Goal: Communication & Community: Answer question/provide support

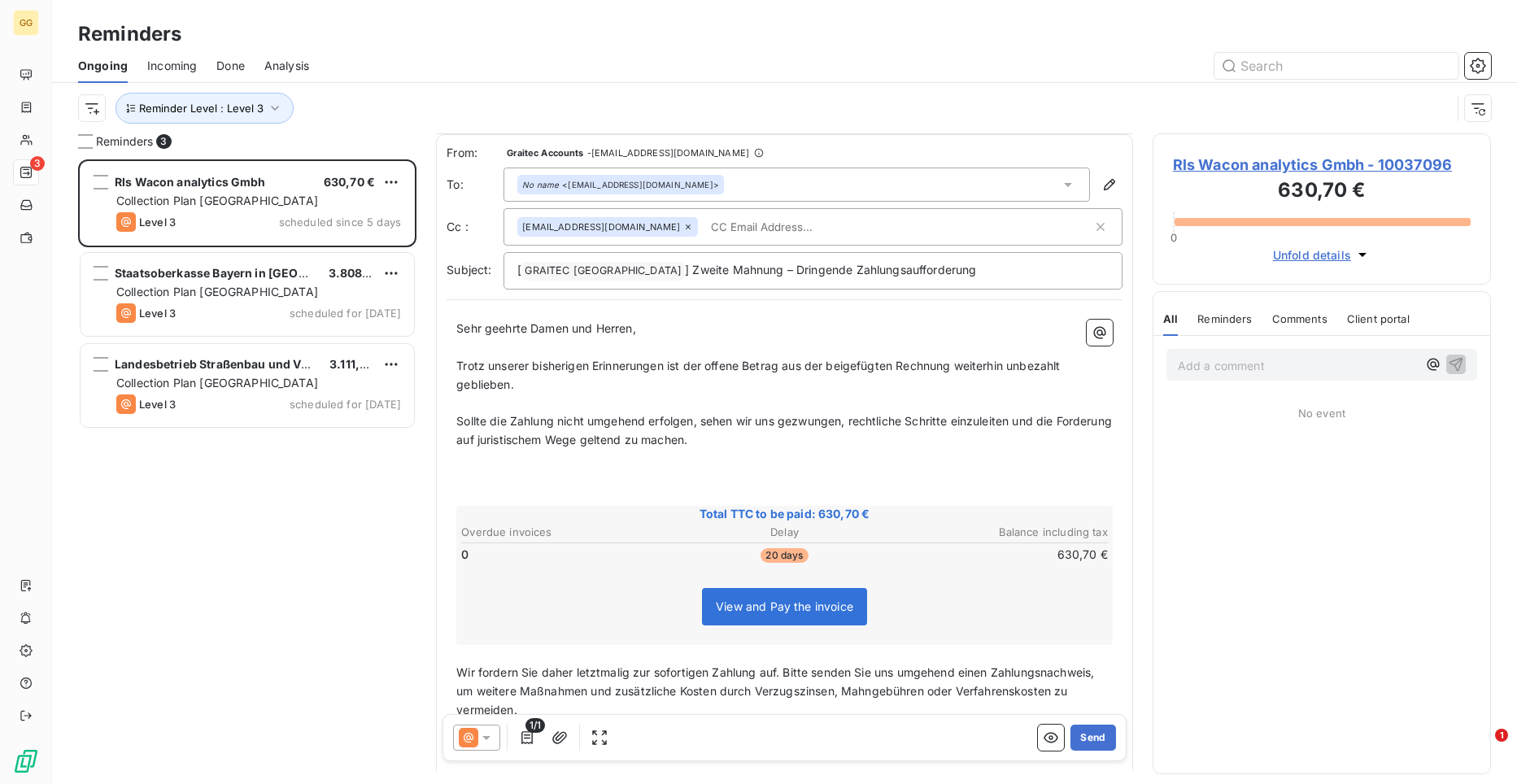
scroll to position [21, 0]
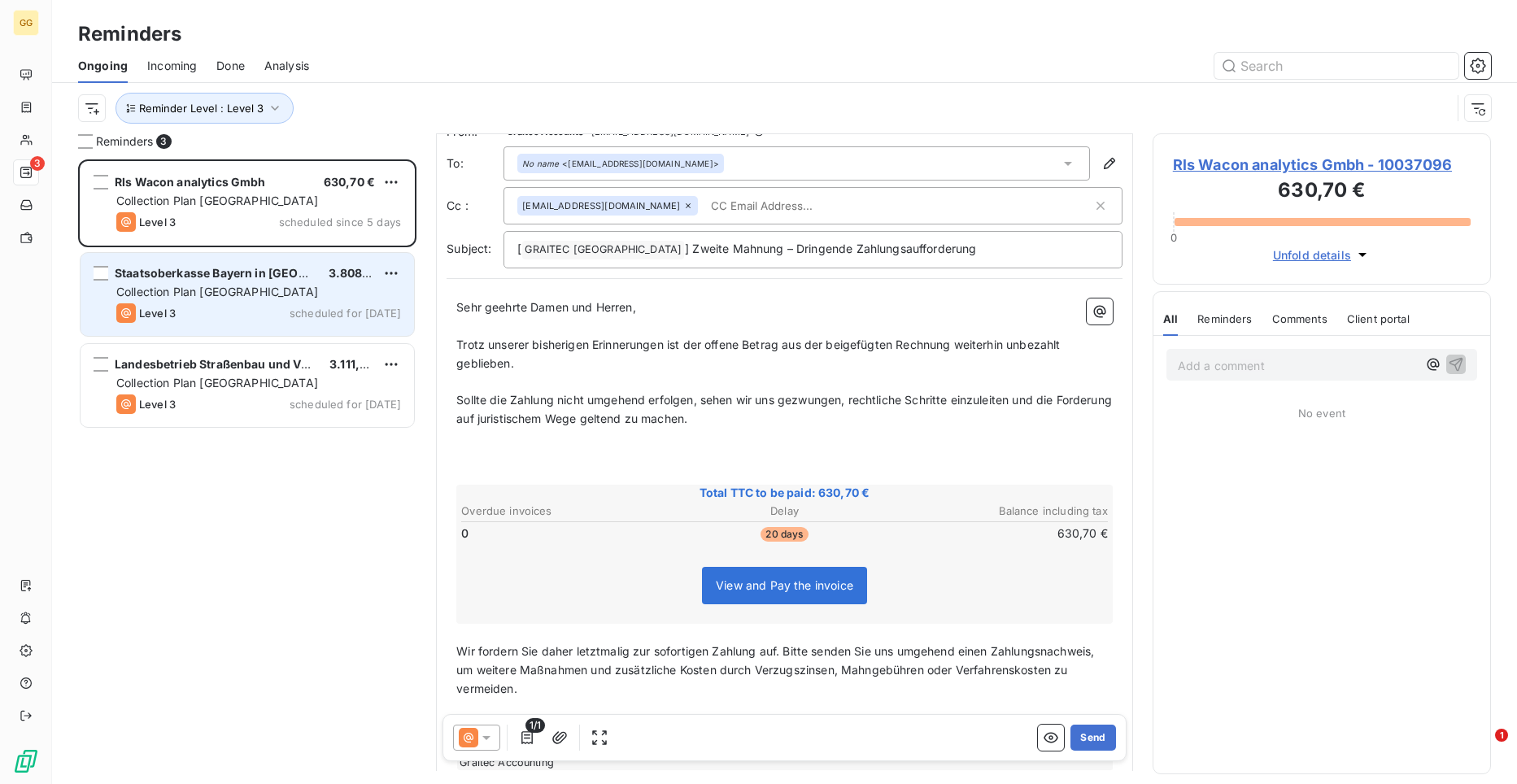
click at [192, 275] on span "Staatsoberkasse Bayern in [GEOGRAPHIC_DATA]" at bounding box center [252, 273] width 274 height 14
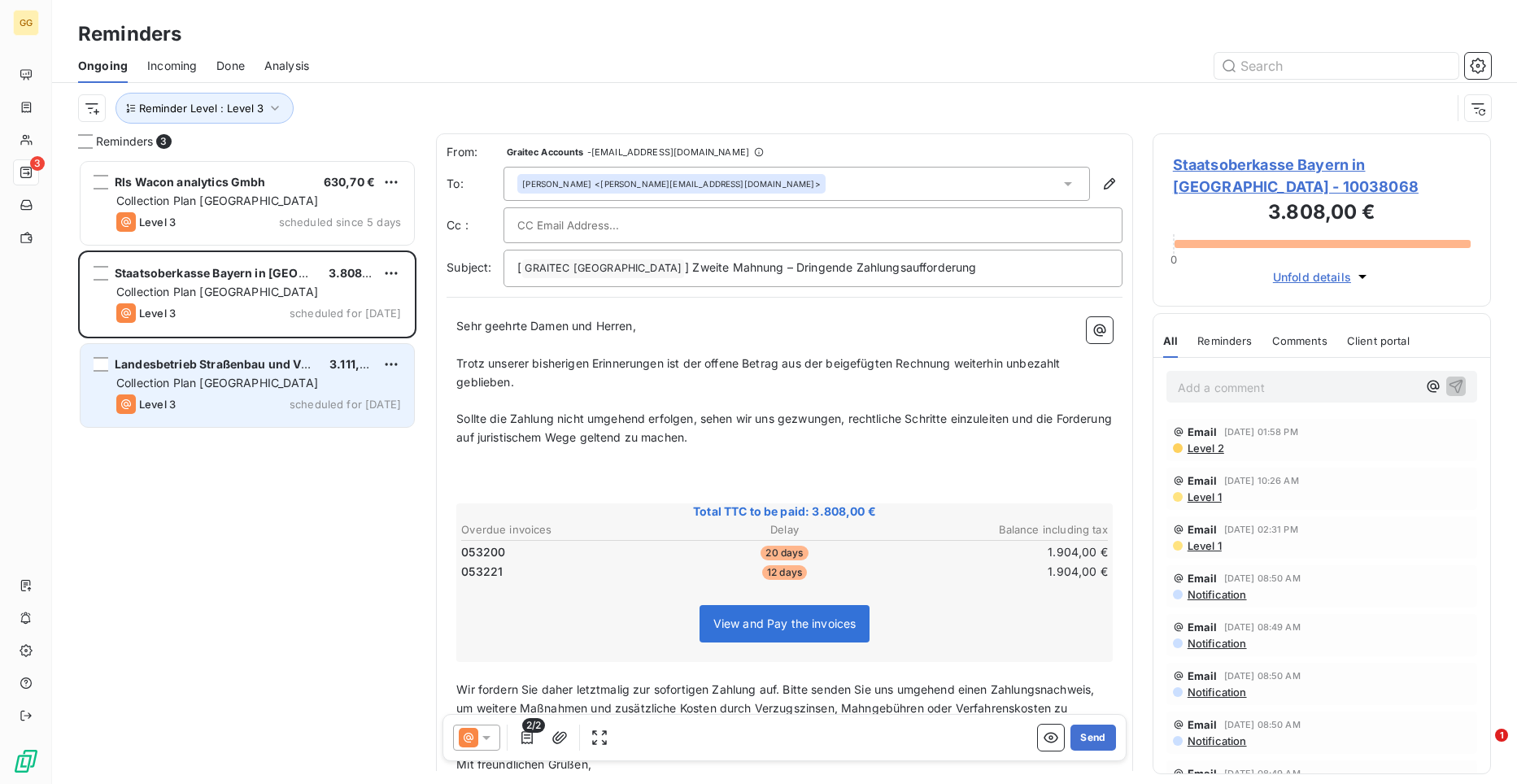
click at [205, 396] on div "Level 3 scheduled for [DATE]" at bounding box center [258, 404] width 285 height 19
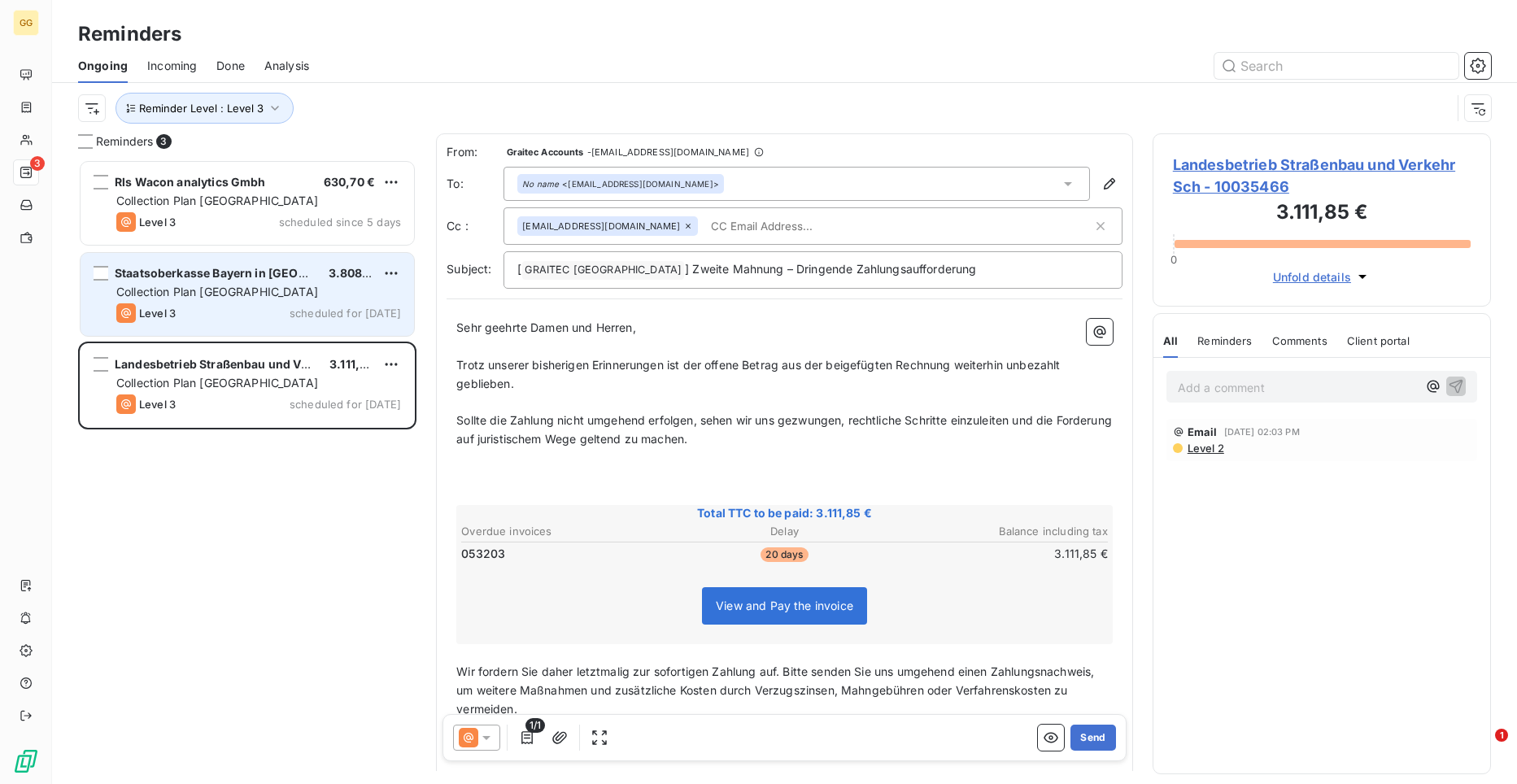
click at [208, 297] on span "Collection Plan [GEOGRAPHIC_DATA]" at bounding box center [217, 291] width 202 height 14
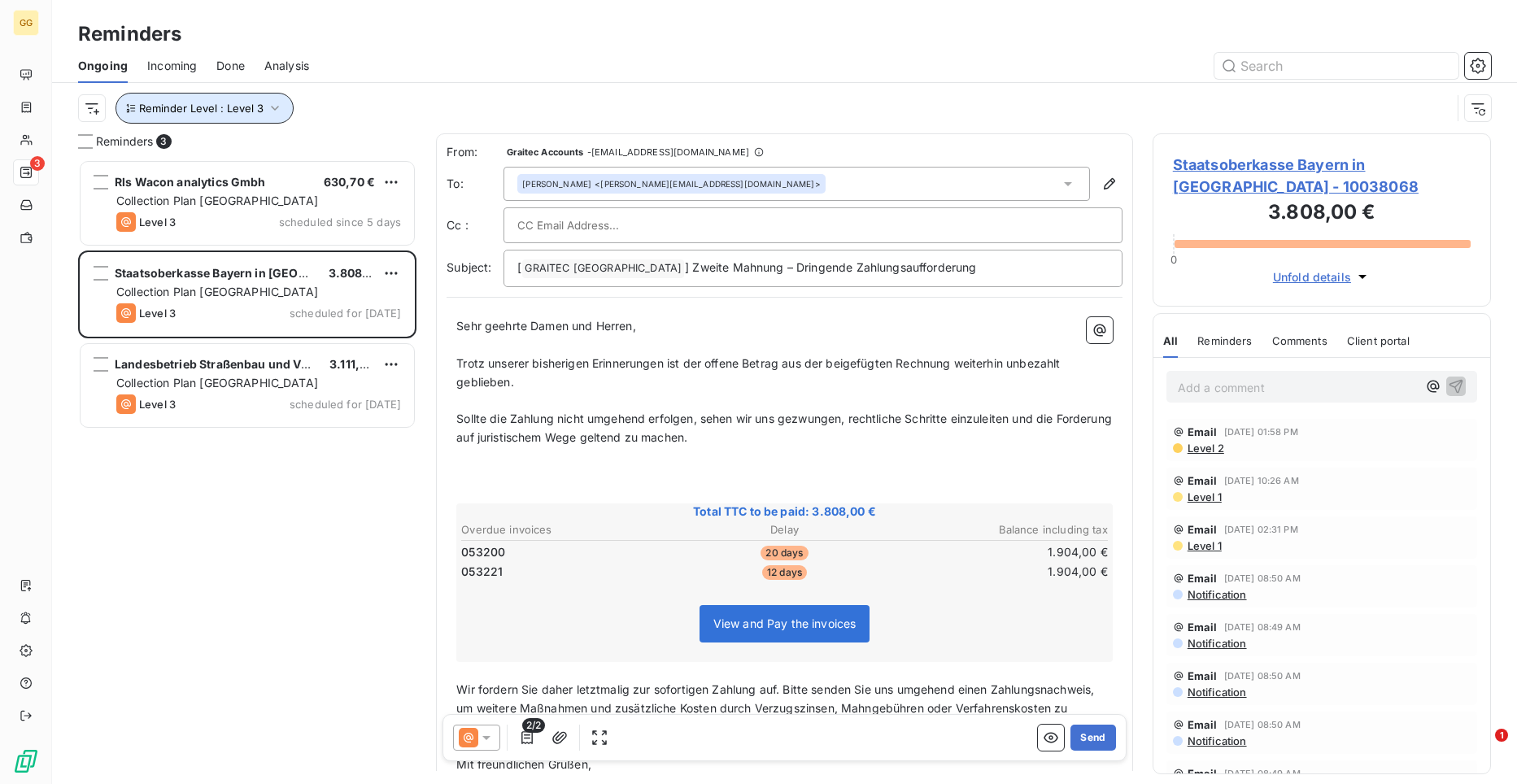
click at [275, 106] on icon "button" at bounding box center [274, 108] width 8 height 5
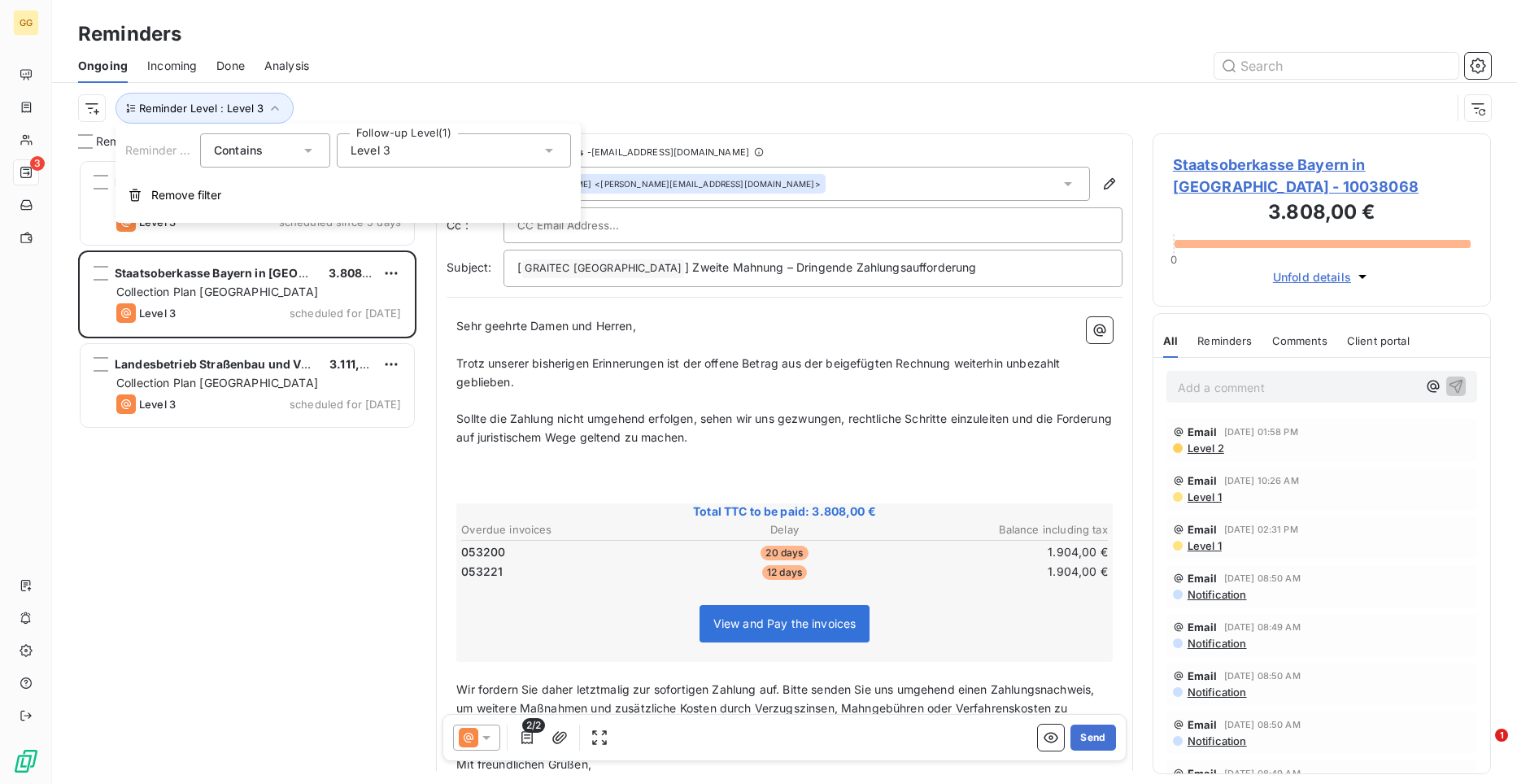
click at [562, 148] on div "Level 3" at bounding box center [453, 150] width 235 height 34
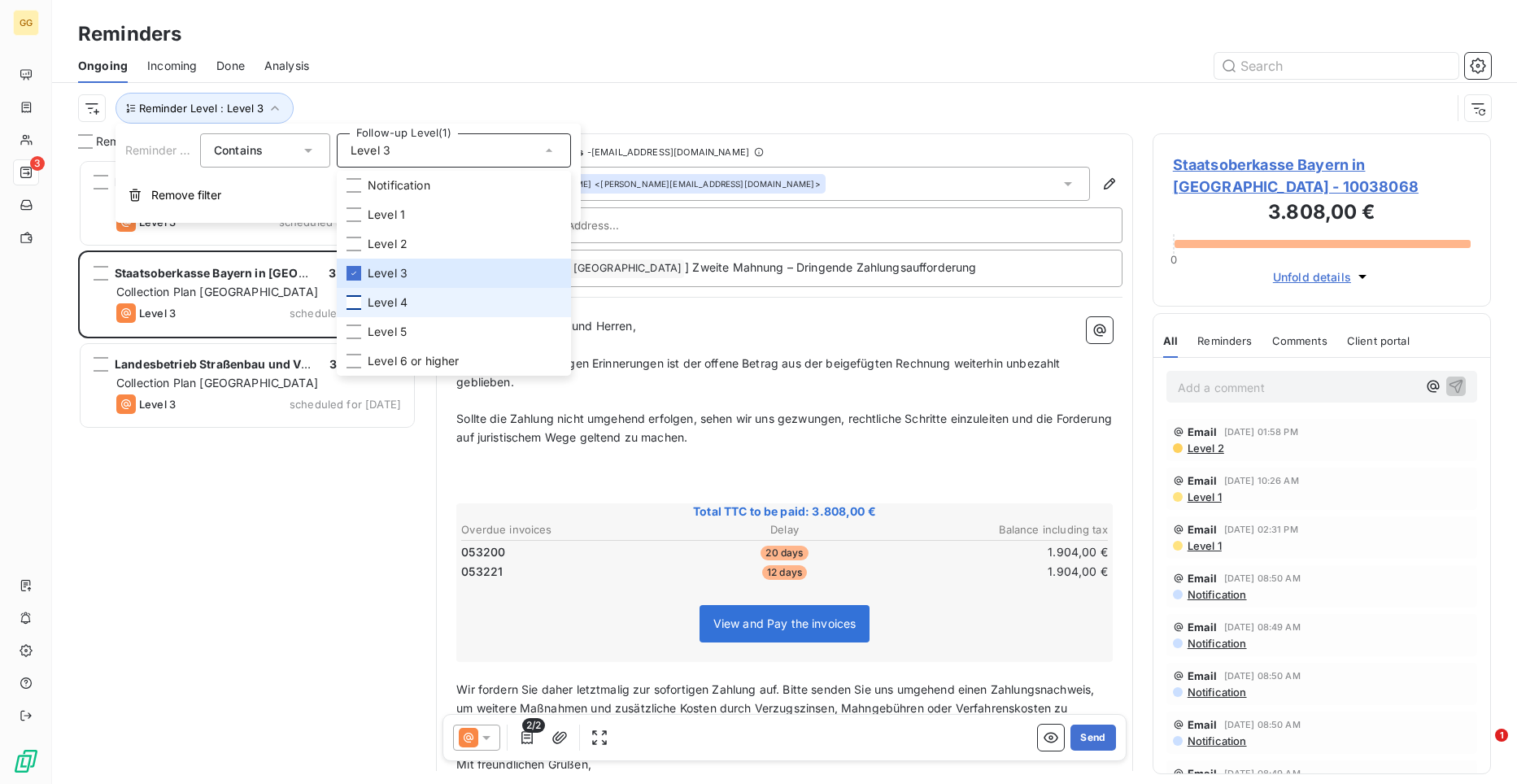
click at [356, 301] on div at bounding box center [354, 302] width 15 height 15
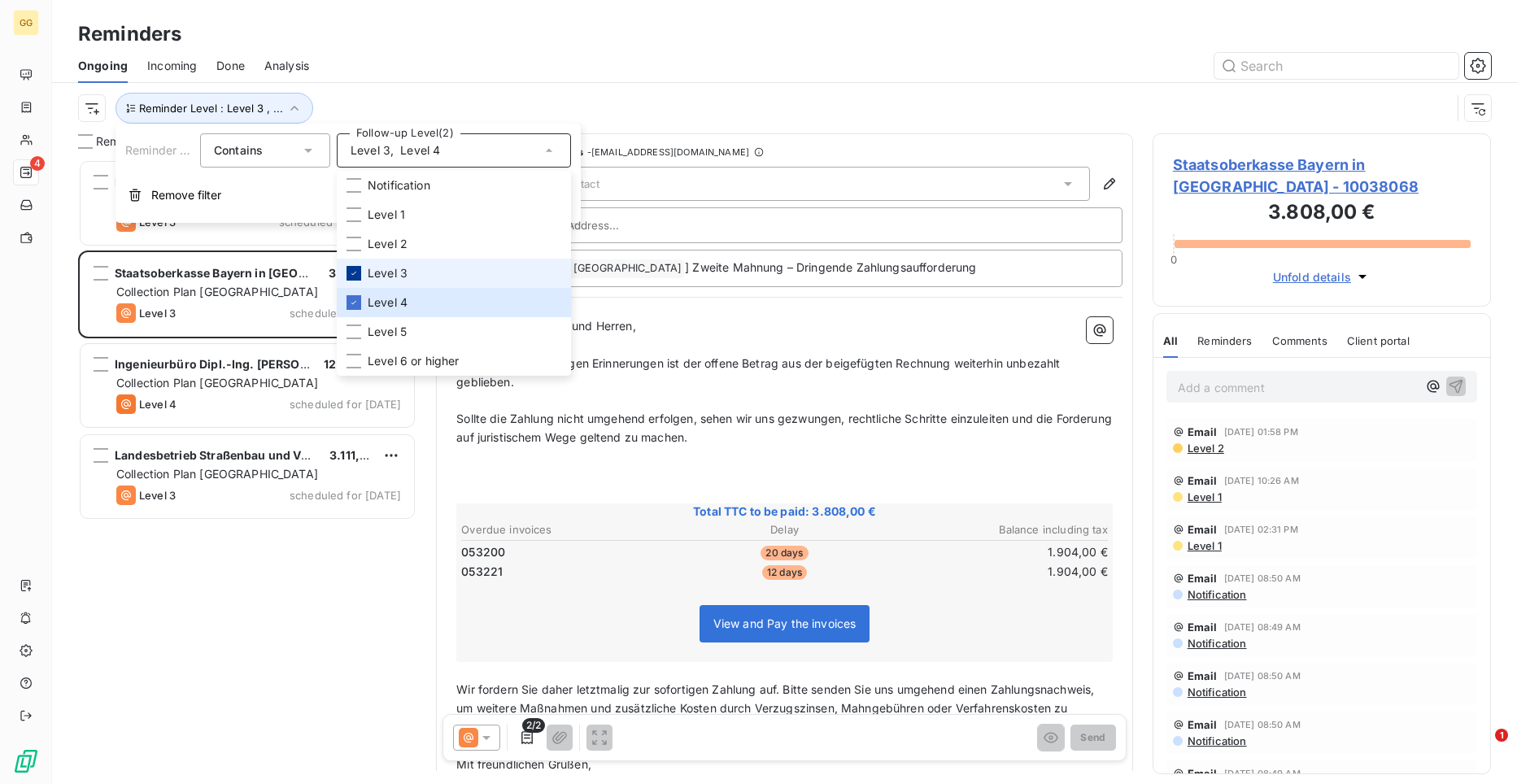
scroll to position [612, 327]
click at [350, 270] on icon at bounding box center [353, 273] width 10 height 10
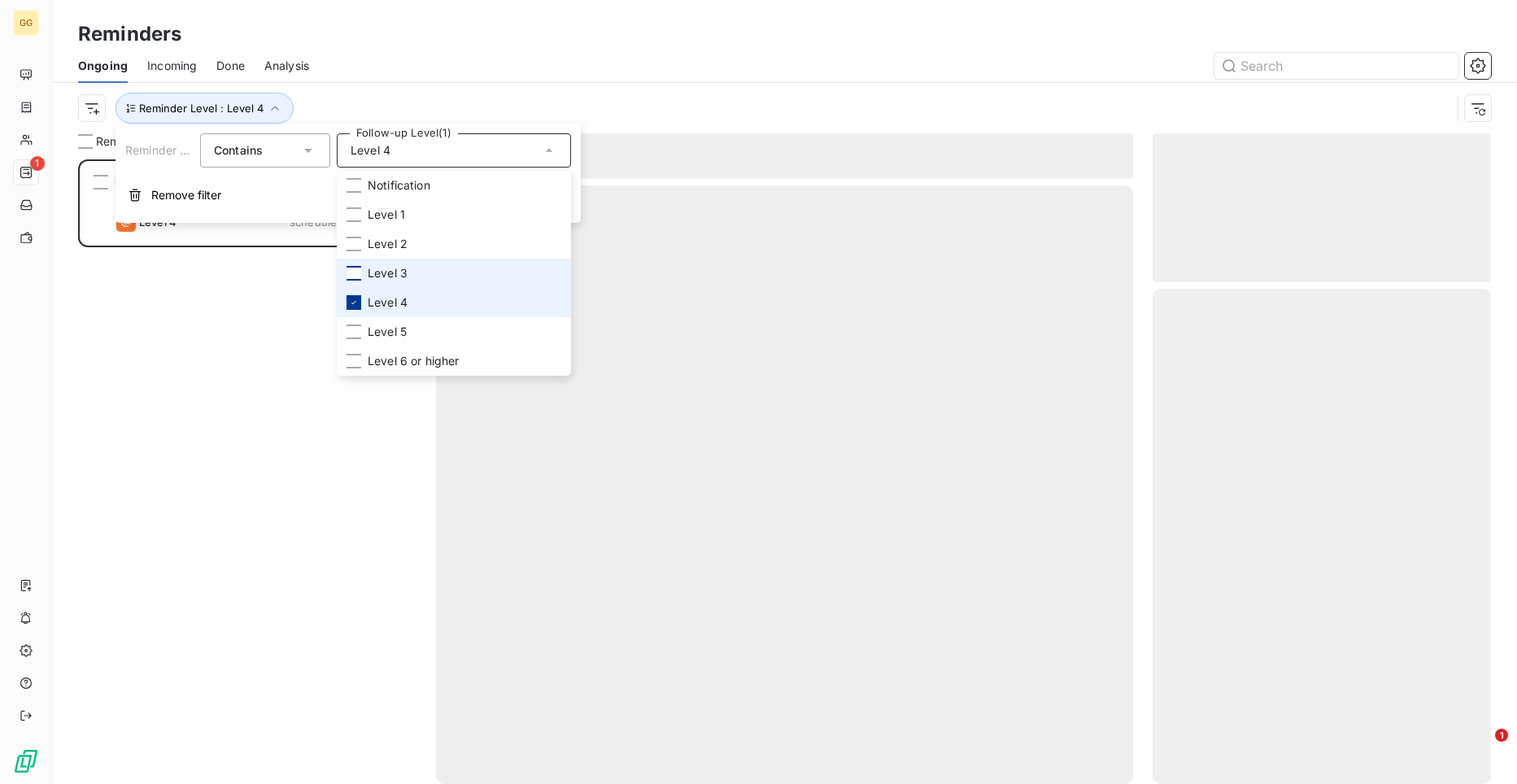
scroll to position [612, 327]
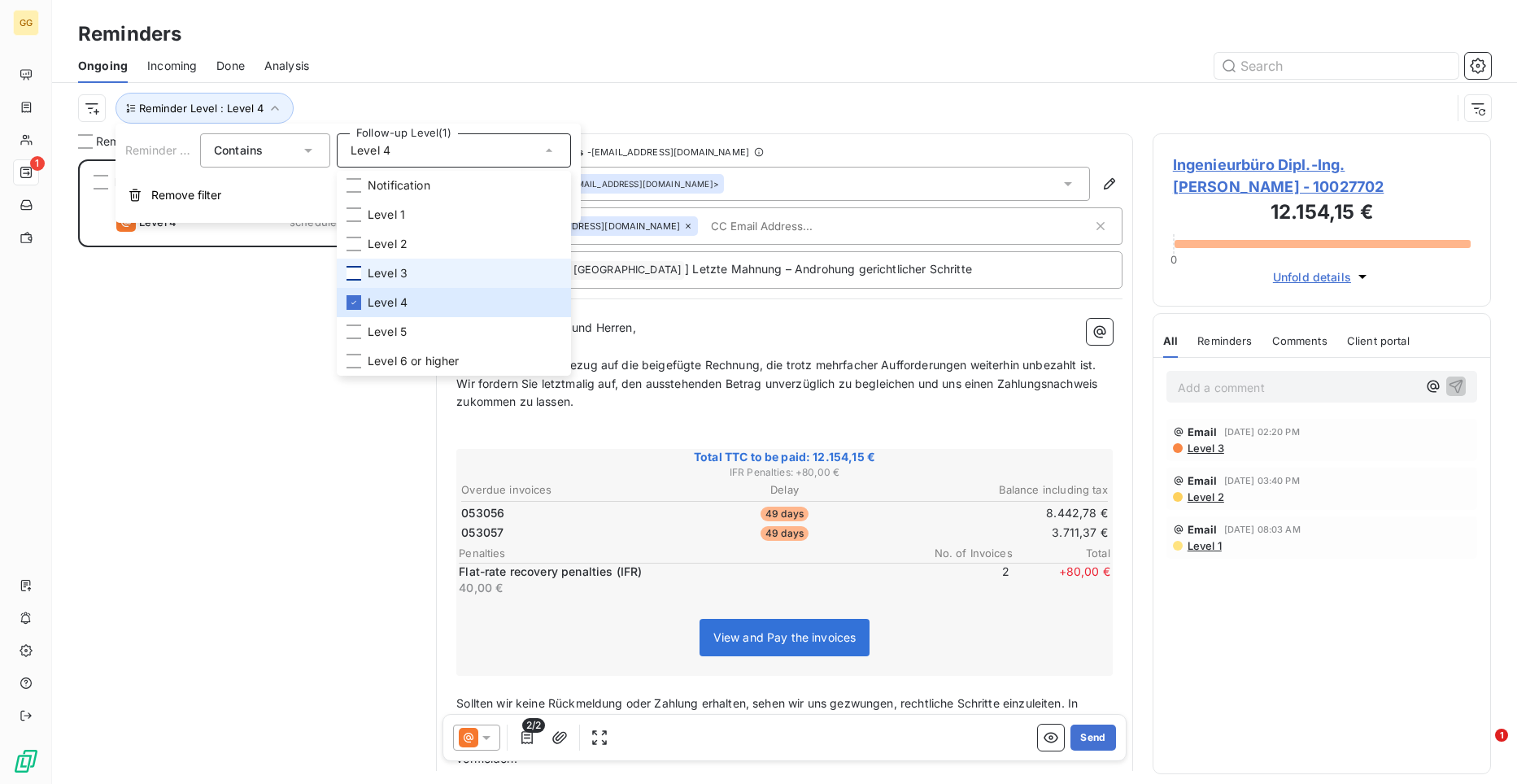
click at [264, 307] on div "Ingenieurbüro Dipl.-Ing. [PERSON_NAME] 12.154,15 € Collection Plan Germany Leve…" at bounding box center [247, 471] width 338 height 624
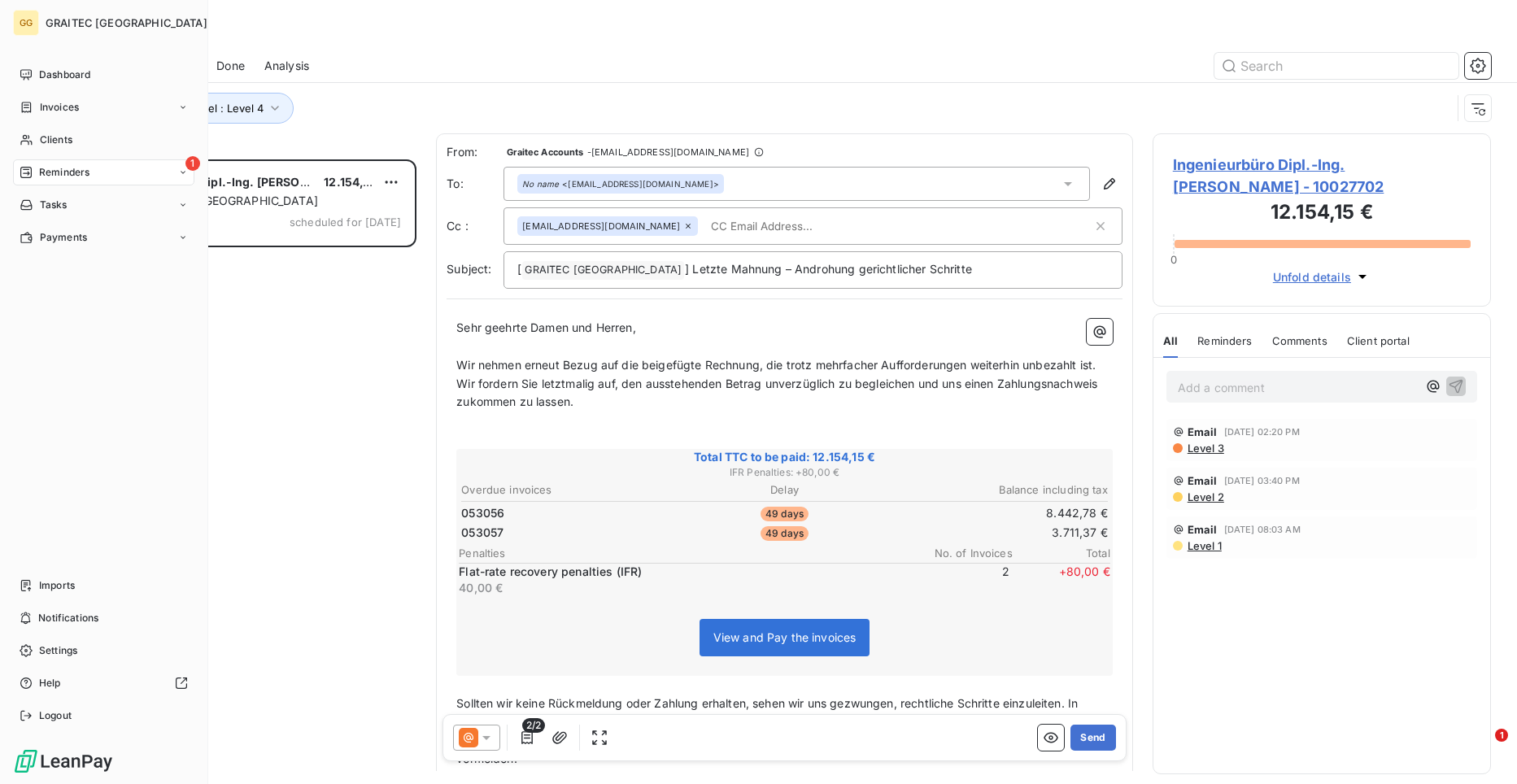
click at [71, 173] on span "Reminders" at bounding box center [63, 172] width 50 height 15
click at [63, 77] on span "Dashboard" at bounding box center [64, 75] width 51 height 15
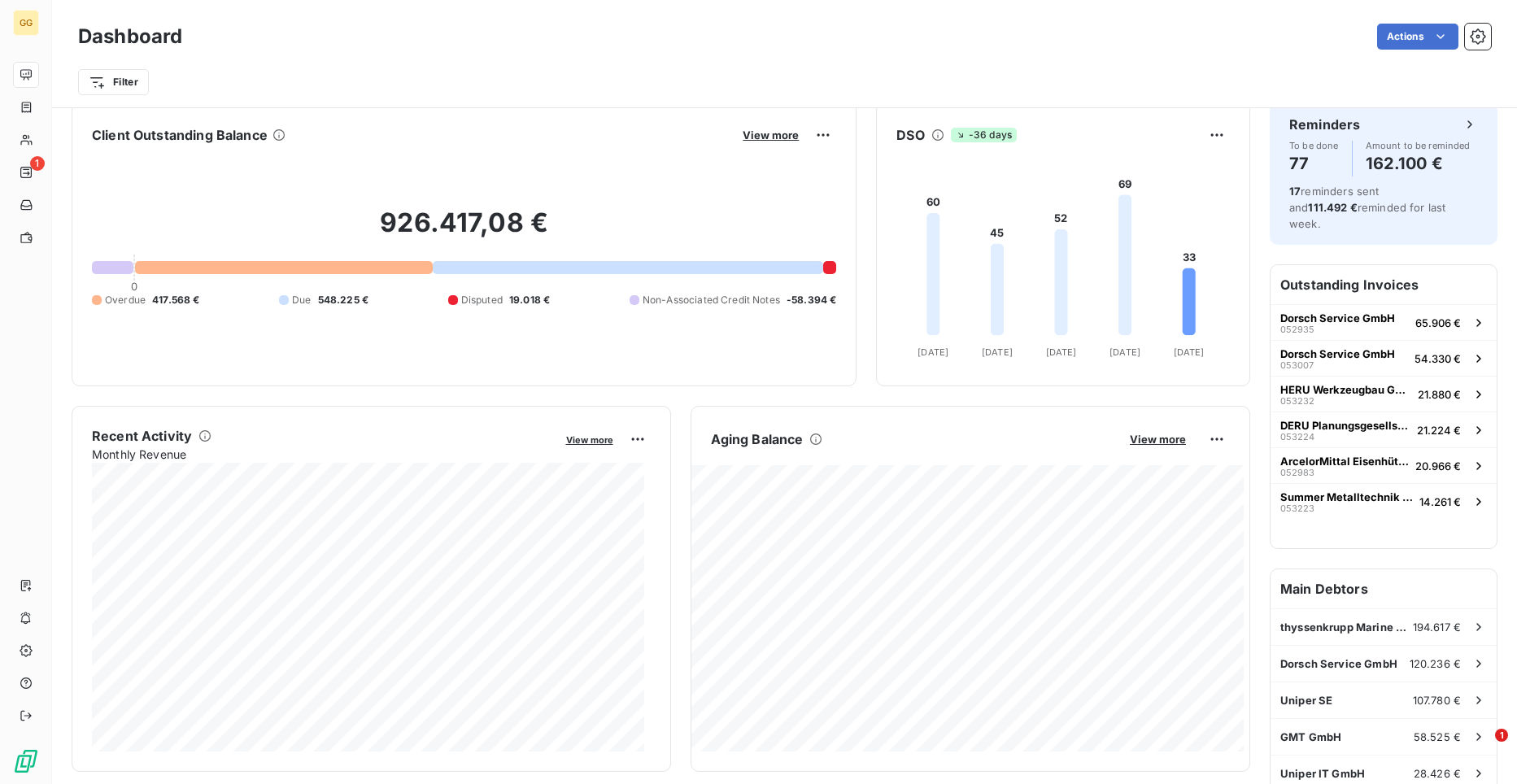
scroll to position [24, 0]
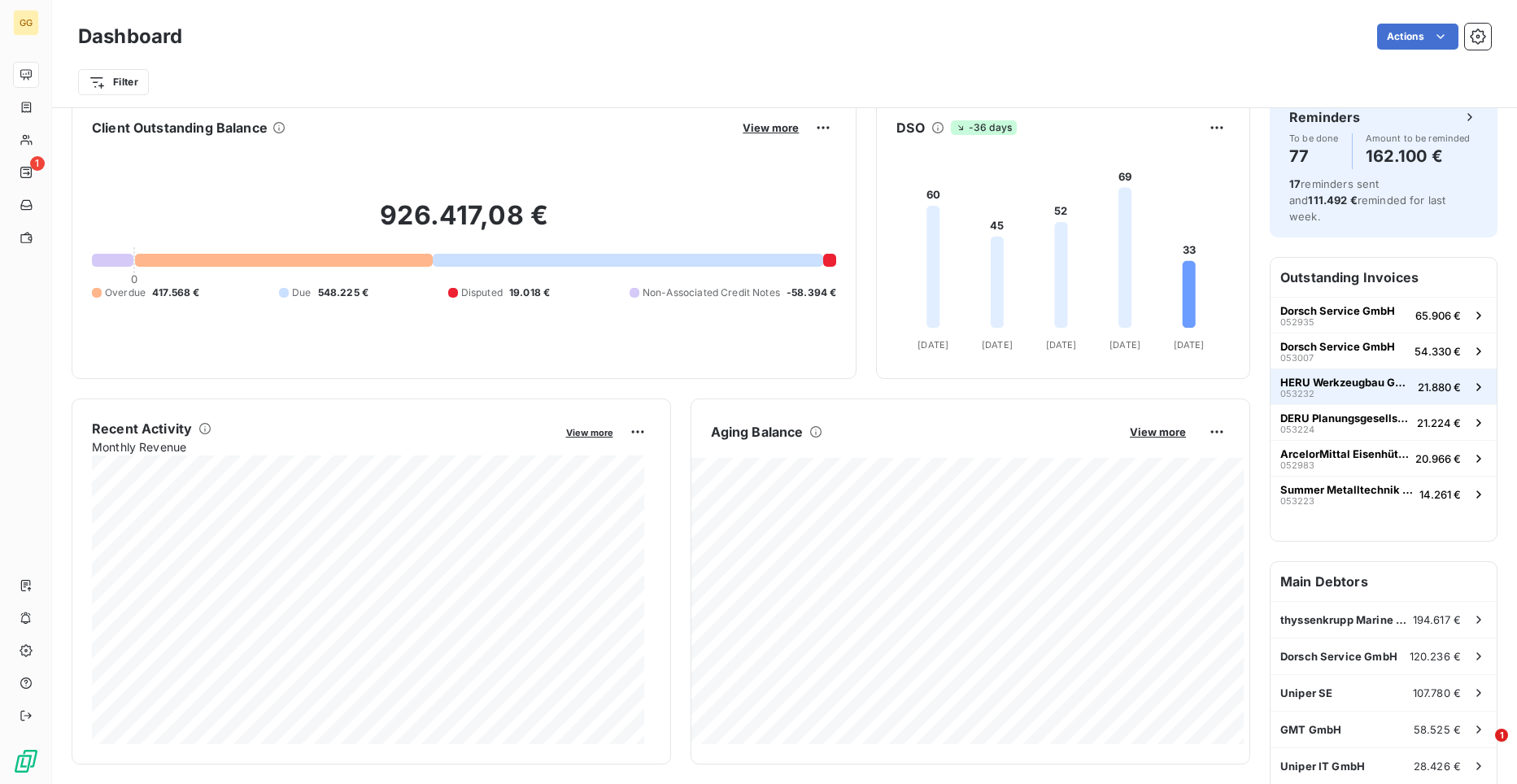
click at [1378, 376] on div "HERU Werkzeugbau GmbH & Co. KG 053232" at bounding box center [1346, 387] width 131 height 23
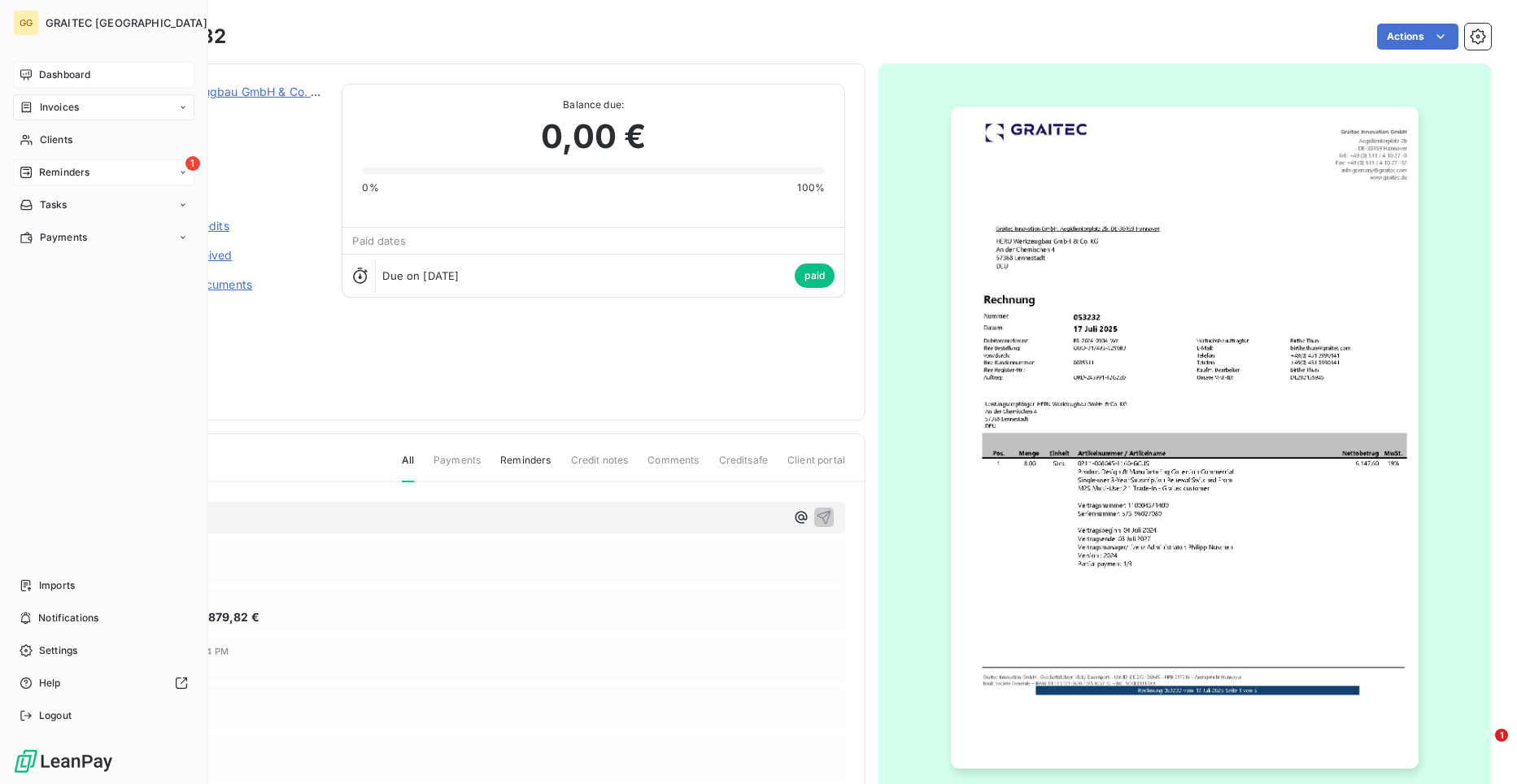
click at [58, 171] on span "Reminders" at bounding box center [63, 172] width 50 height 15
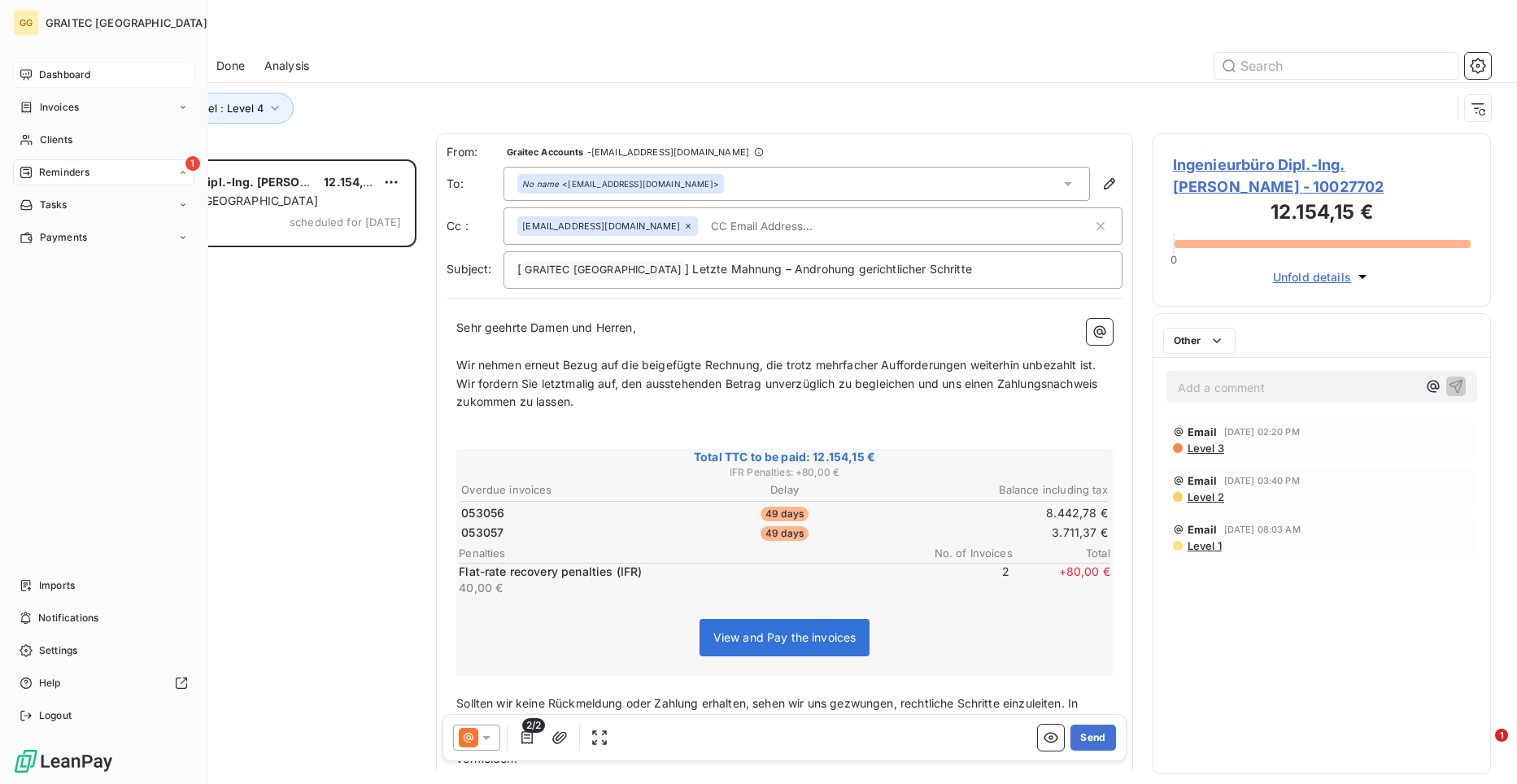
scroll to position [612, 327]
click at [87, 164] on div "1 Reminders" at bounding box center [104, 173] width 182 height 26
click at [126, 68] on div "Dashboard" at bounding box center [104, 75] width 182 height 26
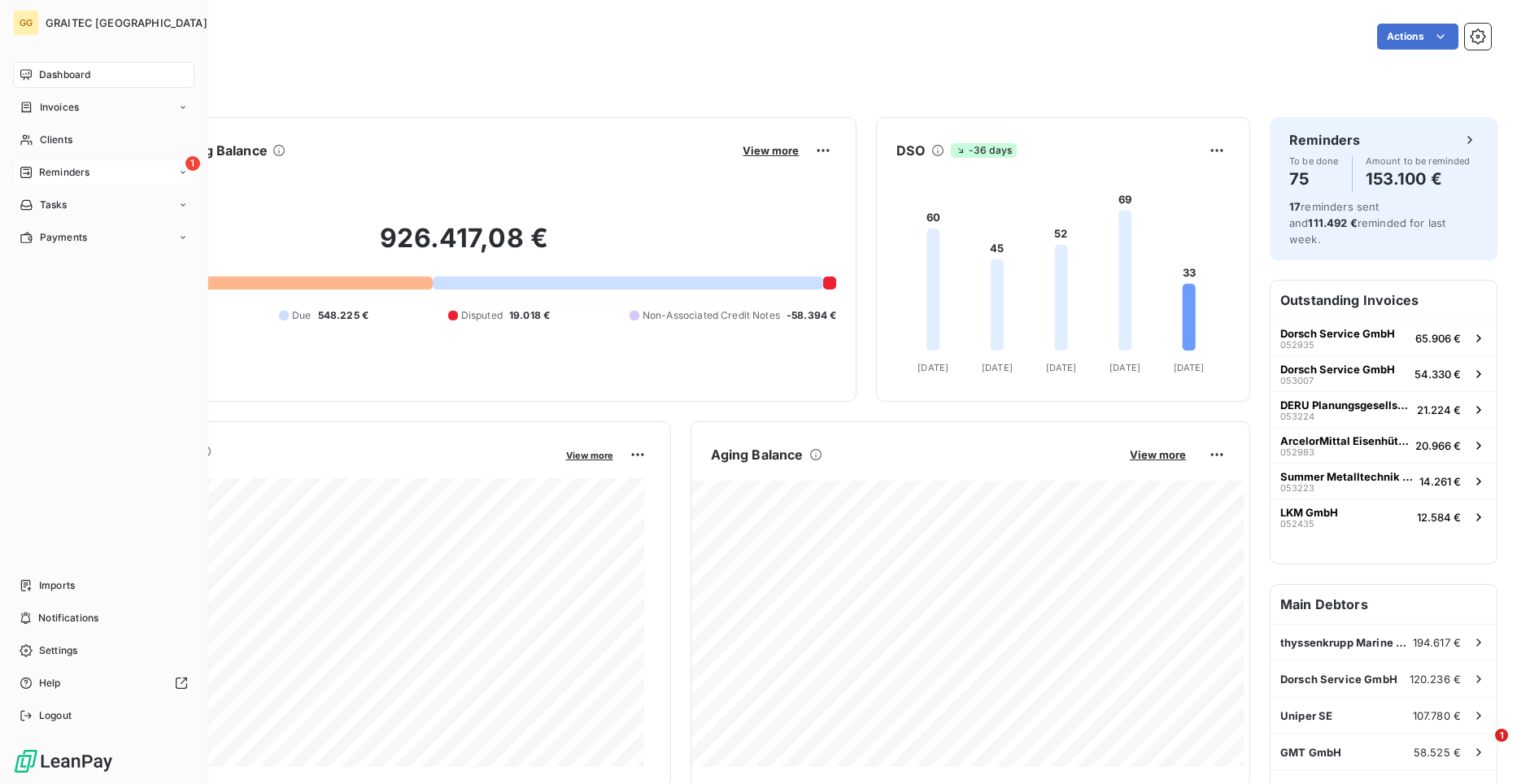
click at [30, 176] on icon at bounding box center [25, 172] width 13 height 13
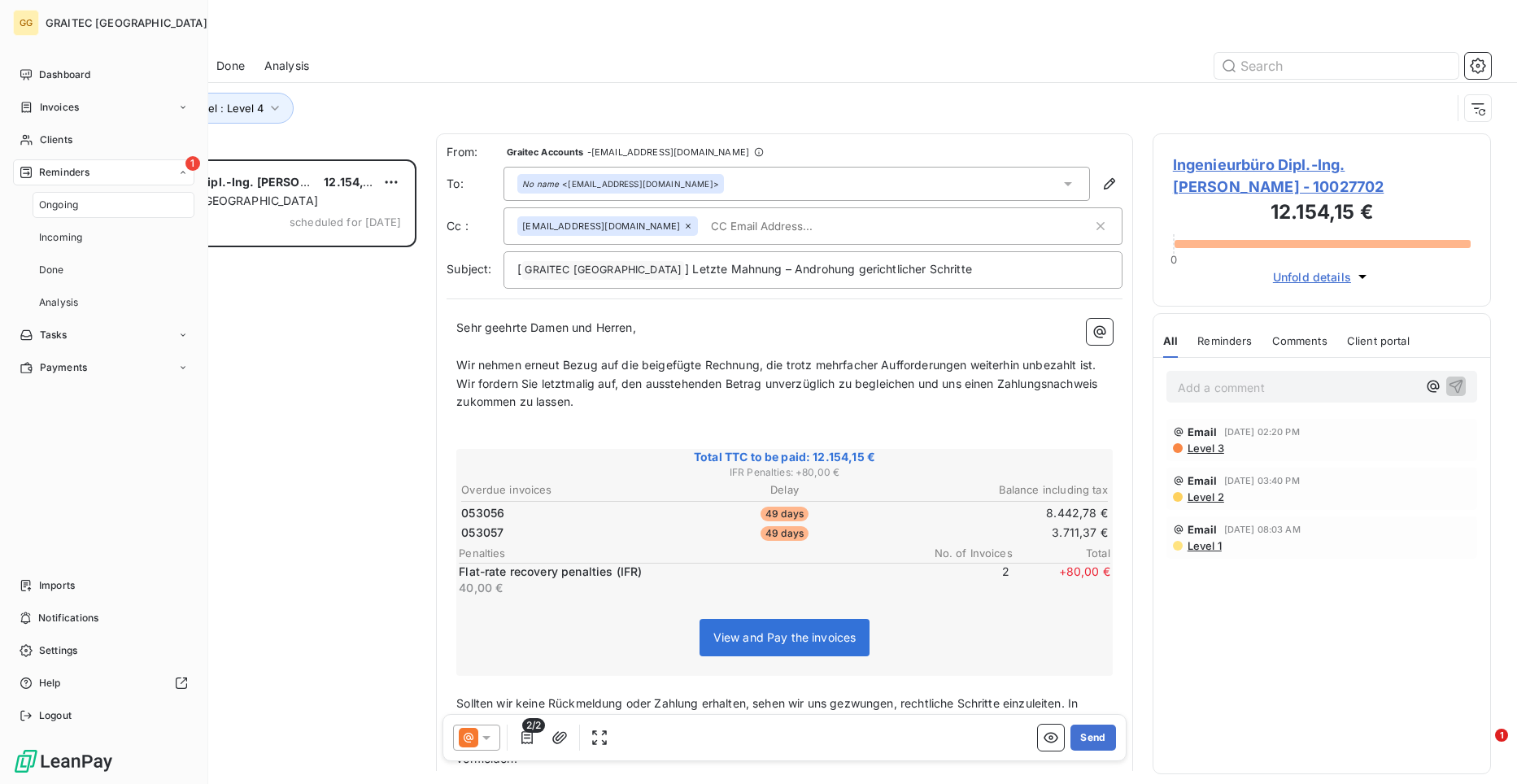
scroll to position [612, 327]
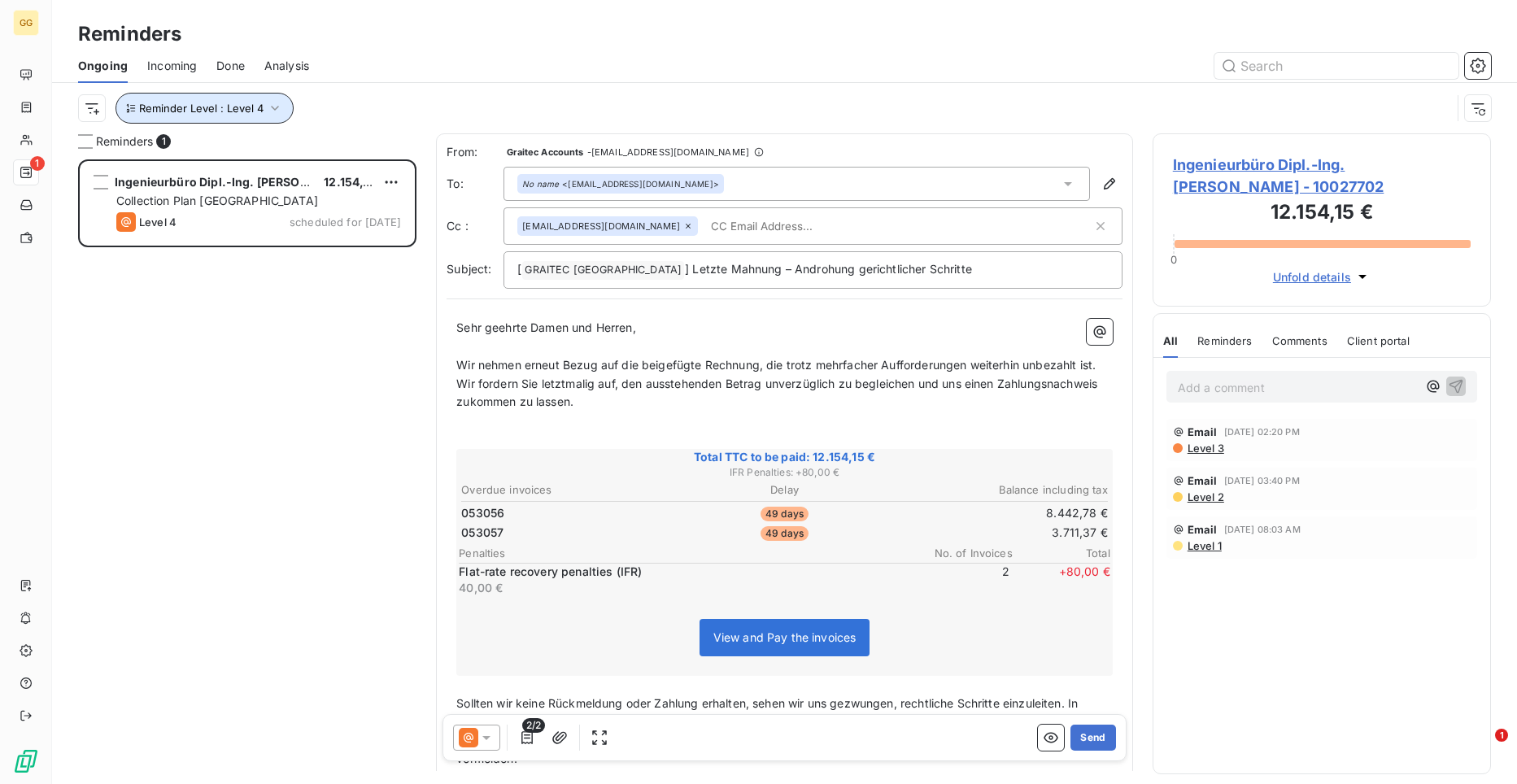
click at [268, 107] on icon "button" at bounding box center [275, 108] width 17 height 17
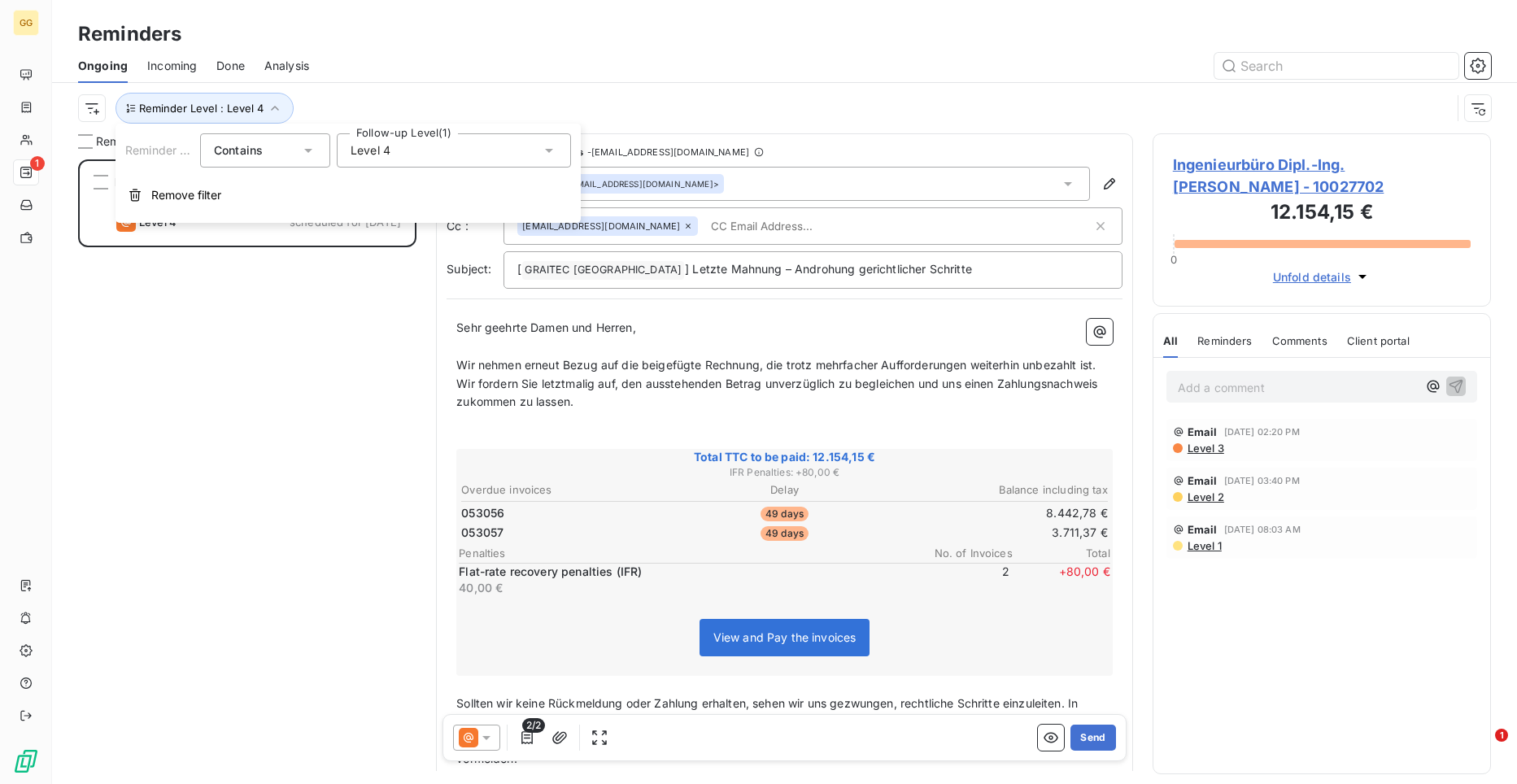
click at [553, 148] on icon at bounding box center [549, 150] width 17 height 17
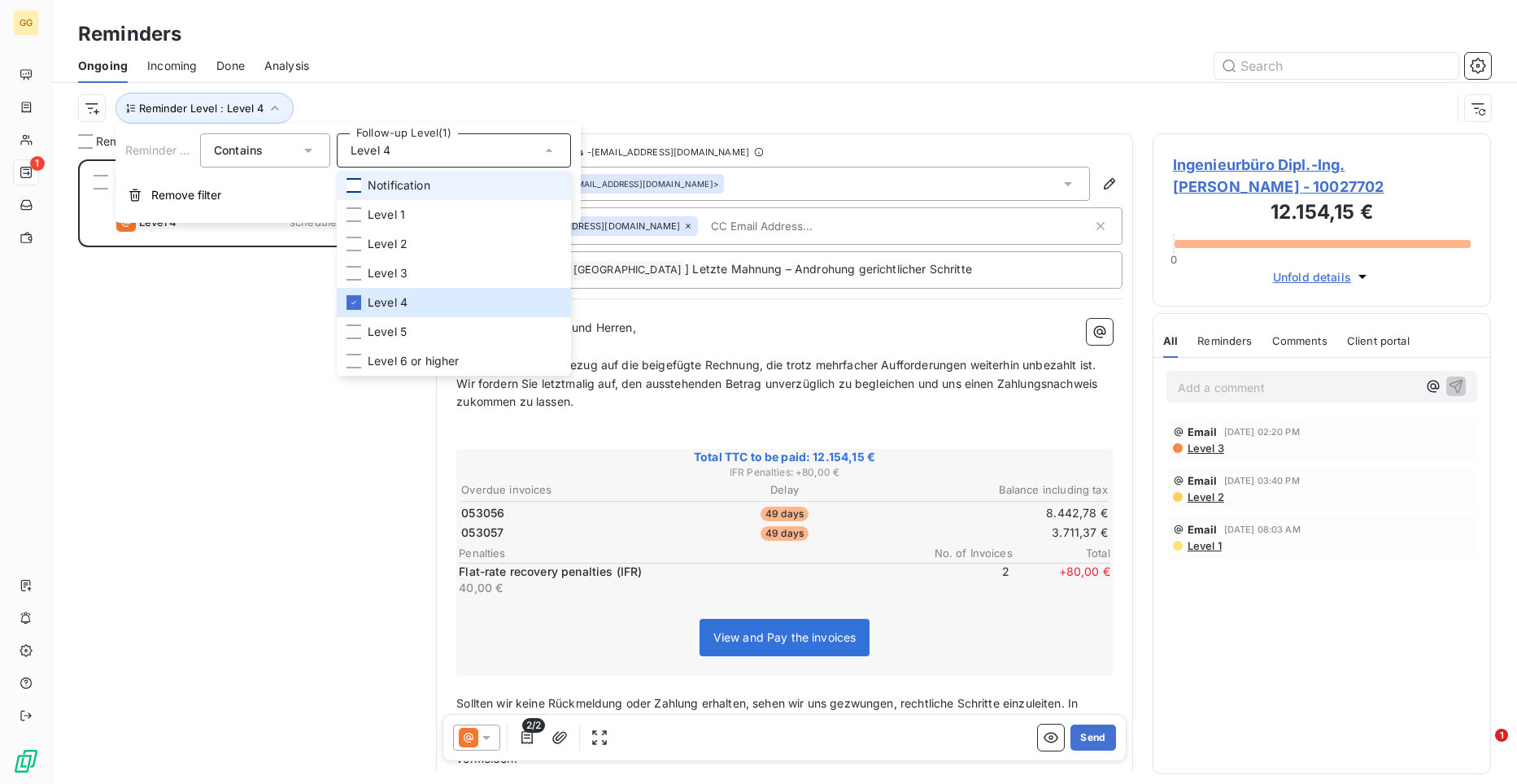
click at [353, 188] on div at bounding box center [354, 185] width 15 height 15
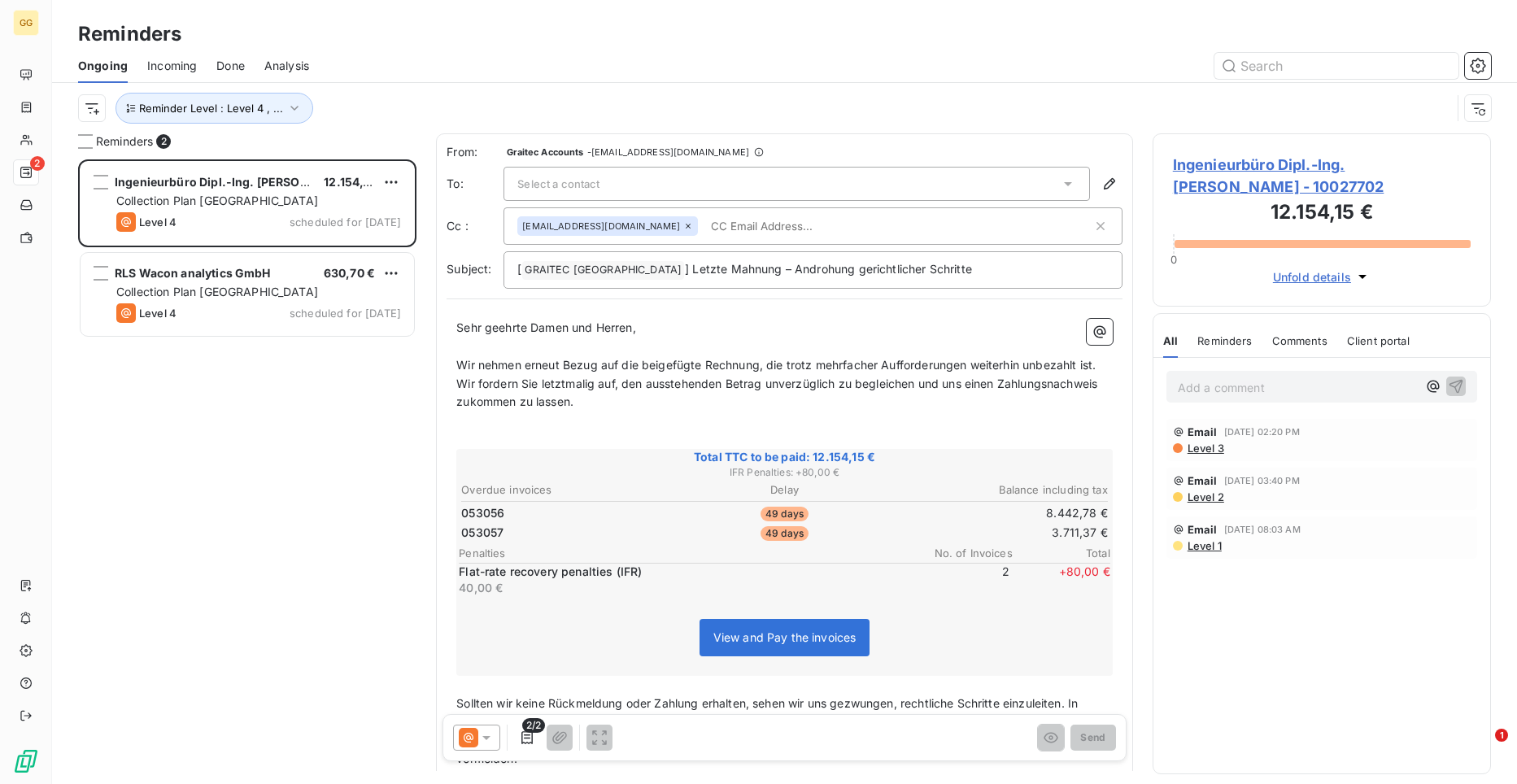
click at [239, 416] on div "Ingenieurbüro Dipl.-Ing. [PERSON_NAME] 12.154,15 € Collection Plan Germany Leve…" at bounding box center [247, 471] width 338 height 624
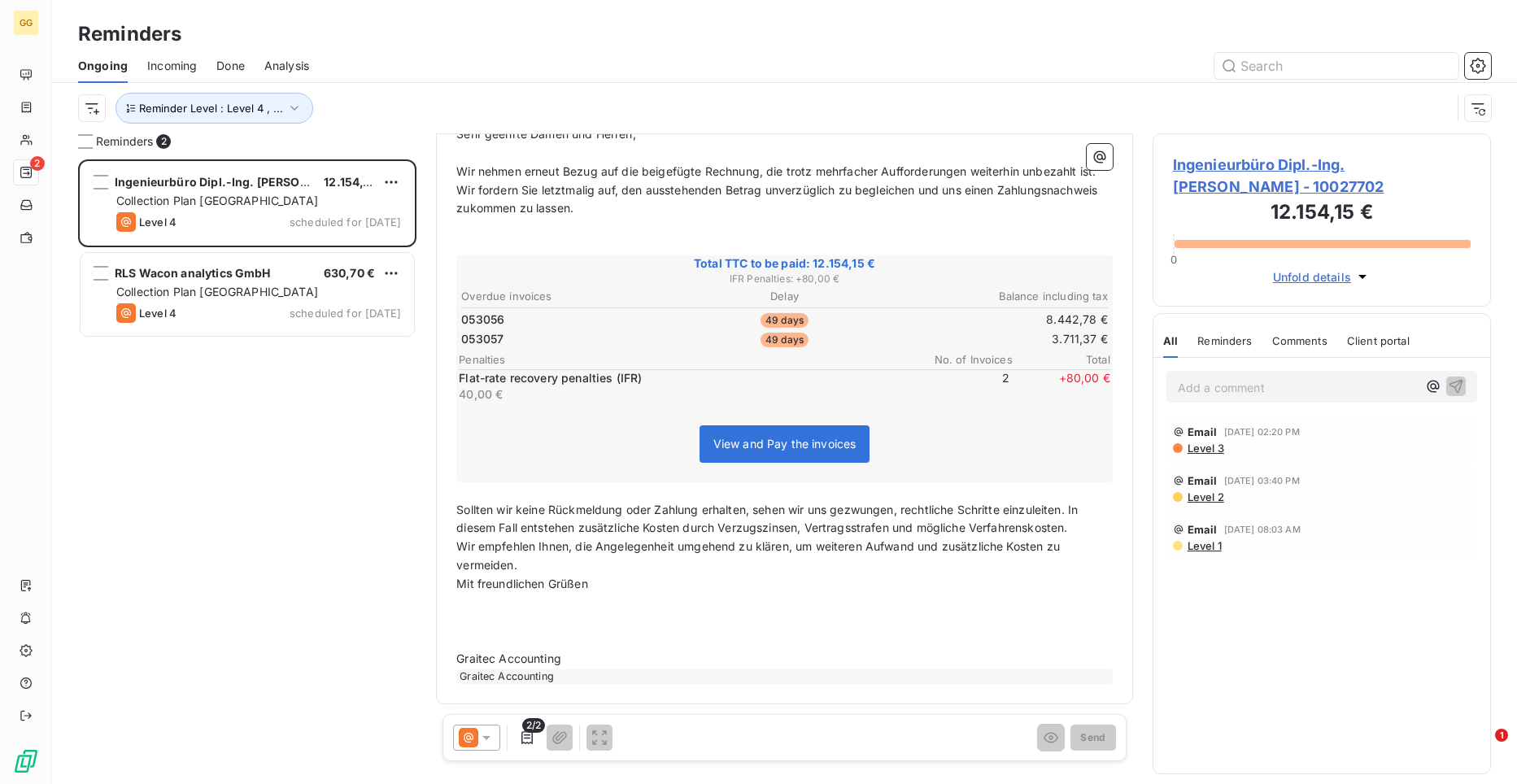
scroll to position [0, 0]
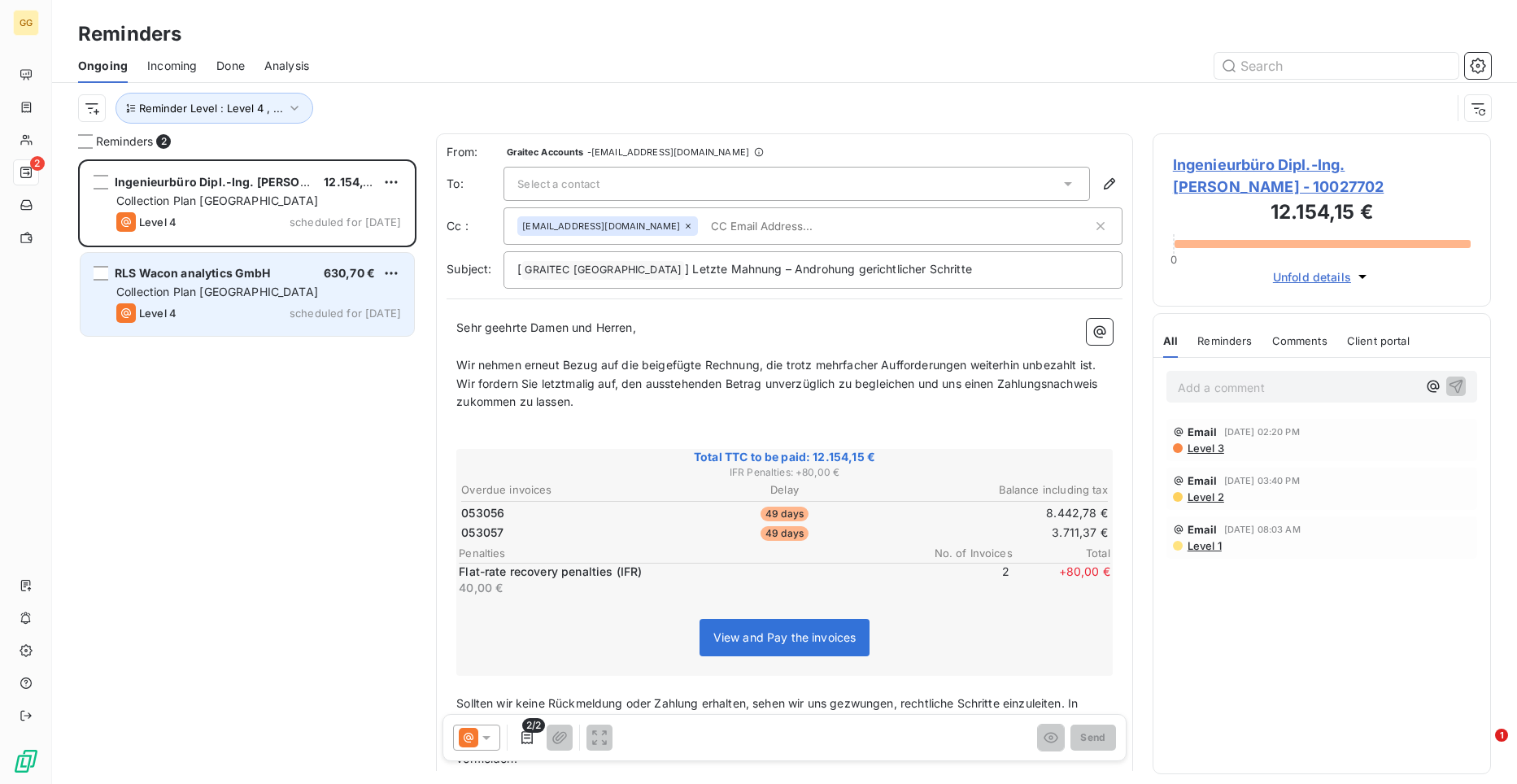
click at [247, 301] on div "RLS Wacon analytics GmbH 630,70 € Collection Plan [GEOGRAPHIC_DATA] Level 4 sch…" at bounding box center [248, 294] width 334 height 83
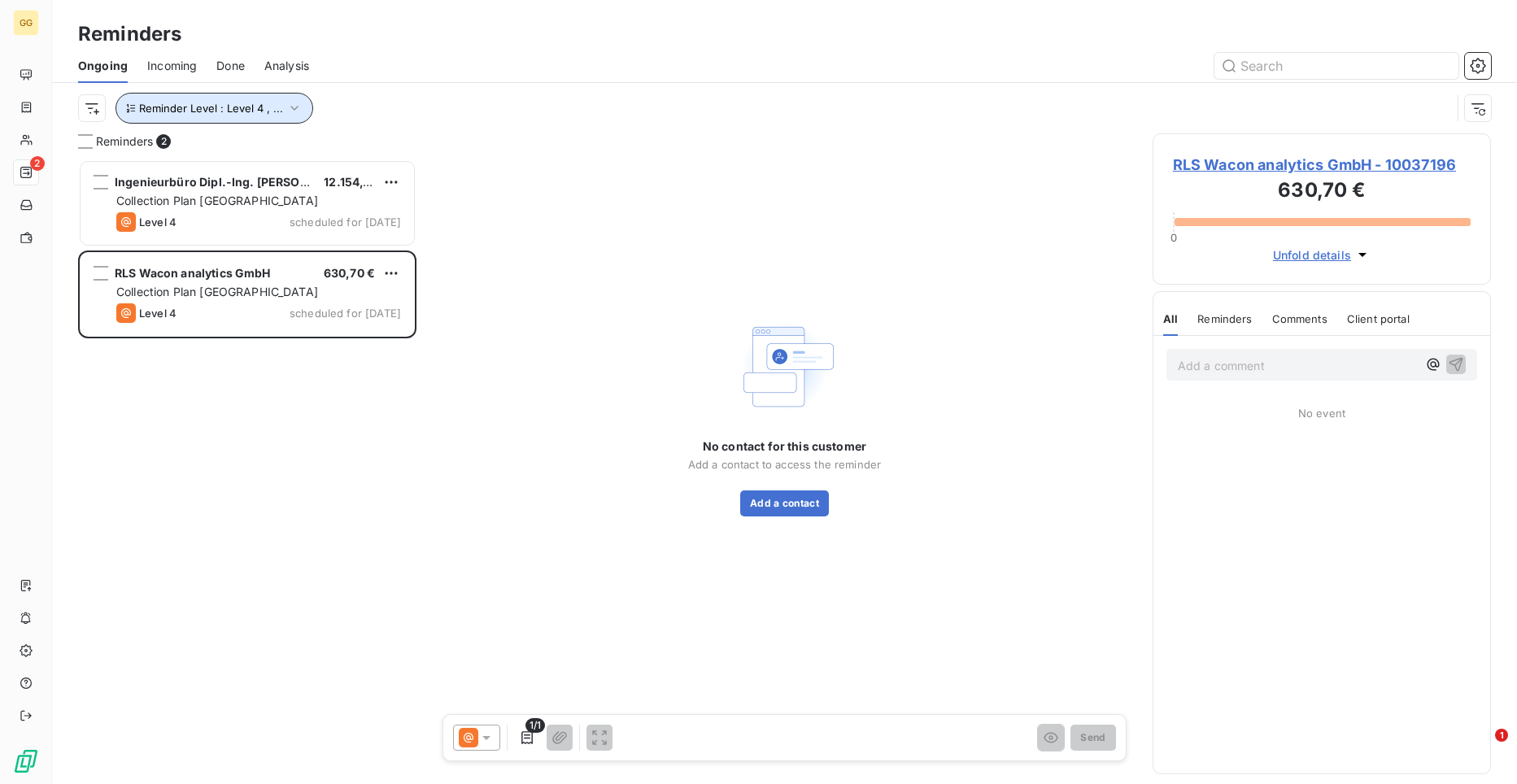
click at [286, 109] on icon "button" at bounding box center [294, 108] width 17 height 17
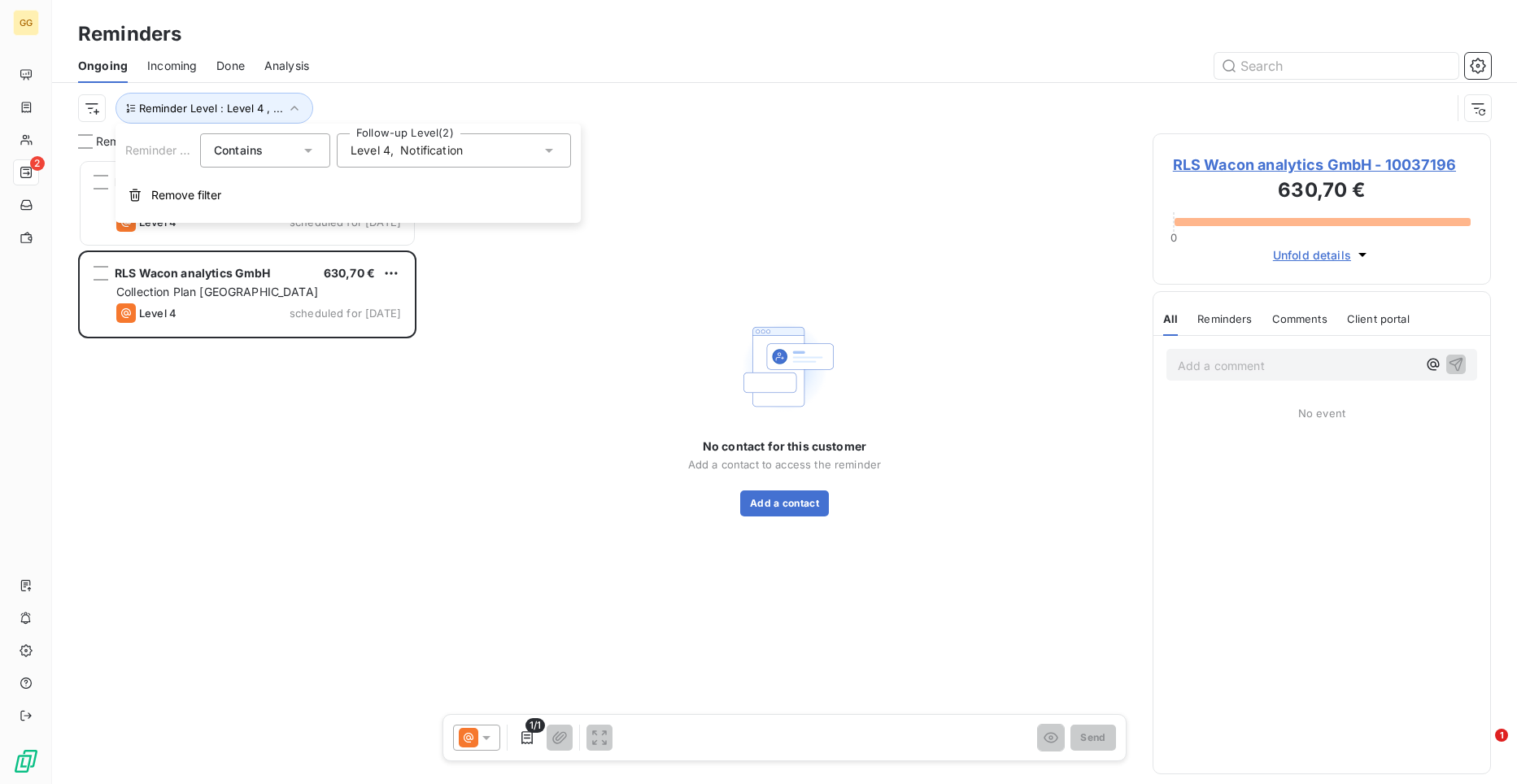
click at [554, 148] on icon at bounding box center [549, 150] width 17 height 17
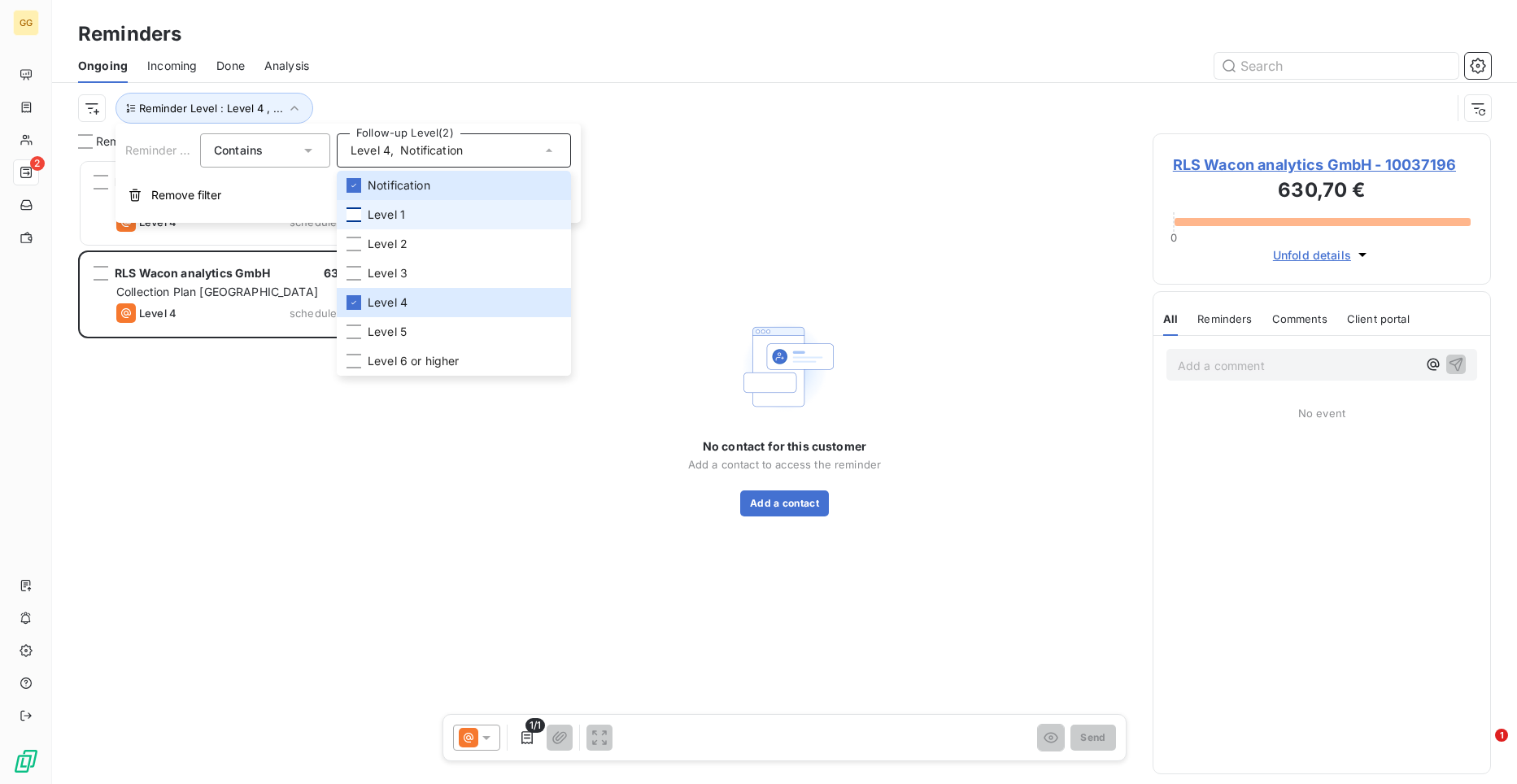
click at [358, 212] on div at bounding box center [354, 214] width 15 height 15
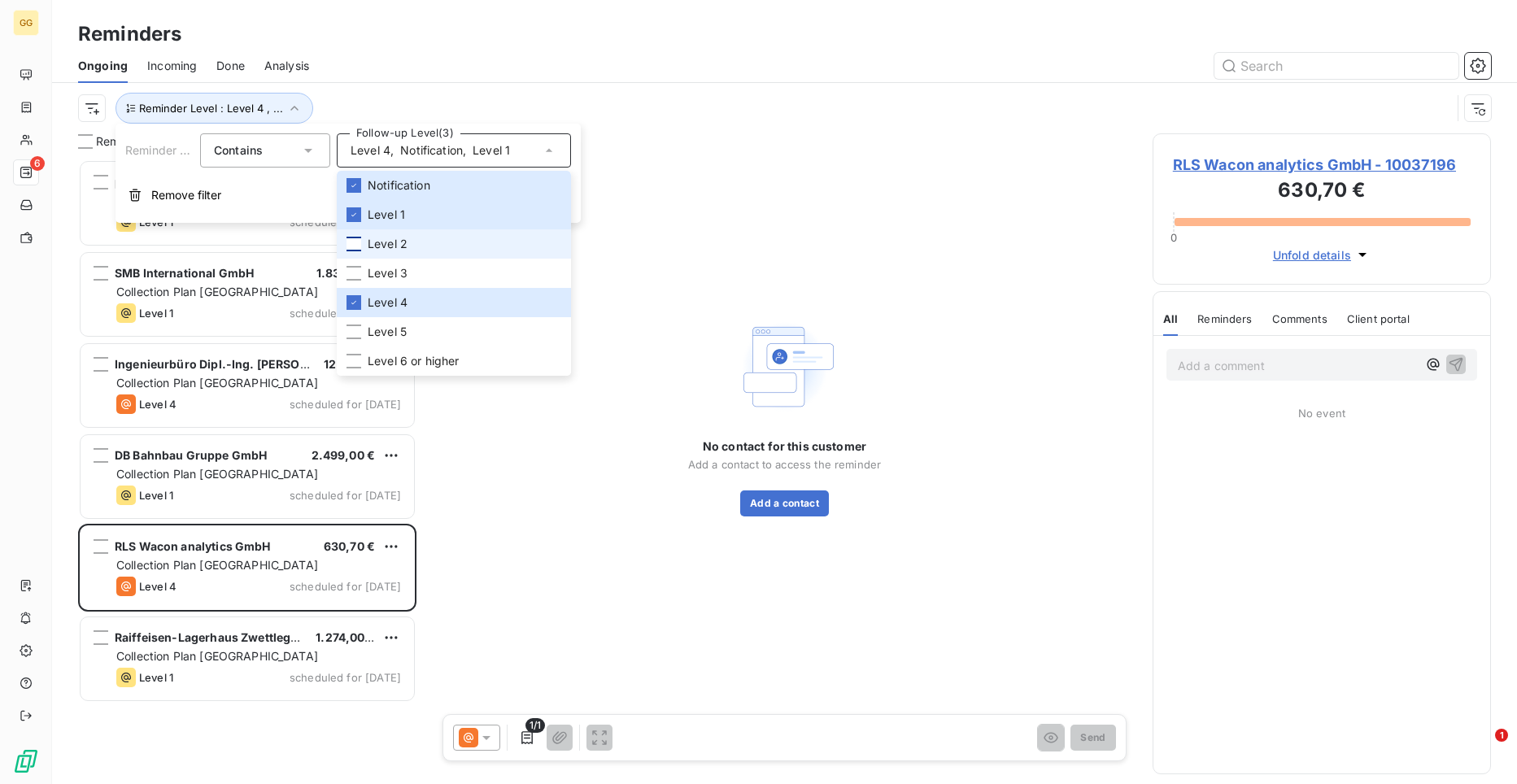
scroll to position [612, 327]
click at [358, 248] on div at bounding box center [354, 244] width 15 height 15
click at [356, 269] on div at bounding box center [354, 273] width 15 height 15
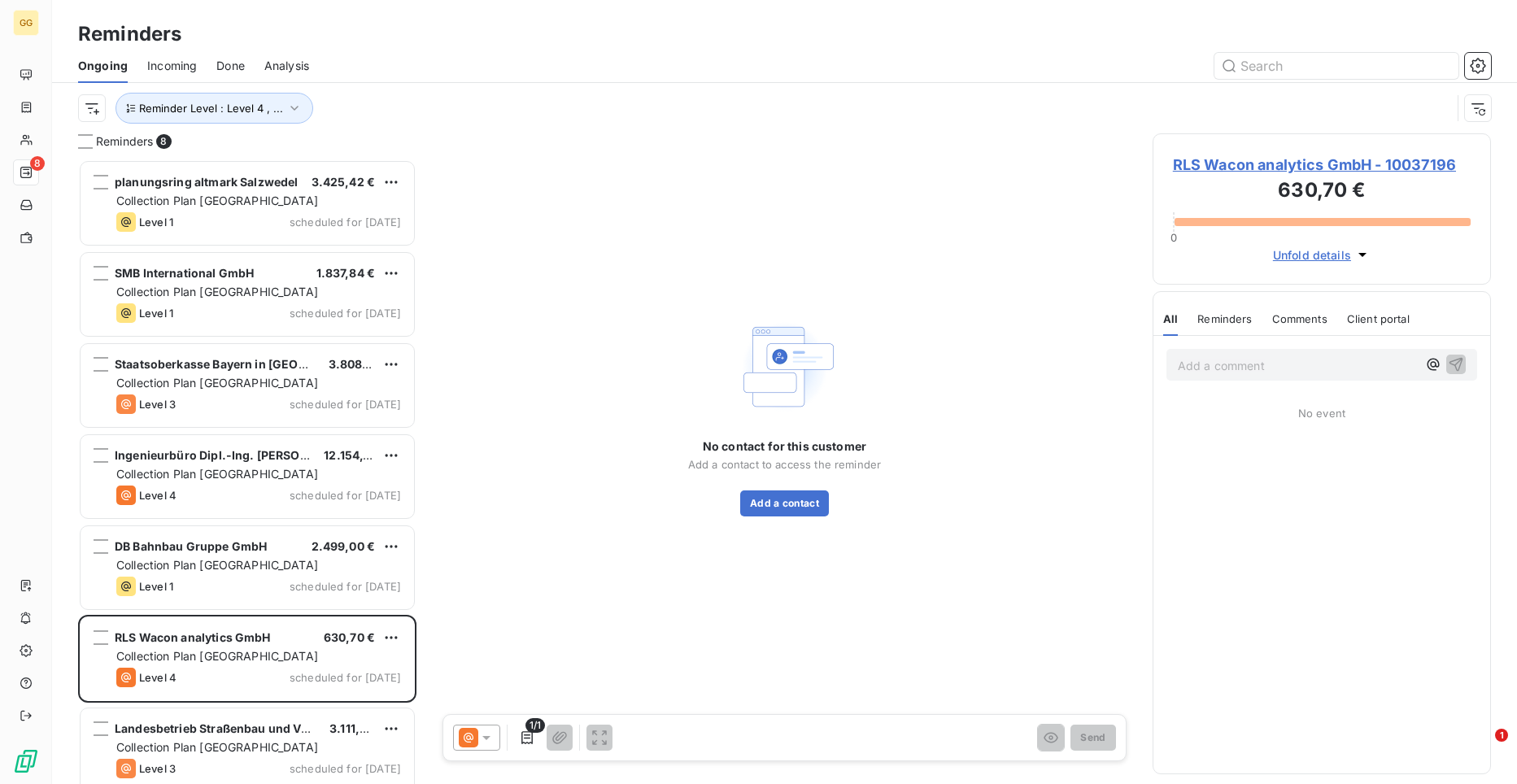
click at [564, 591] on div "No contact for this customer Add a contact to access the reminder Add a contact" at bounding box center [784, 415] width 697 height 565
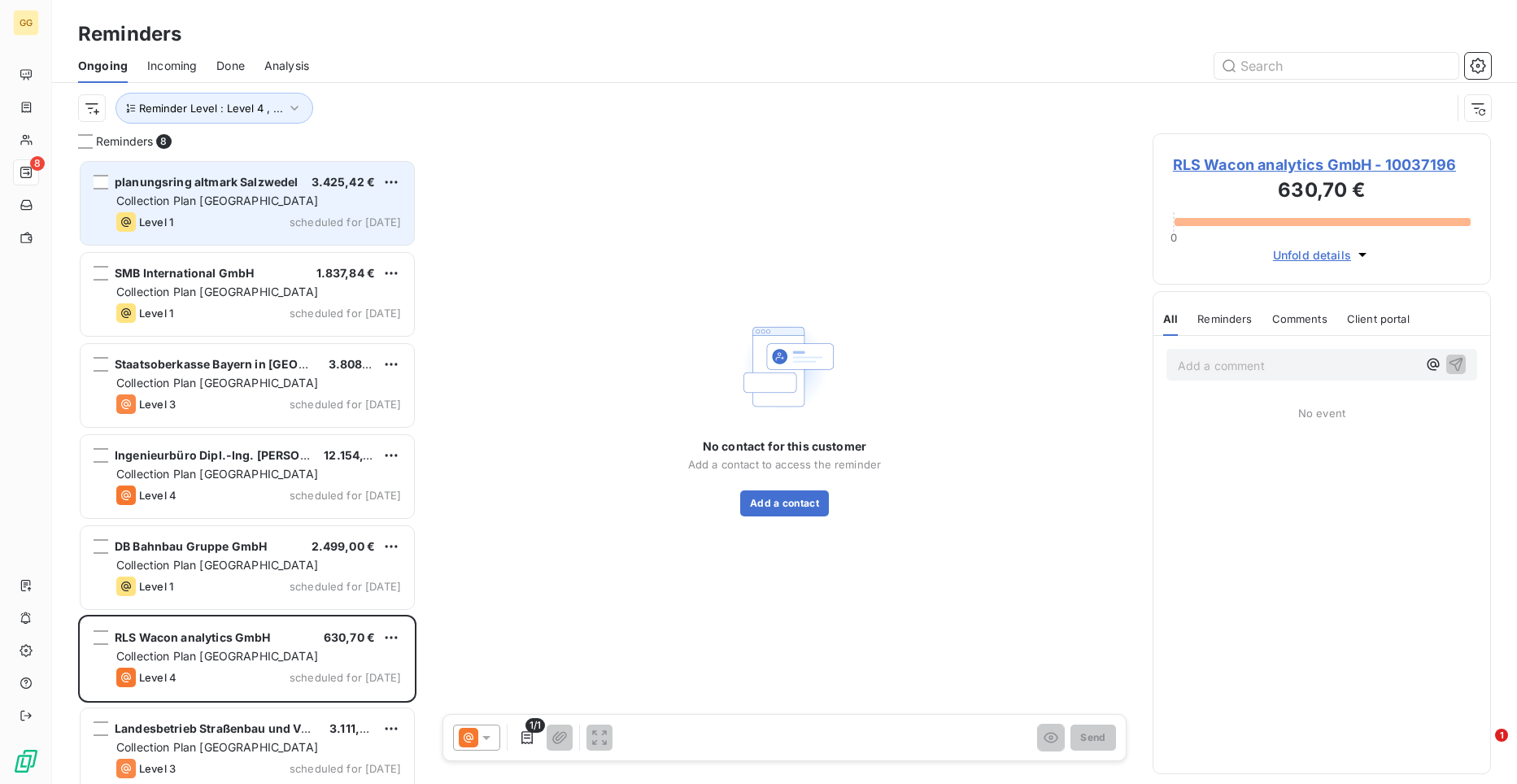
click at [202, 193] on span "Collection Plan [GEOGRAPHIC_DATA]" at bounding box center [217, 200] width 202 height 14
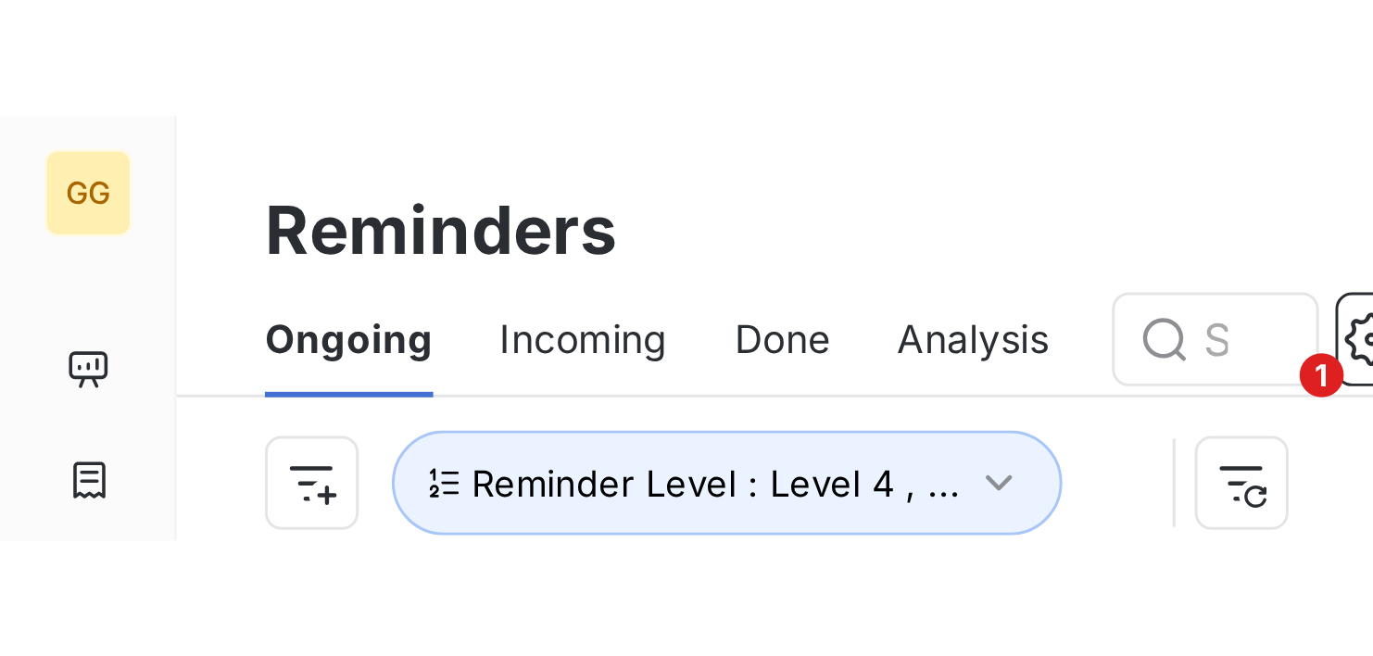
scroll to position [459, 282]
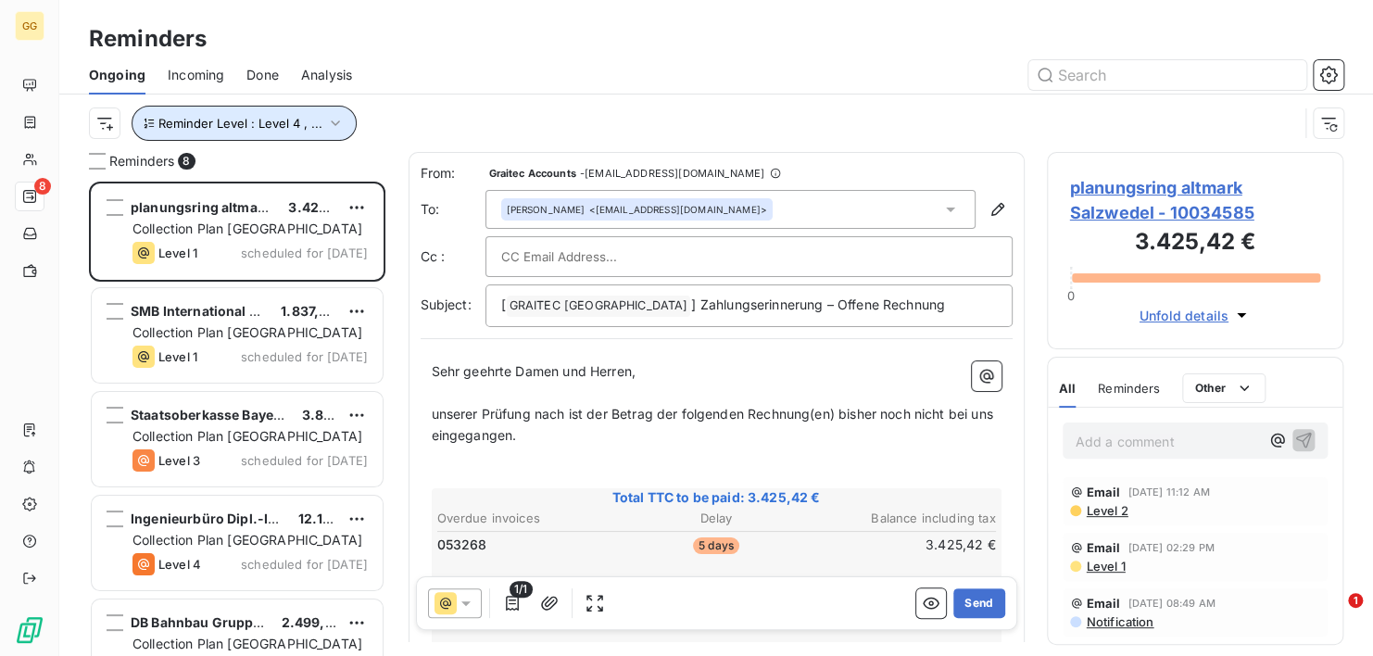
click at [326, 119] on icon "button" at bounding box center [335, 123] width 19 height 19
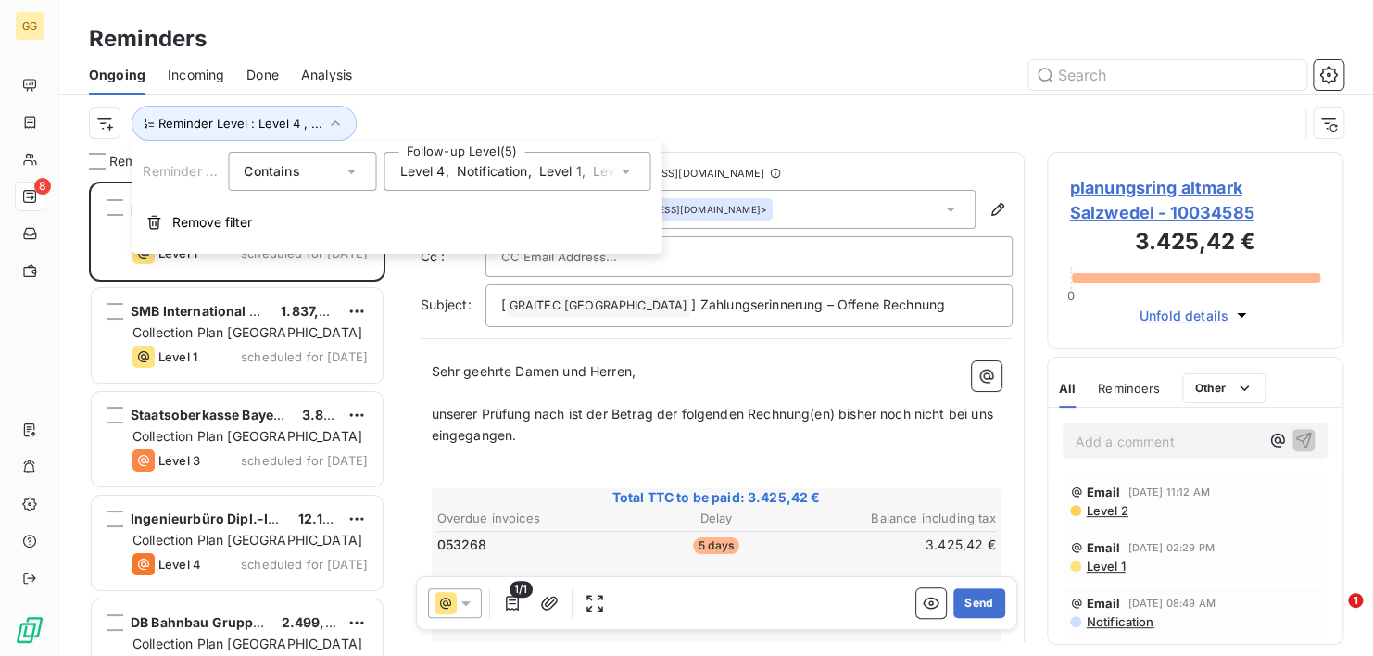
click at [627, 170] on icon at bounding box center [625, 171] width 9 height 5
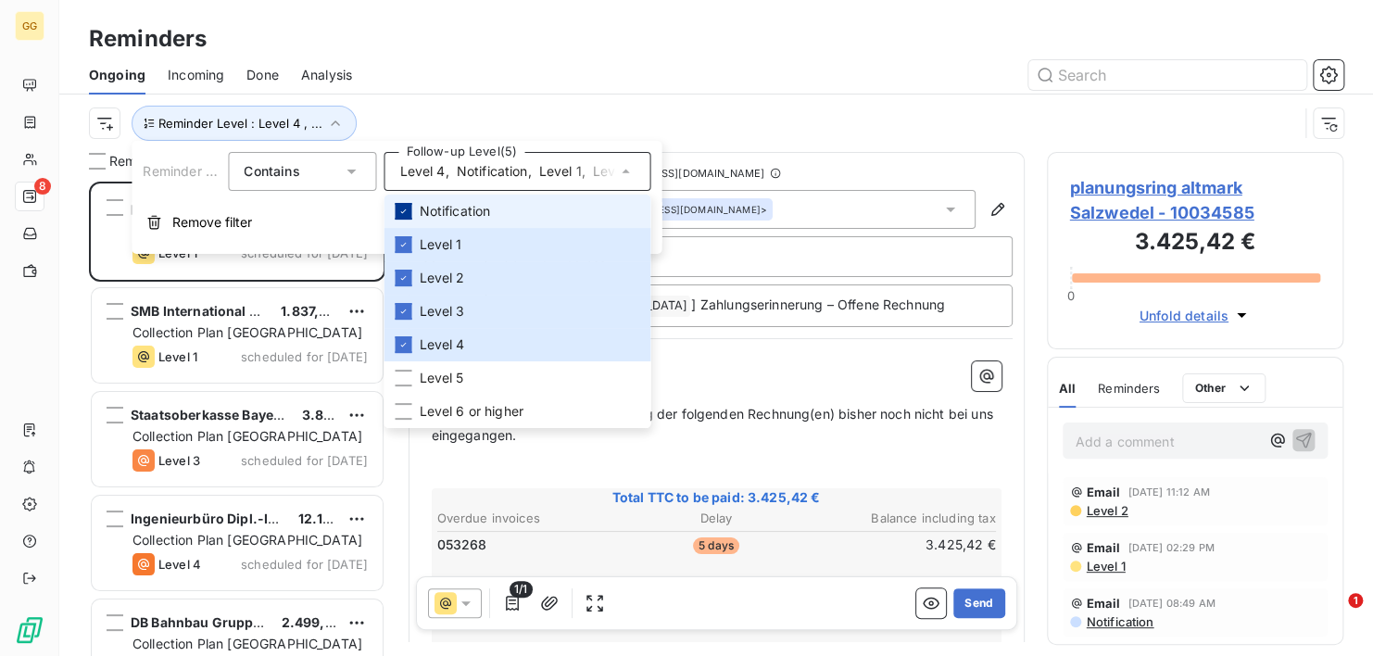
click at [399, 210] on icon at bounding box center [402, 211] width 11 height 11
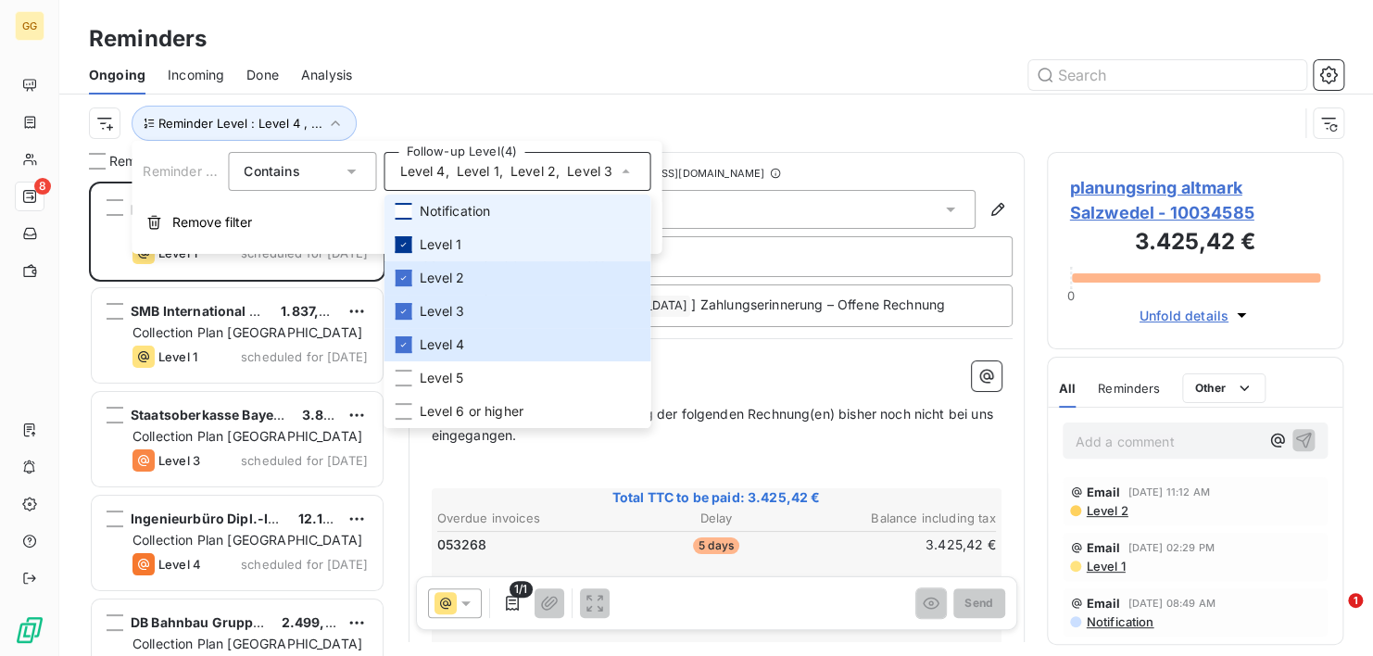
click at [406, 244] on icon at bounding box center [402, 244] width 11 height 11
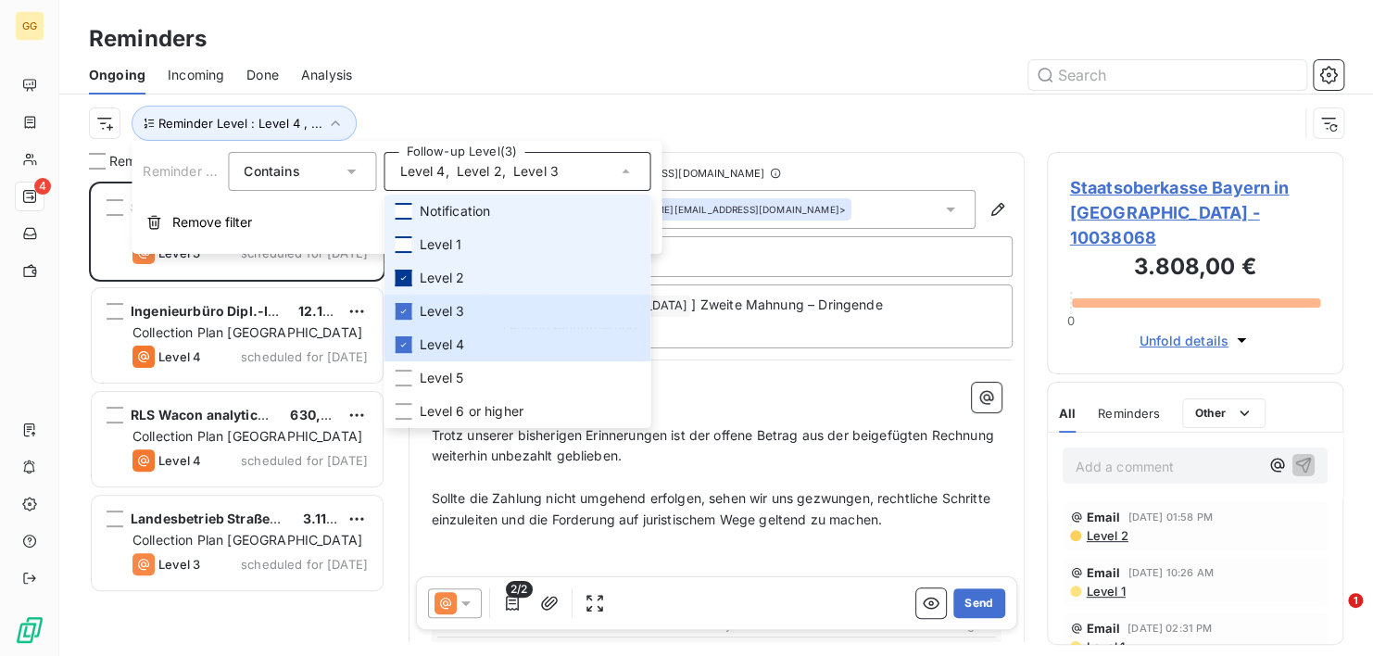
click at [401, 276] on icon at bounding box center [402, 277] width 11 height 11
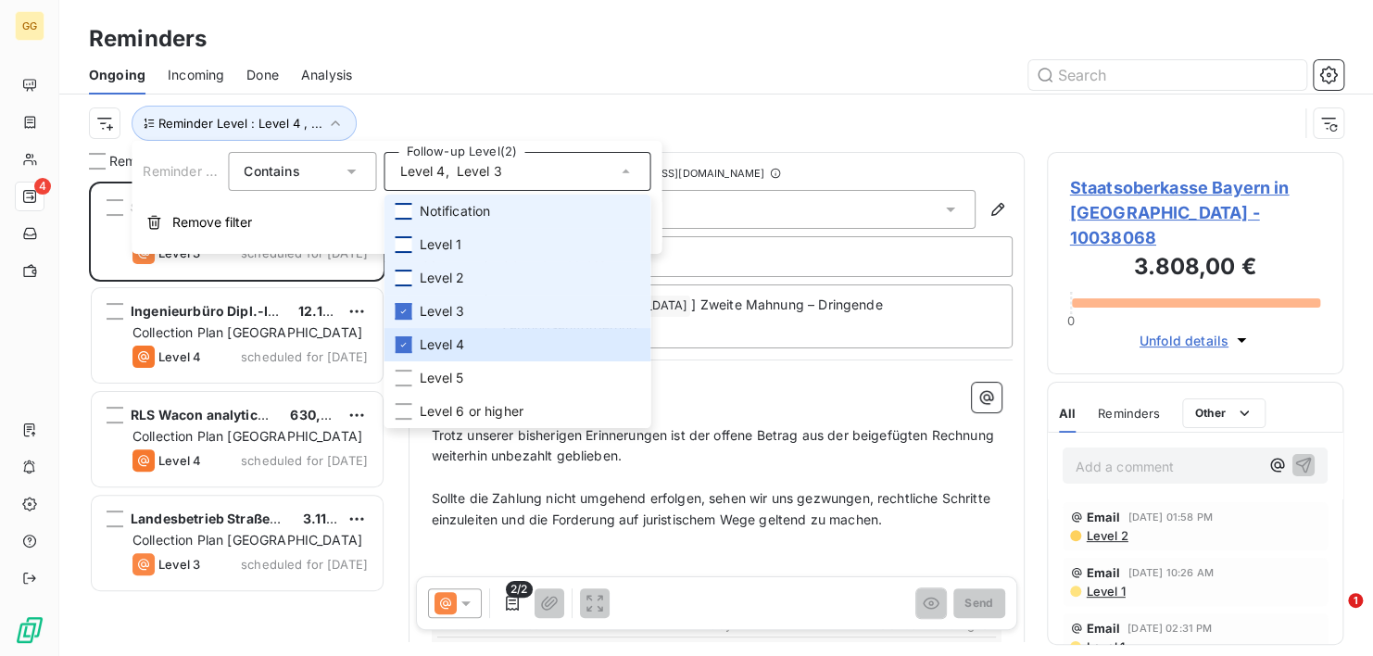
scroll to position [459, 282]
click at [400, 303] on div at bounding box center [403, 311] width 17 height 17
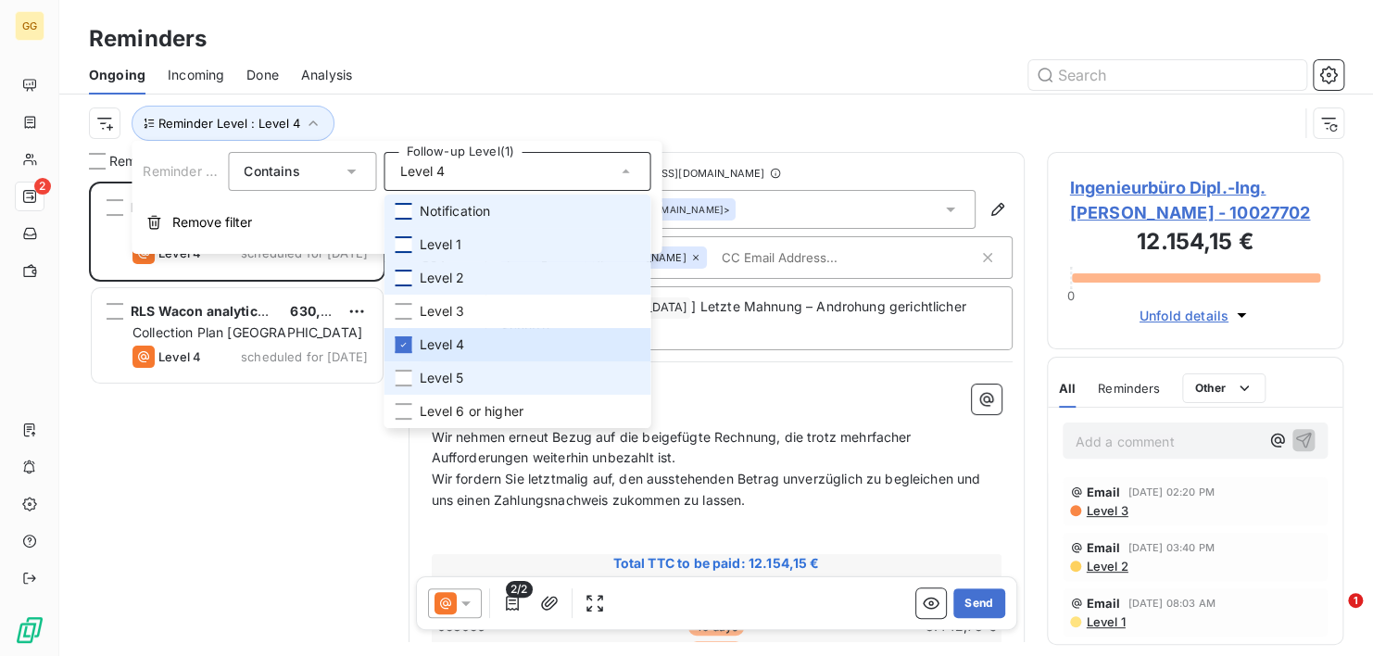
scroll to position [459, 282]
click at [294, 407] on div "Ingenieurbüro Dipl.-Ing. [PERSON_NAME] 12.154,15 € Collection Plan Germany Leve…" at bounding box center [237, 419] width 296 height 474
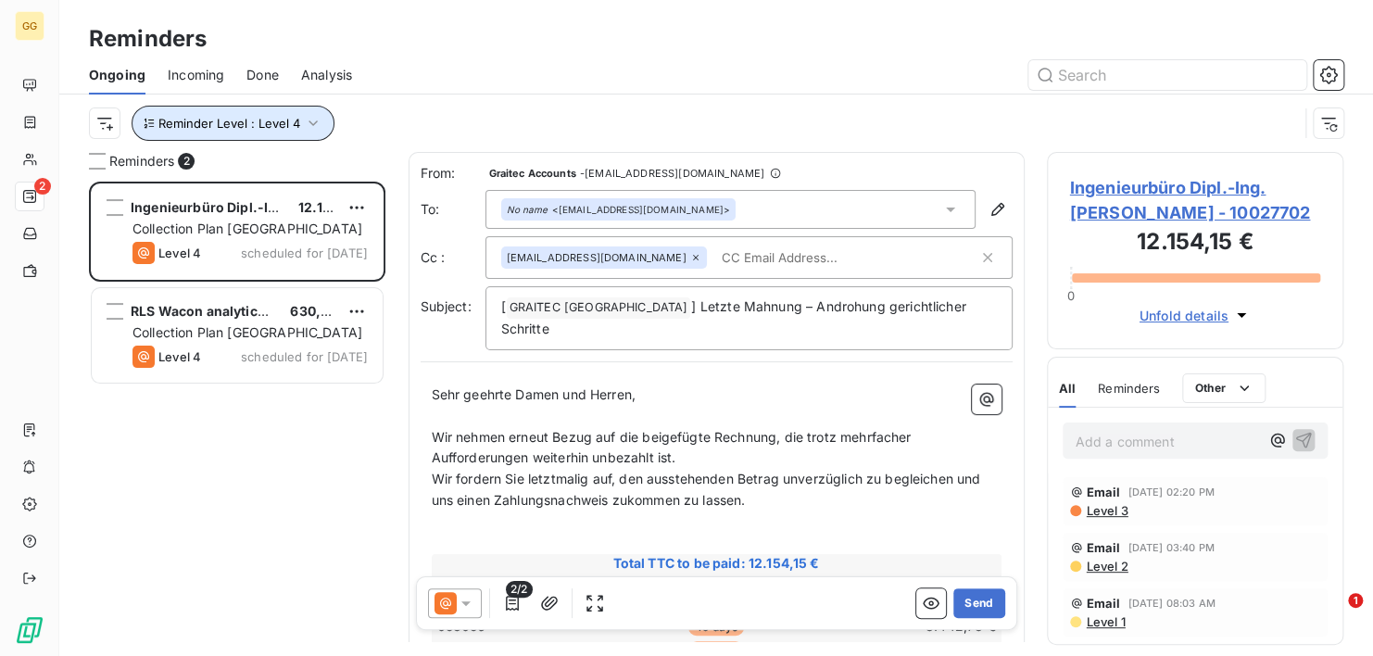
click at [311, 121] on icon "button" at bounding box center [313, 123] width 19 height 19
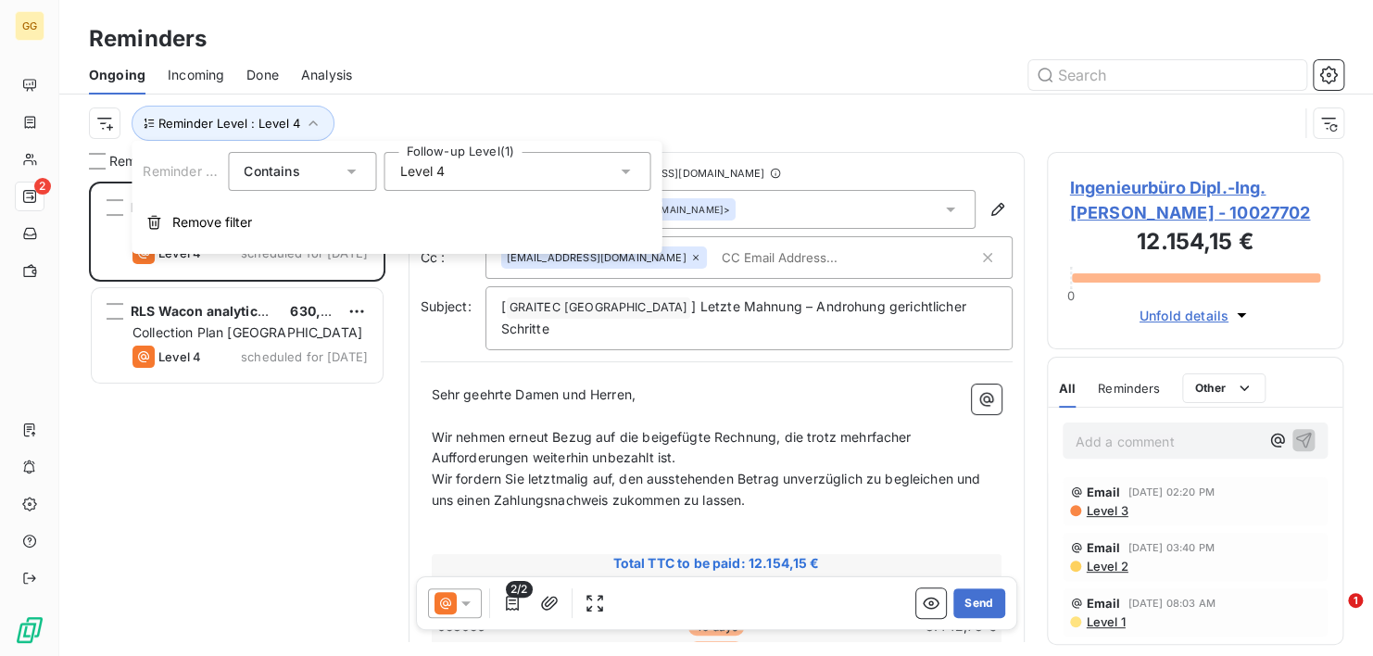
click at [634, 173] on icon at bounding box center [625, 171] width 19 height 19
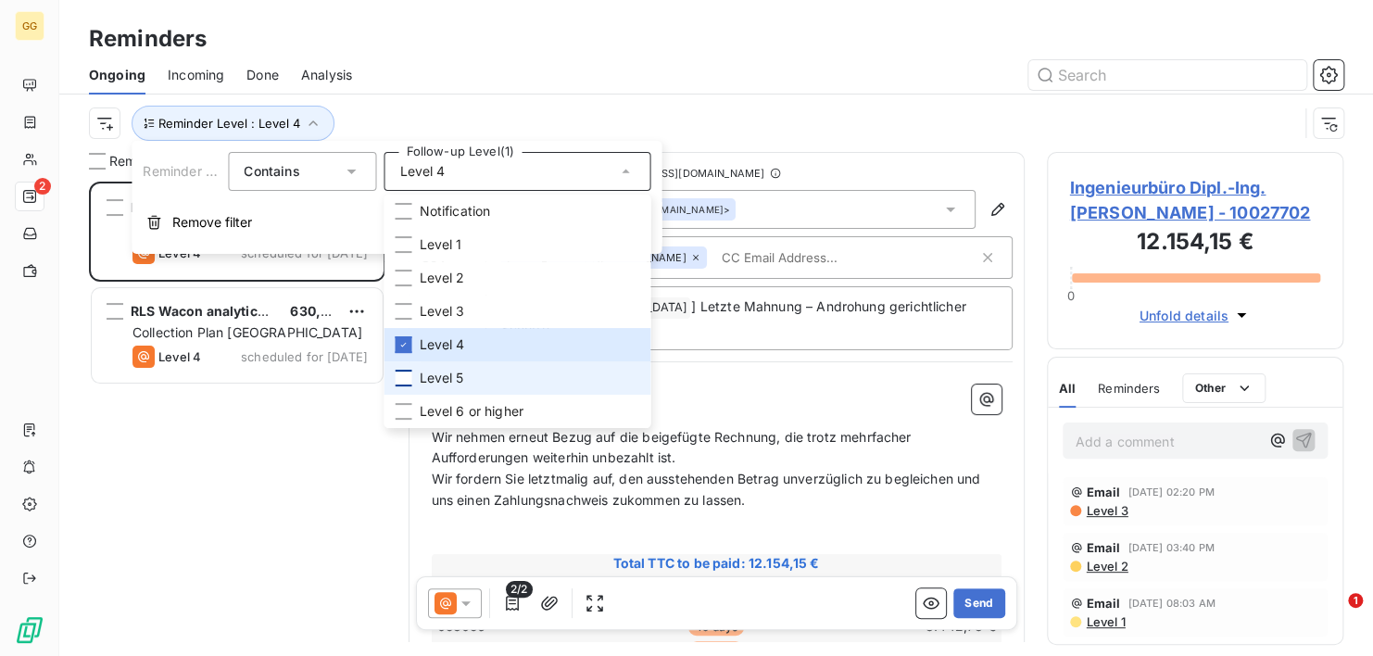
click at [398, 381] on div at bounding box center [403, 378] width 17 height 17
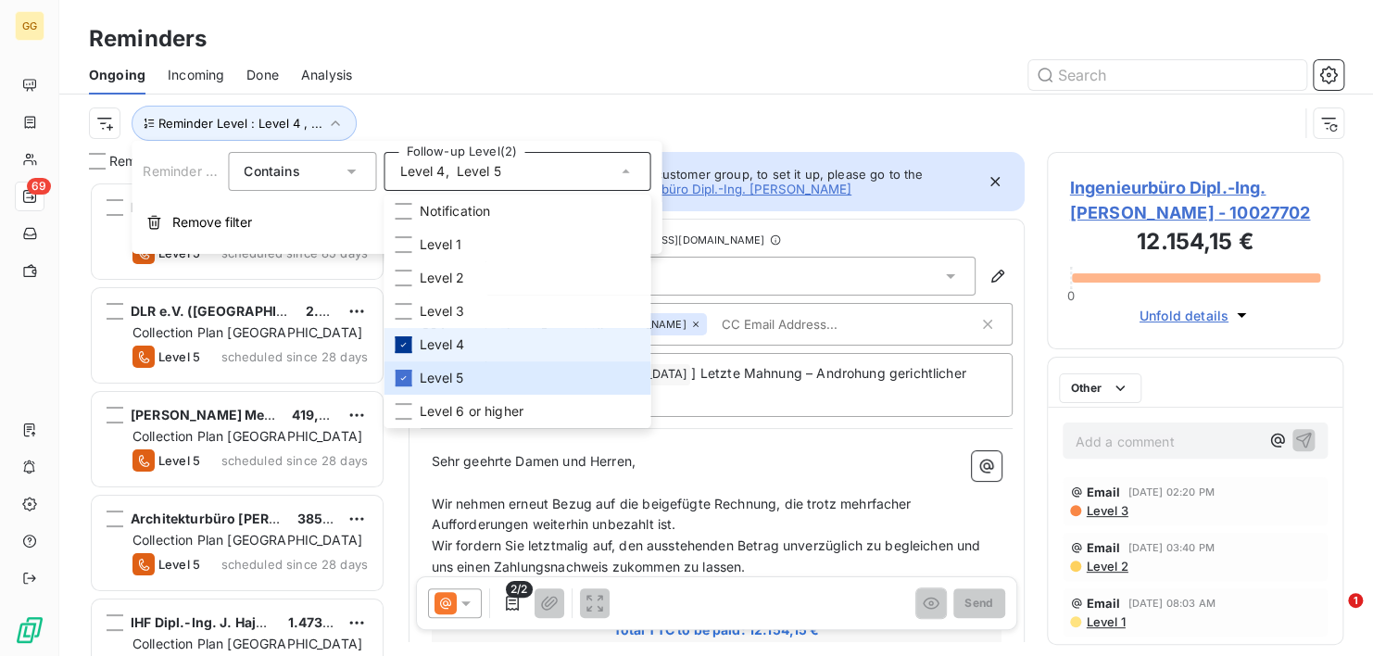
click at [402, 345] on icon at bounding box center [404, 345] width 6 height 4
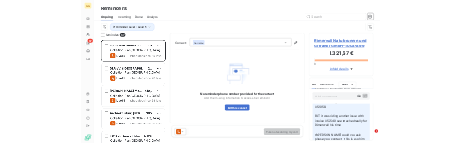
scroll to position [202, 0]
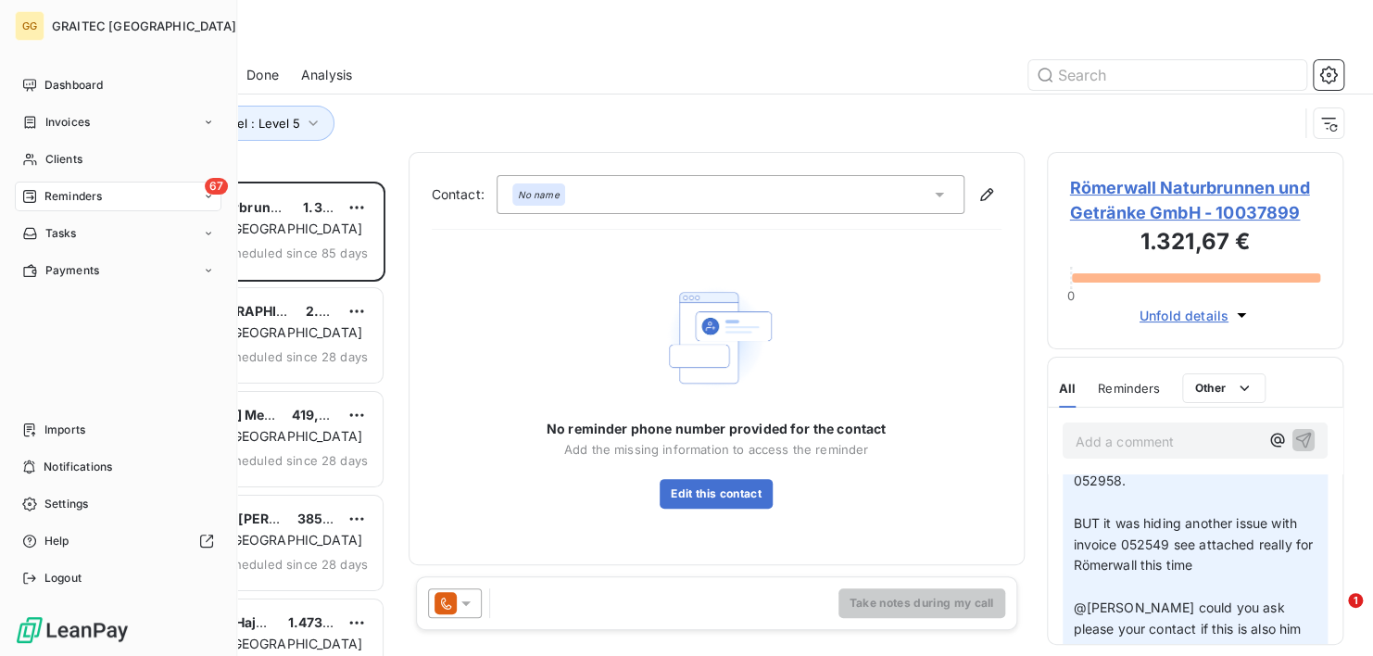
click at [80, 191] on span "Reminders" at bounding box center [72, 196] width 57 height 17
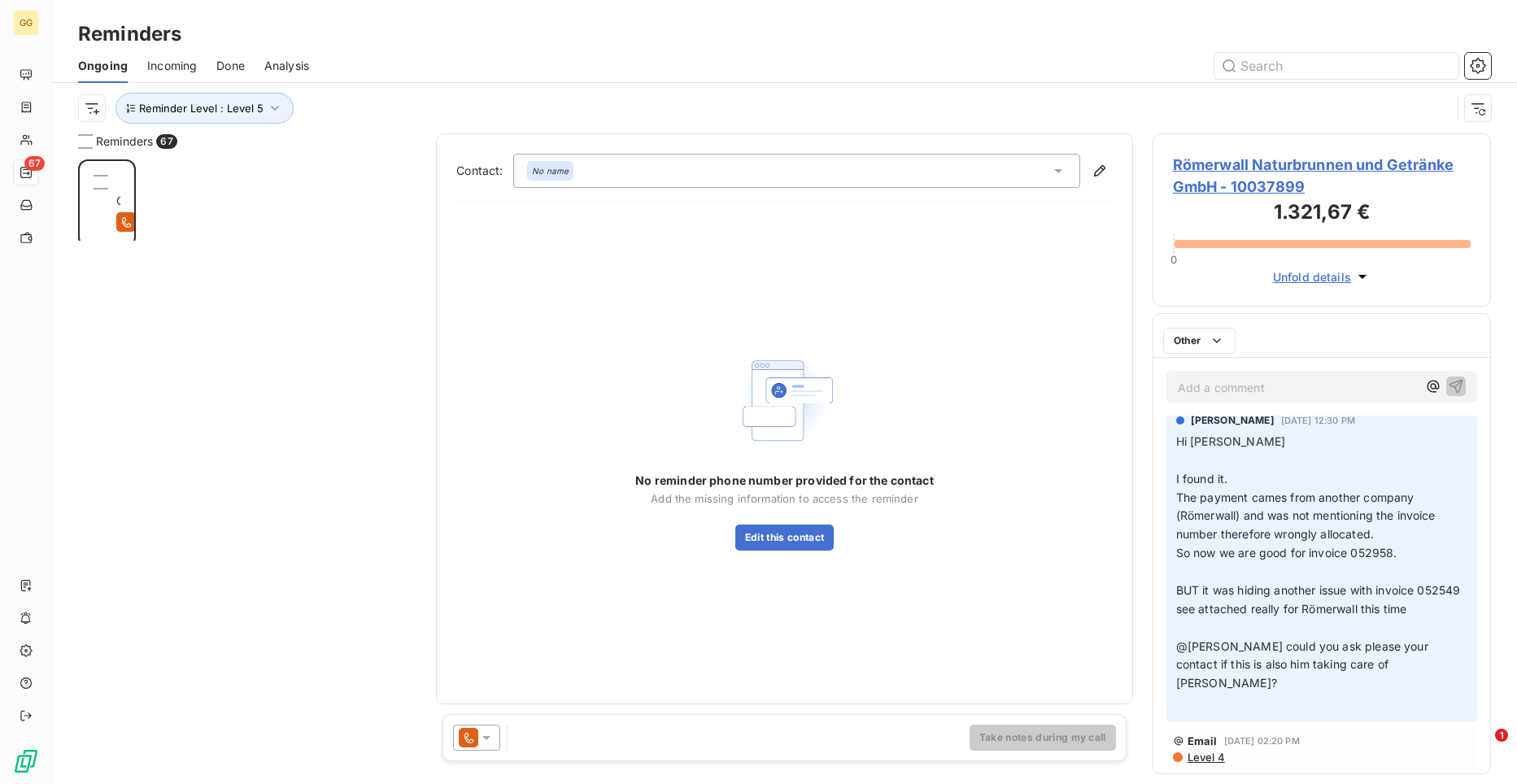
scroll to position [612, 327]
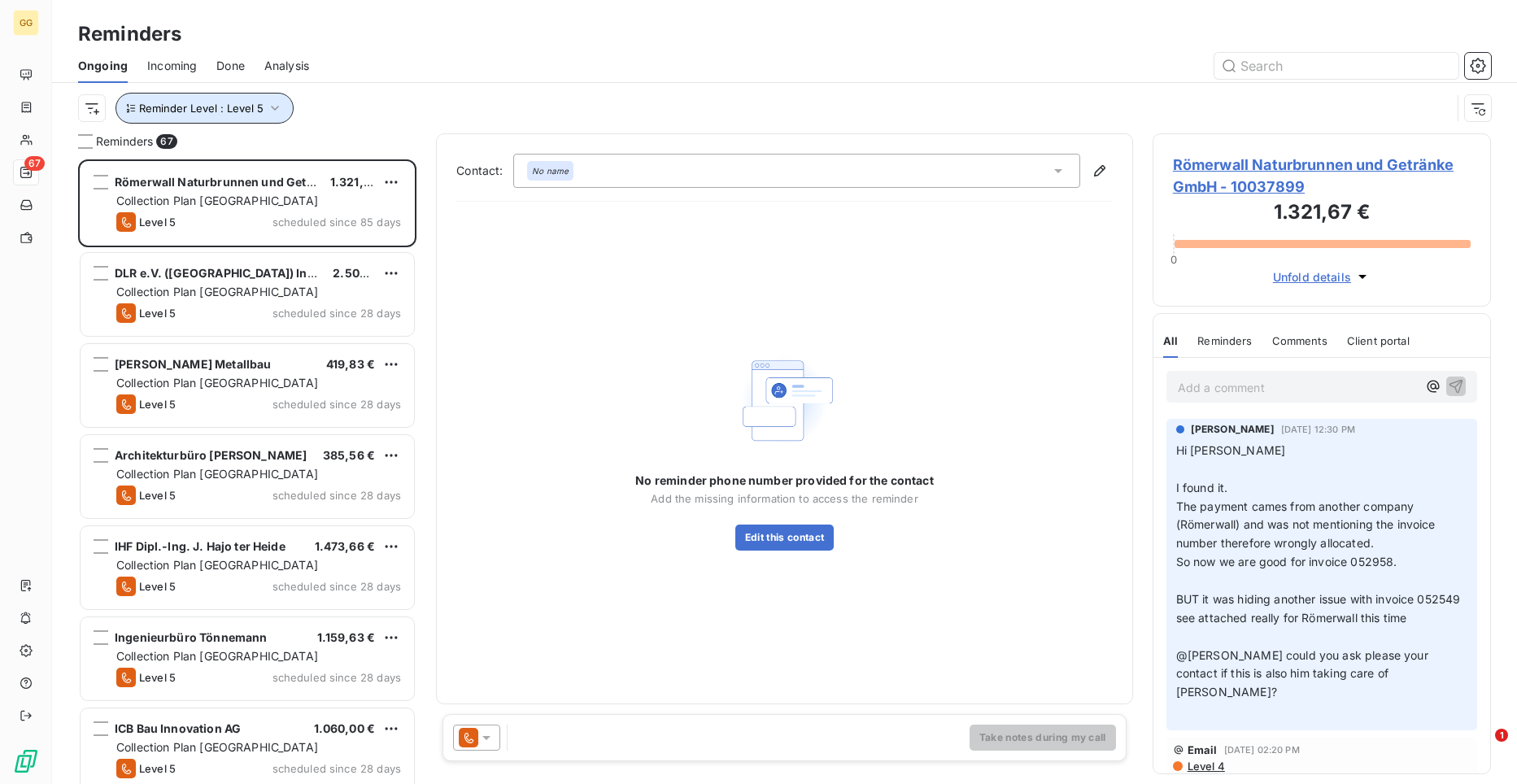
click at [267, 107] on icon "button" at bounding box center [275, 108] width 17 height 17
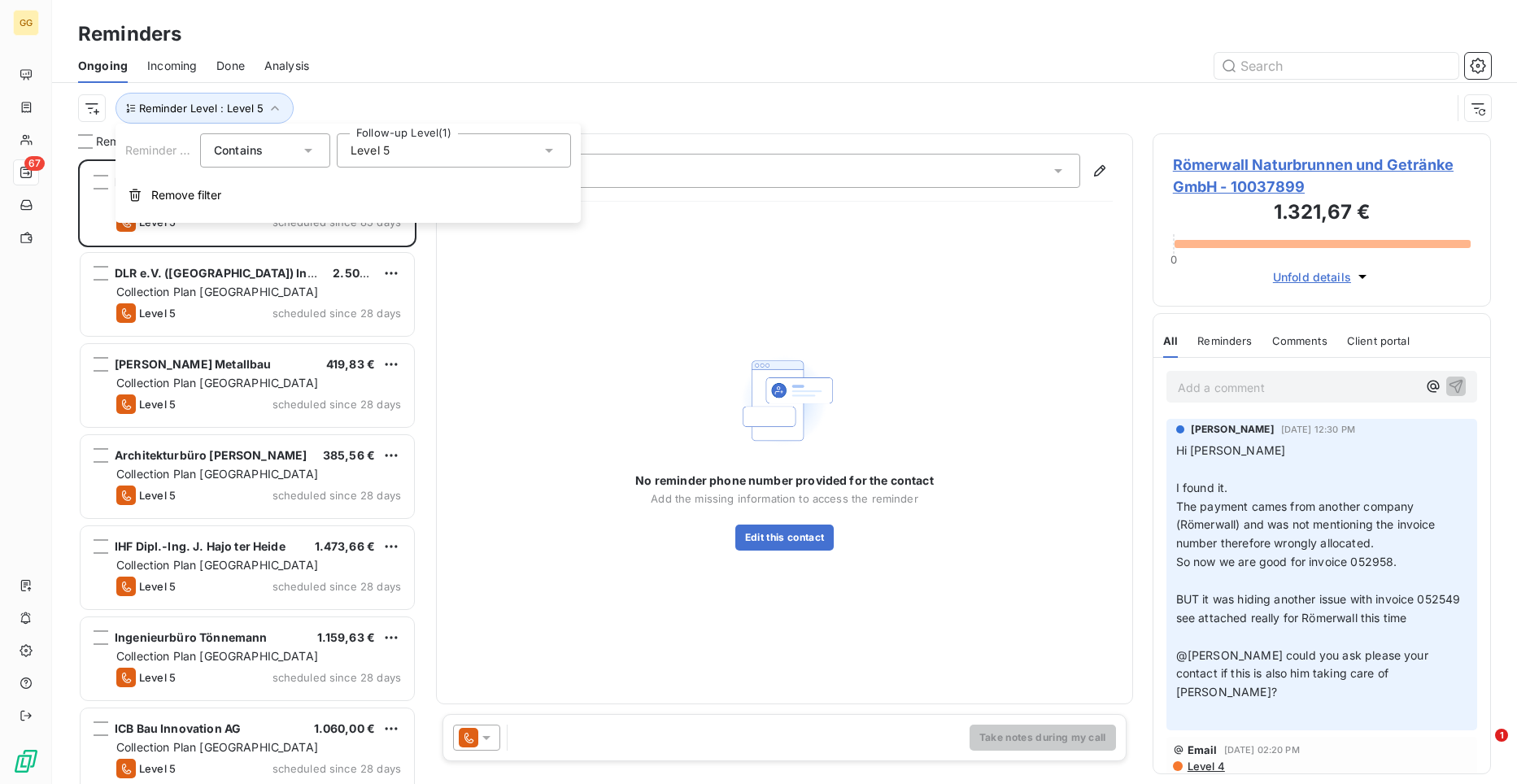
click at [561, 148] on div "Level 5" at bounding box center [453, 150] width 235 height 34
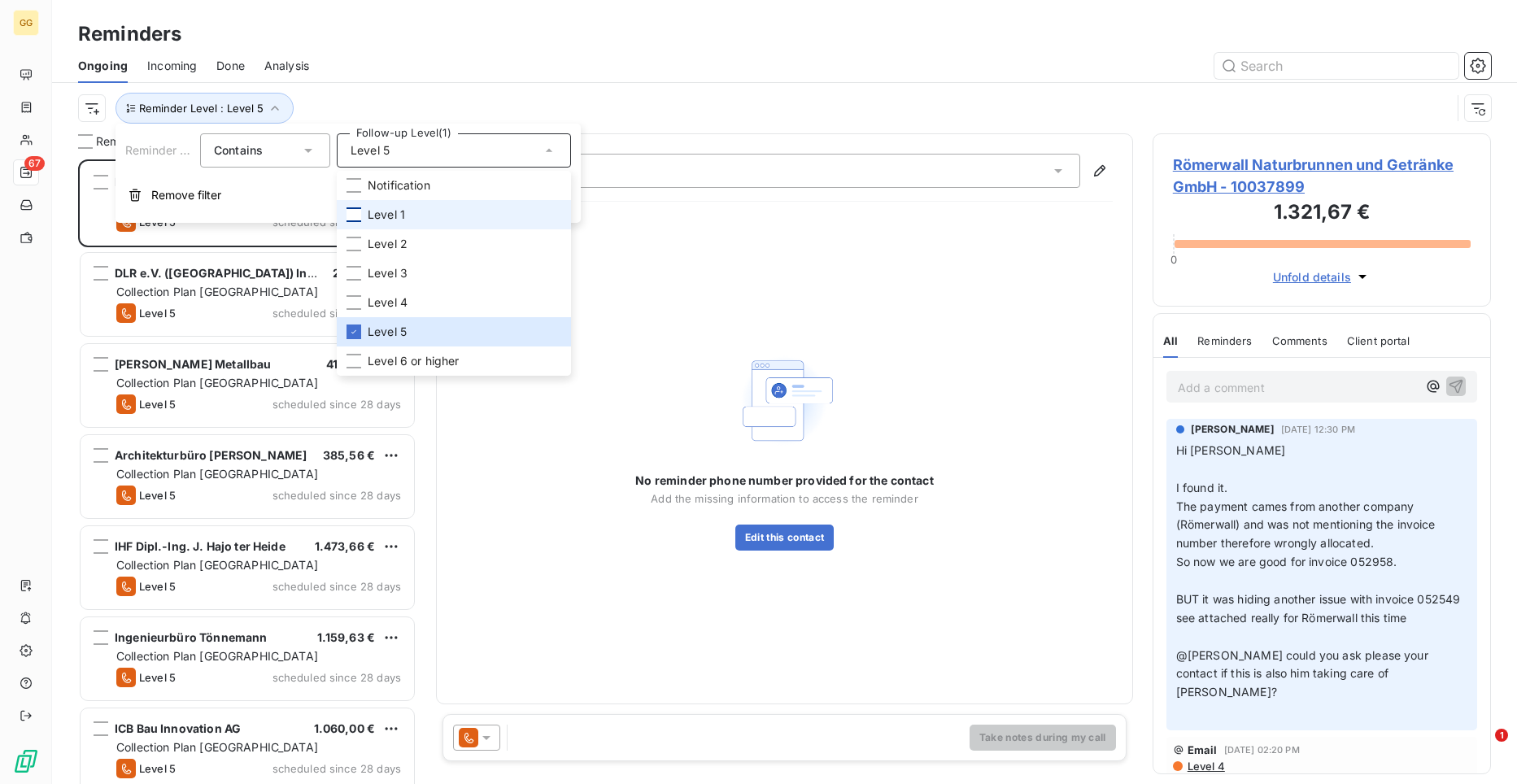
click at [353, 208] on div at bounding box center [354, 214] width 15 height 15
click at [355, 328] on icon at bounding box center [353, 331] width 10 height 10
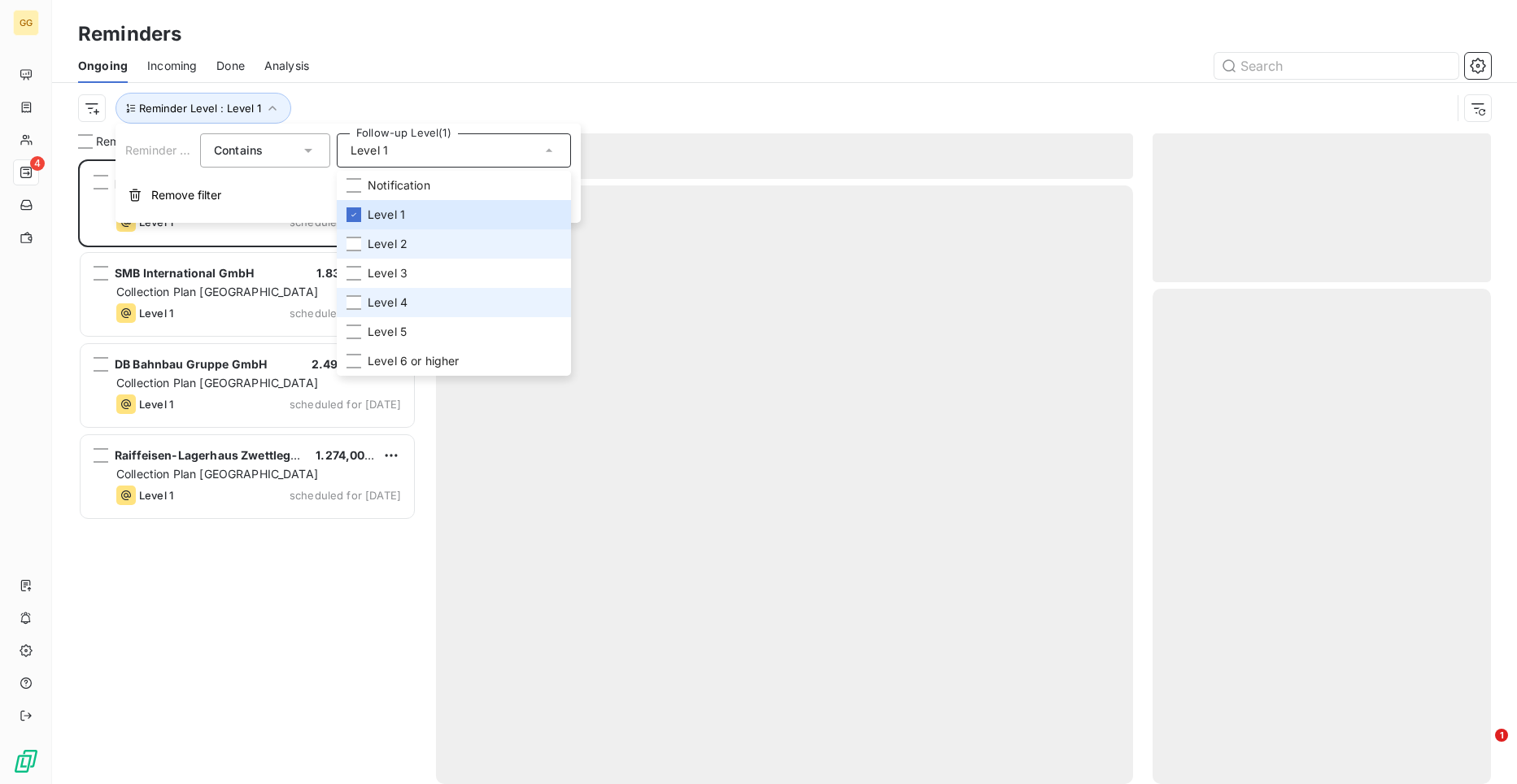
scroll to position [612, 327]
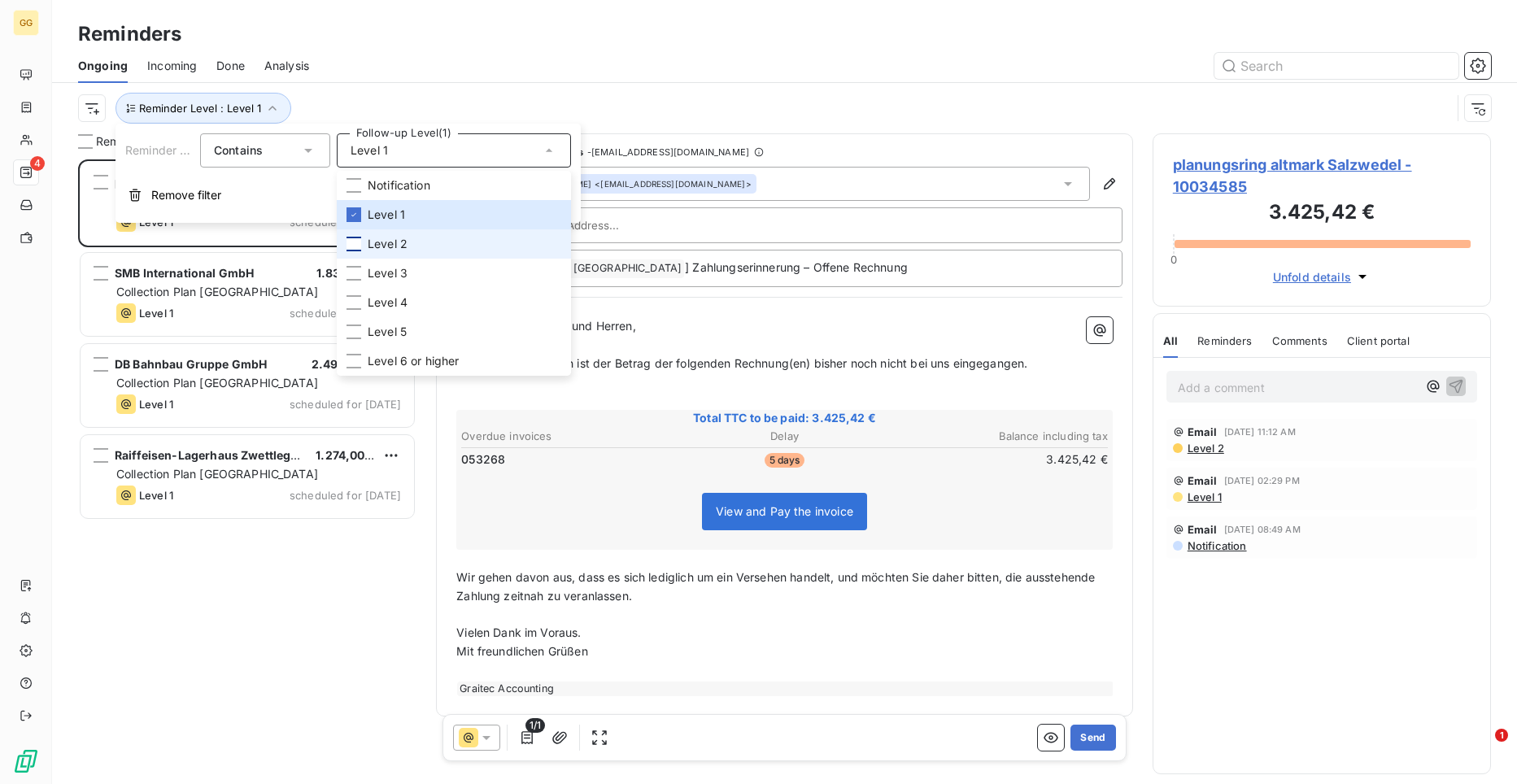
click at [358, 244] on div at bounding box center [354, 244] width 15 height 15
drag, startPoint x: 356, startPoint y: 241, endPoint x: 369, endPoint y: 248, distance: 14.8
click at [358, 241] on icon at bounding box center [353, 243] width 10 height 10
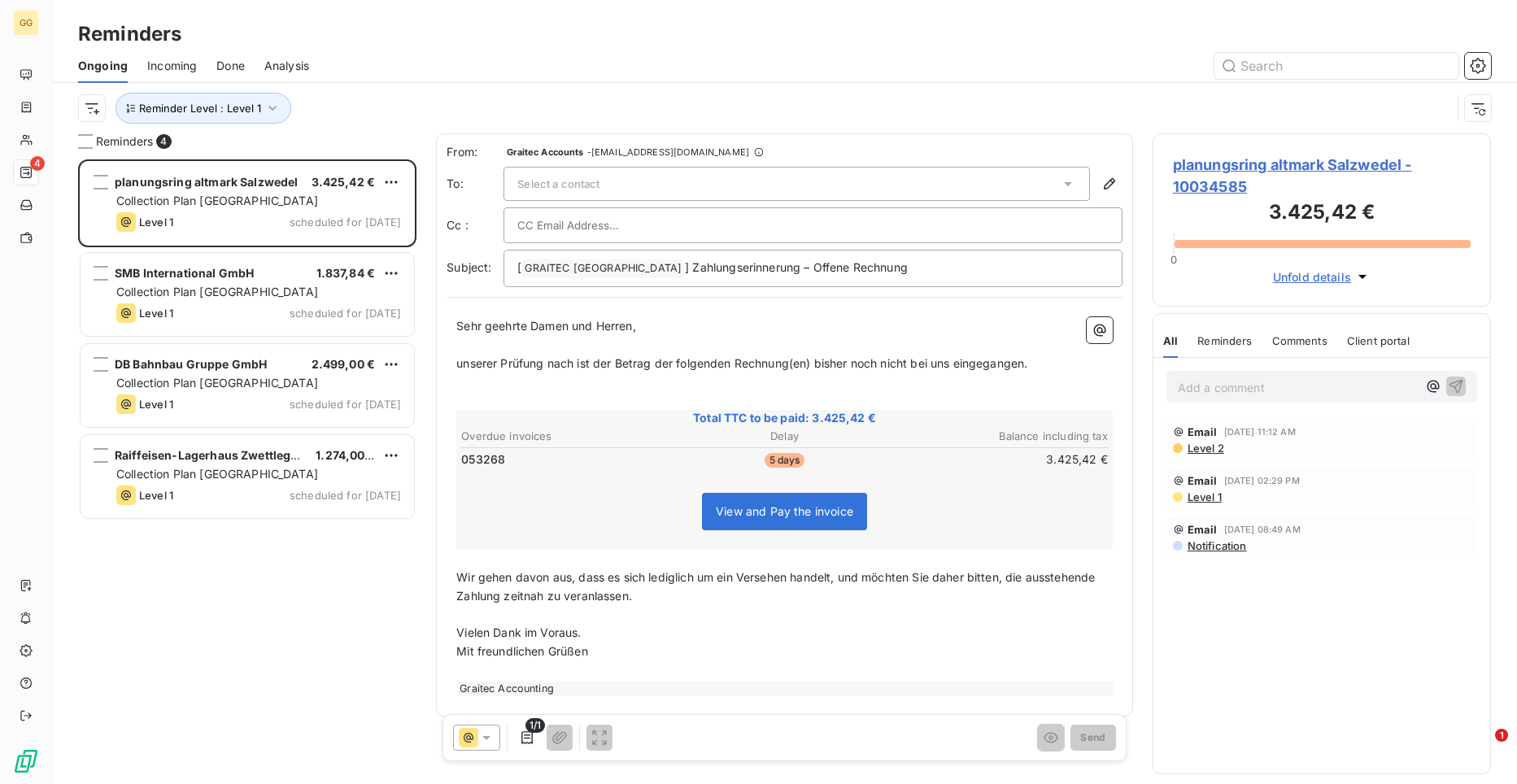
click at [373, 552] on div "planungsring altmark Salzwedel 3.425,42 € Collection Plan Germany Level 1 sched…" at bounding box center [247, 471] width 338 height 624
click at [1265, 161] on span "planungsring altmark Salzwedel - 10034585" at bounding box center [1321, 176] width 298 height 44
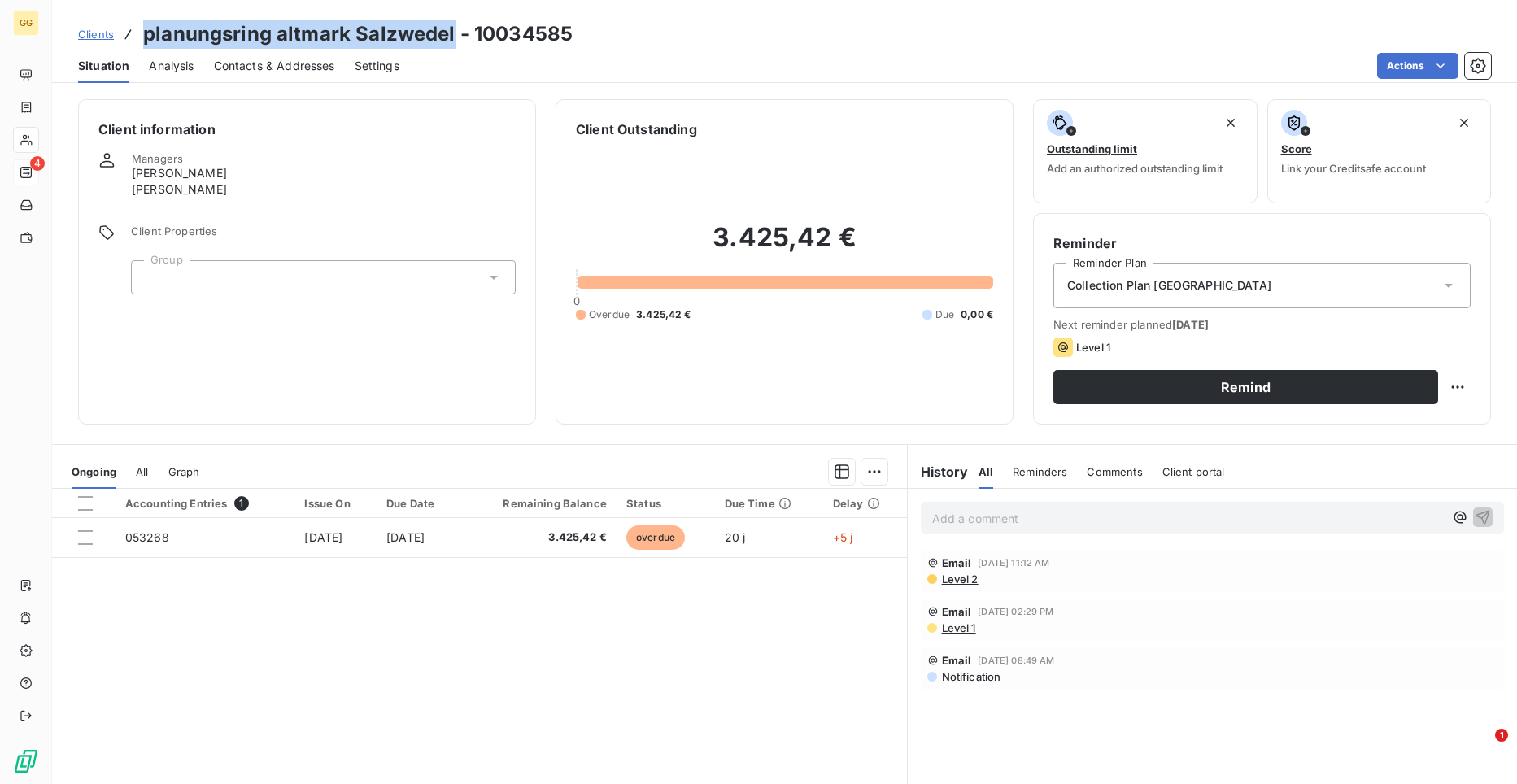
drag, startPoint x: 451, startPoint y: 31, endPoint x: 146, endPoint y: 35, distance: 305.0
click at [146, 35] on h3 "planungsring altmark Salzwedel - 10034585" at bounding box center [358, 33] width 430 height 29
copy h3 "planungsring altmark Salzwedel"
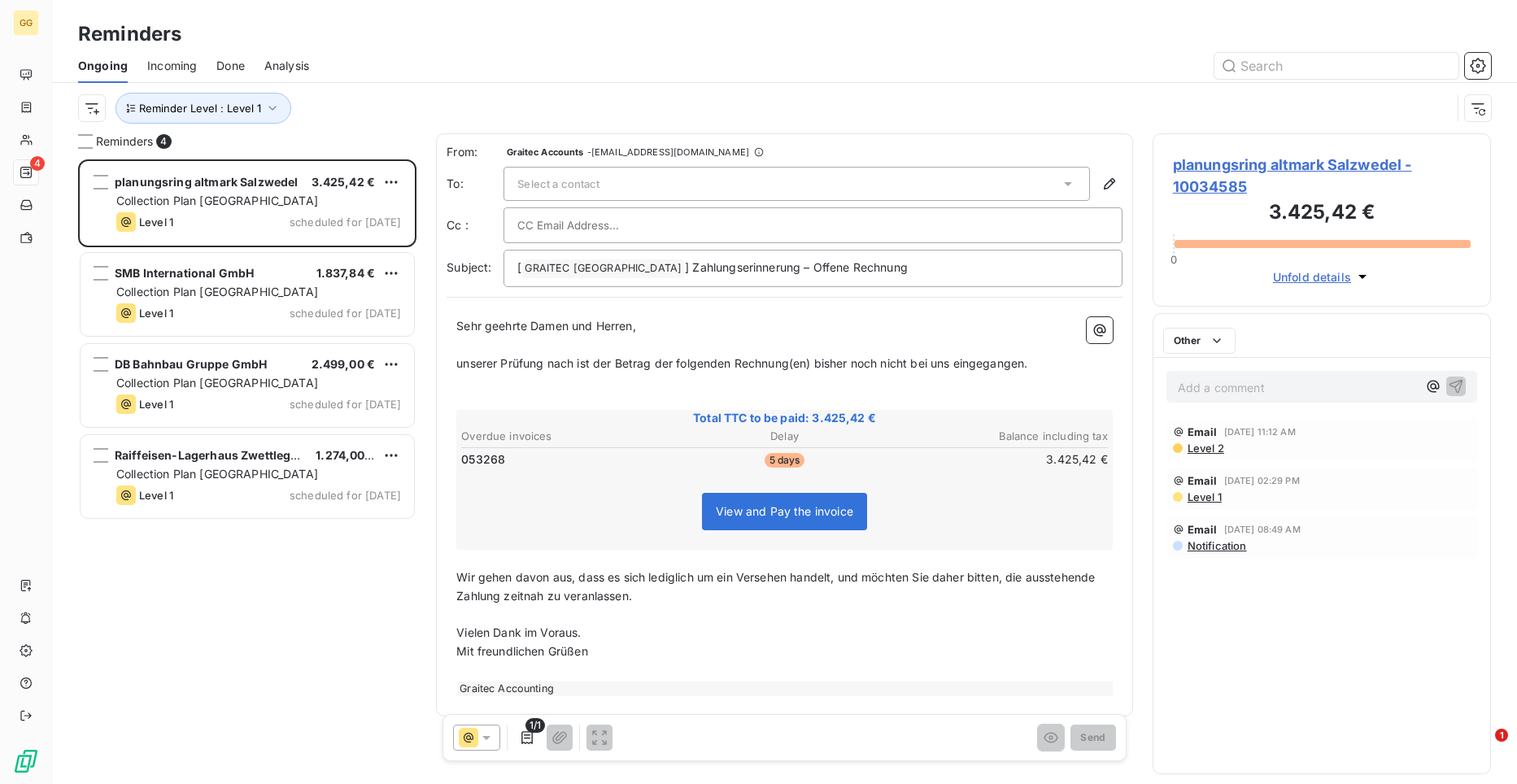
scroll to position [612, 327]
click at [567, 183] on span "Select a contact" at bounding box center [559, 183] width 83 height 13
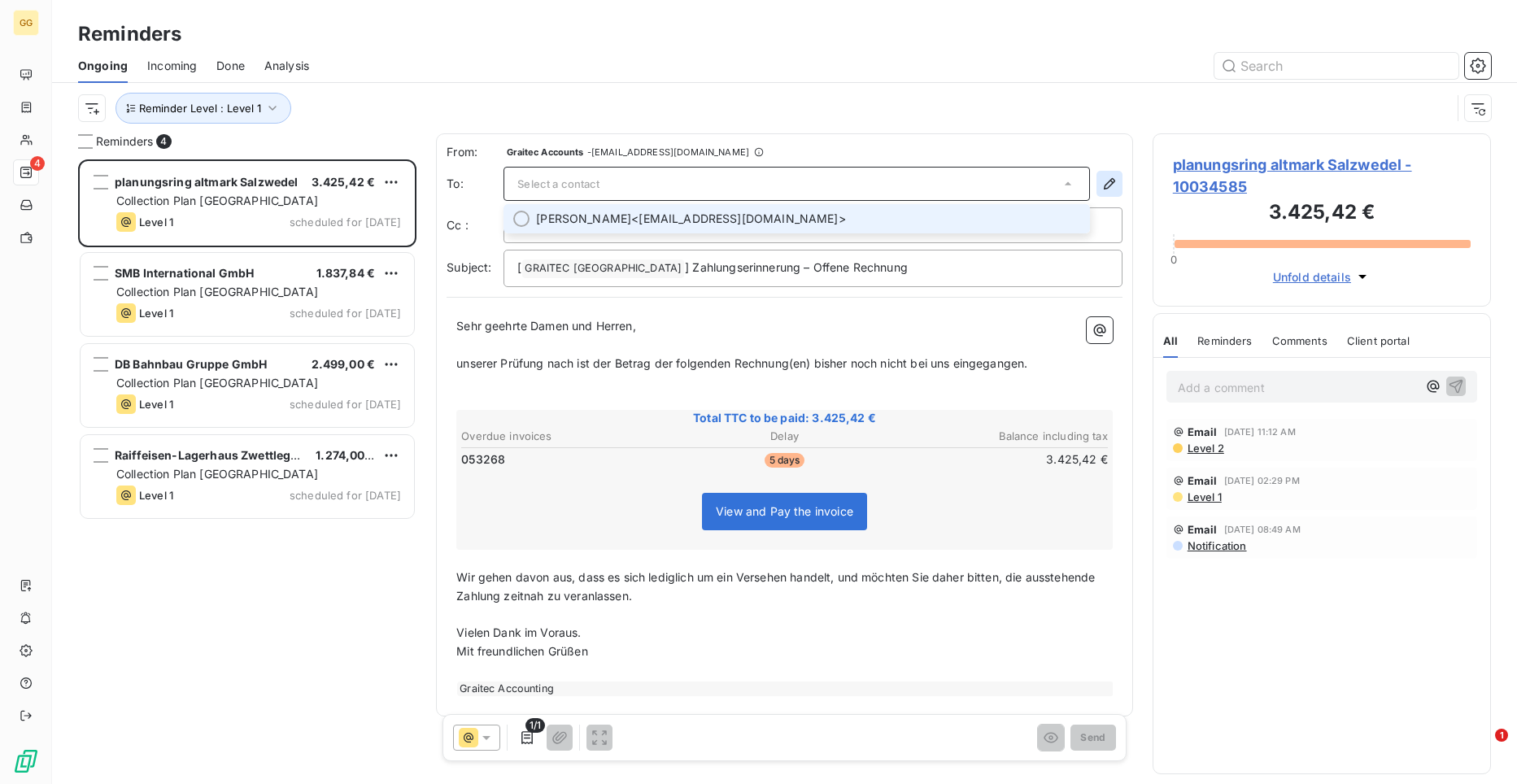
click at [1102, 182] on icon "button" at bounding box center [1109, 183] width 17 height 17
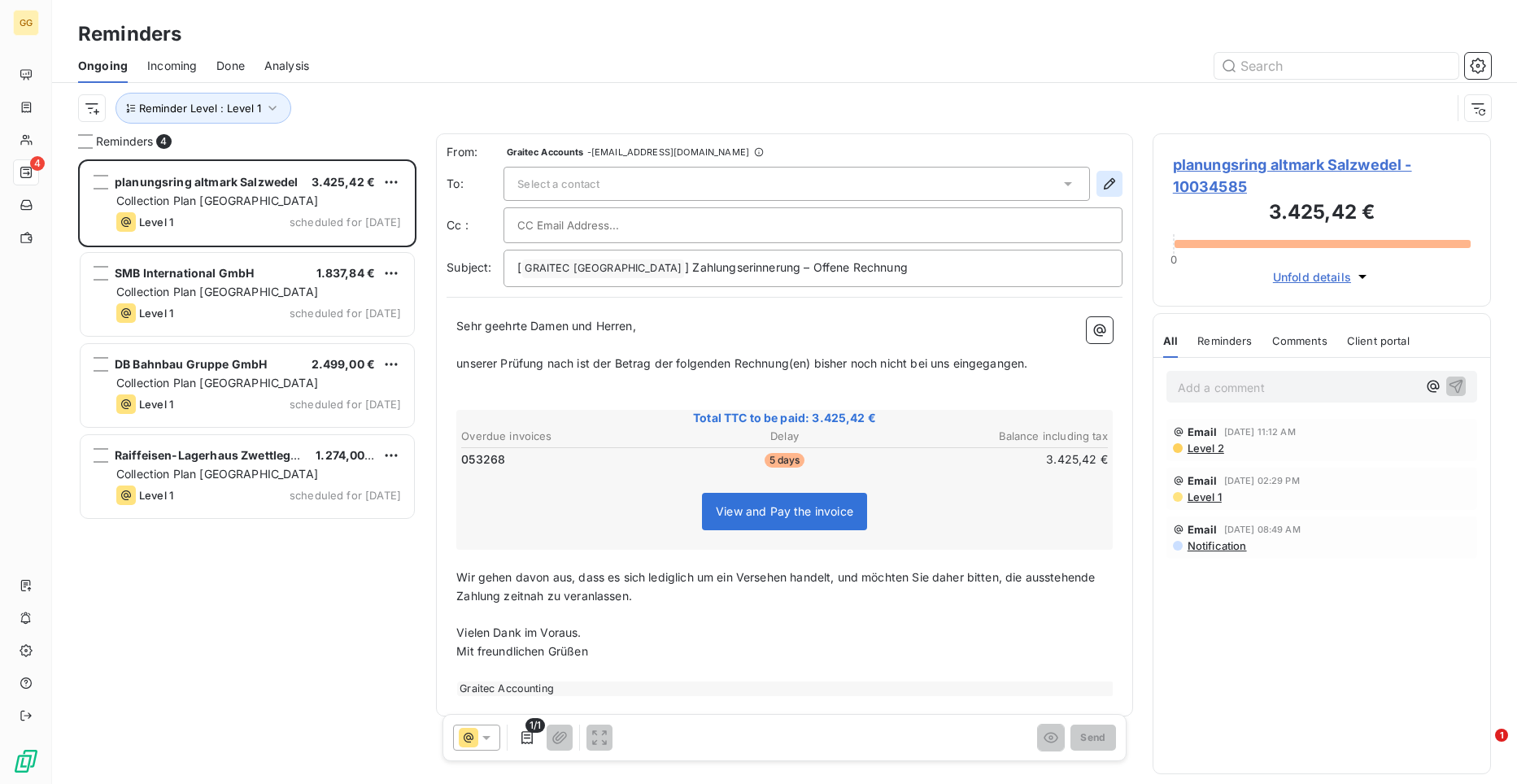
click at [1102, 182] on icon "button" at bounding box center [1109, 183] width 17 height 17
click at [1102, 184] on icon "button" at bounding box center [1109, 183] width 17 height 17
click at [1060, 180] on icon at bounding box center [1068, 183] width 17 height 17
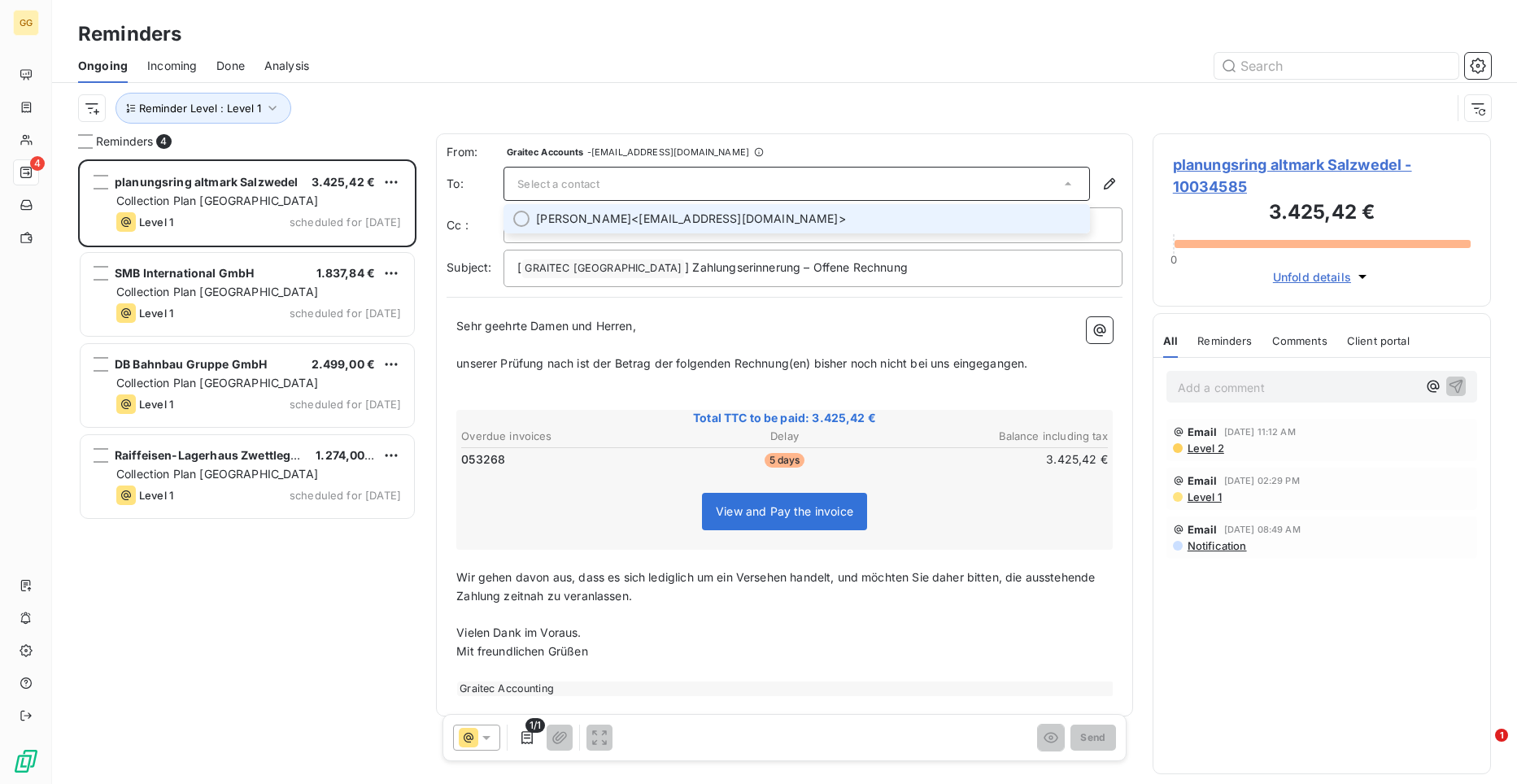
click at [870, 219] on span "[PERSON_NAME] <[EMAIL_ADDRESS][DOMAIN_NAME]>" at bounding box center [808, 219] width 545 height 17
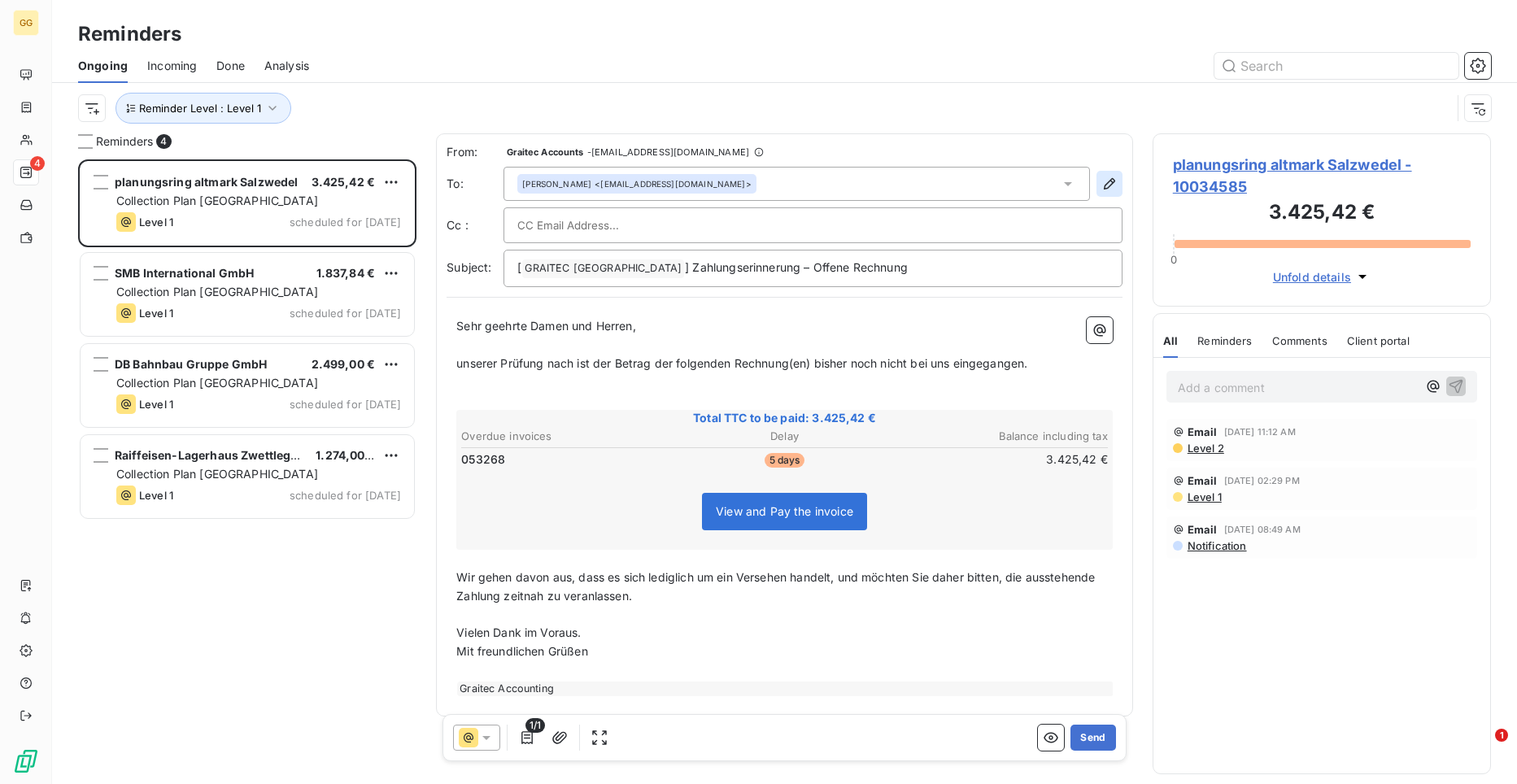
click at [1107, 182] on button "button" at bounding box center [1109, 183] width 26 height 26
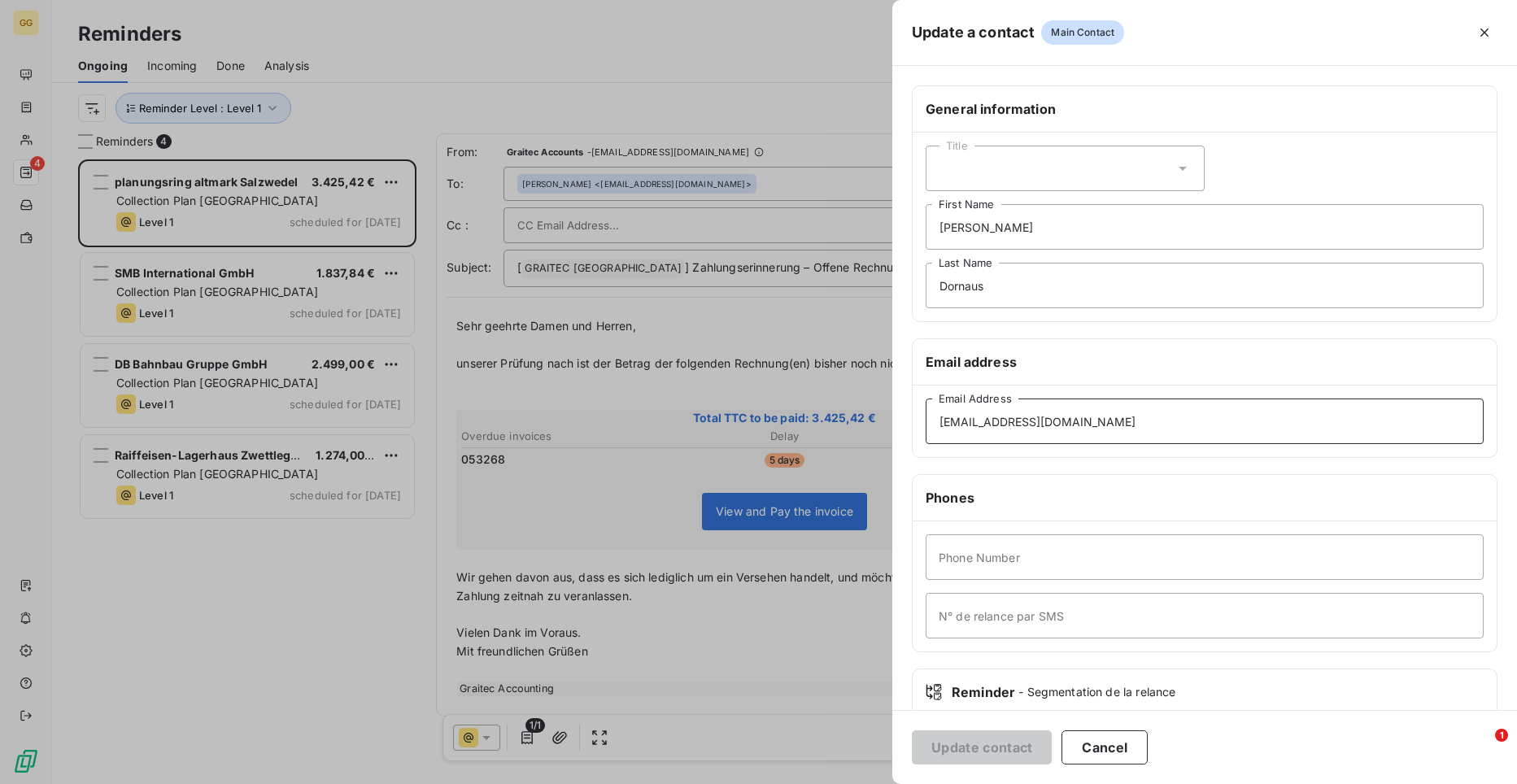
drag, startPoint x: 1162, startPoint y: 425, endPoint x: 902, endPoint y: 435, distance: 260.2
click at [902, 435] on div "General information Title [PERSON_NAME] First Name [PERSON_NAME] Last Name Emai…" at bounding box center [1204, 446] width 625 height 722
paste input "office"
type input "[EMAIL_ADDRESS][DOMAIN_NAME]"
click at [964, 457] on div "General information Title [PERSON_NAME] First Name [PERSON_NAME] Last Name Emai…" at bounding box center [1204, 446] width 625 height 722
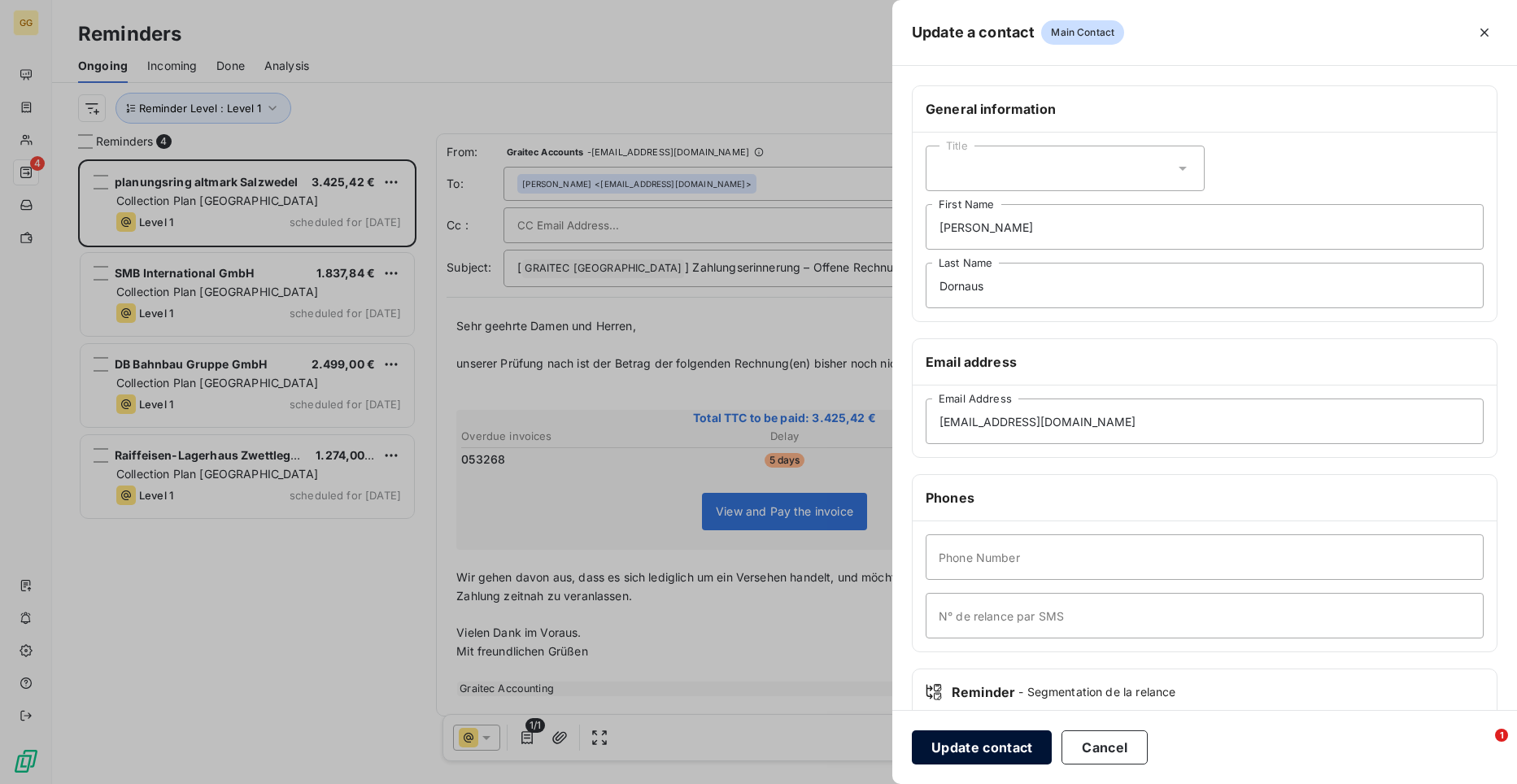
click at [971, 747] on button "Update contact" at bounding box center [981, 747] width 140 height 34
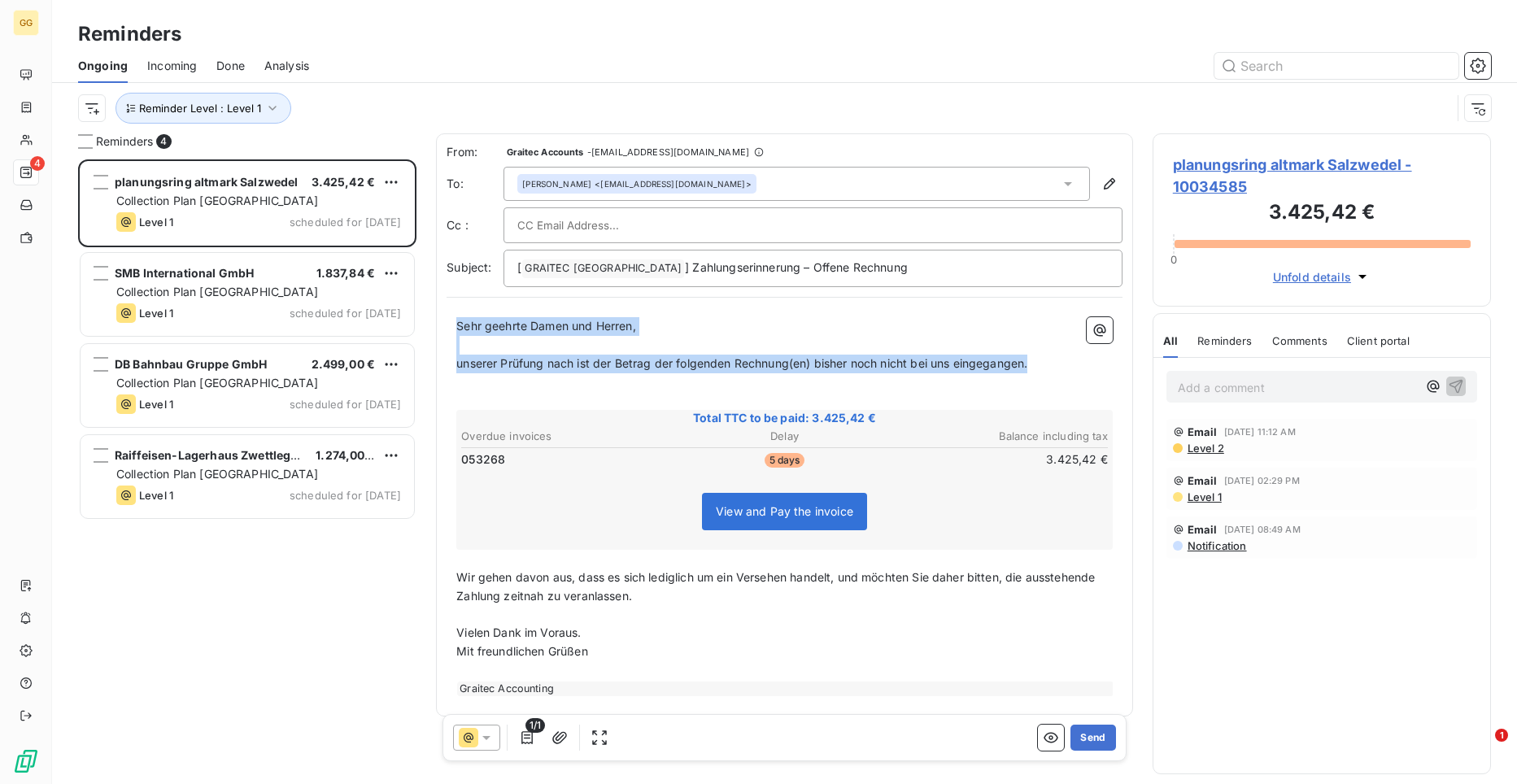
drag, startPoint x: 457, startPoint y: 322, endPoint x: 1058, endPoint y: 362, distance: 602.3
click at [1058, 362] on div "Sehr geehrte Damen und Herren, ﻿ unserer Prüfung nach ist der Betrag der folgen…" at bounding box center [784, 507] width 656 height 379
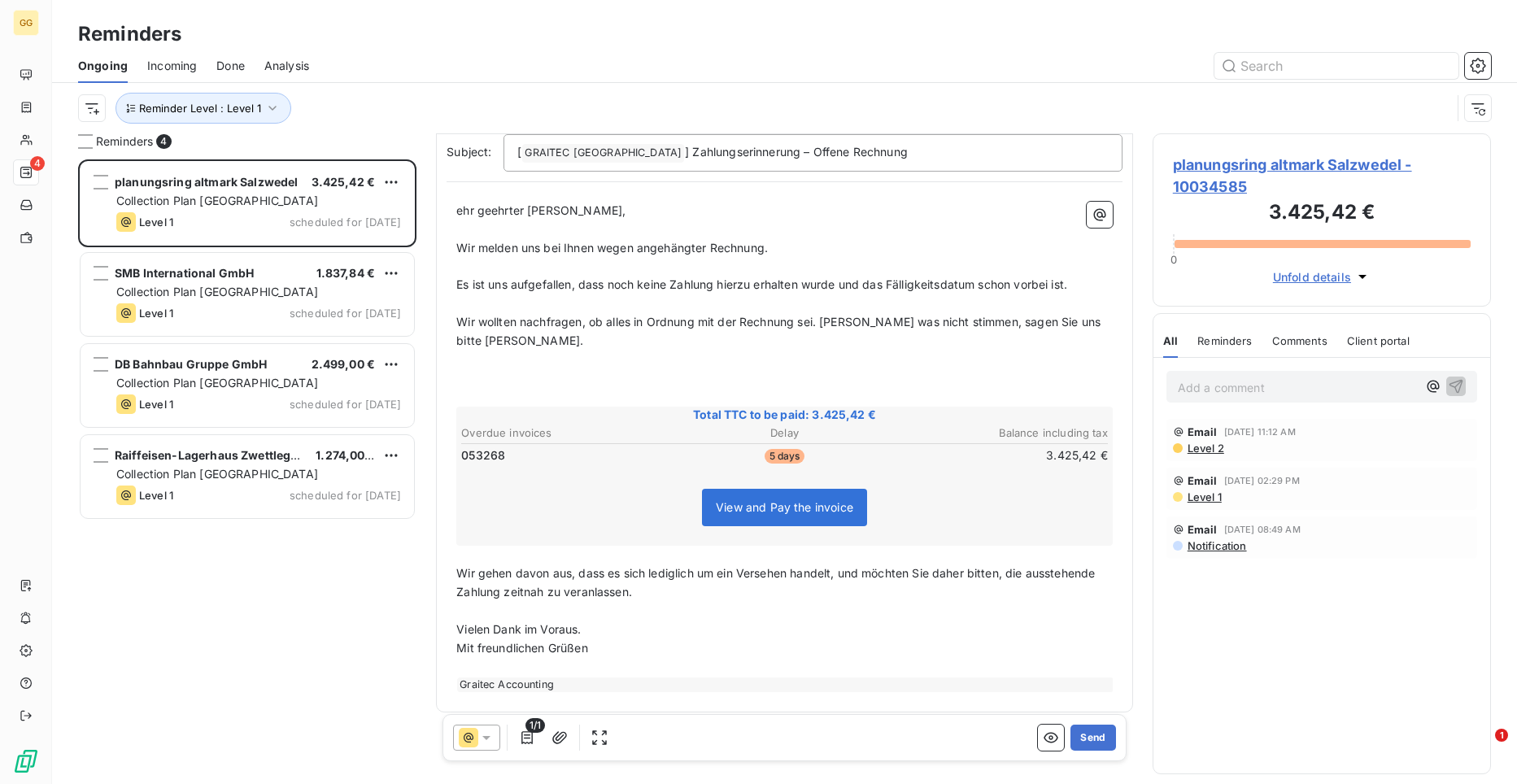
scroll to position [125, 0]
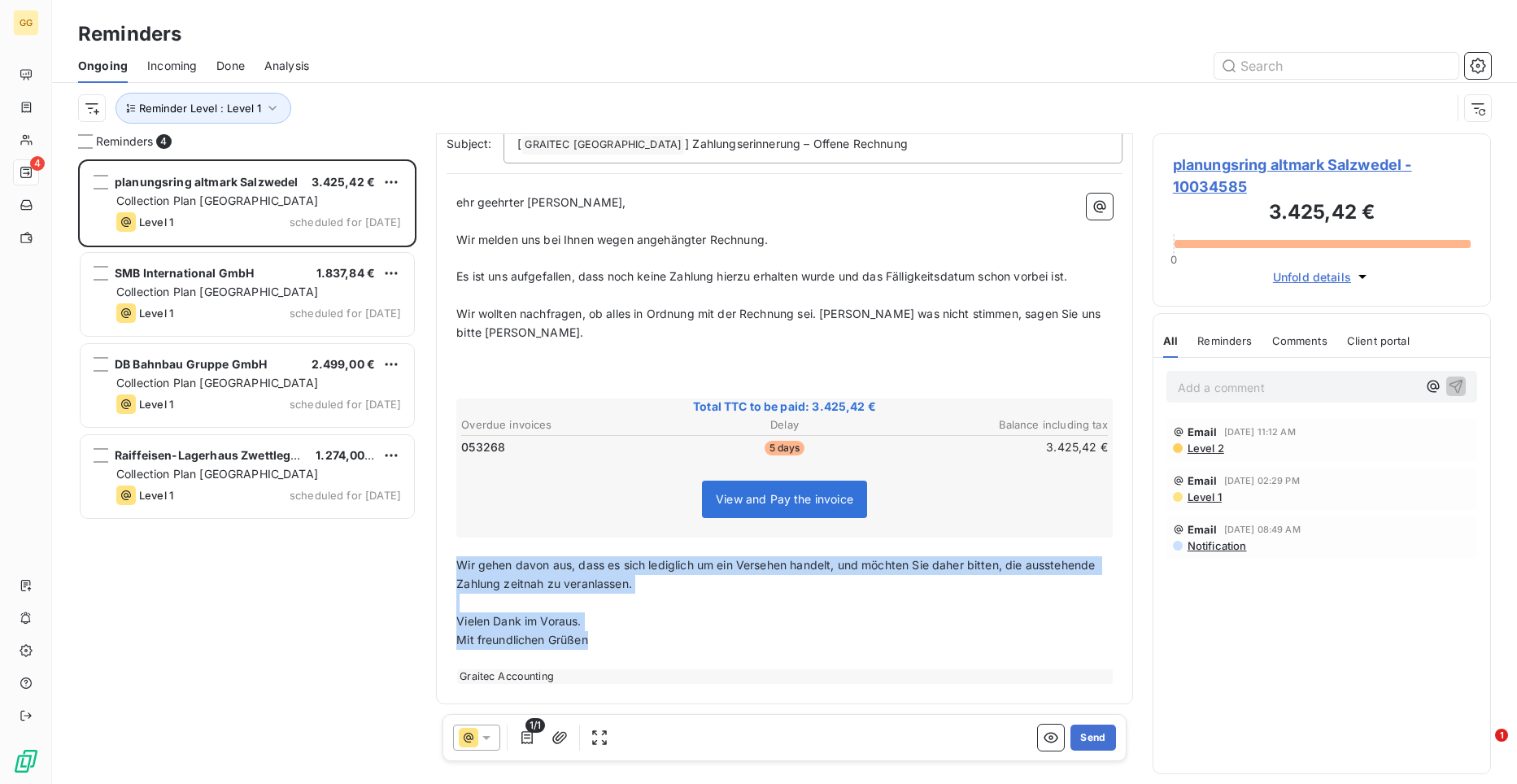
drag, startPoint x: 457, startPoint y: 557, endPoint x: 618, endPoint y: 635, distance: 178.9
click at [618, 635] on div "ehr geehrter [PERSON_NAME], ﻿ Wir melden uns bei Ihnen wegen angehängter Rechnu…" at bounding box center [784, 438] width 656 height 490
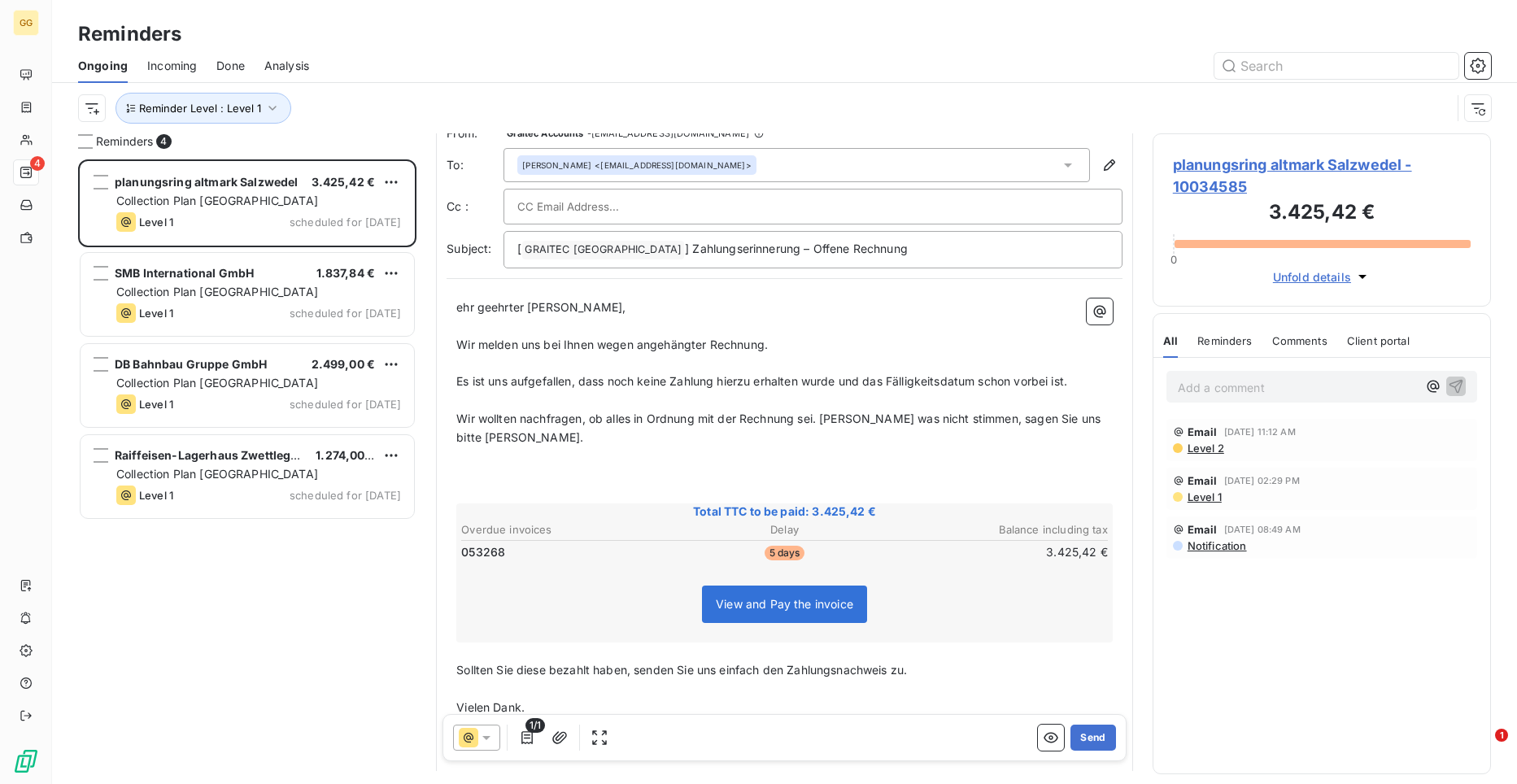
scroll to position [0, 0]
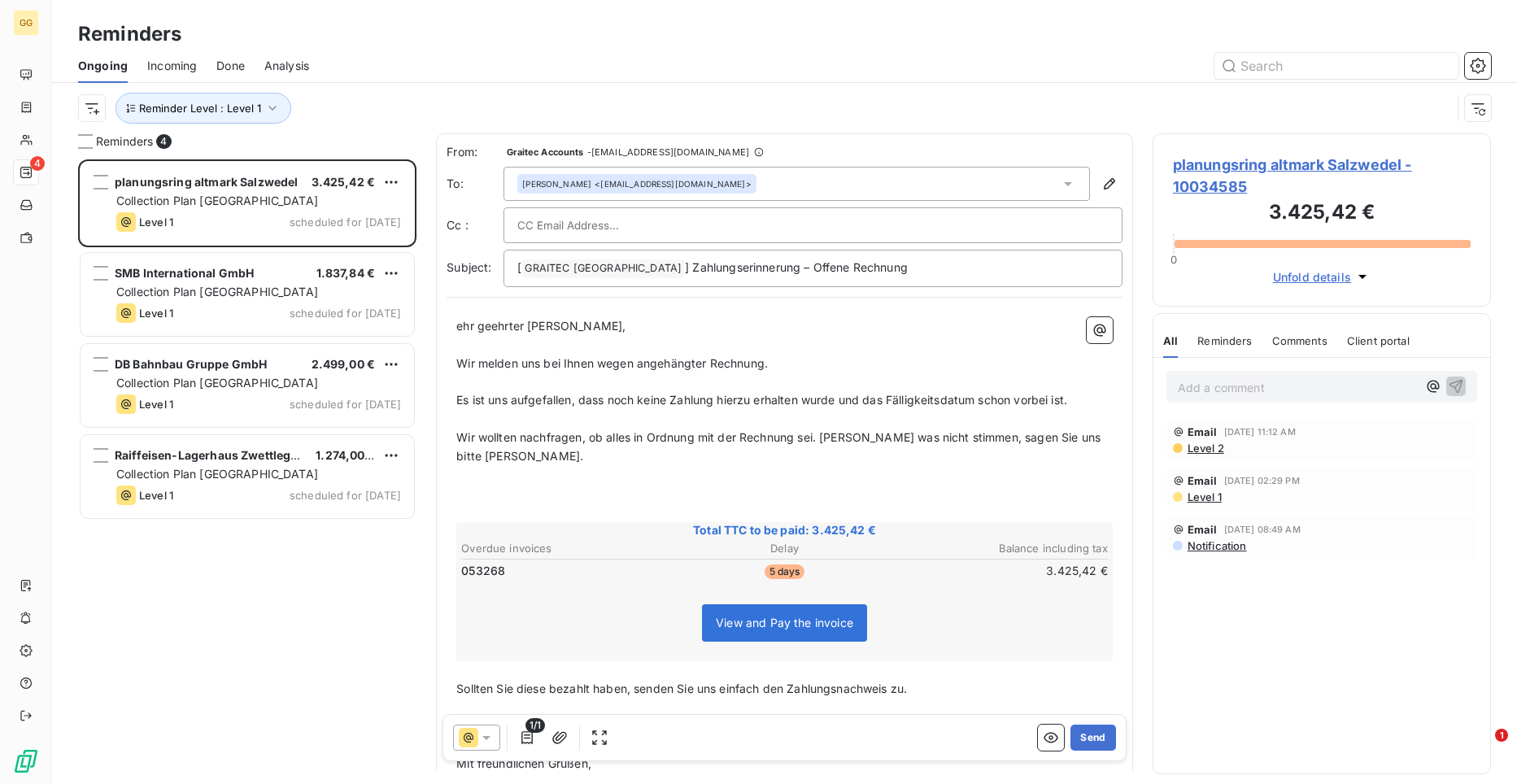
click at [854, 236] on div at bounding box center [813, 226] width 591 height 25
click at [909, 212] on div at bounding box center [813, 225] width 619 height 36
click at [594, 217] on input "text" at bounding box center [604, 226] width 175 height 25
paste input "[EMAIL_ADDRESS][DOMAIN_NAME]"
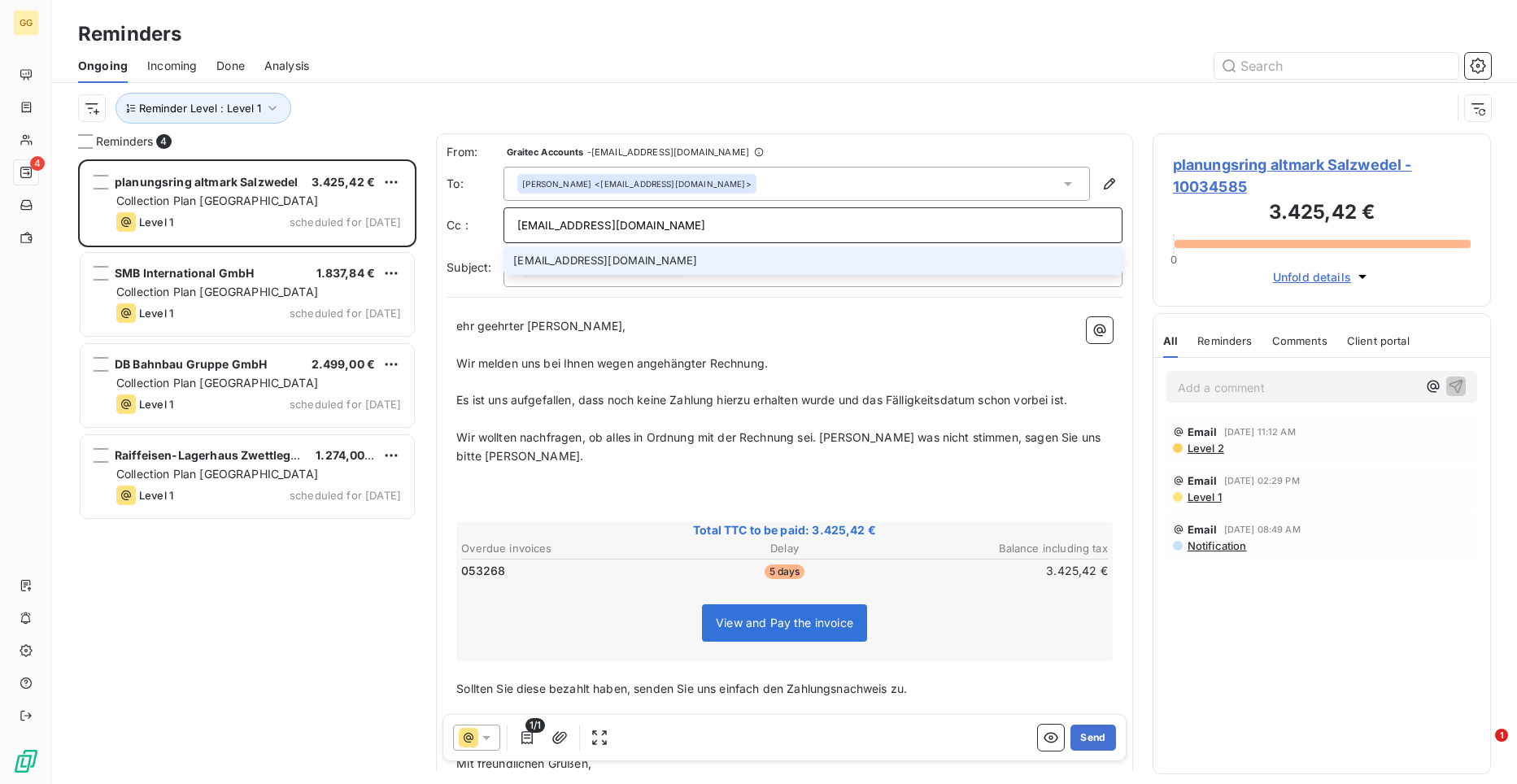
type input "[EMAIL_ADDRESS][DOMAIN_NAME]"
click at [791, 307] on div "ehr geehrter [PERSON_NAME], ﻿ Wir melden uns bei Ihnen wegen angehängter Rechnu…" at bounding box center [784, 572] width 676 height 529
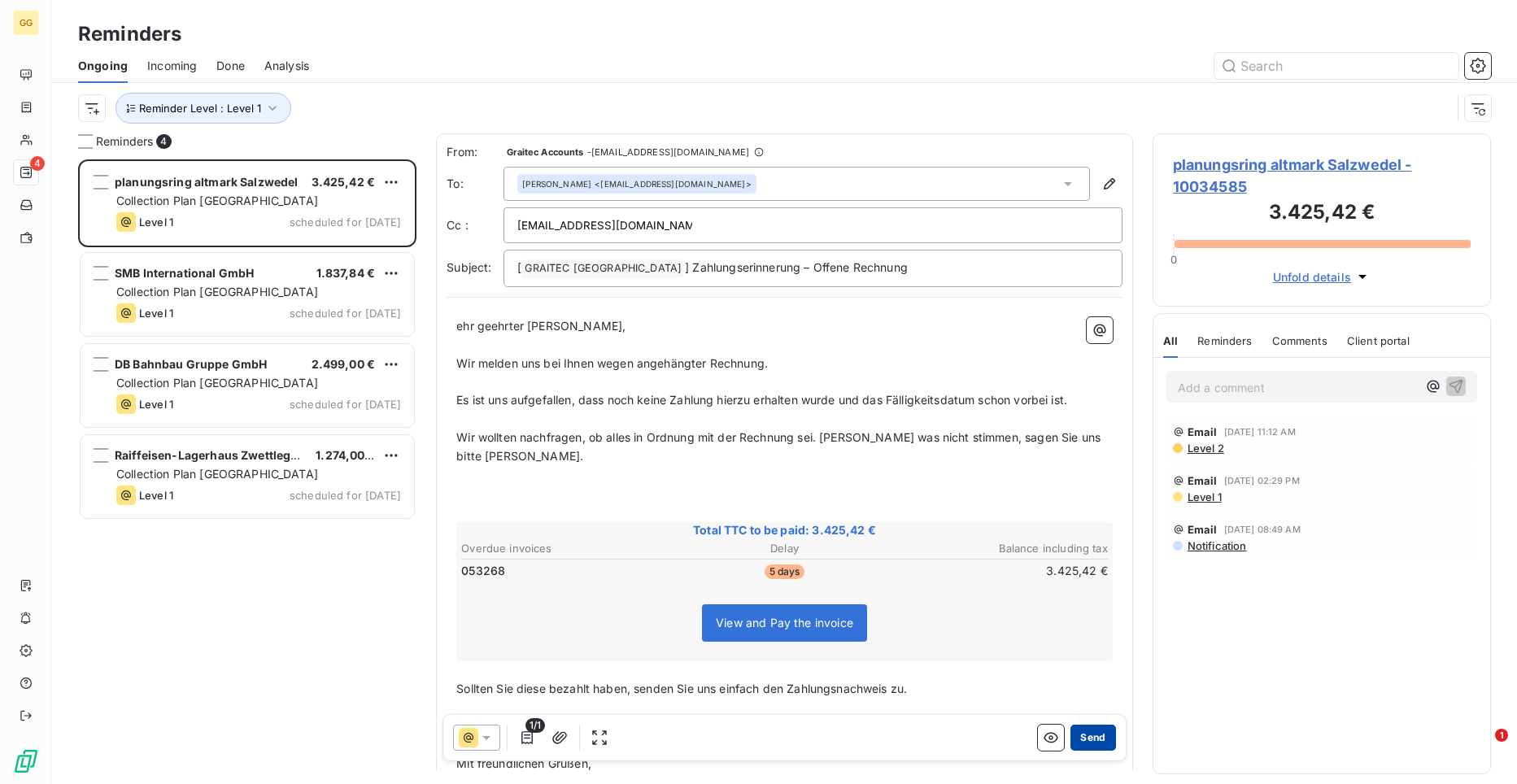
click at [1073, 735] on button "Send" at bounding box center [1093, 737] width 45 height 26
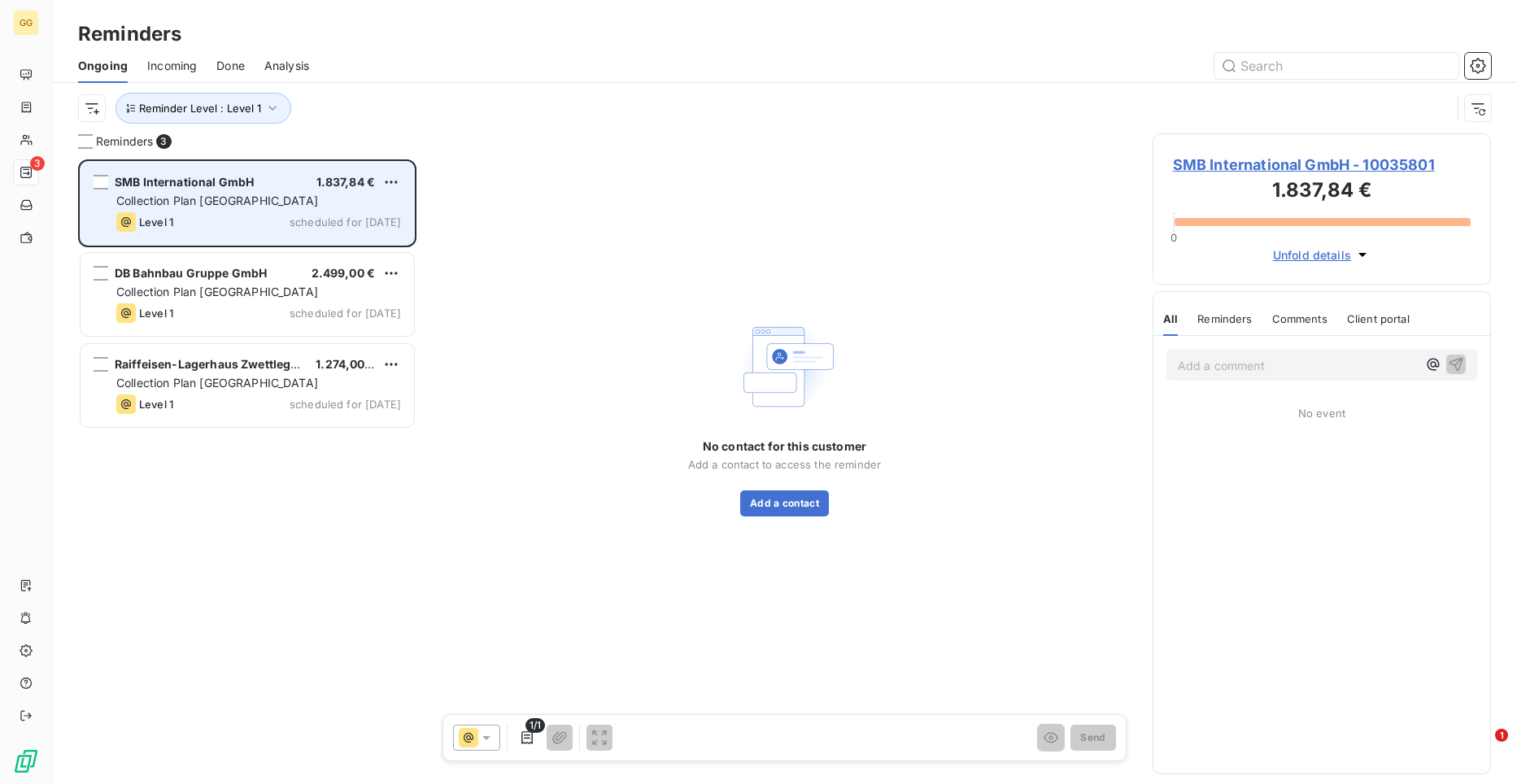
click at [247, 225] on div "Level 1 scheduled for [DATE]" at bounding box center [258, 222] width 285 height 19
click at [283, 234] on div "SMB International GmbH 1.837,84 € Collection Plan Germany Level 1 scheduled for…" at bounding box center [248, 203] width 334 height 83
click at [267, 207] on div "Collection Plan [GEOGRAPHIC_DATA]" at bounding box center [258, 200] width 285 height 17
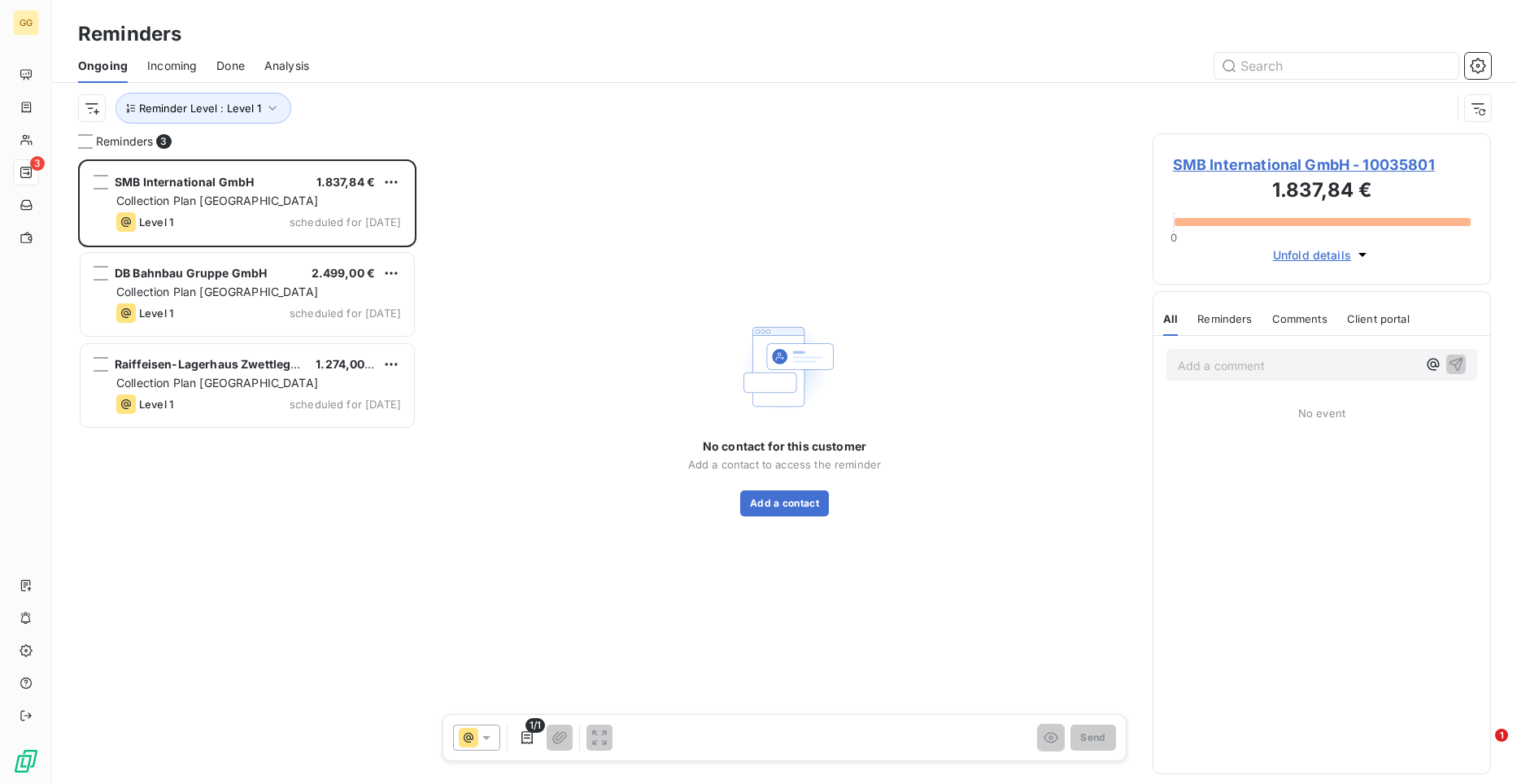
click at [1297, 165] on span "SMB International GmbH - 10035801" at bounding box center [1321, 164] width 298 height 22
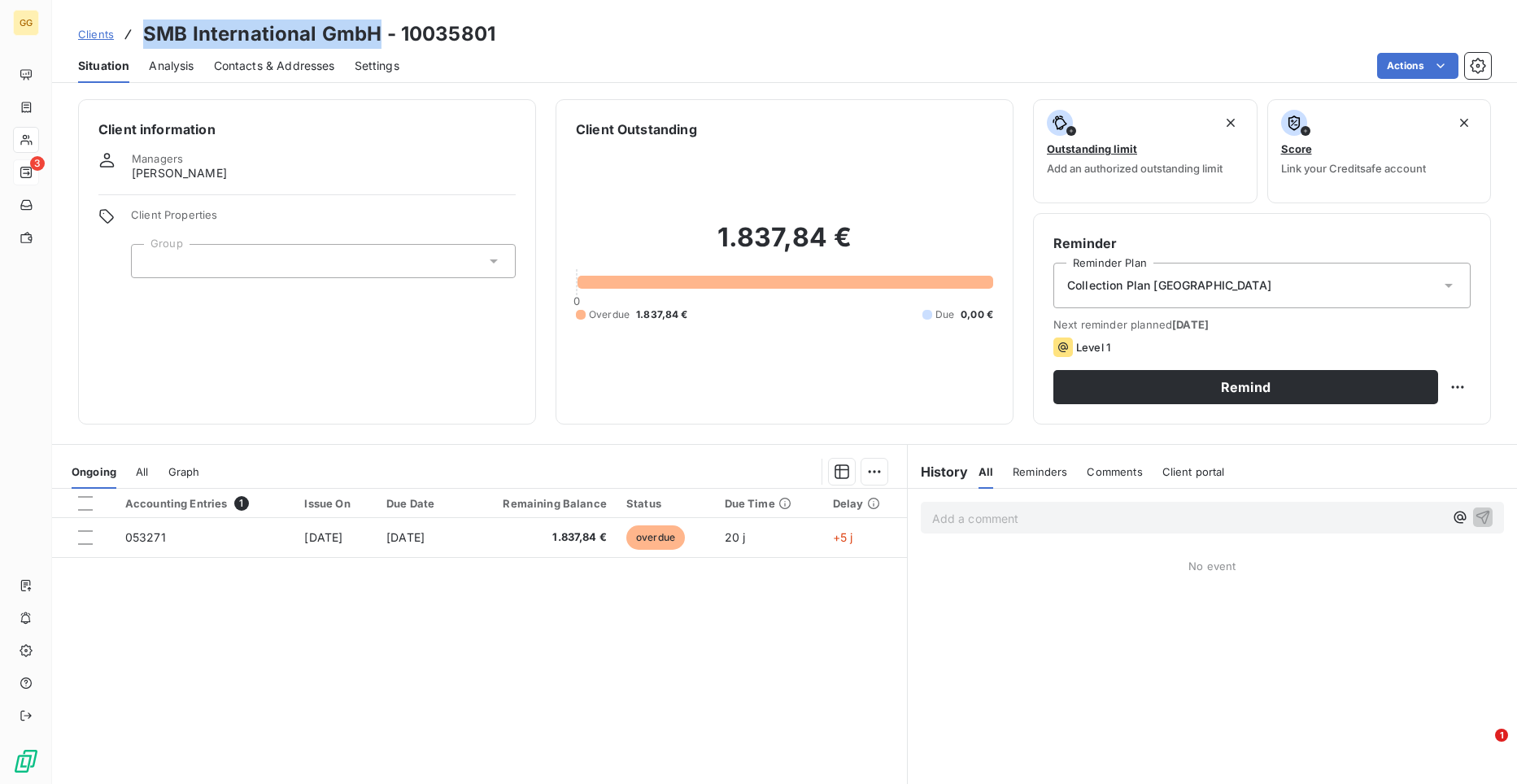
drag, startPoint x: 374, startPoint y: 32, endPoint x: 148, endPoint y: 41, distance: 226.2
click at [148, 41] on h3 "SMB International GmbH - 10035801" at bounding box center [319, 33] width 352 height 29
copy h3 "SMB International GmbH"
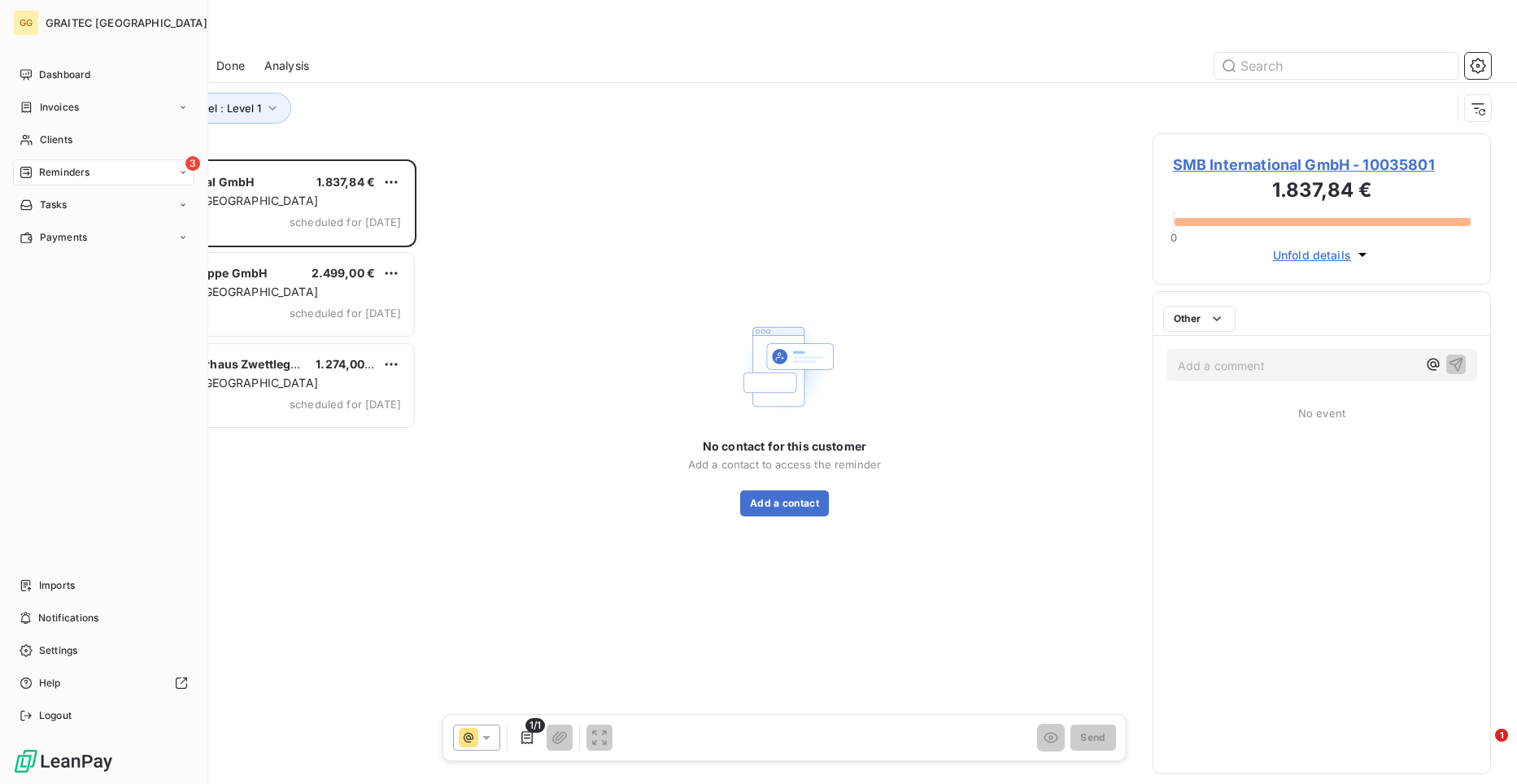
scroll to position [612, 327]
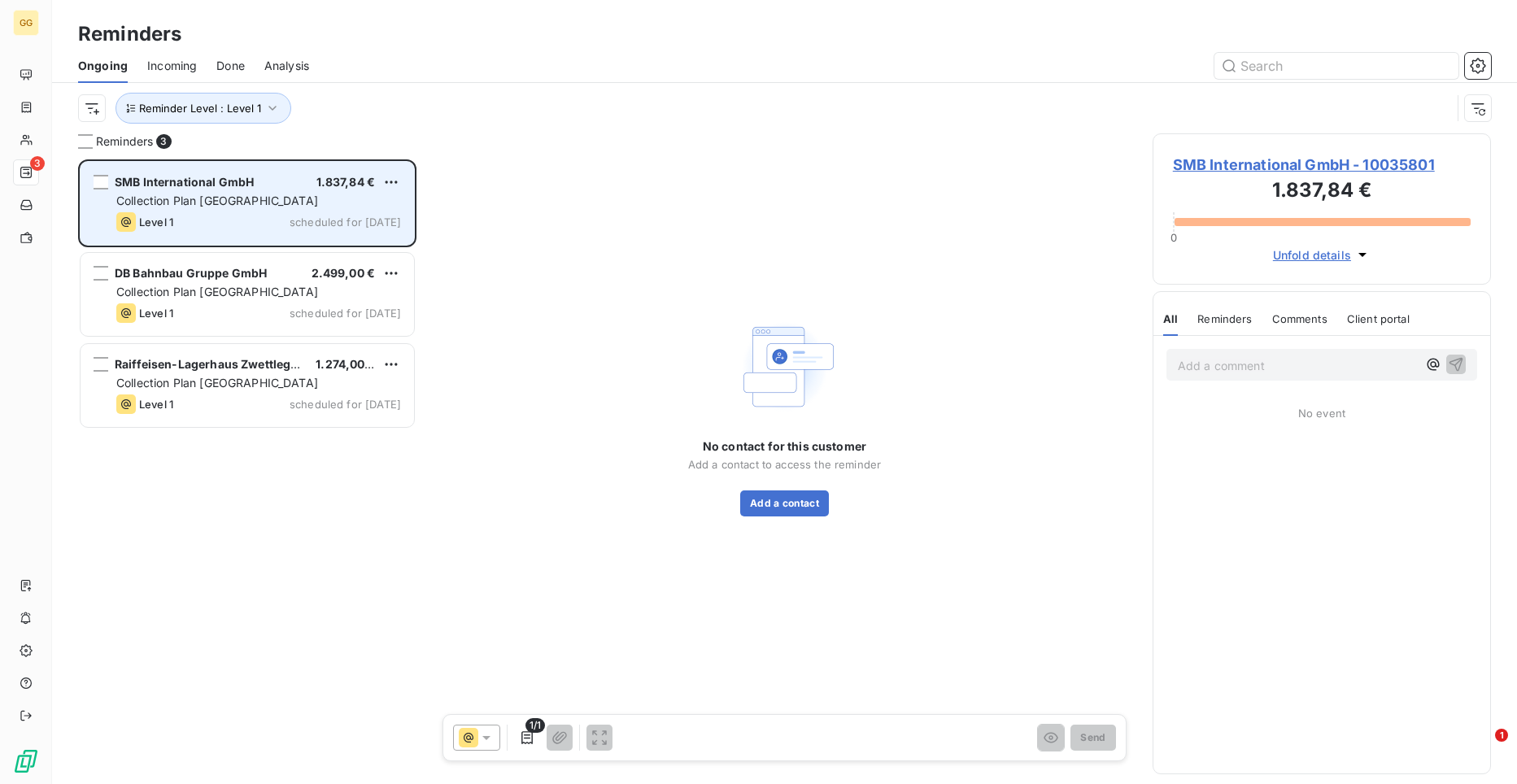
click at [222, 214] on div "Level 1 scheduled for [DATE]" at bounding box center [258, 222] width 285 height 19
click at [217, 205] on span "Collection Plan [GEOGRAPHIC_DATA]" at bounding box center [217, 200] width 202 height 14
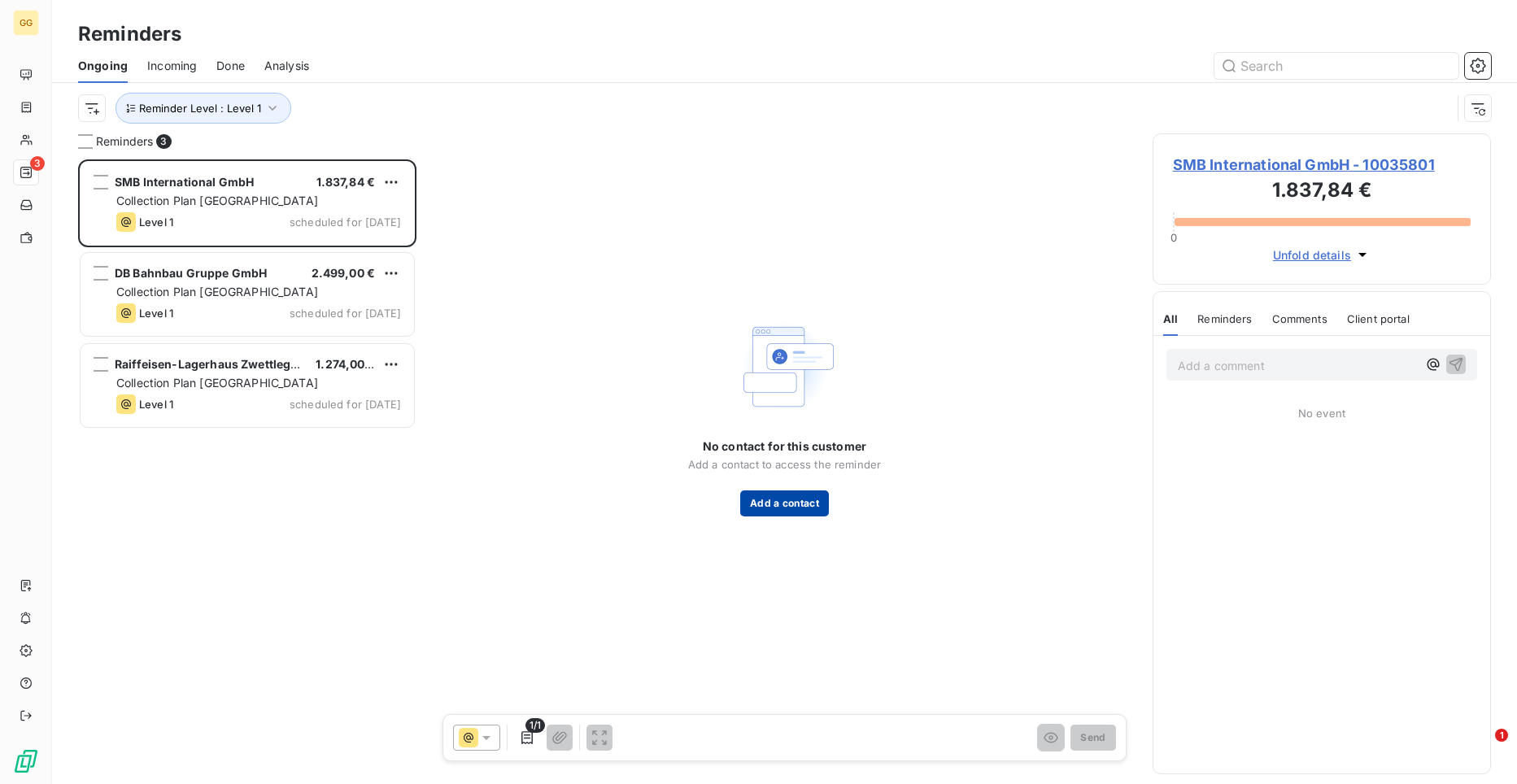
click at [765, 500] on button "Add a contact" at bounding box center [784, 503] width 89 height 26
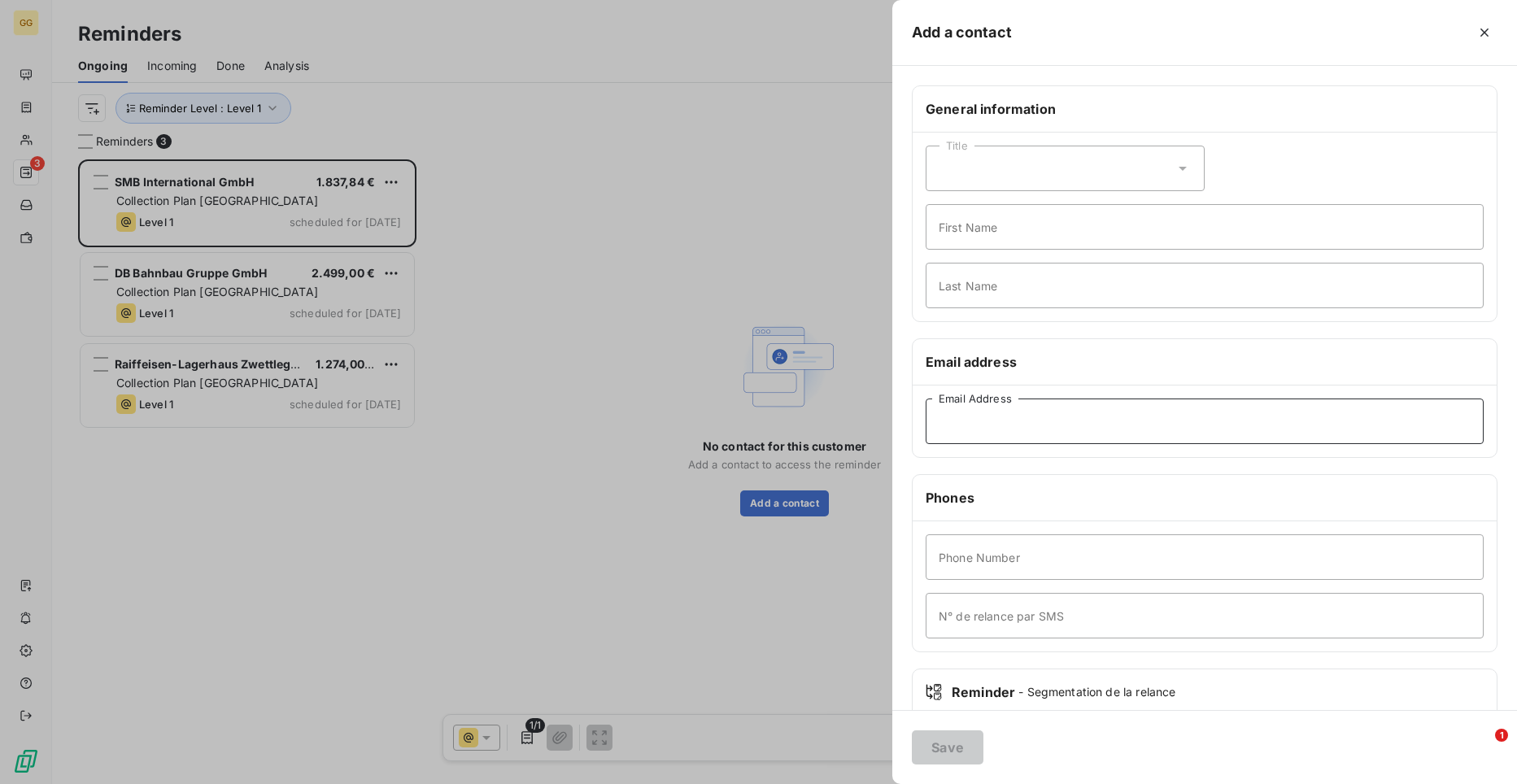
click at [1029, 424] on input "Email Address" at bounding box center [1204, 421] width 558 height 46
paste input "[EMAIL_ADDRESS][DOMAIN_NAME]"
type input "[EMAIL_ADDRESS][DOMAIN_NAME]"
click at [958, 743] on button "Save" at bounding box center [947, 747] width 71 height 34
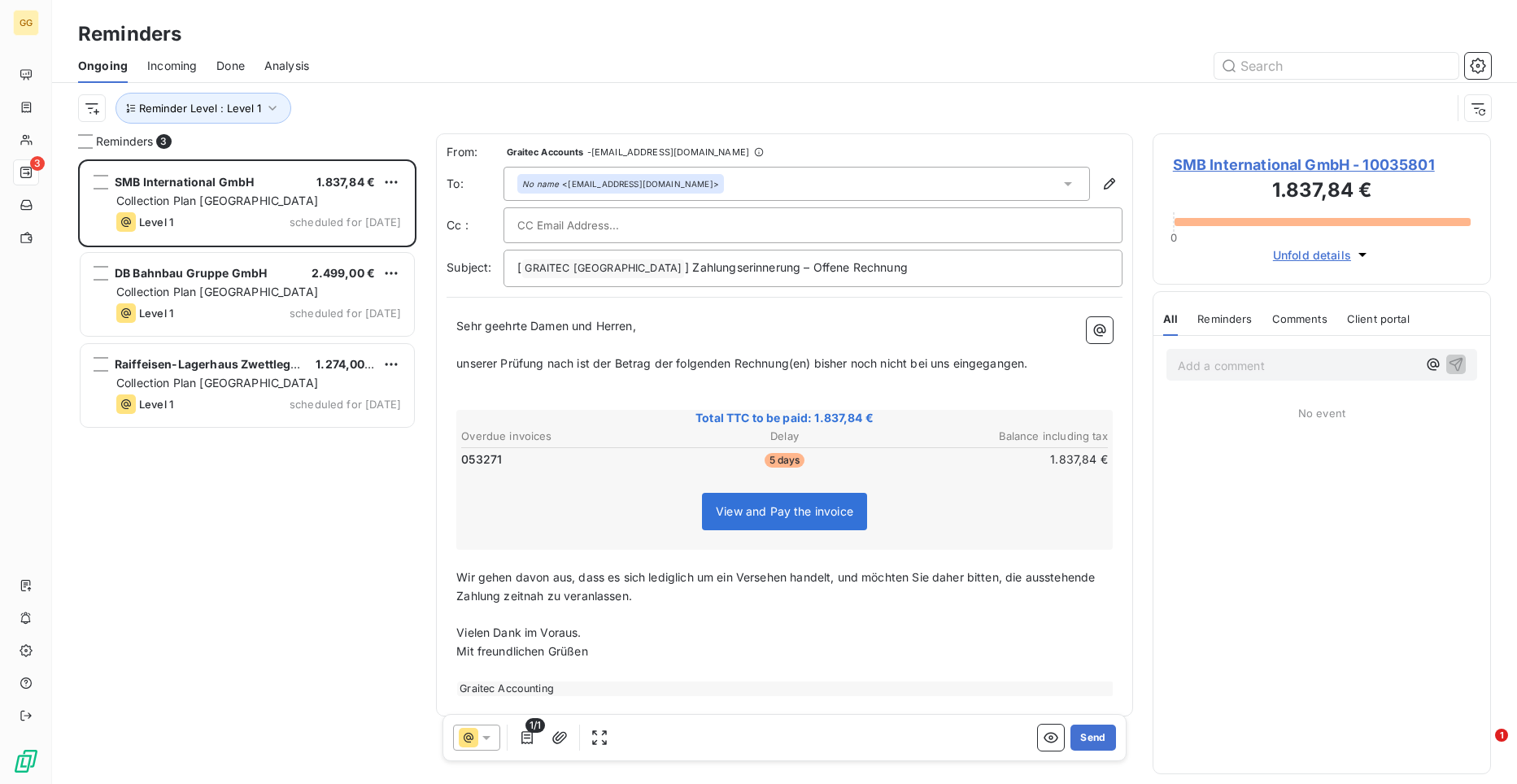
click at [740, 232] on div at bounding box center [813, 226] width 591 height 25
paste input "[EMAIL_ADDRESS][DOMAIN_NAME]"
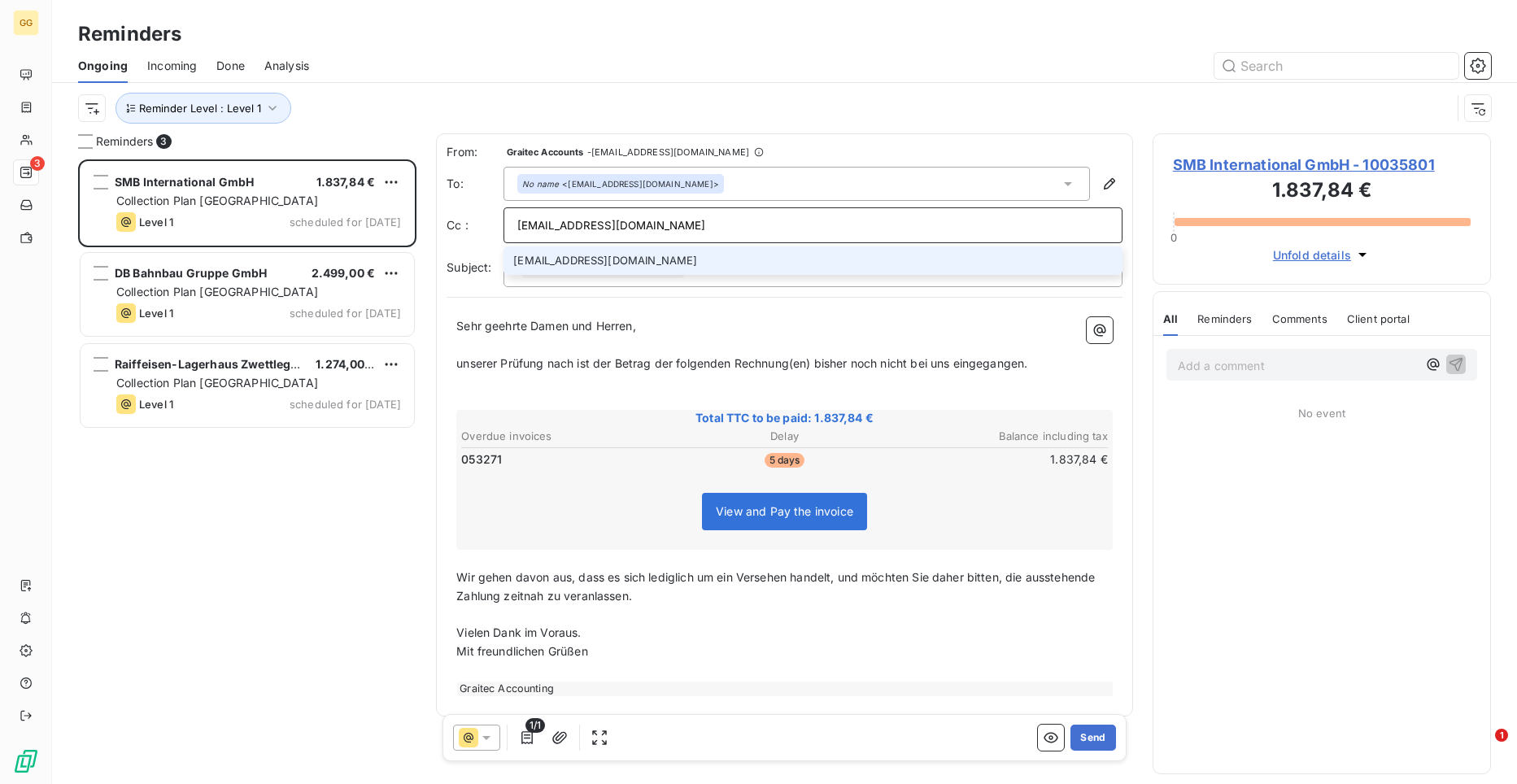
type input "[EMAIL_ADDRESS][DOMAIN_NAME]"
click at [690, 251] on li "[EMAIL_ADDRESS][DOMAIN_NAME]" at bounding box center [813, 261] width 619 height 28
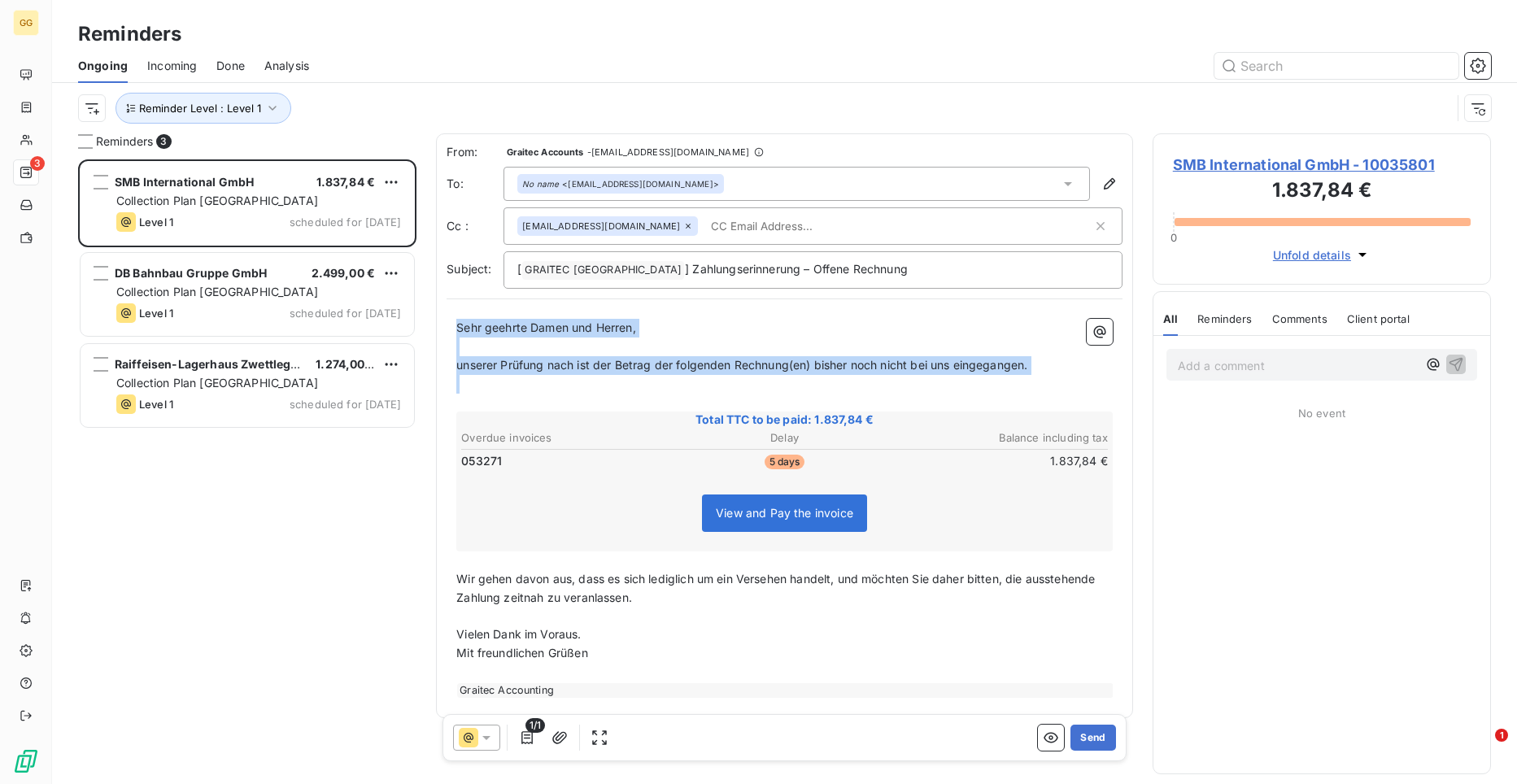
drag, startPoint x: 459, startPoint y: 325, endPoint x: 975, endPoint y: 402, distance: 521.7
click at [975, 402] on div "Sehr geehrte Damen und Herren, ﻿ unserer Prüfung nach ist der Betrag der folgen…" at bounding box center [784, 508] width 656 height 379
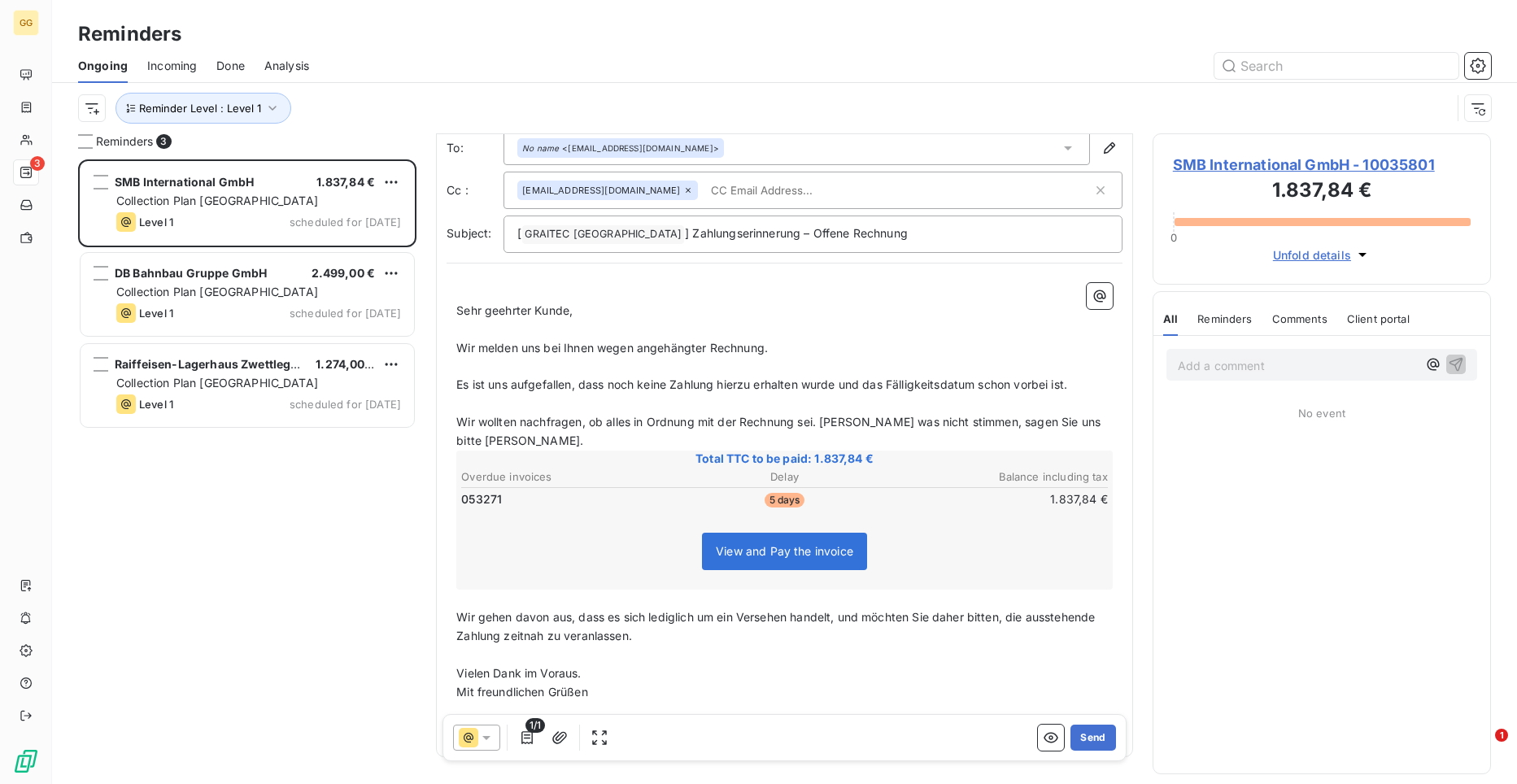
scroll to position [90, 0]
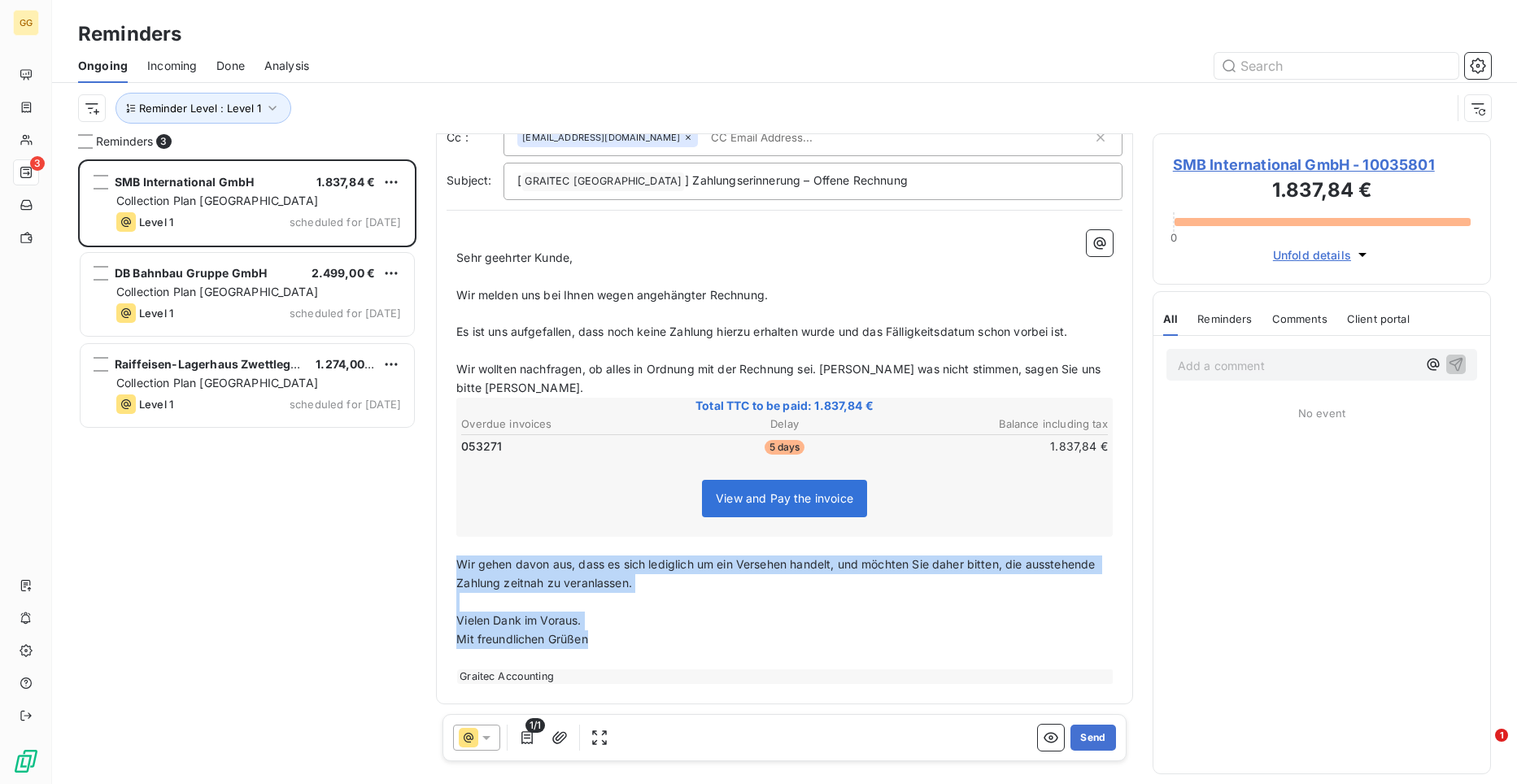
drag, startPoint x: 457, startPoint y: 563, endPoint x: 644, endPoint y: 644, distance: 203.8
click at [644, 644] on div "﻿ Sehr geehrter Kunde, ﻿ Wir melden uns bei Ihnen wegen angehängter Rechnung. ﻿…" at bounding box center [784, 457] width 656 height 454
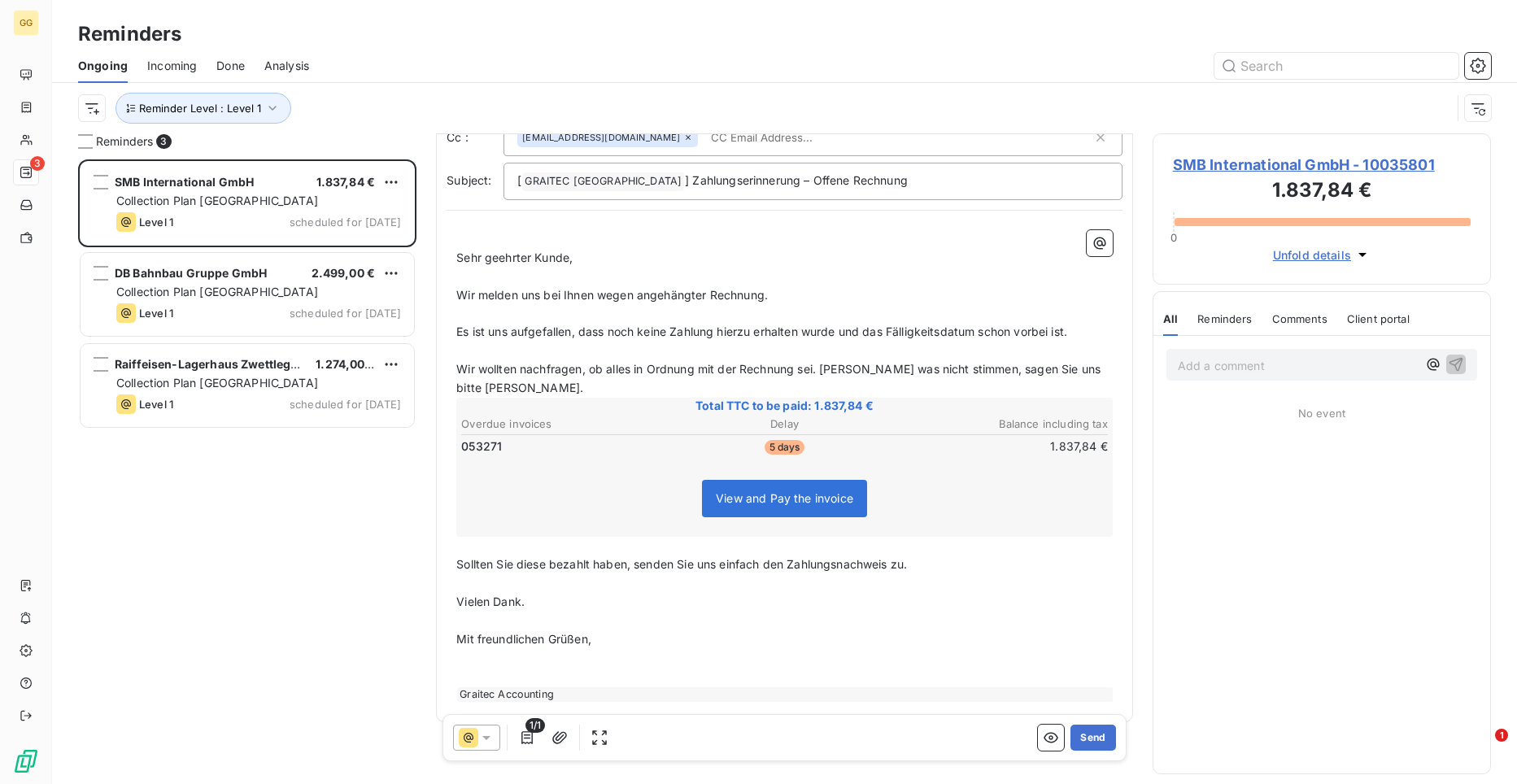
click at [643, 641] on p "Mit freundlichen Grüßen," at bounding box center [784, 639] width 656 height 18
click at [1085, 743] on button "Send" at bounding box center [1093, 737] width 45 height 26
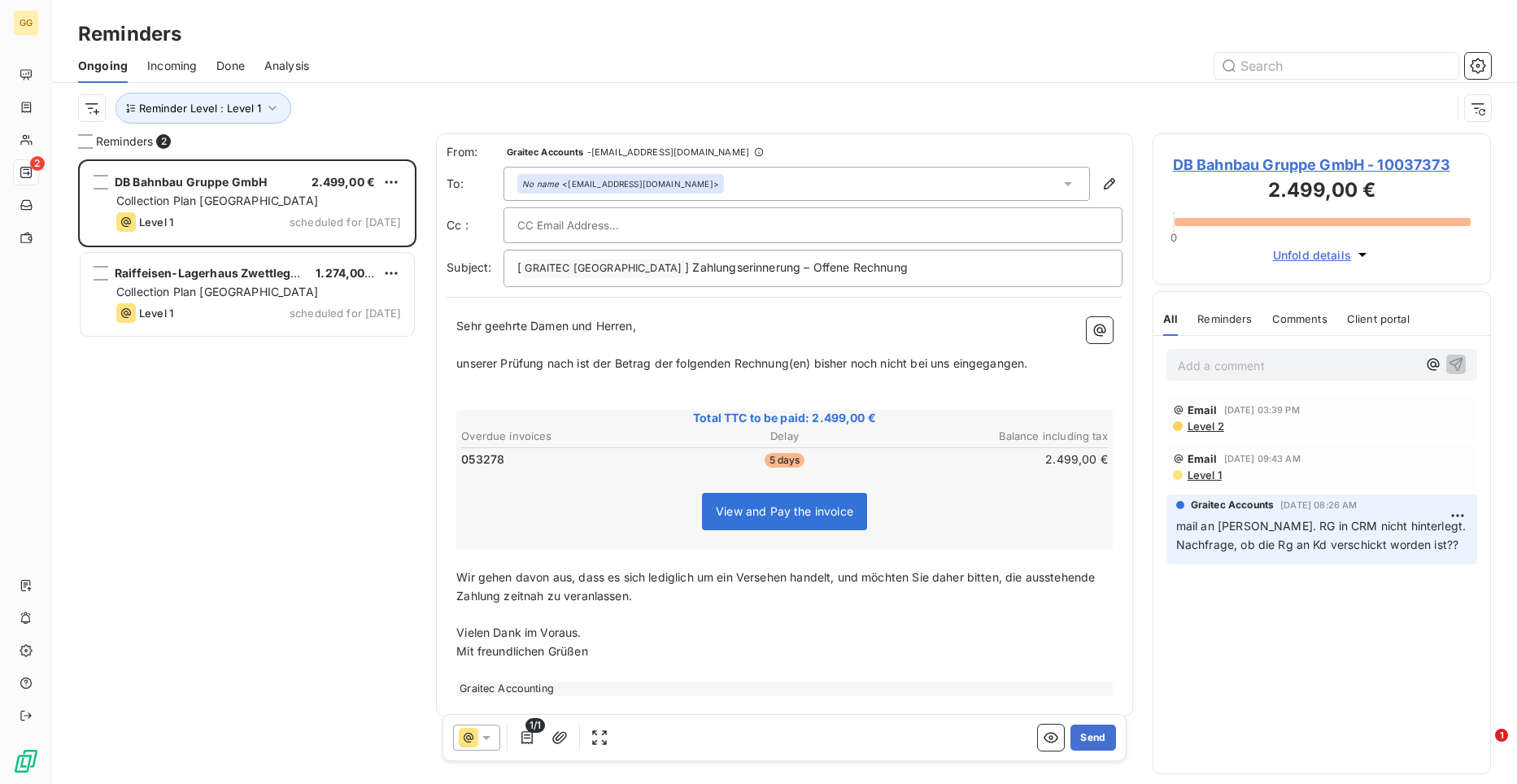
click at [484, 582] on span "Wir gehen davon aus, dass es sich lediglich um ein Versehen handelt, und möchte…" at bounding box center [777, 586] width 642 height 32
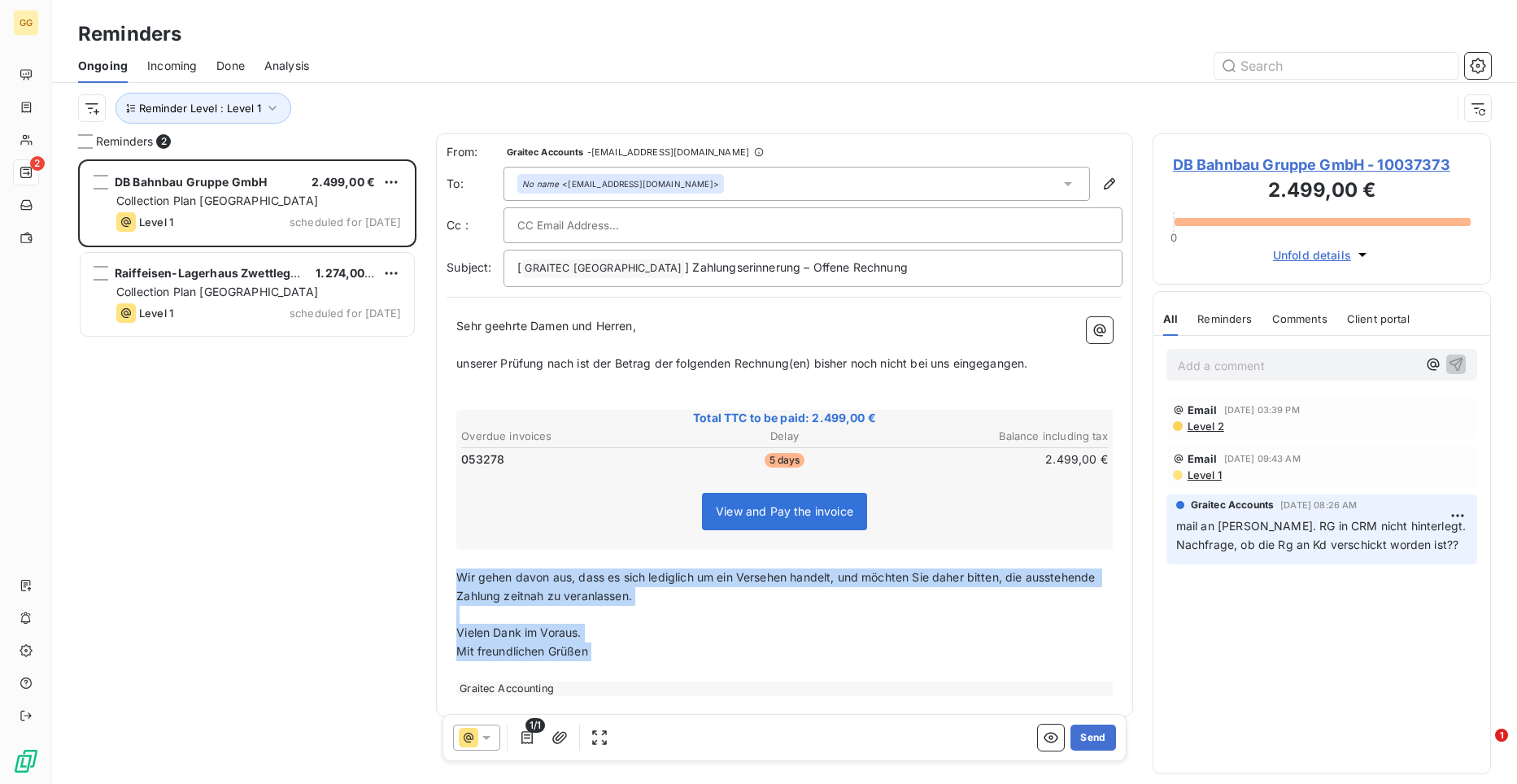
drag, startPoint x: 457, startPoint y: 573, endPoint x: 609, endPoint y: 662, distance: 176.1
click at [609, 662] on div "Sehr geehrte Damen und Herren, ﻿ unserer Prüfung nach ist der Betrag der folgen…" at bounding box center [784, 507] width 656 height 379
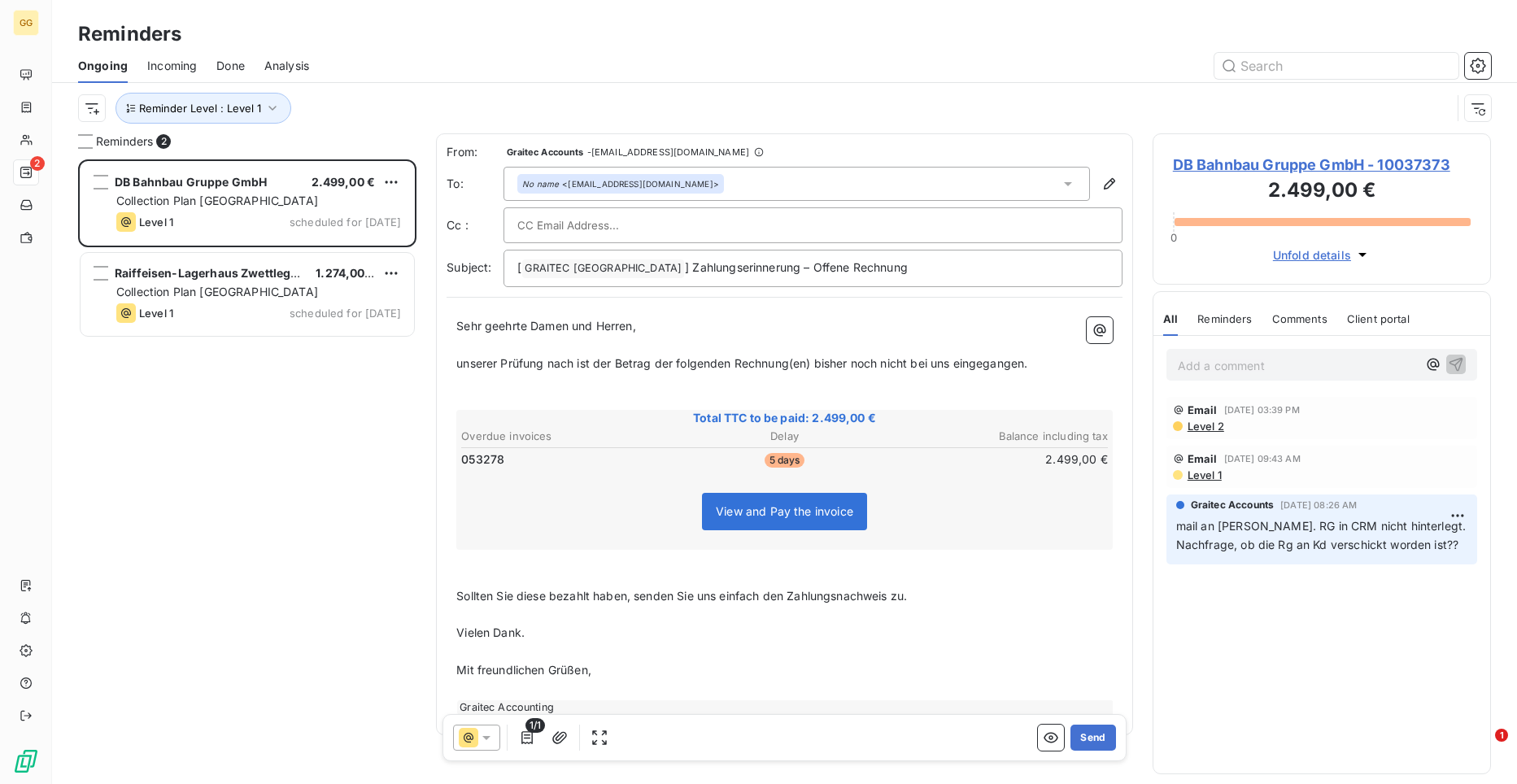
drag, startPoint x: 455, startPoint y: 323, endPoint x: 495, endPoint y: 326, distance: 40.1
click at [495, 326] on div "Sehr geehrte Damen und Herren, ﻿ unserer Prüfung nach ist der Betrag der folgen…" at bounding box center [784, 515] width 676 height 417
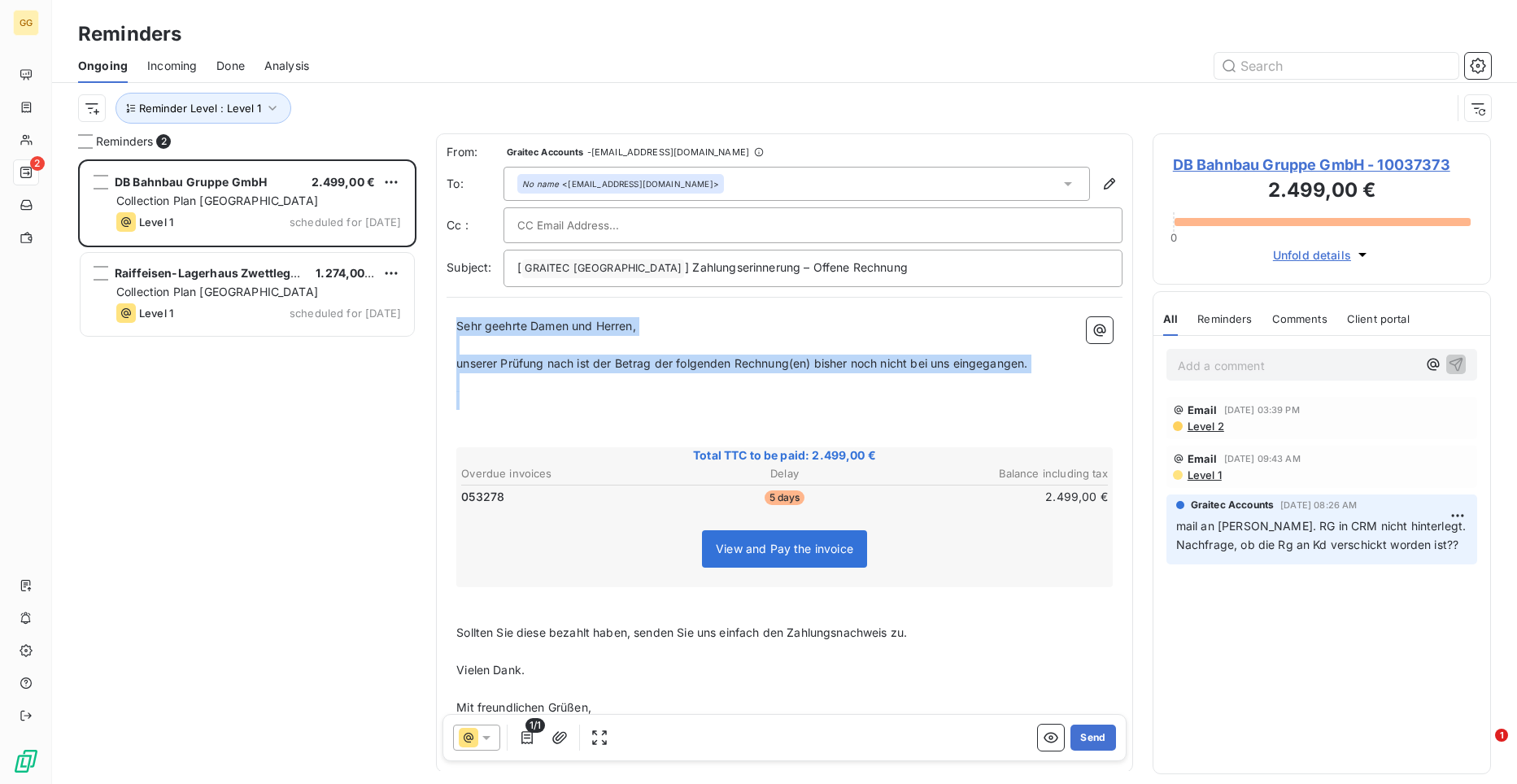
drag, startPoint x: 636, startPoint y: 412, endPoint x: 449, endPoint y: 320, distance: 208.4
click at [449, 320] on div "Sehr geehrte Damen und Herren, ﻿ unserer Prüfung nach ist der Betrag der folgen…" at bounding box center [784, 535] width 676 height 455
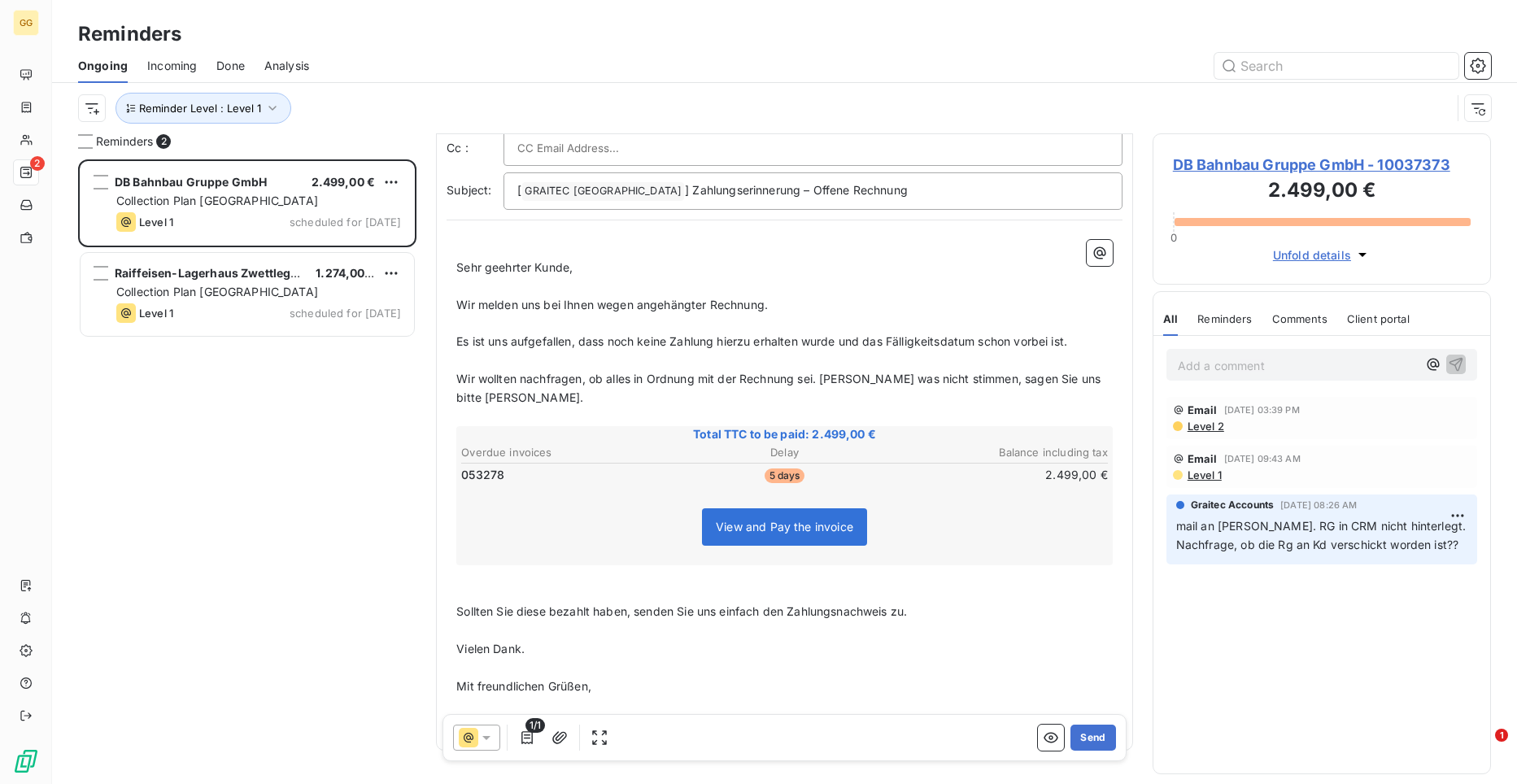
scroll to position [125, 0]
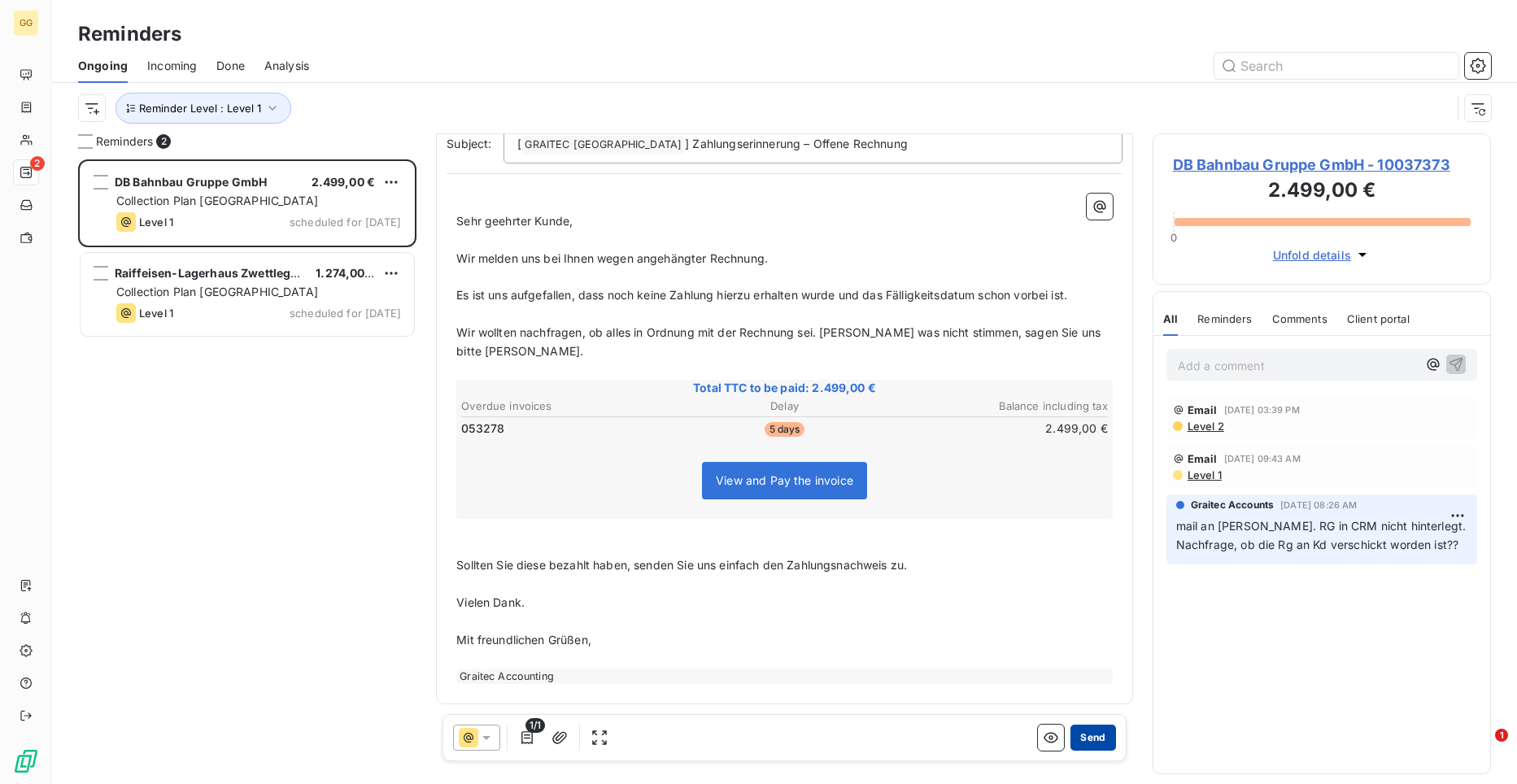
click at [1078, 737] on button "Send" at bounding box center [1093, 737] width 45 height 26
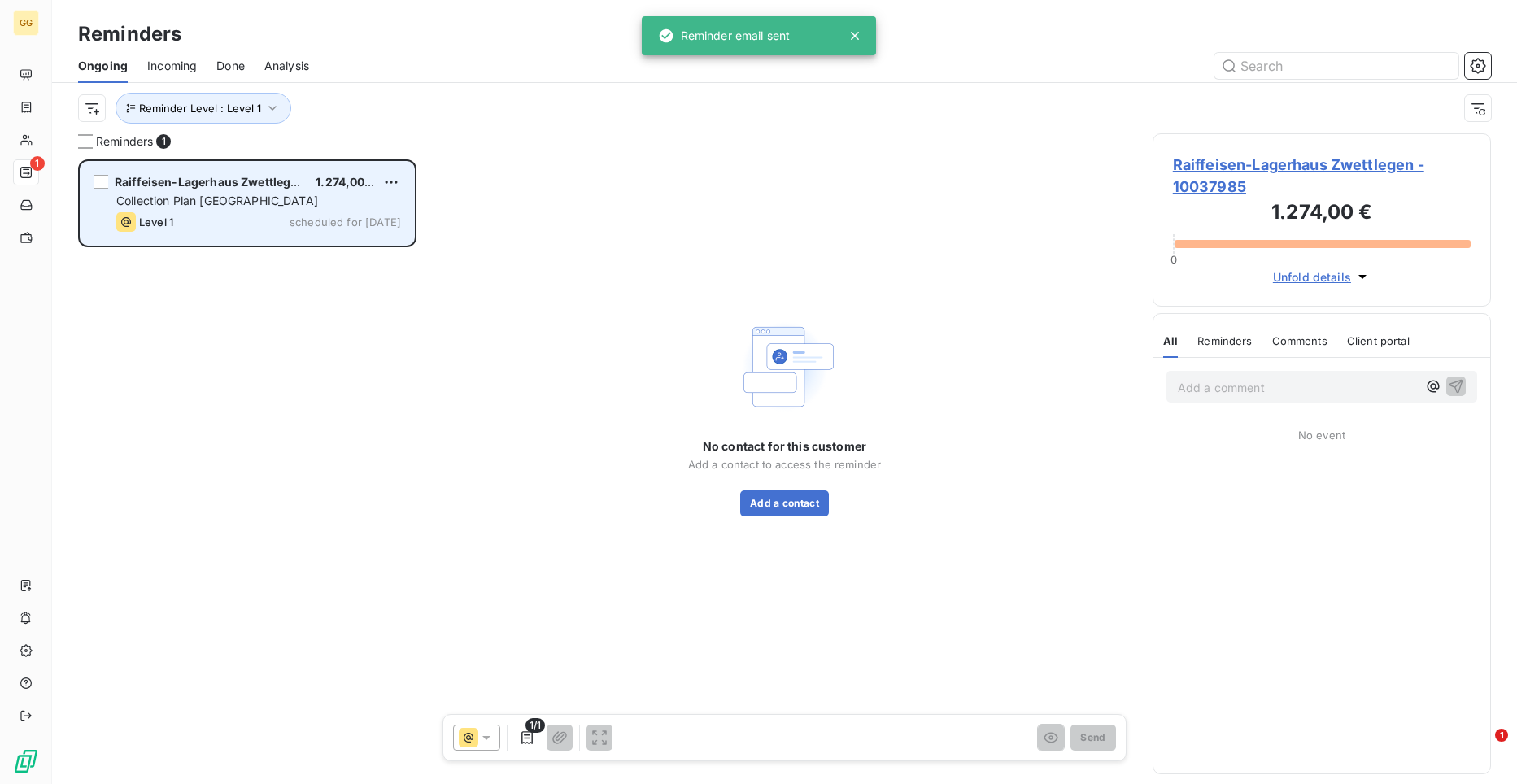
click at [225, 190] on div "Raiffeisen-Lagerhaus Zwettlegen" at bounding box center [209, 182] width 188 height 17
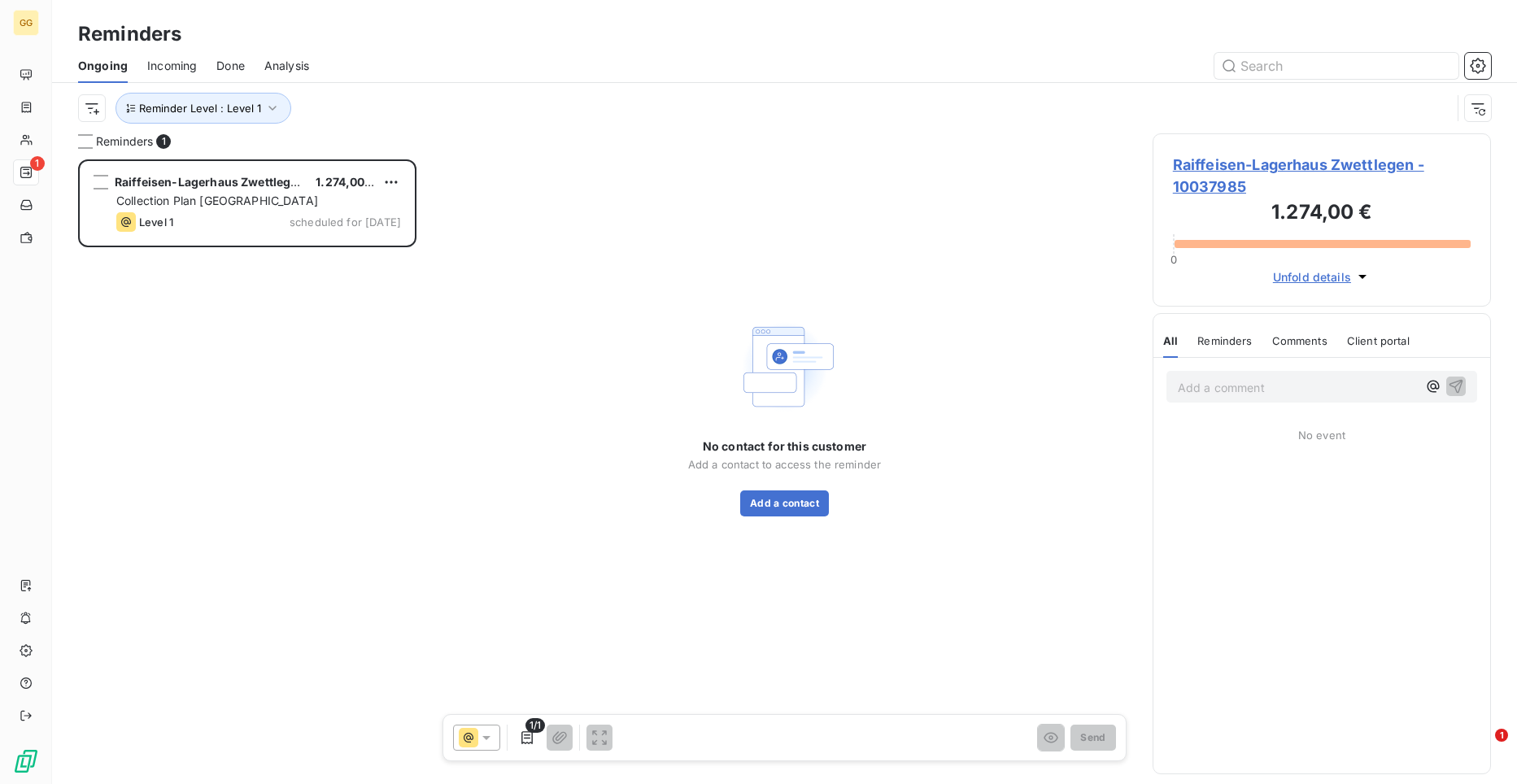
click at [1340, 169] on span "Raiffeisen-Lagerhaus Zwettlegen - 10037985" at bounding box center [1321, 176] width 298 height 44
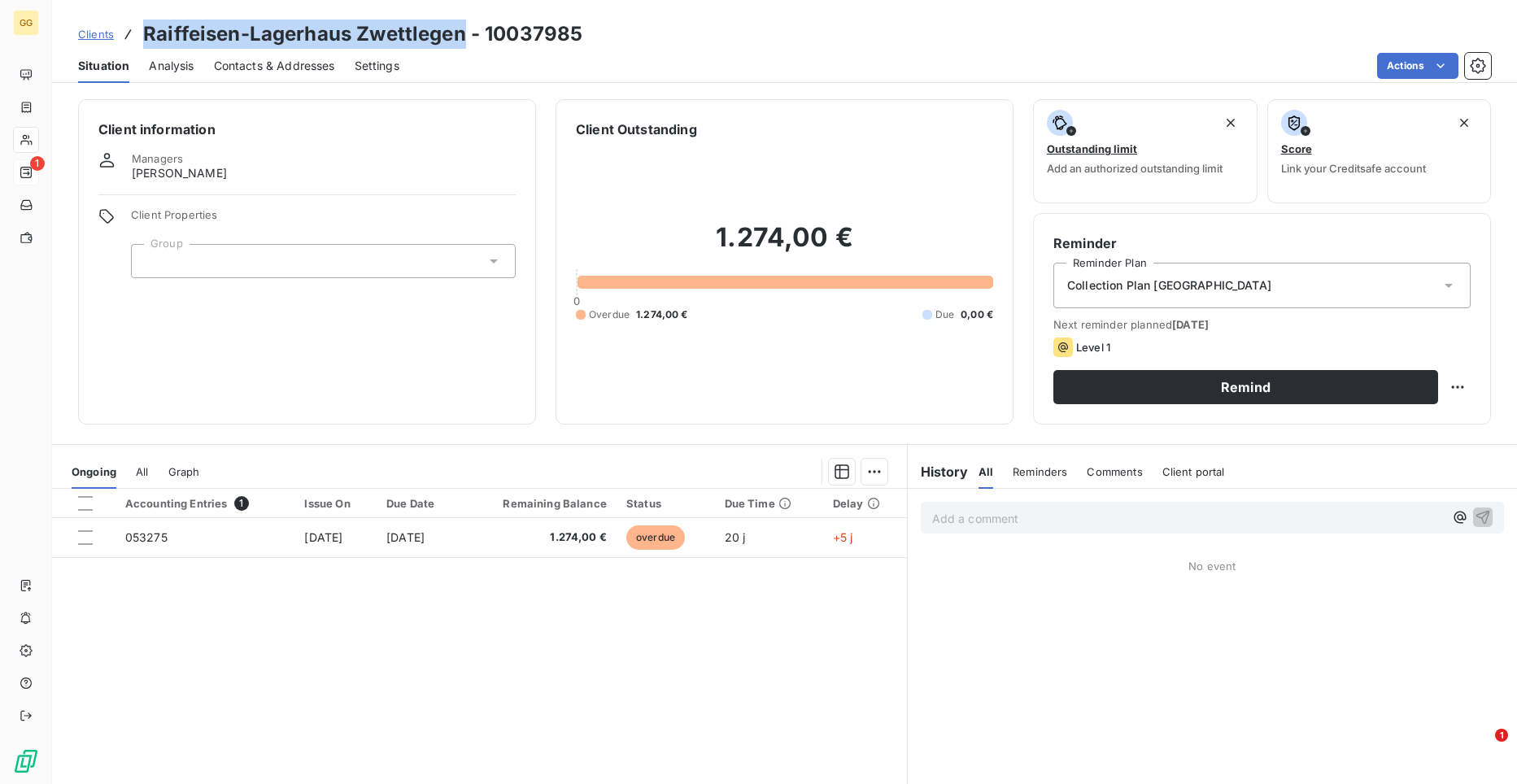
drag, startPoint x: 462, startPoint y: 37, endPoint x: 144, endPoint y: 34, distance: 318.0
click at [144, 34] on h3 "Raiffeisen-Lagerhaus Zwettlegen - 10037985" at bounding box center [363, 33] width 439 height 29
copy h3 "Raiffeisen-Lagerhaus Zwettlegen"
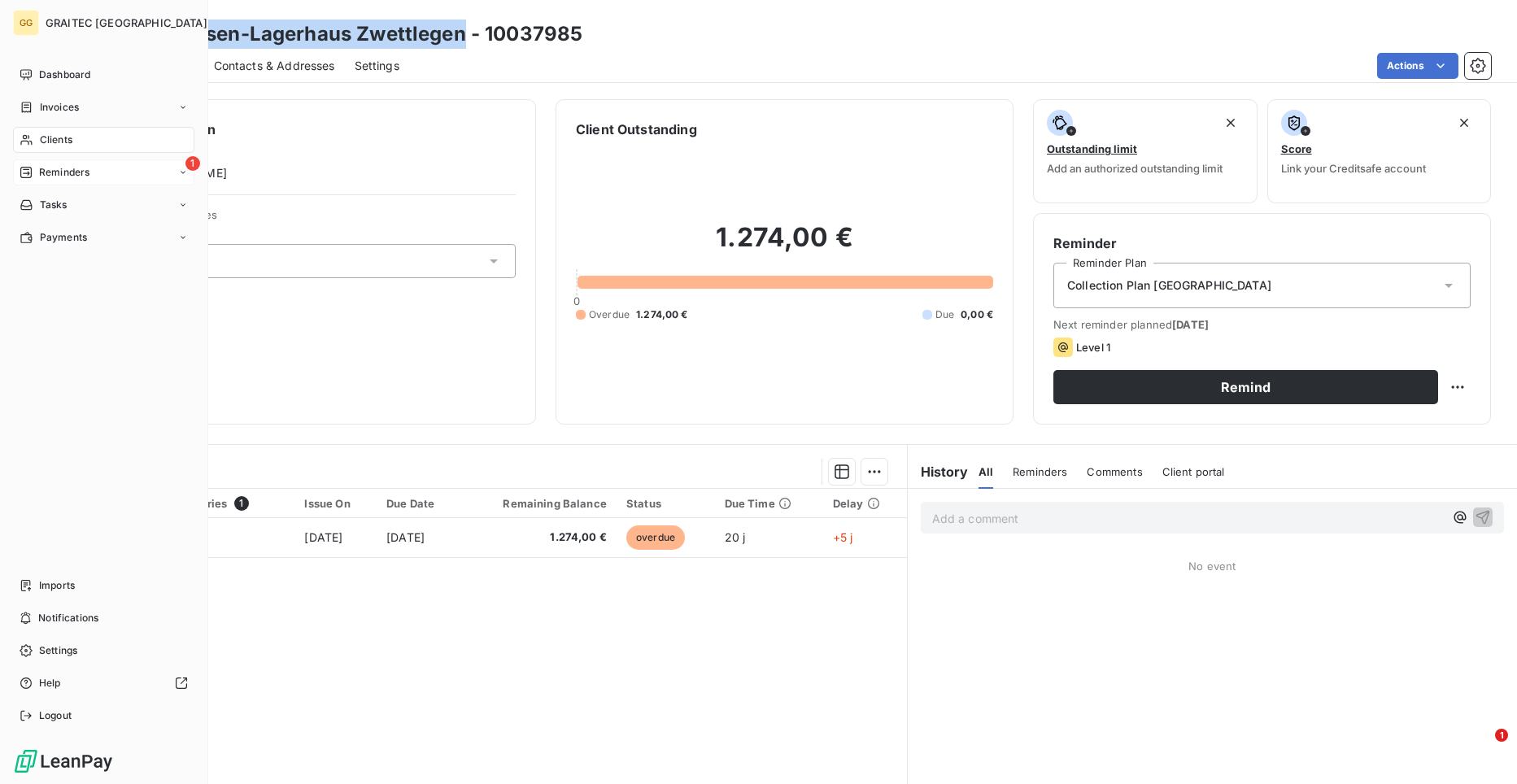
click at [61, 176] on span "Reminders" at bounding box center [63, 172] width 50 height 15
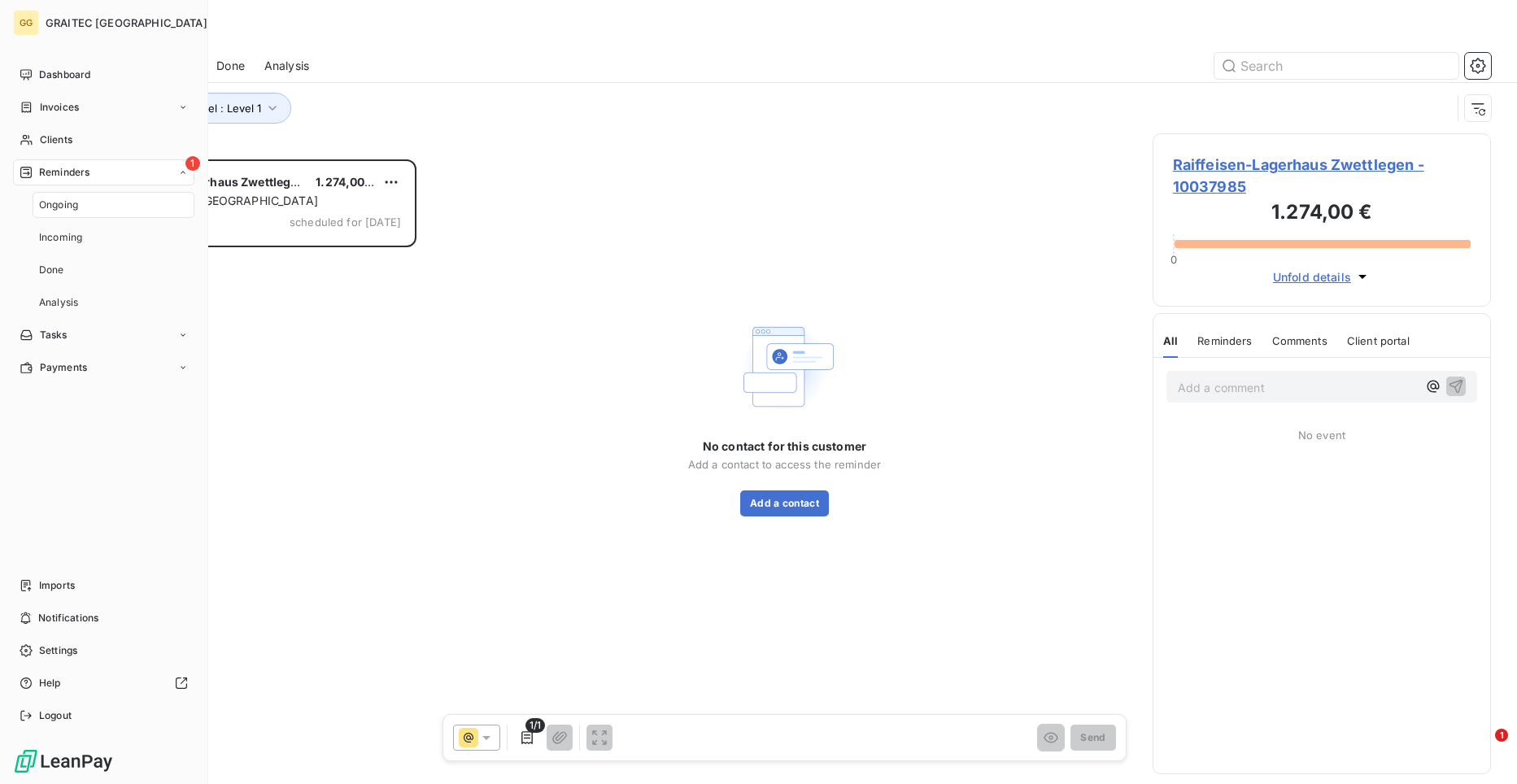
scroll to position [612, 327]
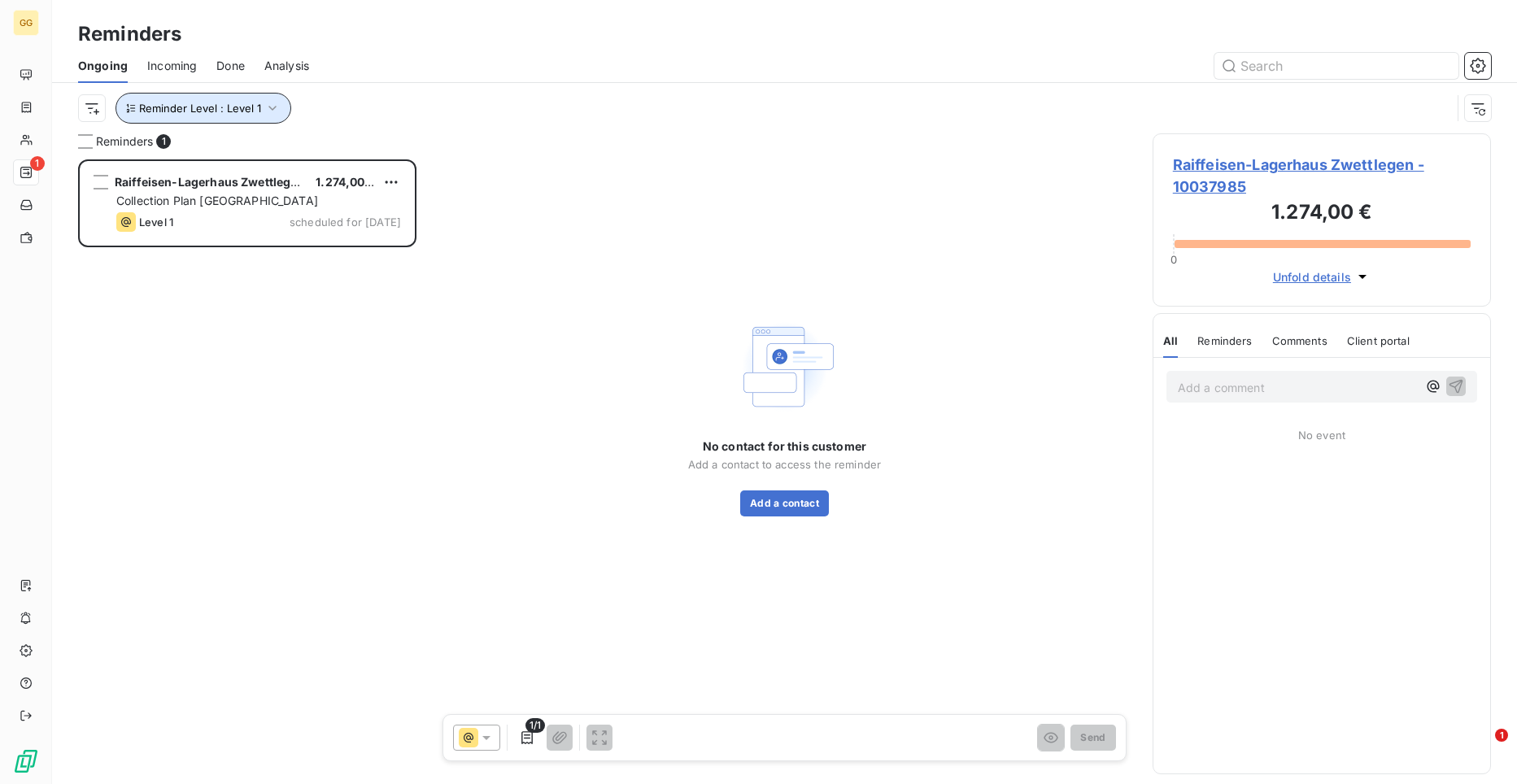
click at [251, 103] on span "Reminder Level : Level 1" at bounding box center [199, 108] width 122 height 13
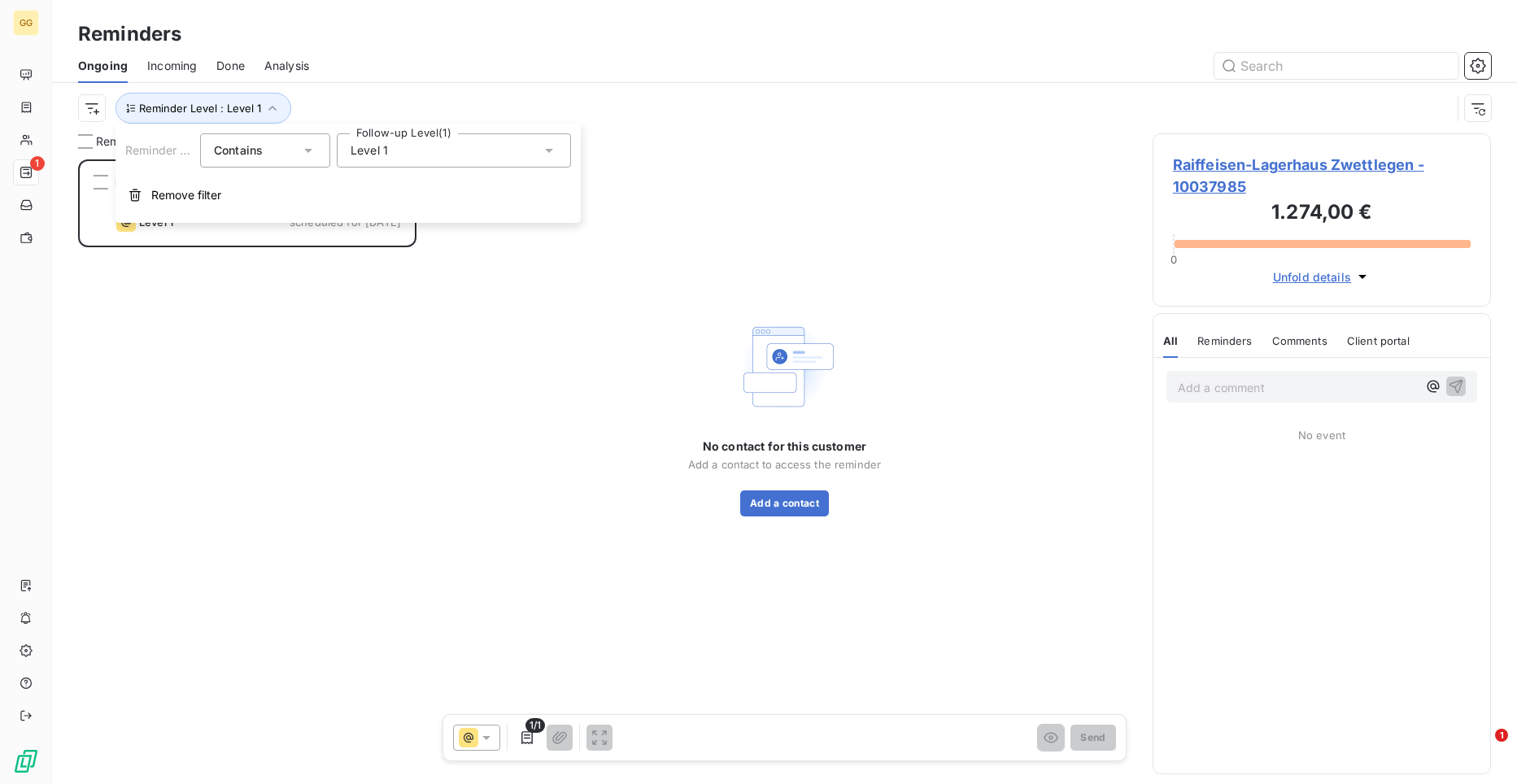
click at [545, 146] on icon at bounding box center [549, 150] width 17 height 17
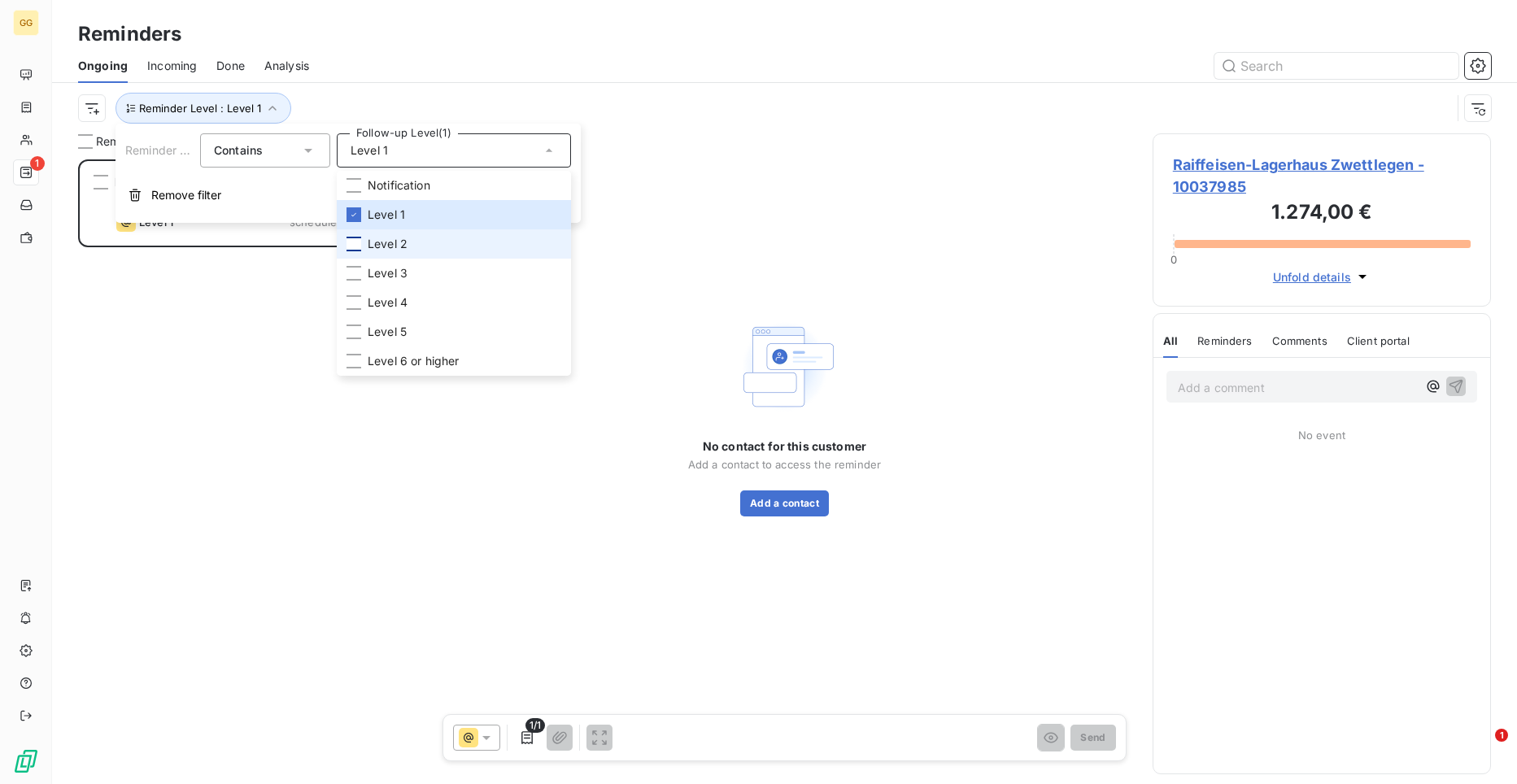
click at [353, 248] on div at bounding box center [354, 244] width 15 height 15
click at [354, 213] on icon at bounding box center [353, 214] width 10 height 10
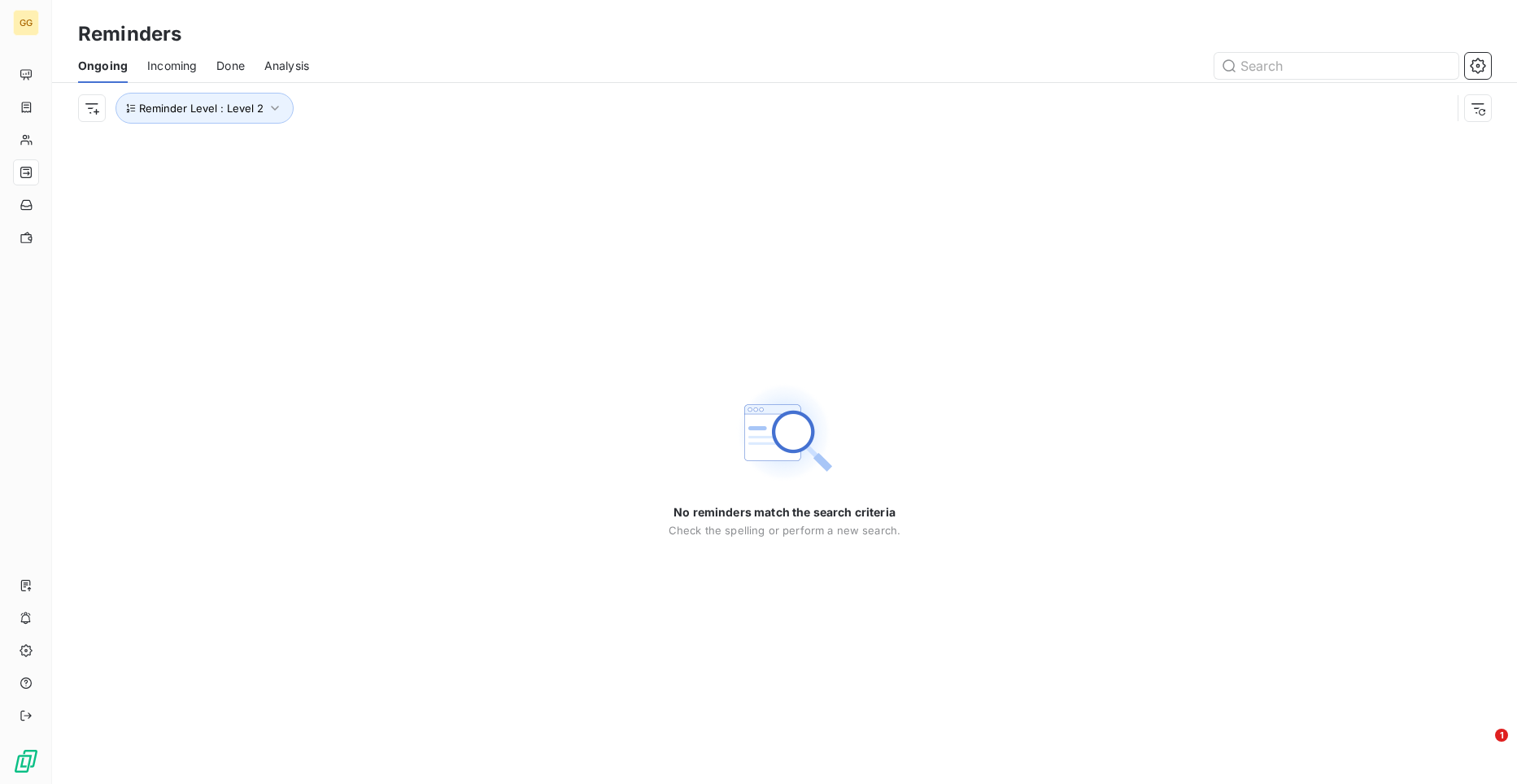
click at [95, 429] on div "No reminders match the search criteria Check the spelling or perform a new sear…" at bounding box center [784, 458] width 1465 height 651
click at [271, 108] on icon "button" at bounding box center [274, 108] width 8 height 5
click at [549, 155] on icon at bounding box center [549, 150] width 17 height 17
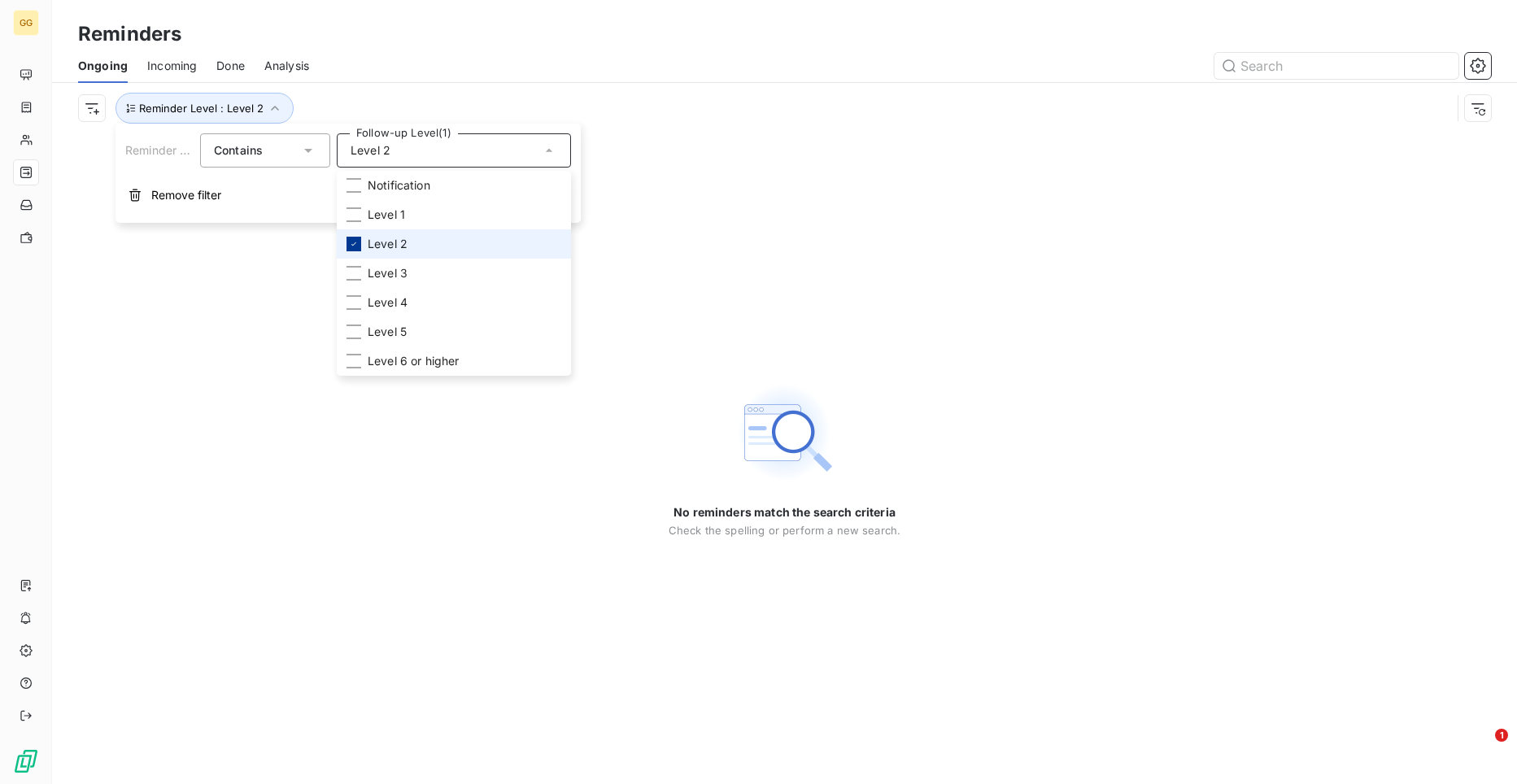
click at [354, 242] on icon at bounding box center [353, 243] width 10 height 10
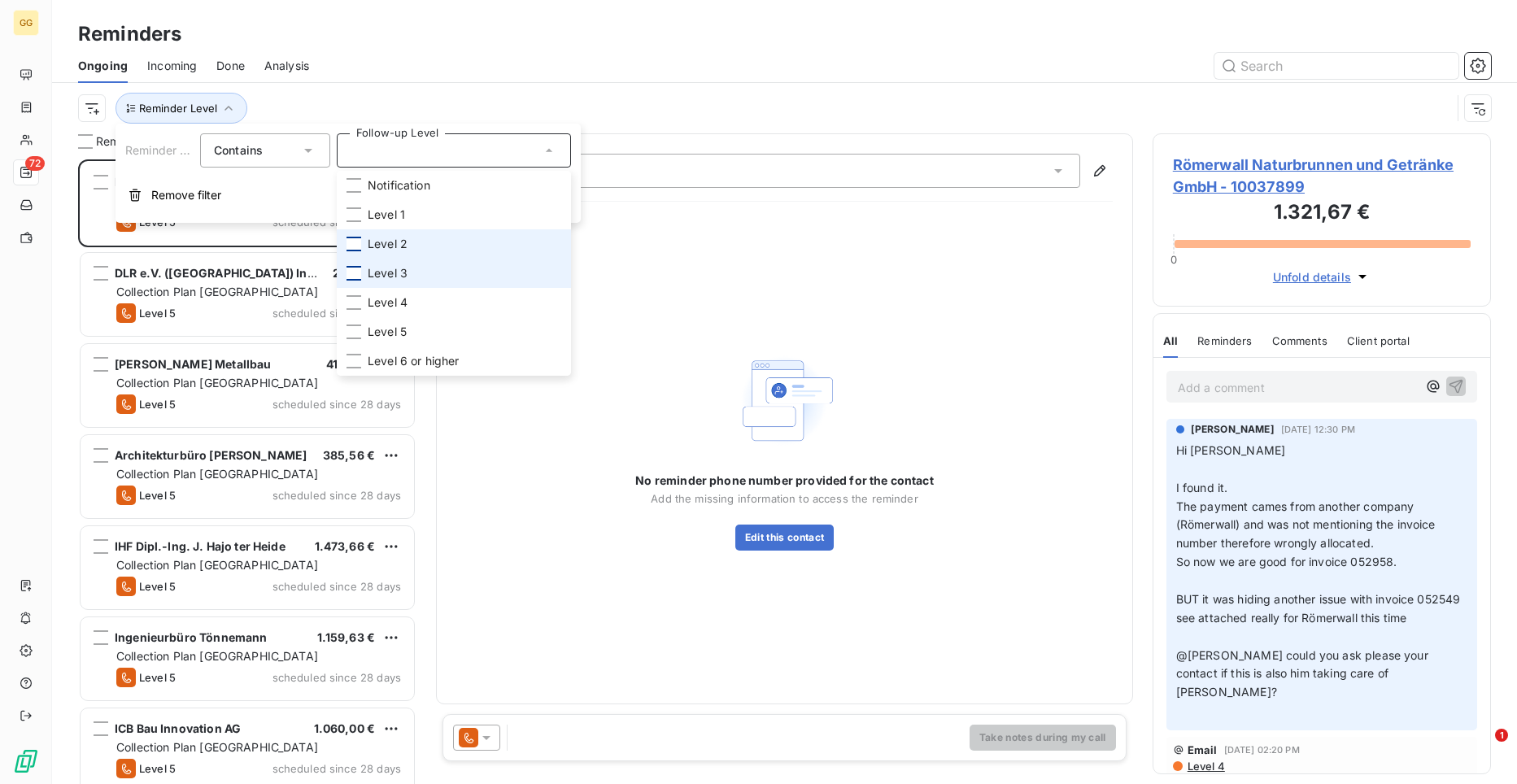
scroll to position [612, 327]
click at [356, 266] on div at bounding box center [354, 273] width 15 height 15
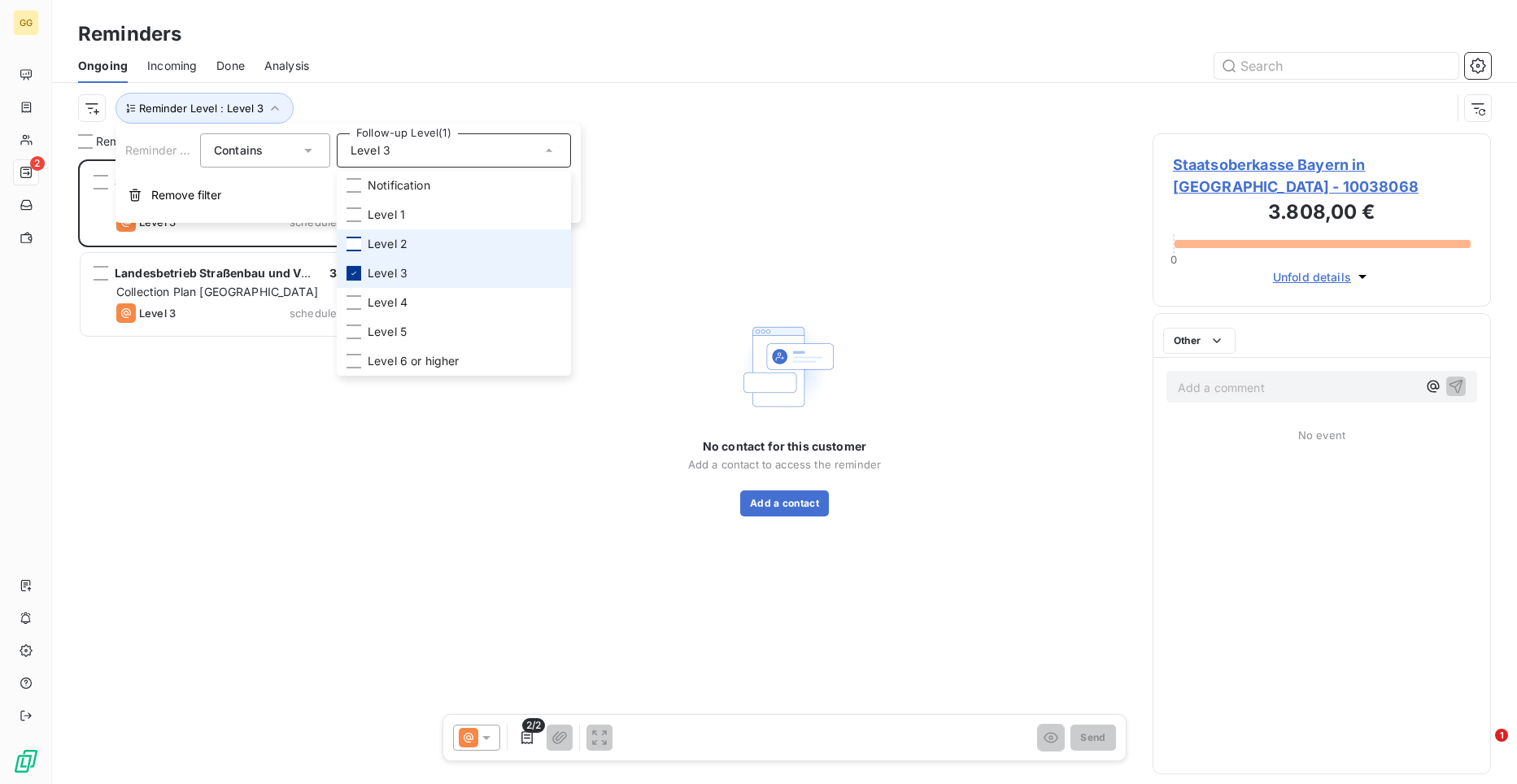
scroll to position [612, 327]
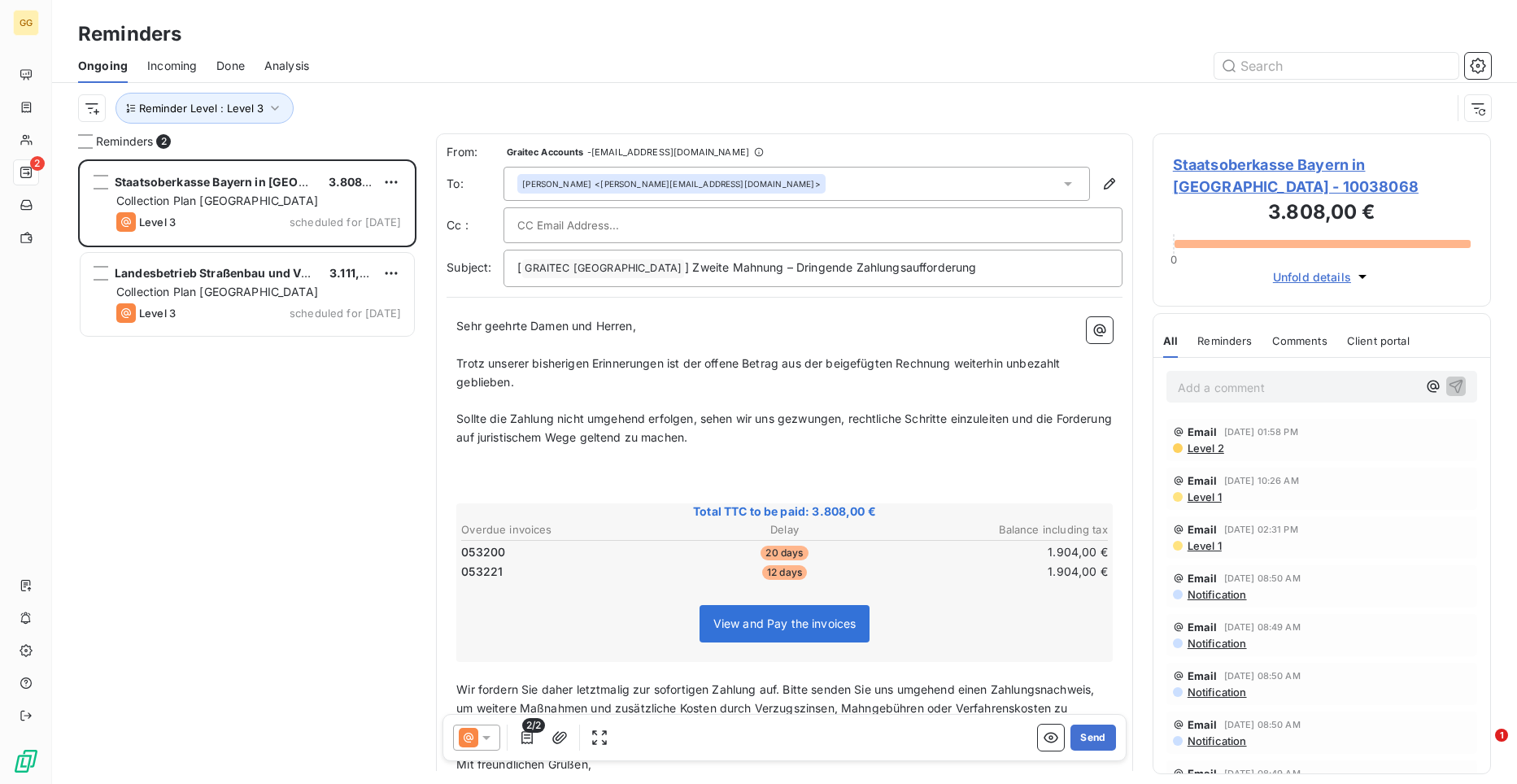
click at [222, 380] on div "Staatsoberkasse Bayern in [GEOGRAPHIC_DATA] 3.808,00 € Collection Plan Germany …" at bounding box center [247, 471] width 338 height 624
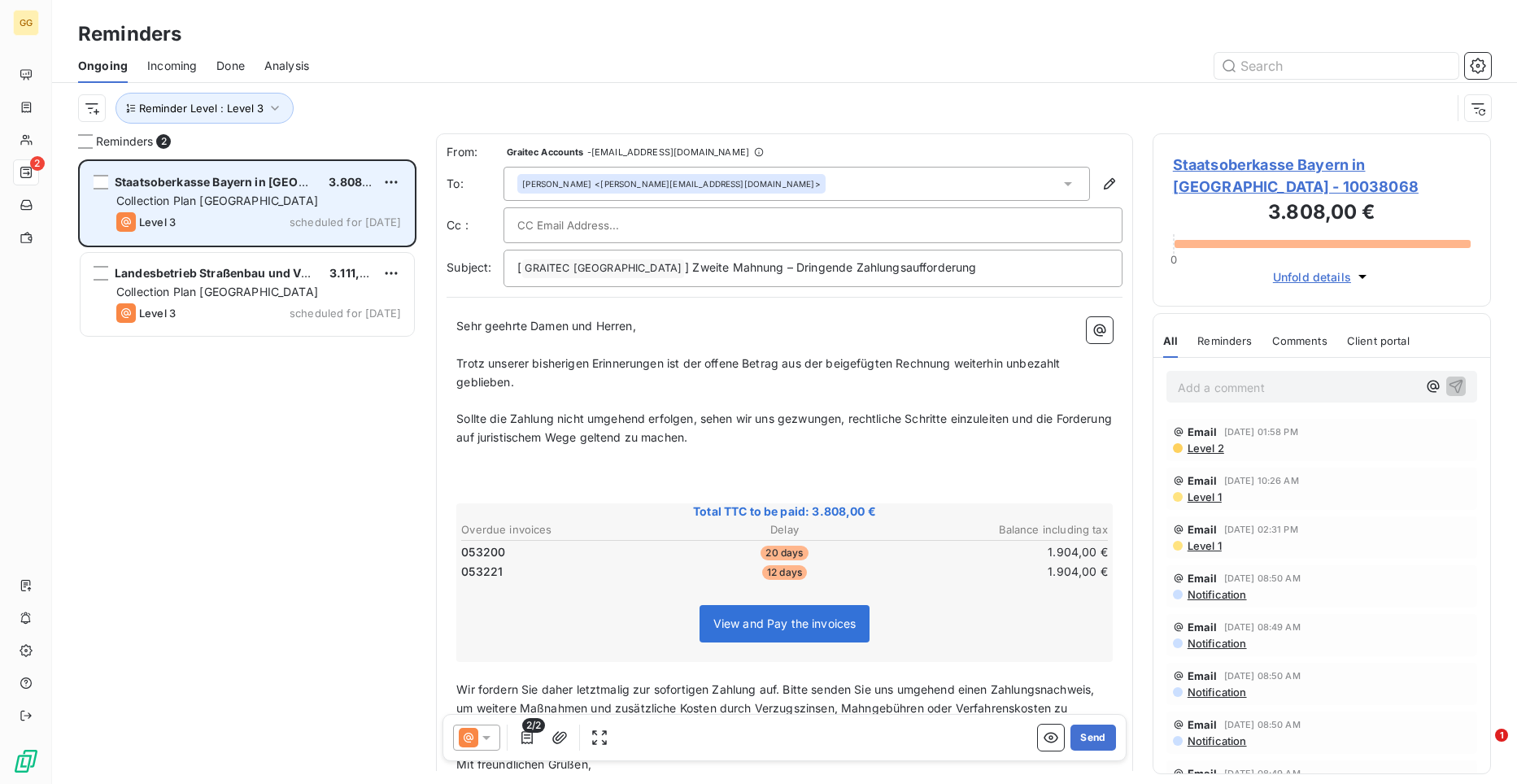
click at [291, 195] on div "Collection Plan [GEOGRAPHIC_DATA]" at bounding box center [258, 200] width 285 height 17
click at [160, 177] on span "Staatsoberkasse Bayern in [GEOGRAPHIC_DATA]" at bounding box center [252, 182] width 274 height 14
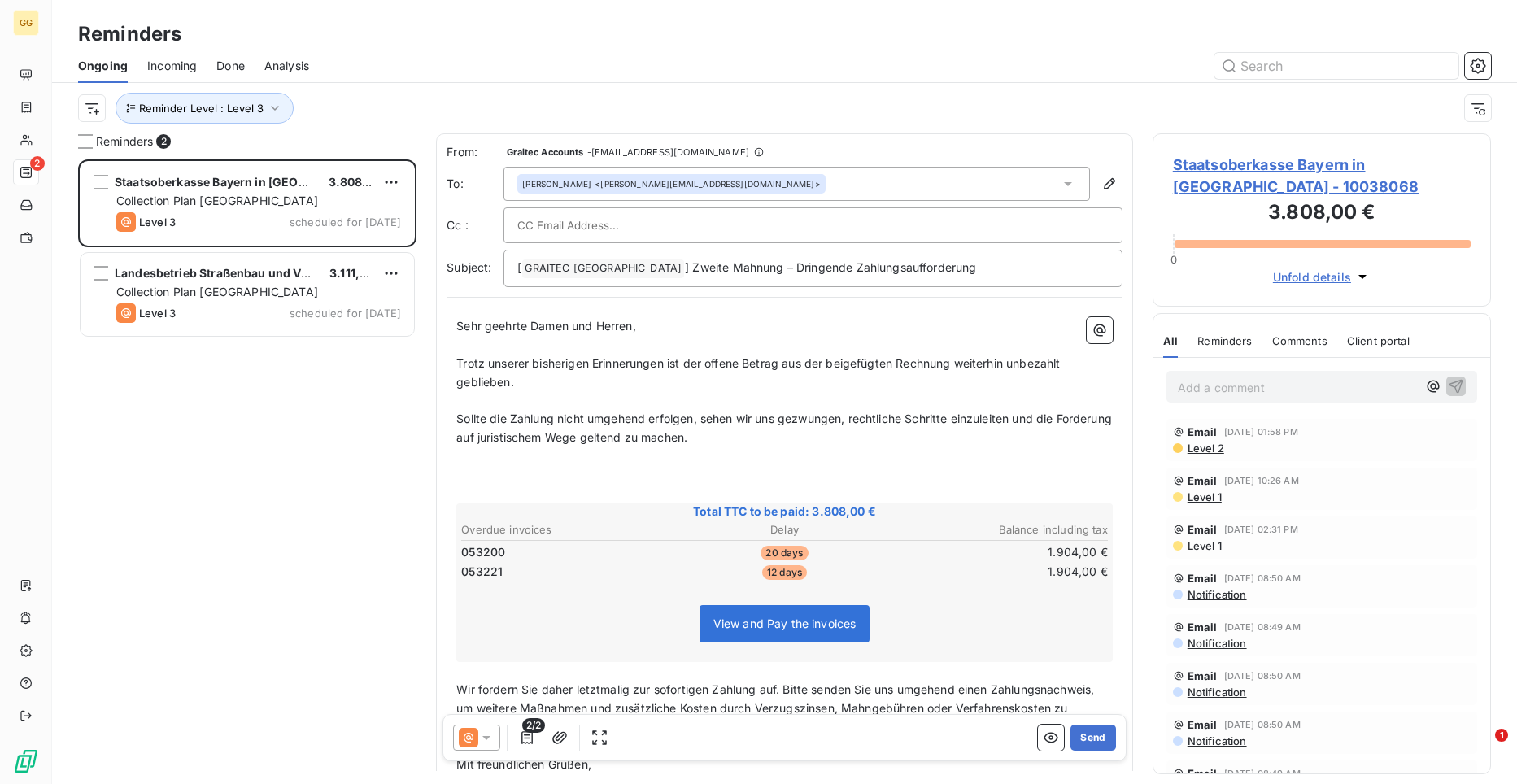
click at [1398, 159] on span "Staatsoberkasse Bayern in [GEOGRAPHIC_DATA] - 10038068" at bounding box center [1321, 176] width 298 height 44
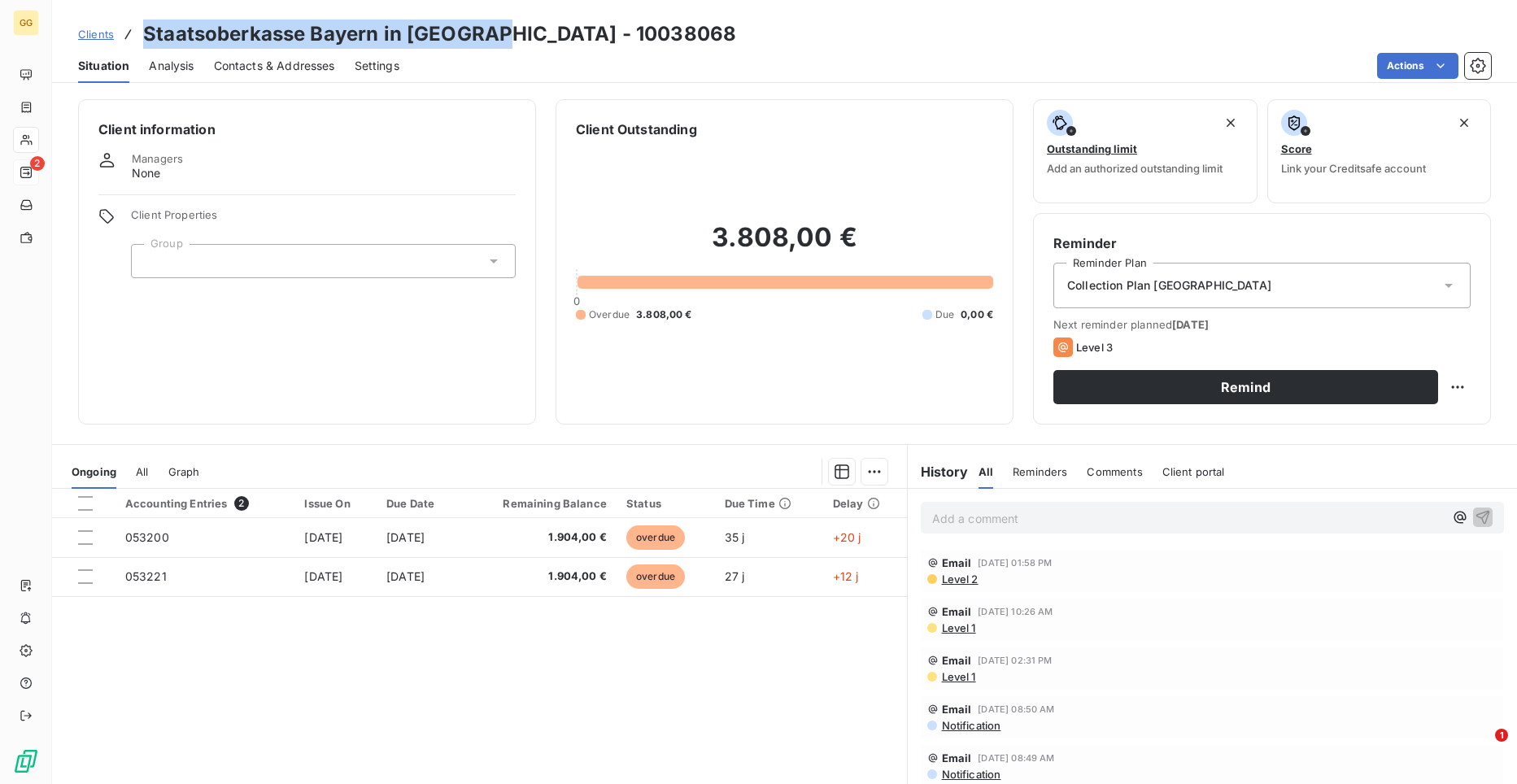
drag, startPoint x: 496, startPoint y: 39, endPoint x: 118, endPoint y: 37, distance: 378.0
click at [118, 37] on div "Clients Staatsoberkasse Bayern in [GEOGRAPHIC_DATA] - 10038068" at bounding box center [407, 33] width 658 height 29
copy h3 "Staatsoberkasse Bayern in [GEOGRAPHIC_DATA]"
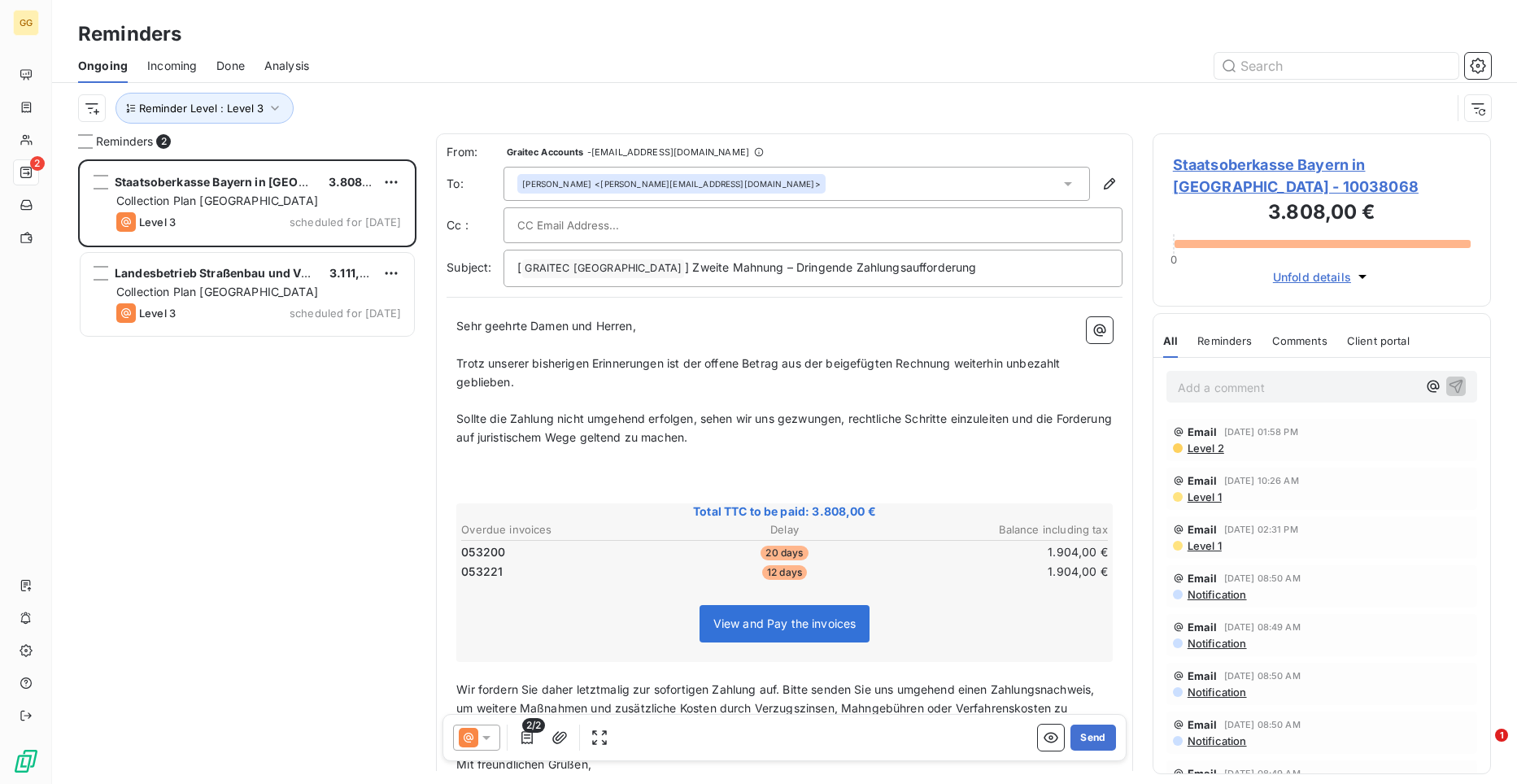
scroll to position [612, 327]
click at [1208, 455] on div "Email [DATE] 01:58 PM Level 2" at bounding box center [1322, 440] width 311 height 42
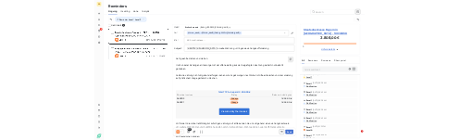
scroll to position [148, 0]
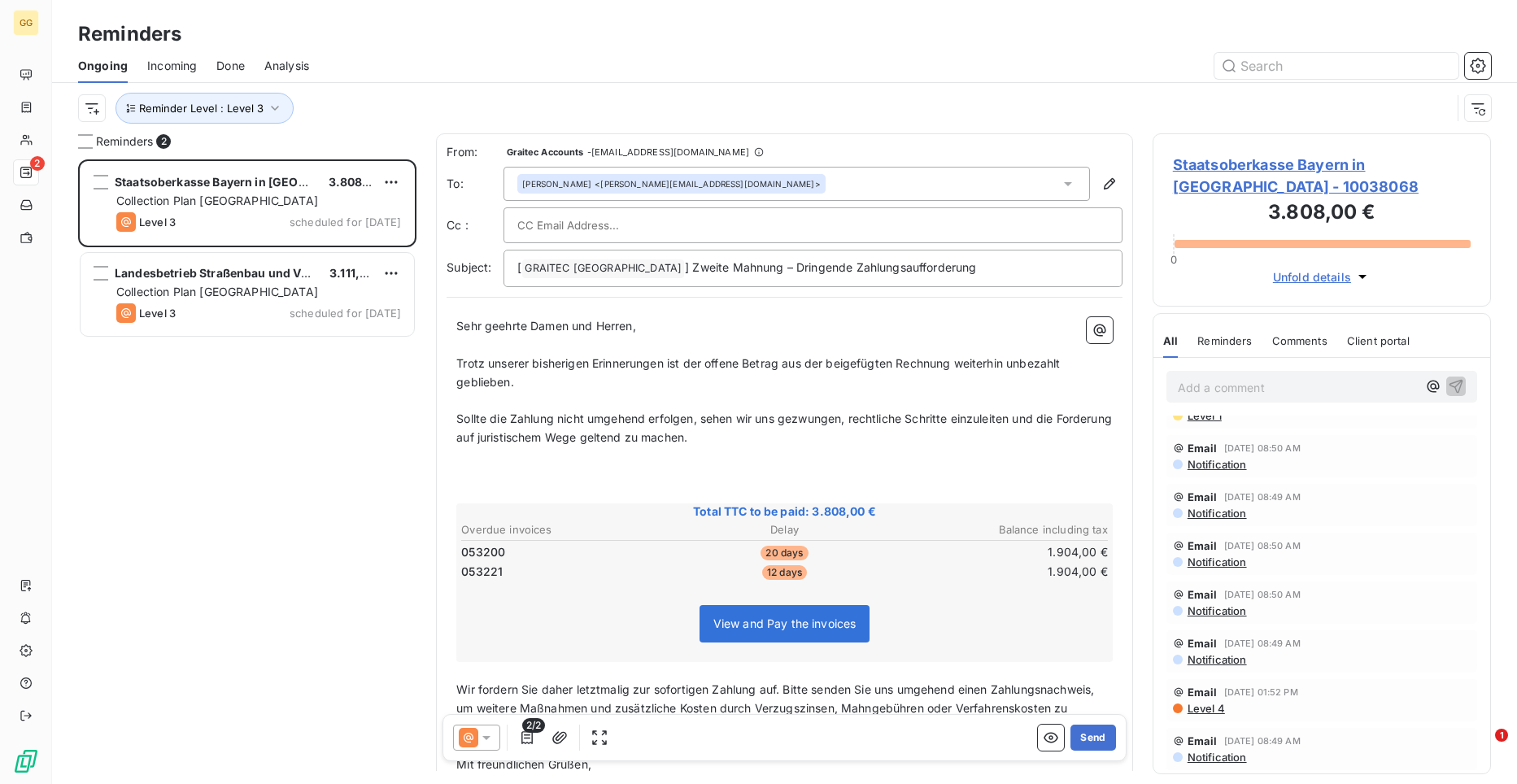
click at [1210, 708] on span "Level 4" at bounding box center [1205, 708] width 39 height 13
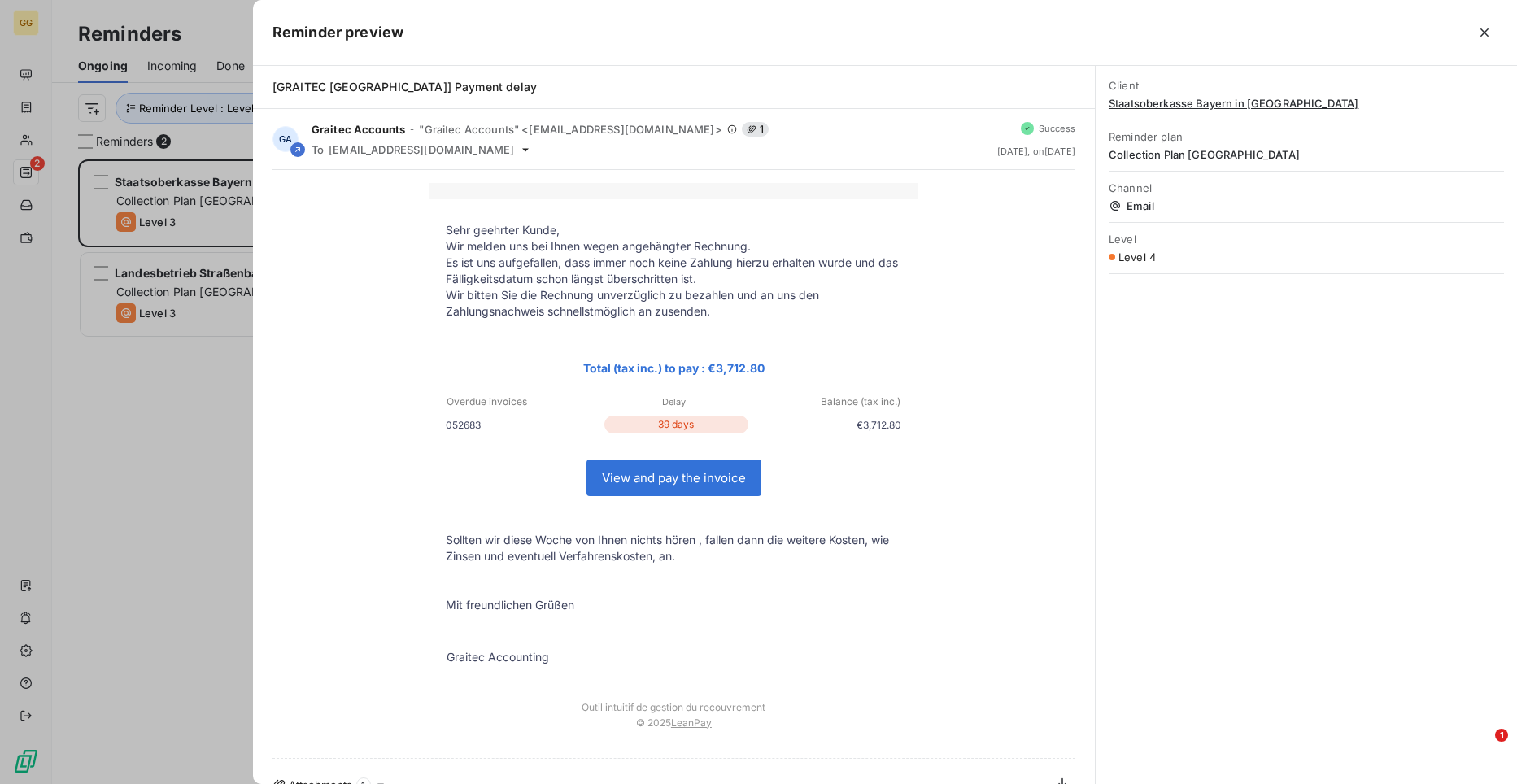
click at [166, 493] on div at bounding box center [758, 392] width 1517 height 784
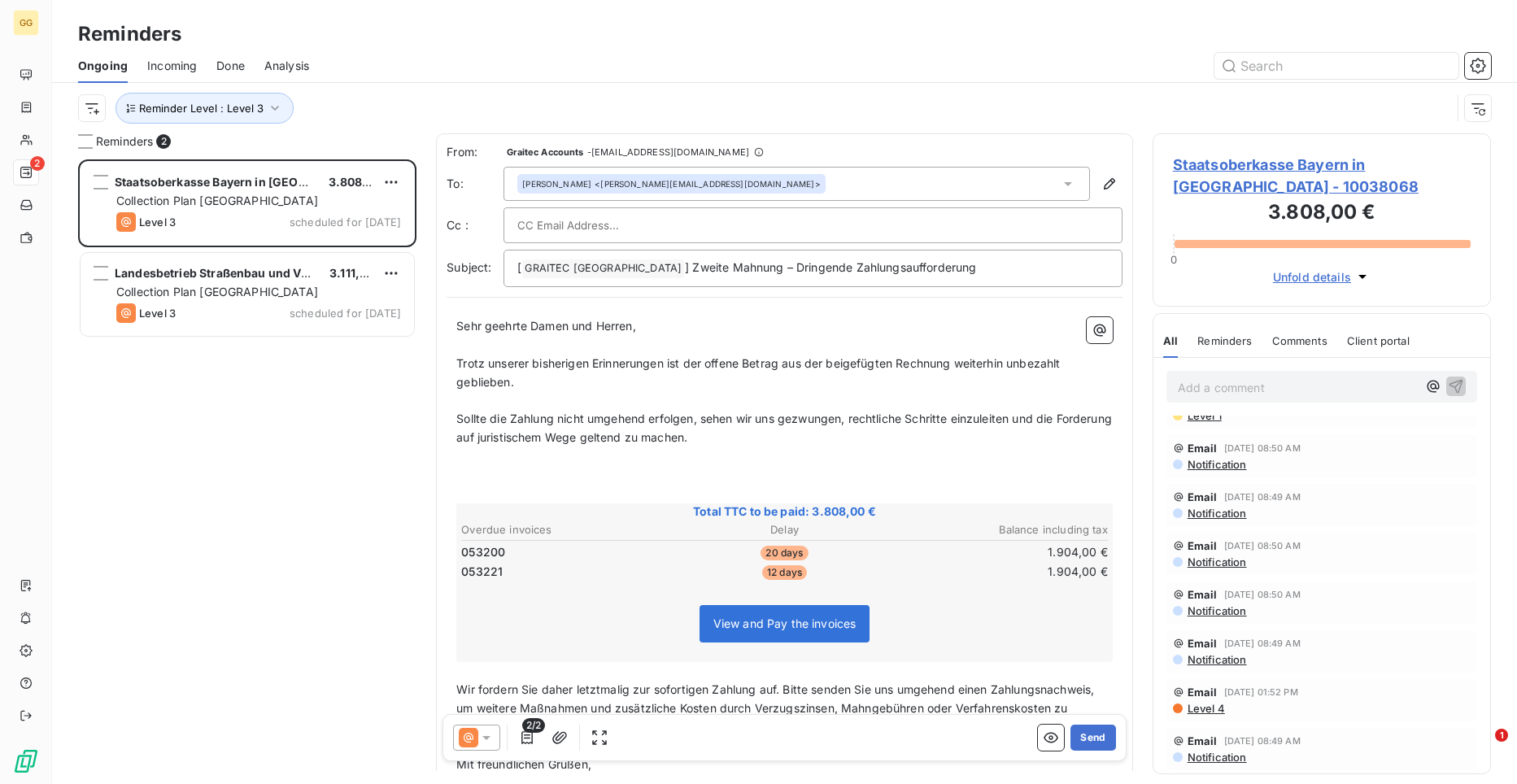
click at [1068, 183] on div "[PERSON_NAME] <[EMAIL_ADDRESS][DOMAIN_NAME]>" at bounding box center [797, 183] width 587 height 34
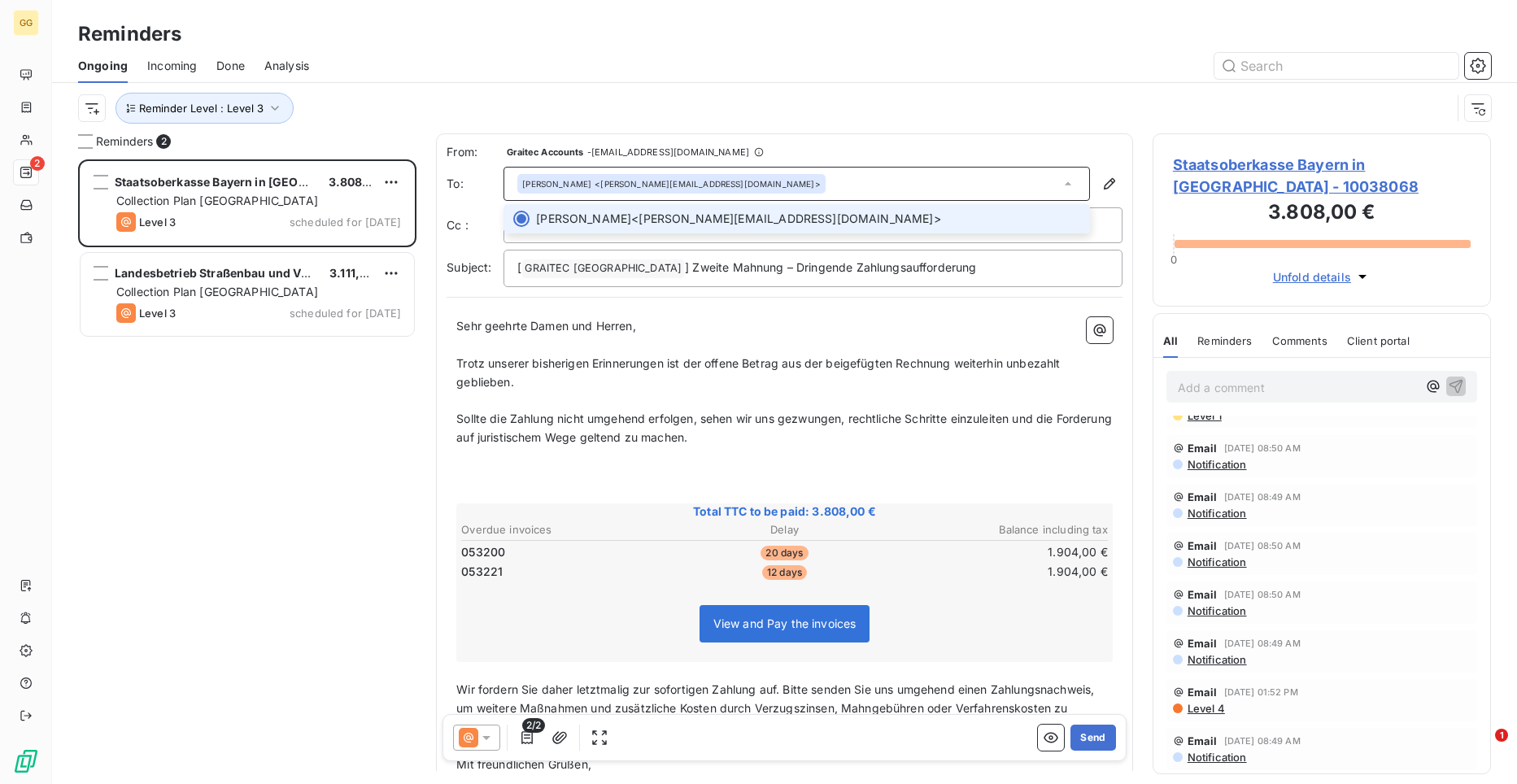
click at [1068, 183] on div "[PERSON_NAME] <[EMAIL_ADDRESS][DOMAIN_NAME]>" at bounding box center [797, 183] width 587 height 34
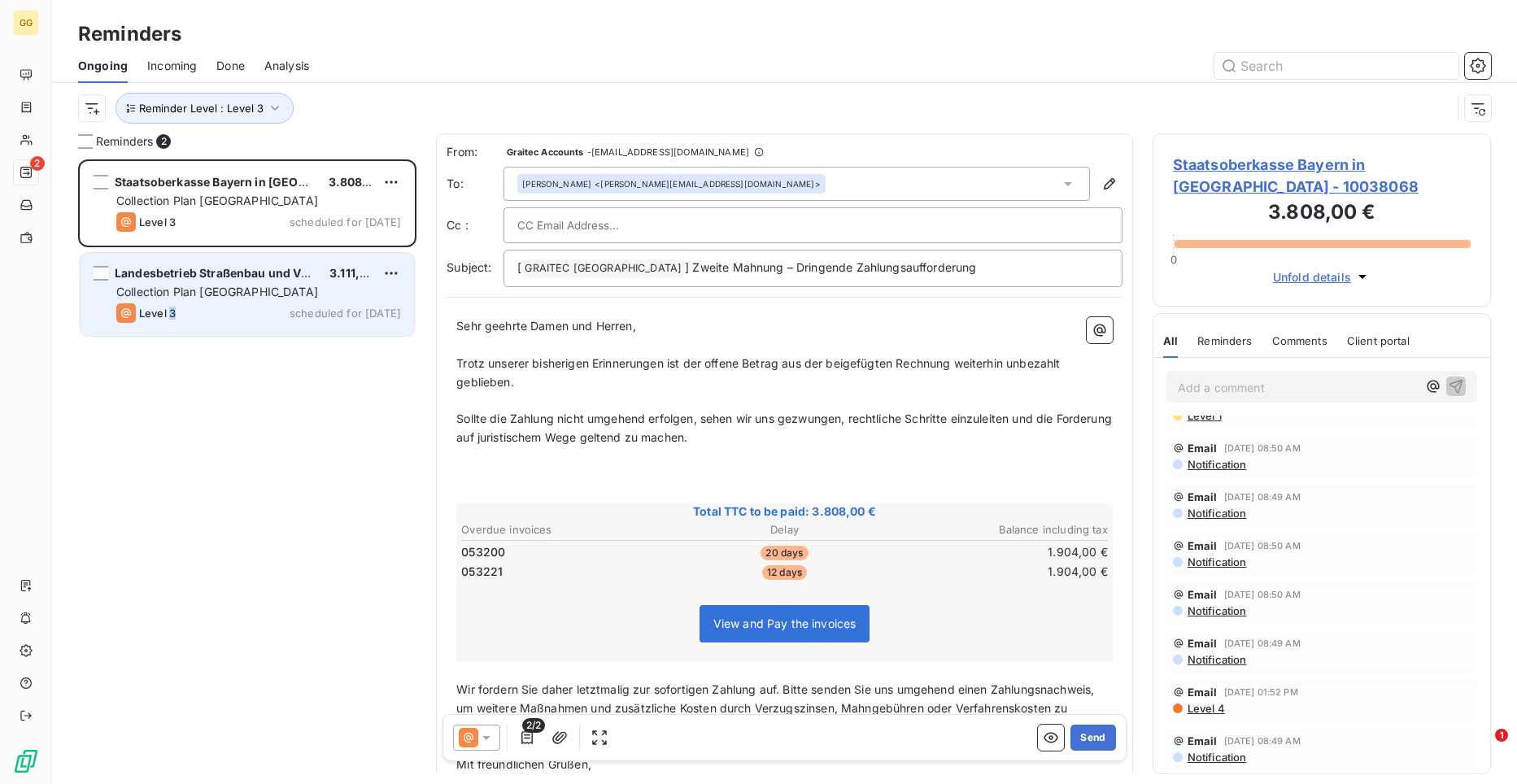
click at [173, 313] on span "Level 3" at bounding box center [157, 313] width 37 height 13
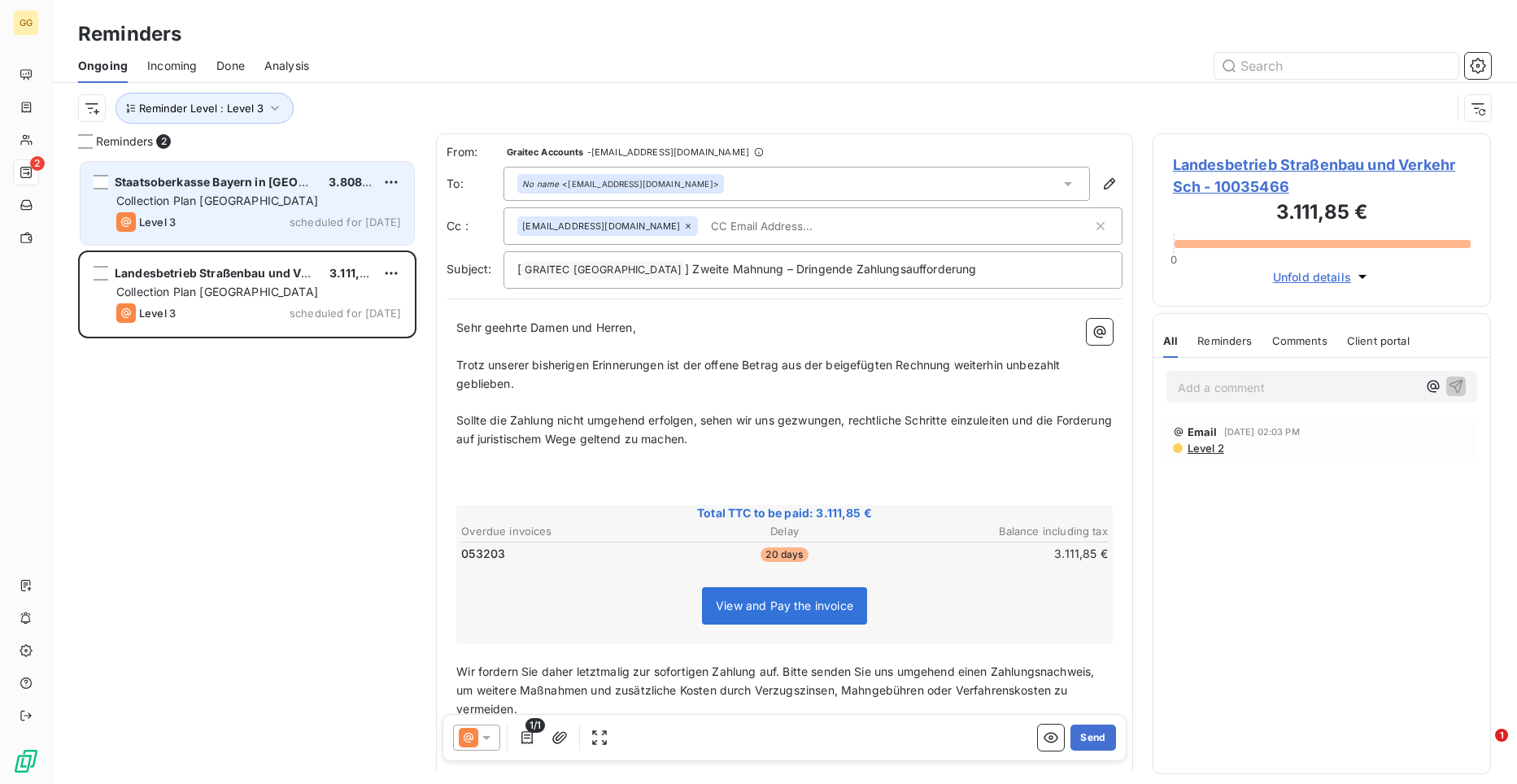
drag, startPoint x: 173, startPoint y: 313, endPoint x: 156, endPoint y: 191, distance: 123.2
click at [156, 191] on div "Staatsoberkasse Bayern in [GEOGRAPHIC_DATA]" at bounding box center [215, 182] width 201 height 17
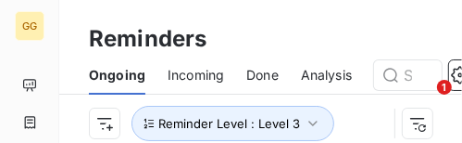
scroll to position [459, 282]
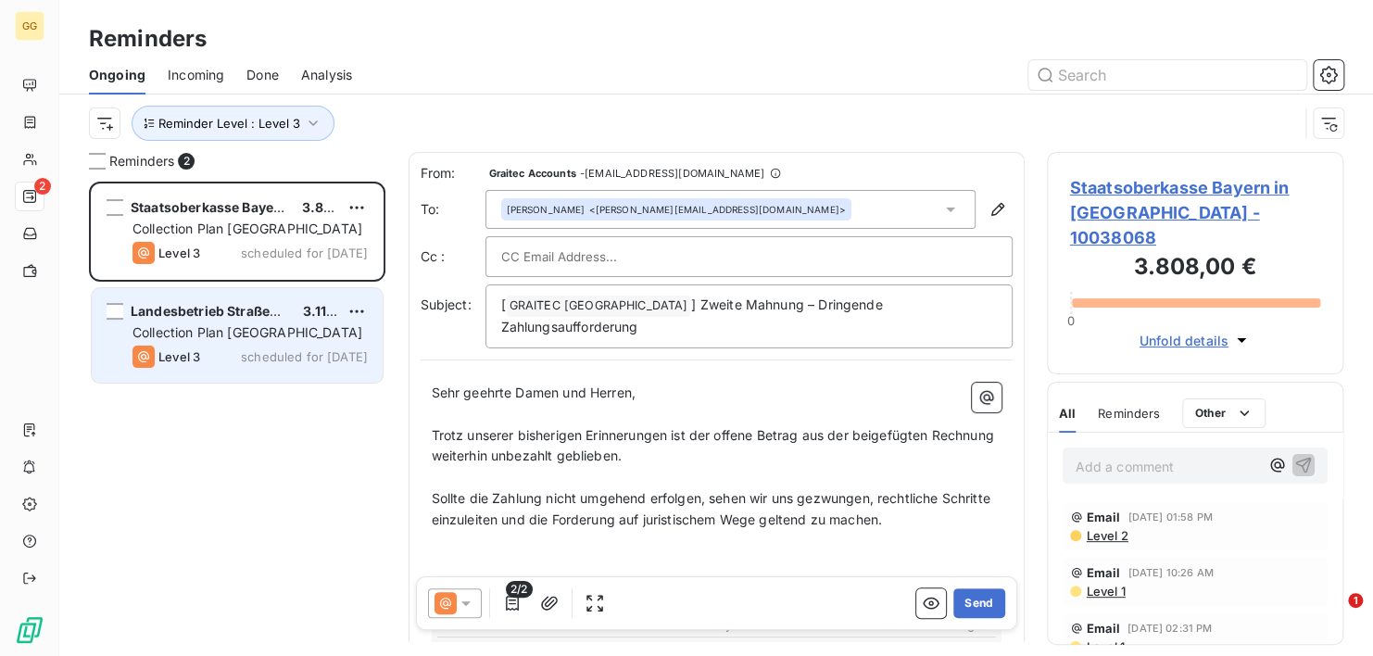
click at [290, 359] on span "scheduled for [DATE]" at bounding box center [304, 356] width 127 height 15
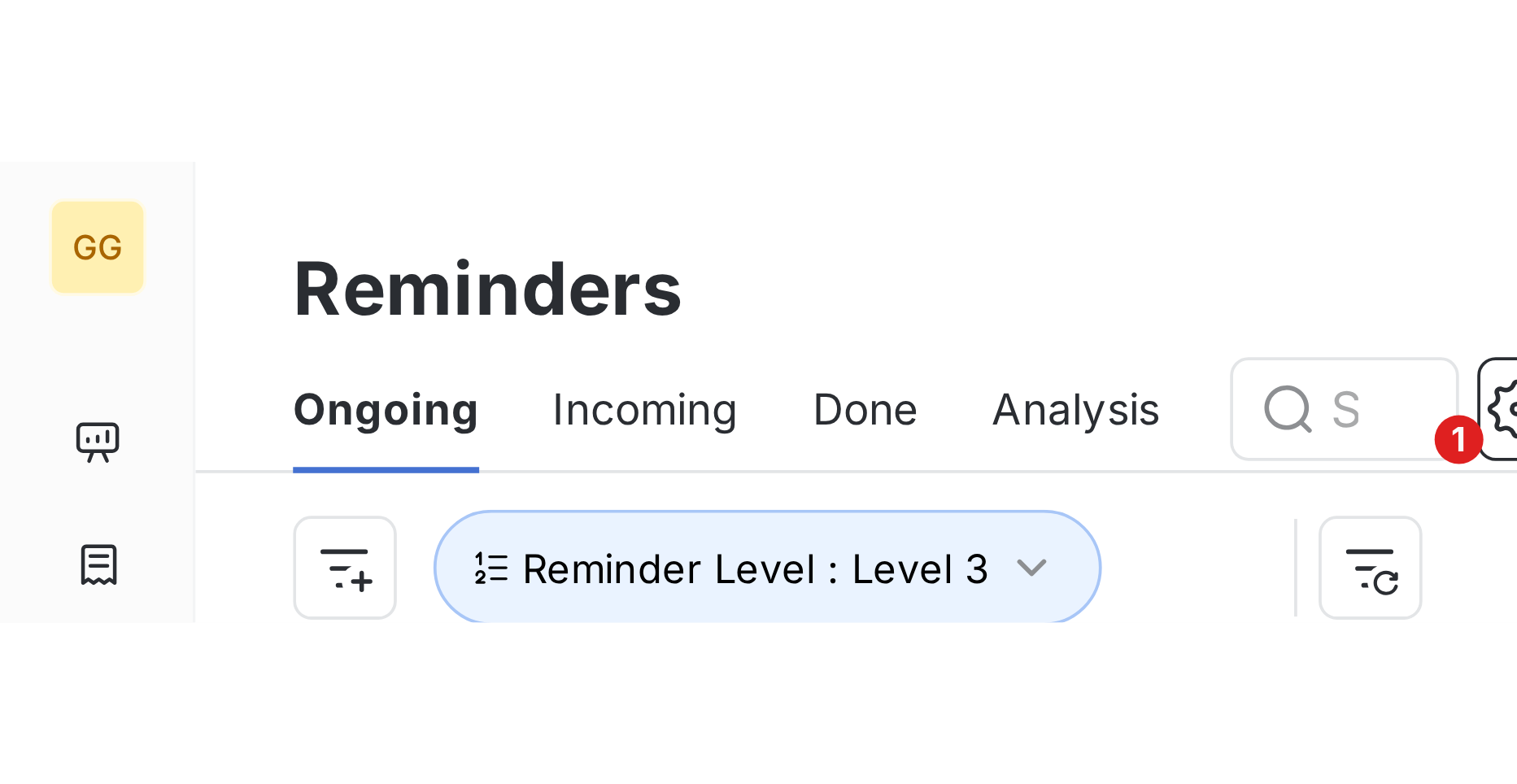
scroll to position [612, 327]
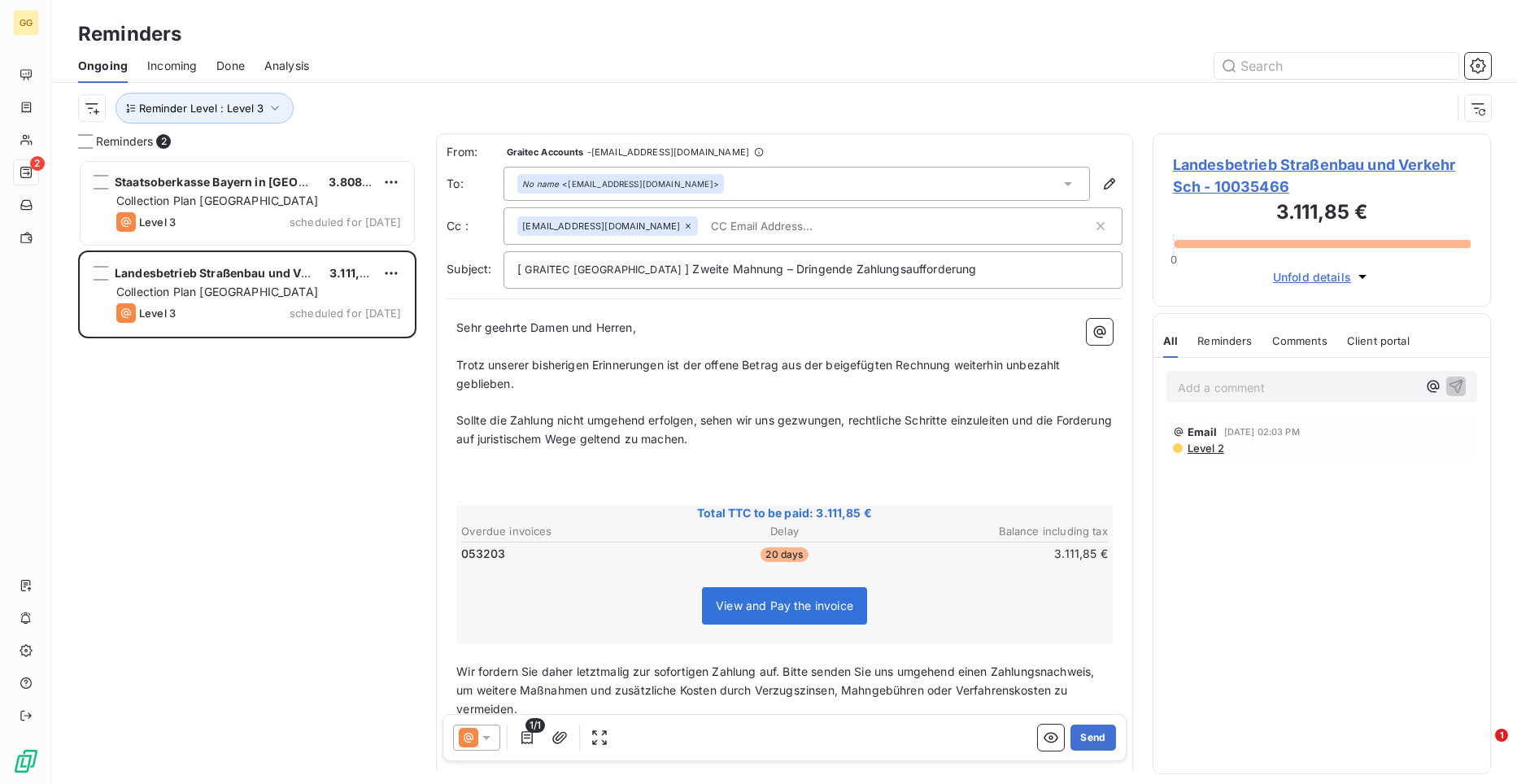
click at [733, 227] on input "text" at bounding box center [798, 227] width 188 height 25
paste input "[EMAIL_ADDRESS][DOMAIN_NAME]"
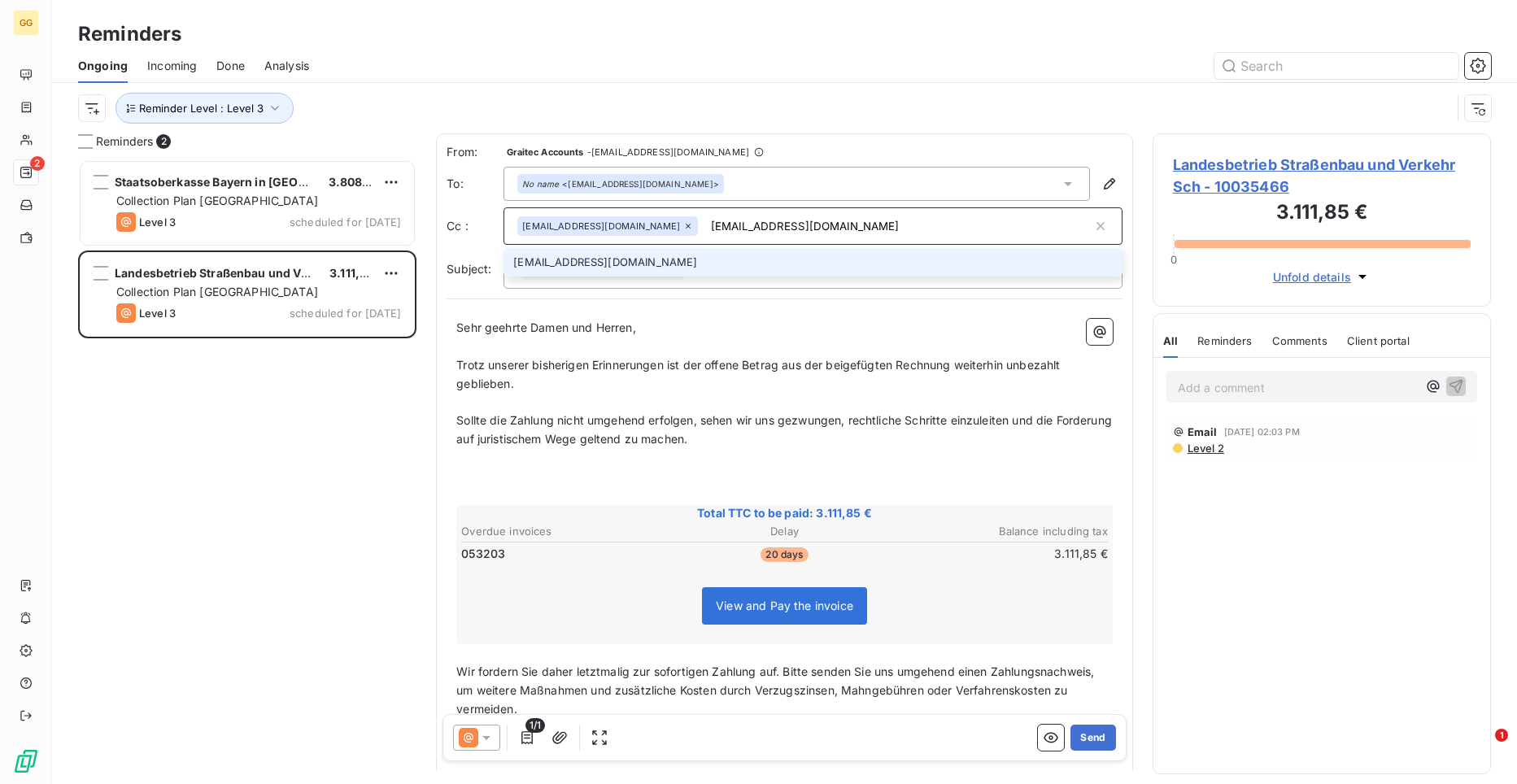
type input "[EMAIL_ADDRESS][DOMAIN_NAME]"
click at [747, 266] on li "[EMAIL_ADDRESS][DOMAIN_NAME]" at bounding box center [813, 262] width 619 height 28
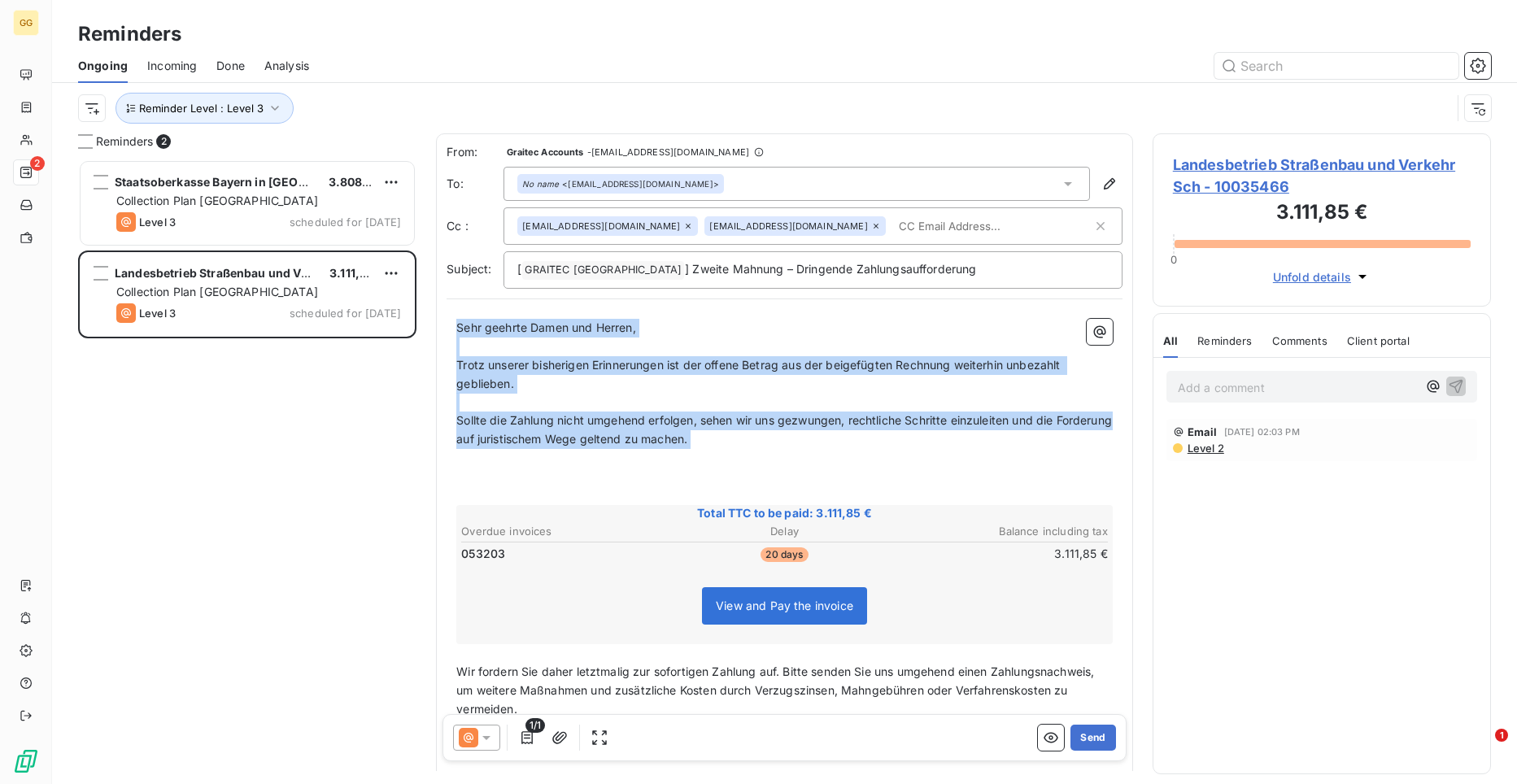
drag, startPoint x: 459, startPoint y: 328, endPoint x: 749, endPoint y: 457, distance: 317.4
click at [749, 457] on div "Sehr geehrte Damen und Herren, ﻿ Trotz unserer bisherigen Erinnerungen ist der …" at bounding box center [784, 555] width 656 height 472
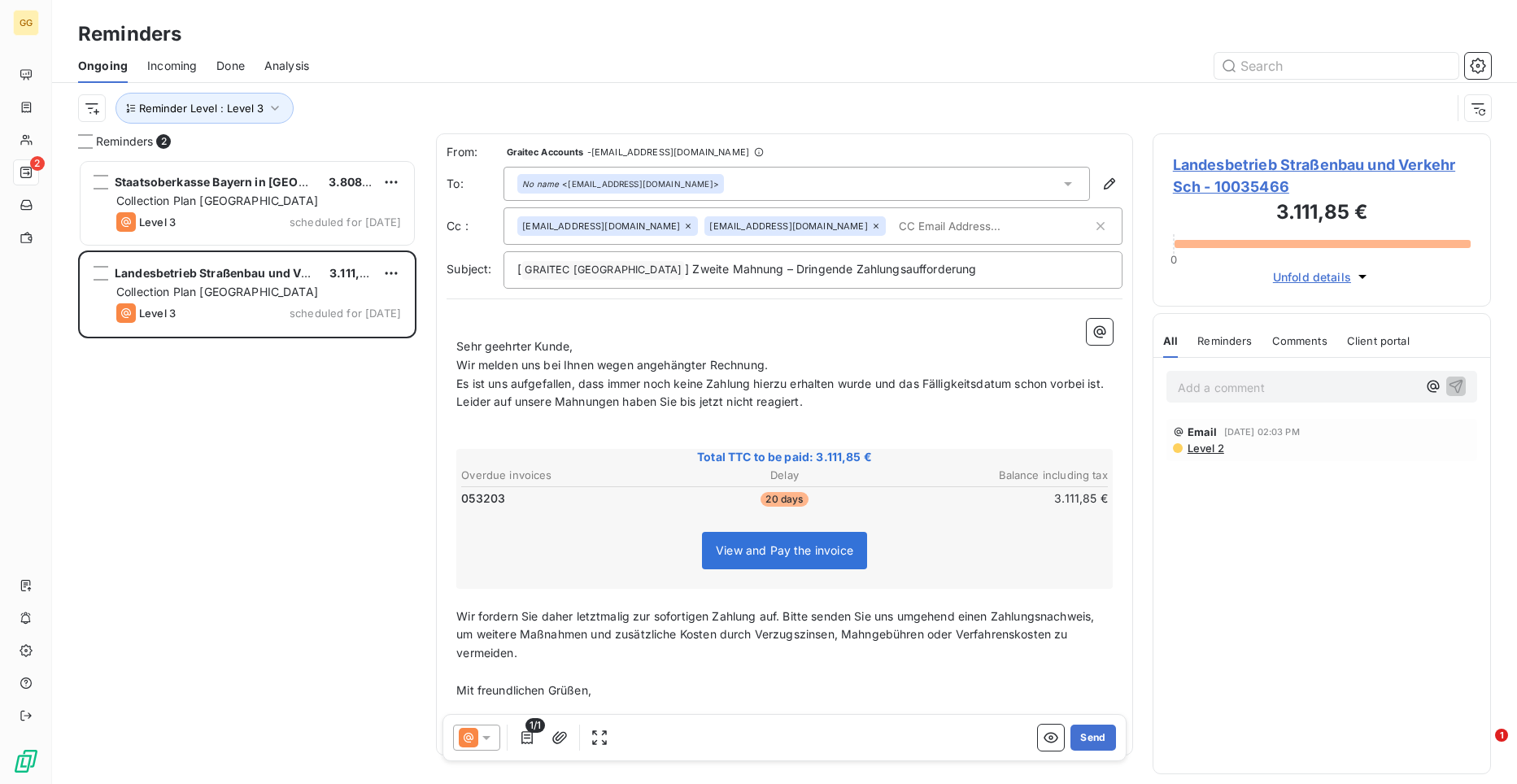
drag, startPoint x: 737, startPoint y: 455, endPoint x: 566, endPoint y: 469, distance: 171.6
click at [624, 467] on div "﻿ Sehr geehrter Kunde, Wir melden uns bei Ihnen wegen angehängter Rechnung. Es …" at bounding box center [784, 527] width 656 height 416
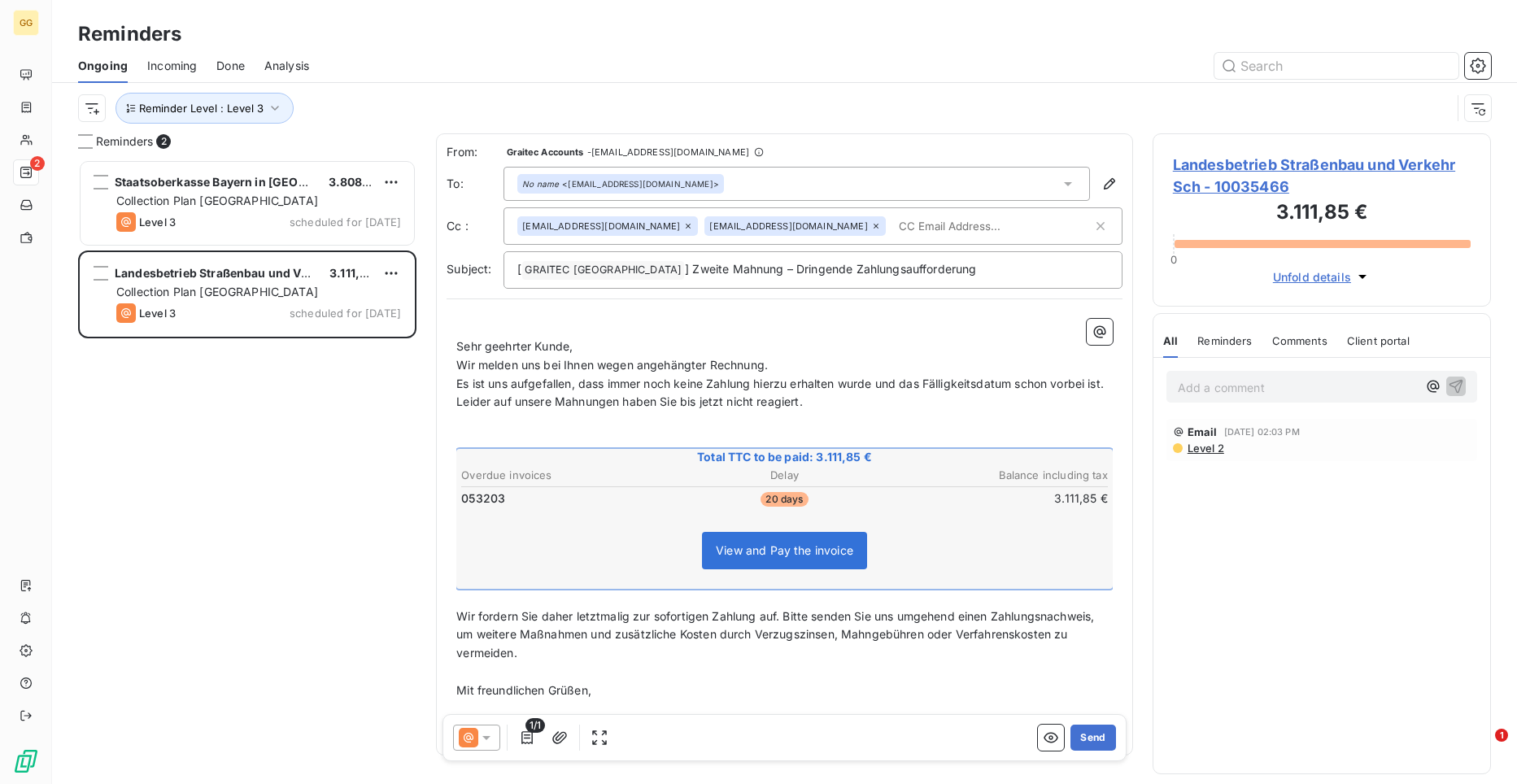
click at [467, 430] on p "﻿" at bounding box center [784, 421] width 656 height 18
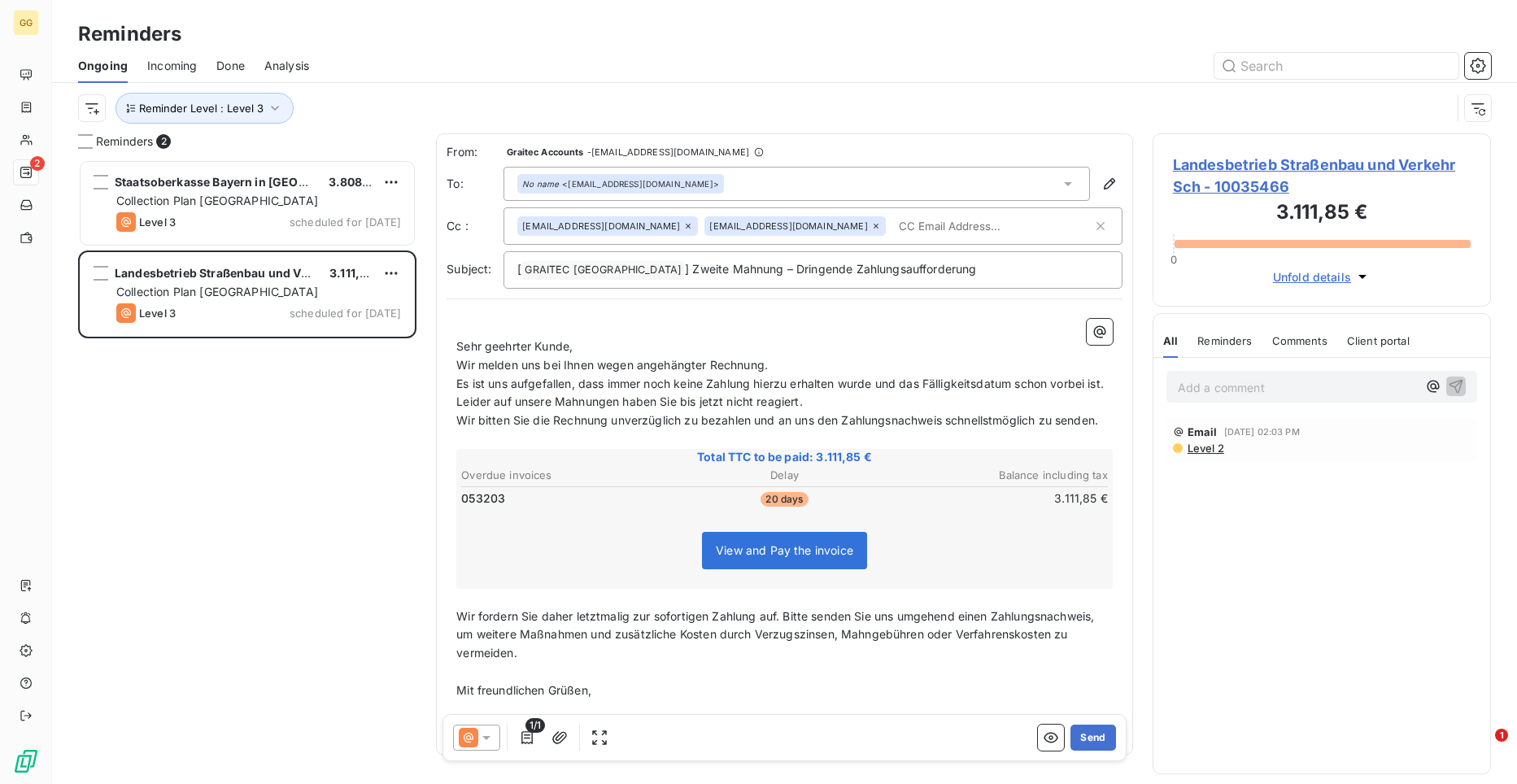
click at [813, 426] on div "﻿ Sehr geehrter Kunde, Wir melden uns bei Ihnen wegen angehängter Rechnung. Es …" at bounding box center [784, 527] width 656 height 416
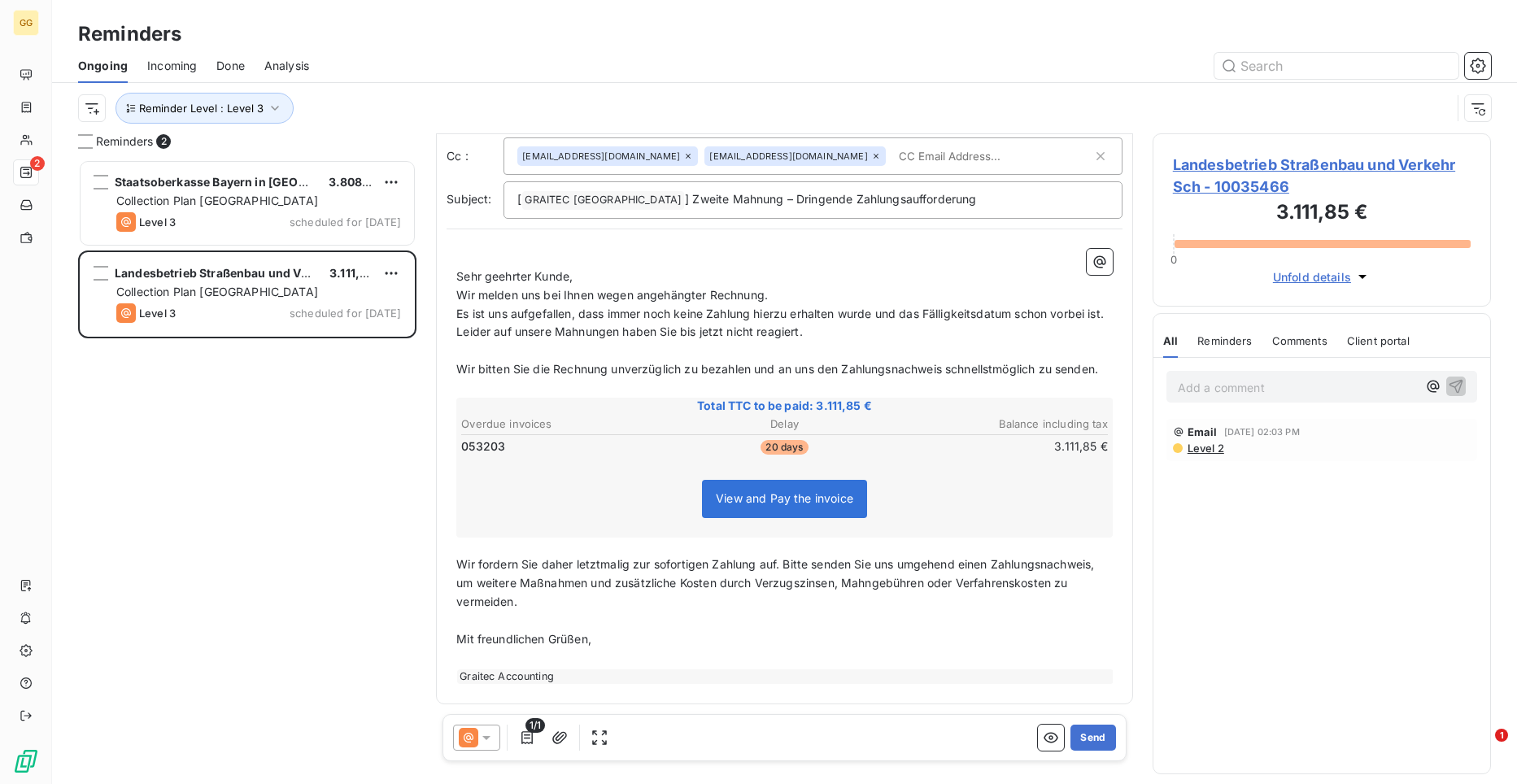
scroll to position [107, 0]
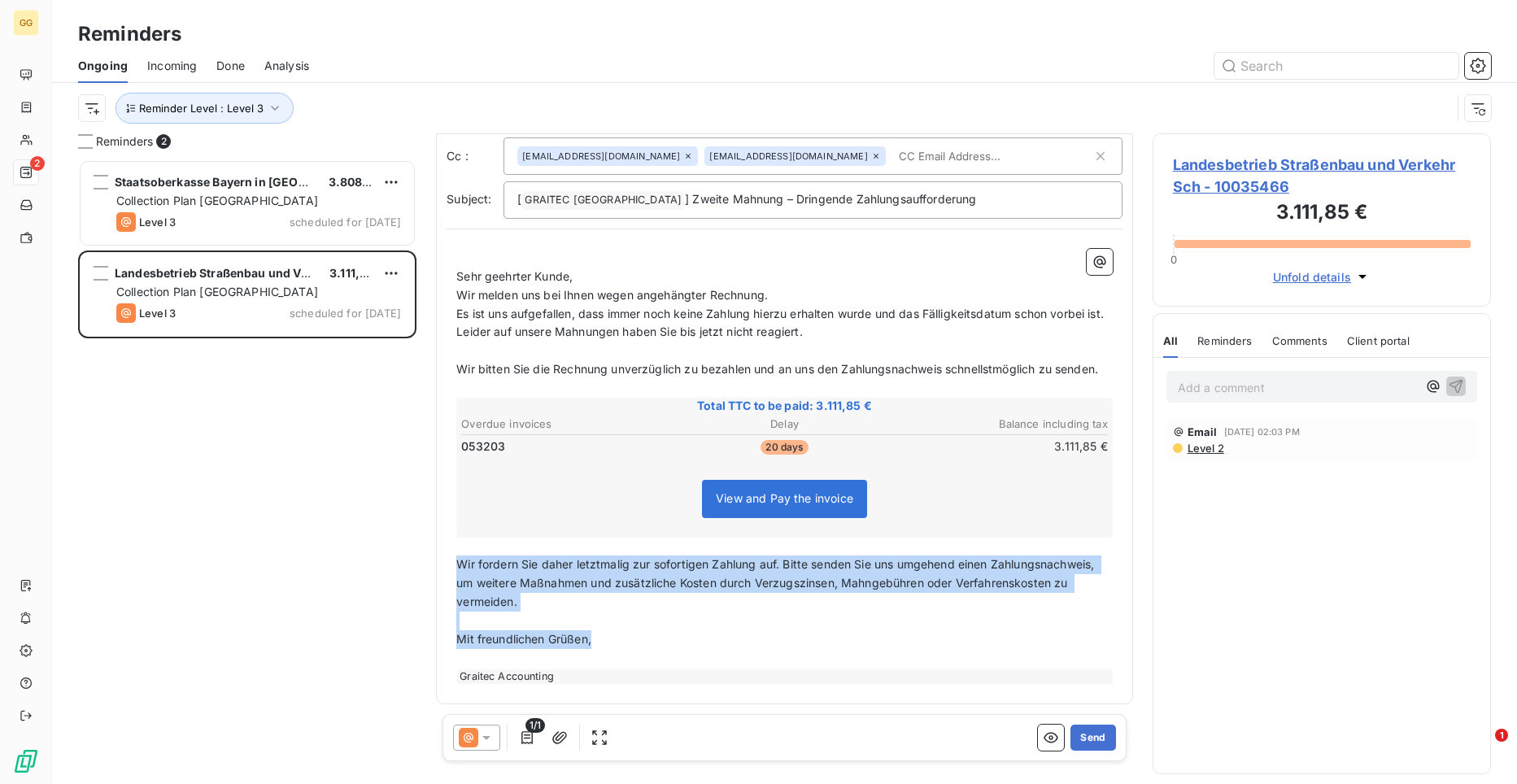
drag, startPoint x: 458, startPoint y: 561, endPoint x: 611, endPoint y: 645, distance: 174.5
click at [611, 645] on div "﻿ Sehr geehrter Kunde, Wir melden uns bei Ihnen wegen angehängter Rechnung. Es …" at bounding box center [784, 465] width 656 height 435
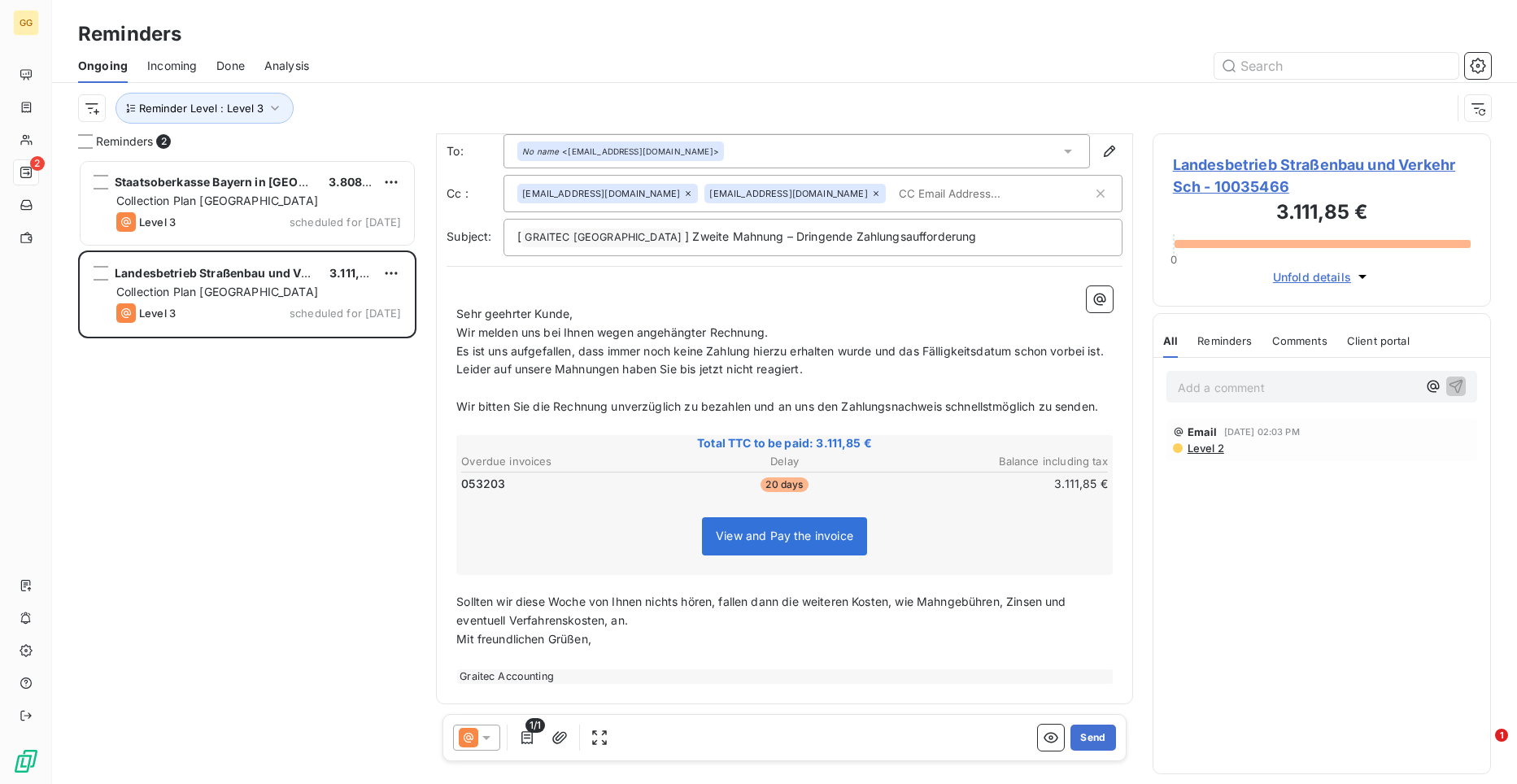
scroll to position [71, 0]
click at [1080, 731] on button "Send" at bounding box center [1093, 737] width 45 height 26
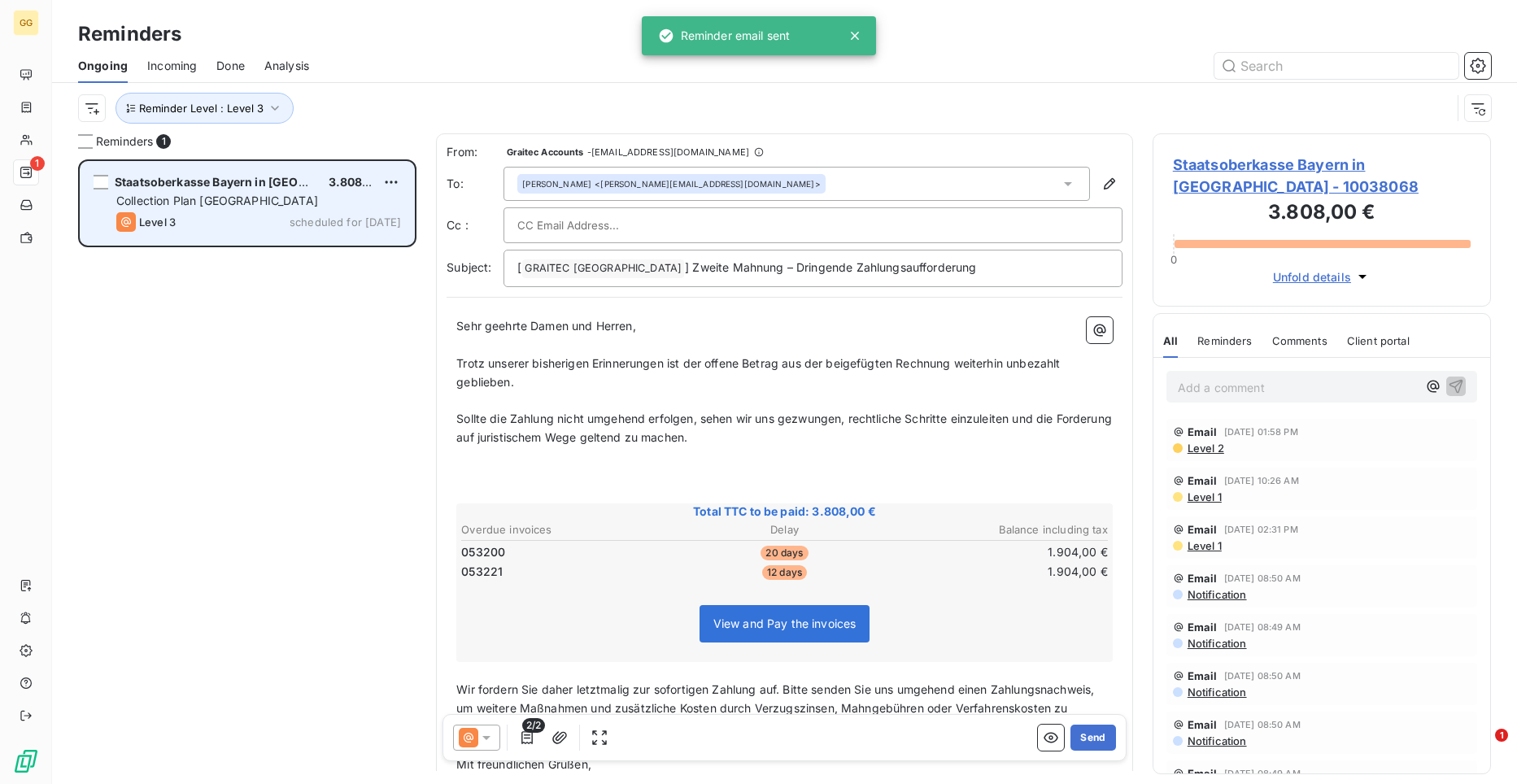
click at [215, 204] on span "Collection Plan [GEOGRAPHIC_DATA]" at bounding box center [217, 200] width 202 height 14
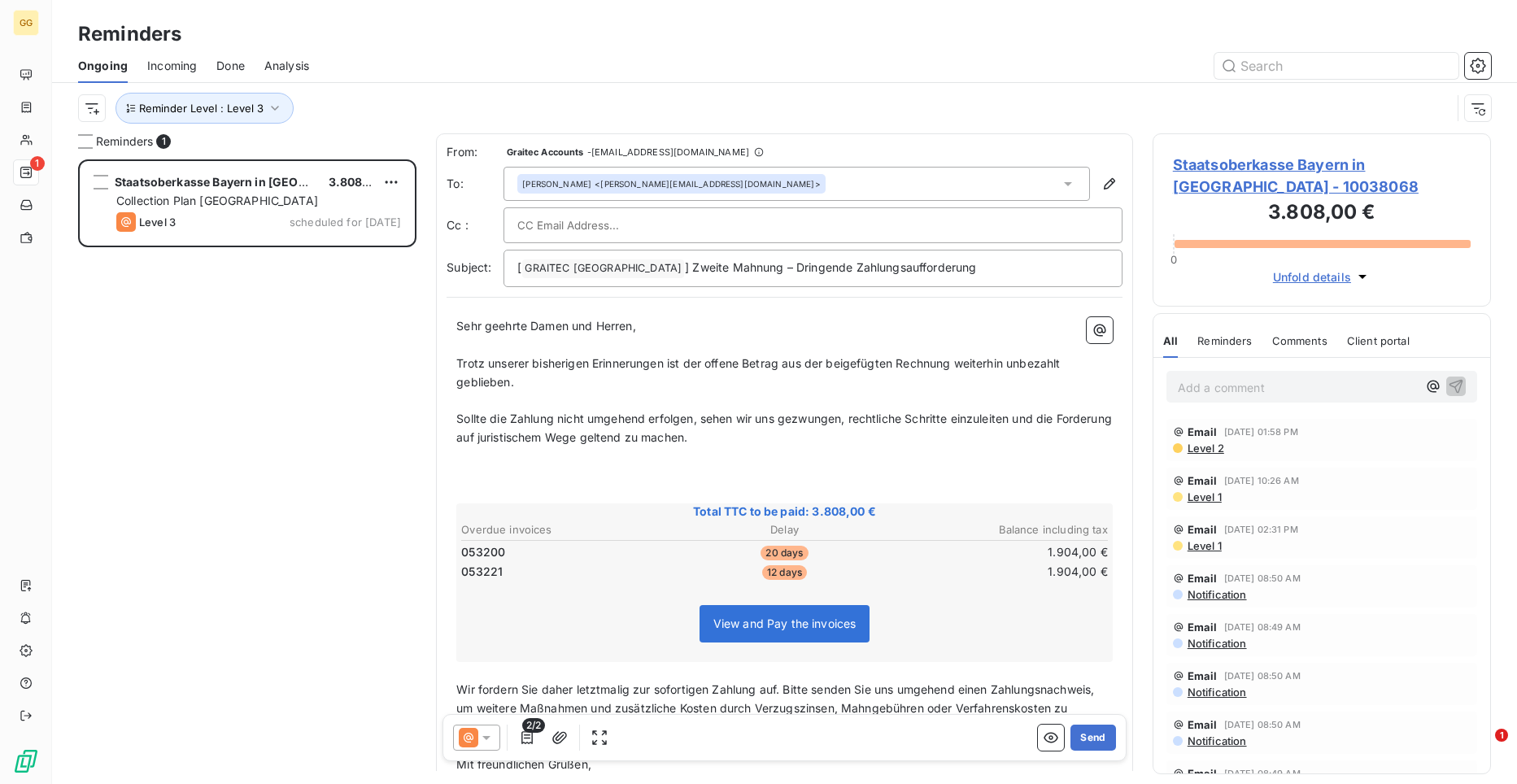
click at [1229, 167] on span "Staatsoberkasse Bayern in [GEOGRAPHIC_DATA] - 10038068" at bounding box center [1321, 176] width 298 height 44
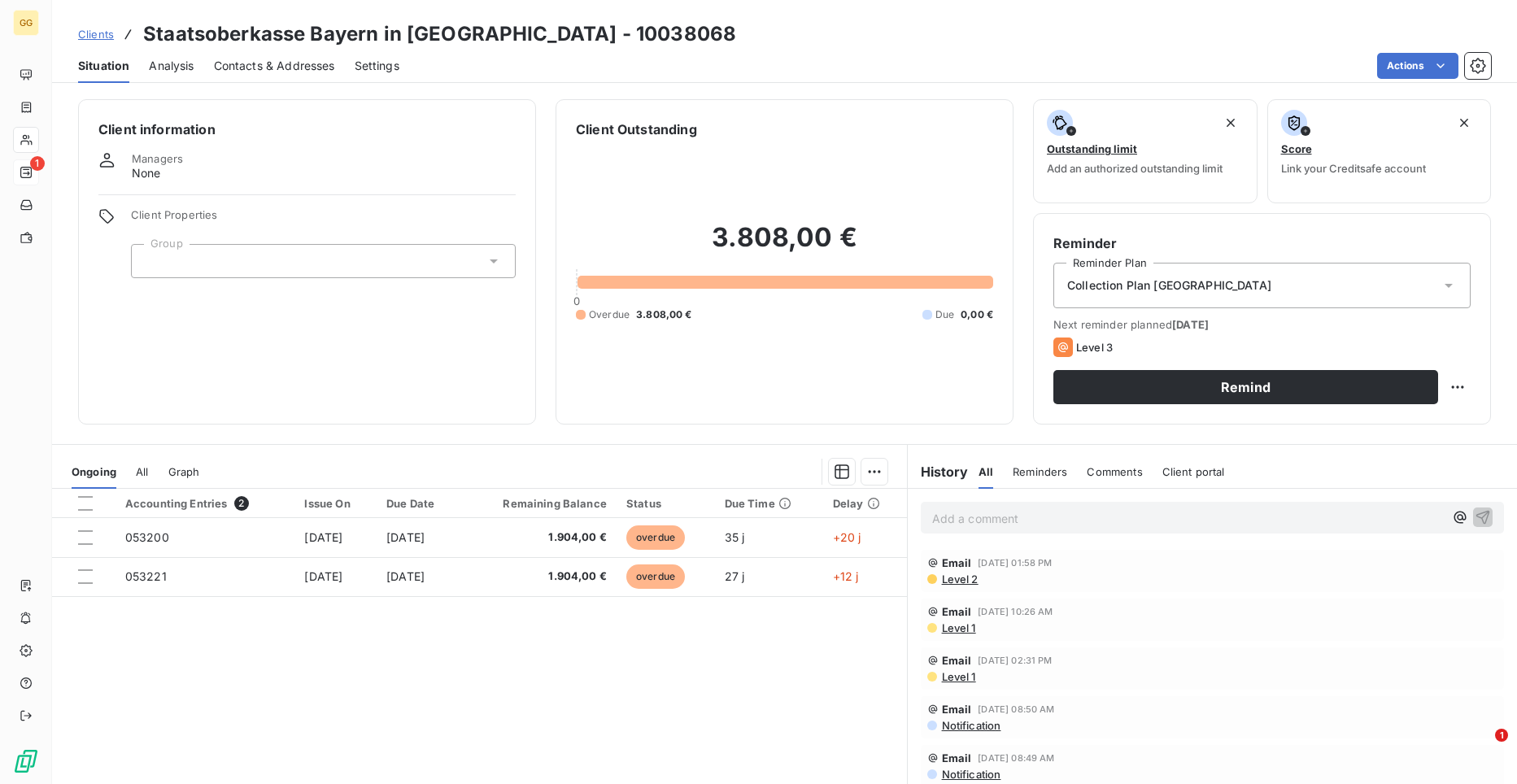
click at [495, 25] on h3 "Staatsoberkasse Bayern in [GEOGRAPHIC_DATA] - 10038068" at bounding box center [439, 33] width 593 height 29
drag, startPoint x: 495, startPoint y: 31, endPoint x: 141, endPoint y: 30, distance: 354.0
click at [141, 30] on div "Clients Staatsoberkasse Bayern in [GEOGRAPHIC_DATA] - 10038068" at bounding box center [407, 33] width 658 height 29
click at [498, 38] on h3 "Staatsoberkasse Bayern in [GEOGRAPHIC_DATA] - 10038068" at bounding box center [439, 33] width 593 height 29
drag, startPoint x: 495, startPoint y: 29, endPoint x: 148, endPoint y: 26, distance: 347.0
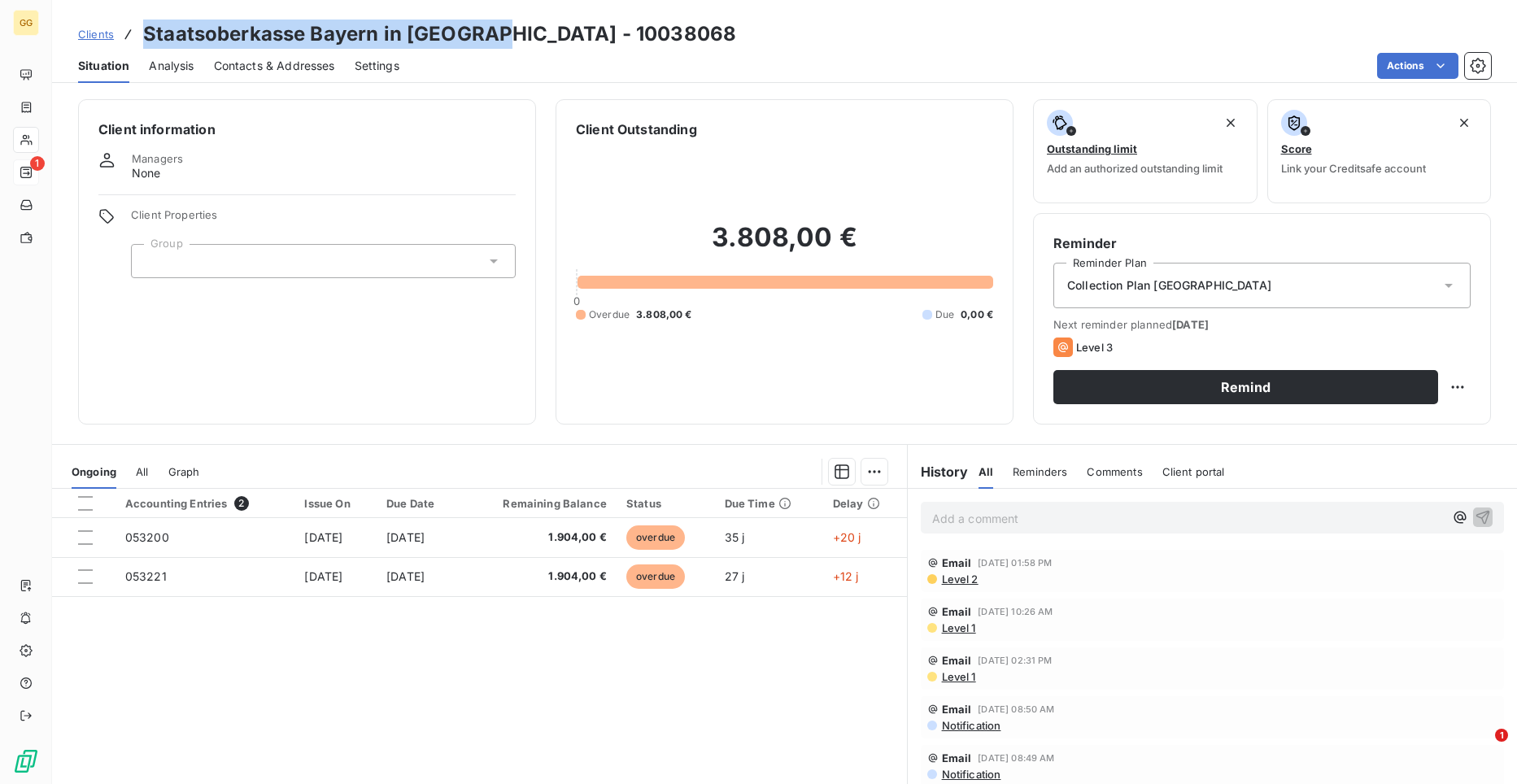
click at [148, 26] on h3 "Staatsoberkasse Bayern in [GEOGRAPHIC_DATA] - 10038068" at bounding box center [439, 33] width 593 height 29
copy h3 "Staatsoberkasse Bayern in [GEOGRAPHIC_DATA]"
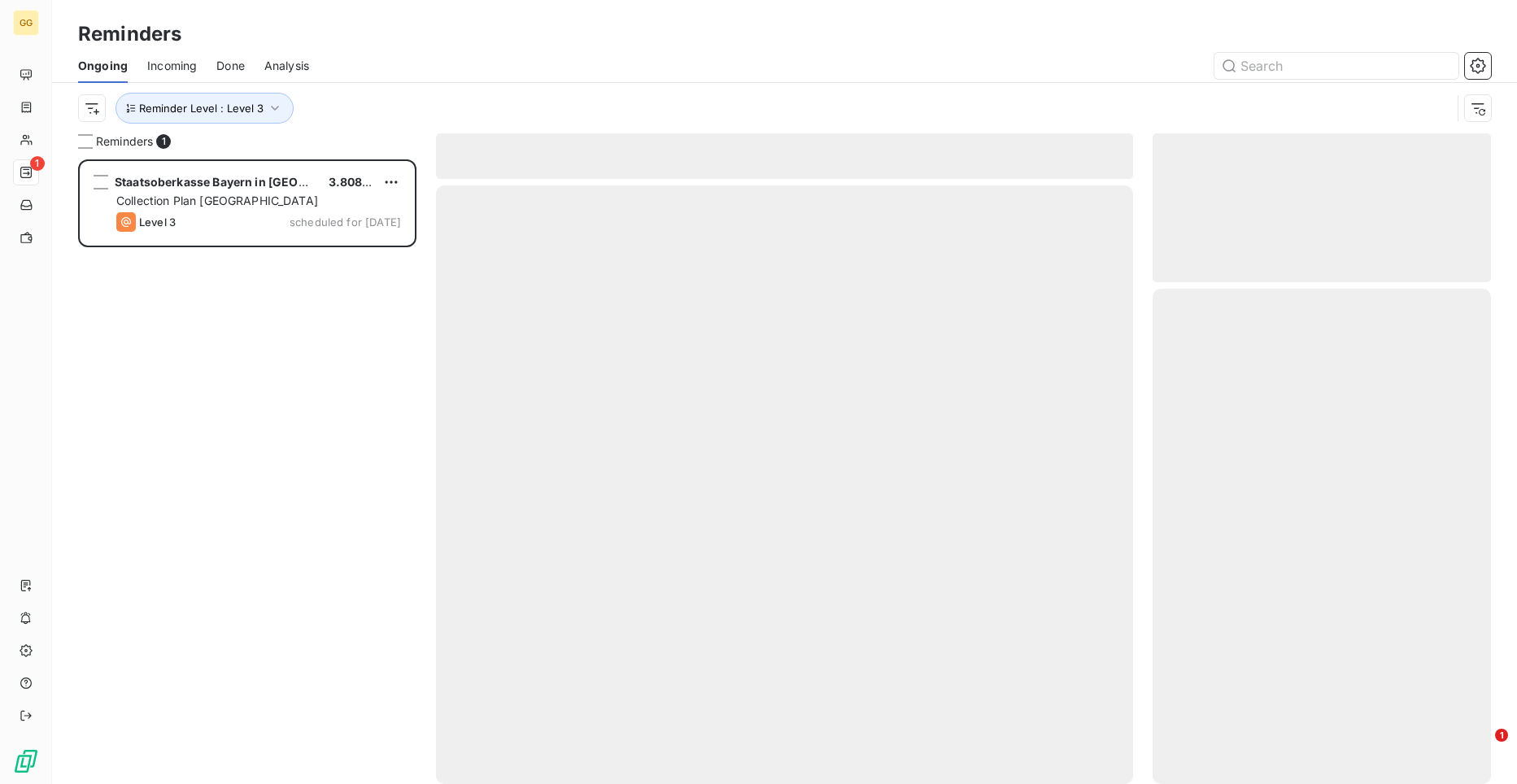
scroll to position [612, 327]
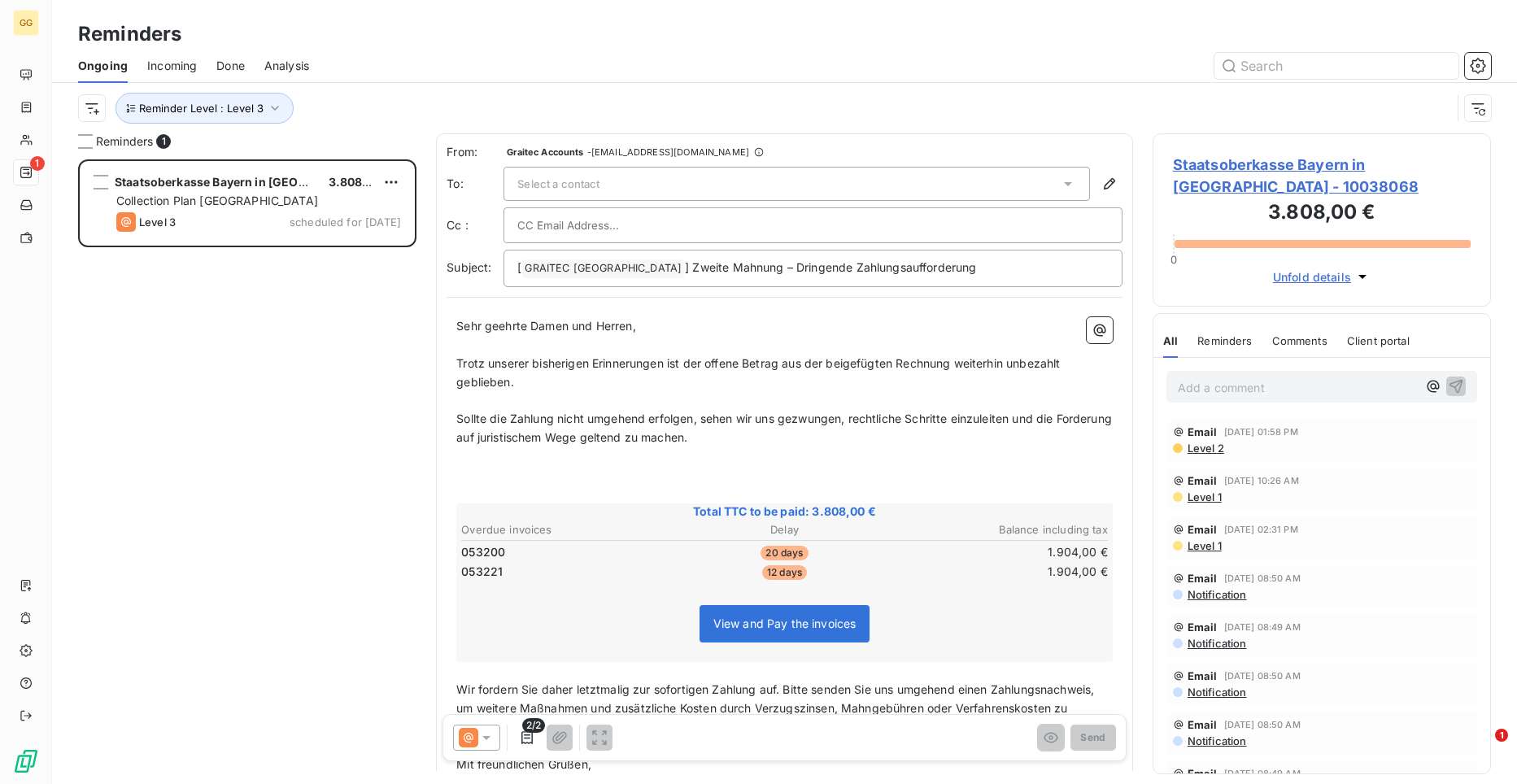
click at [571, 181] on span "Select a contact" at bounding box center [559, 183] width 83 height 13
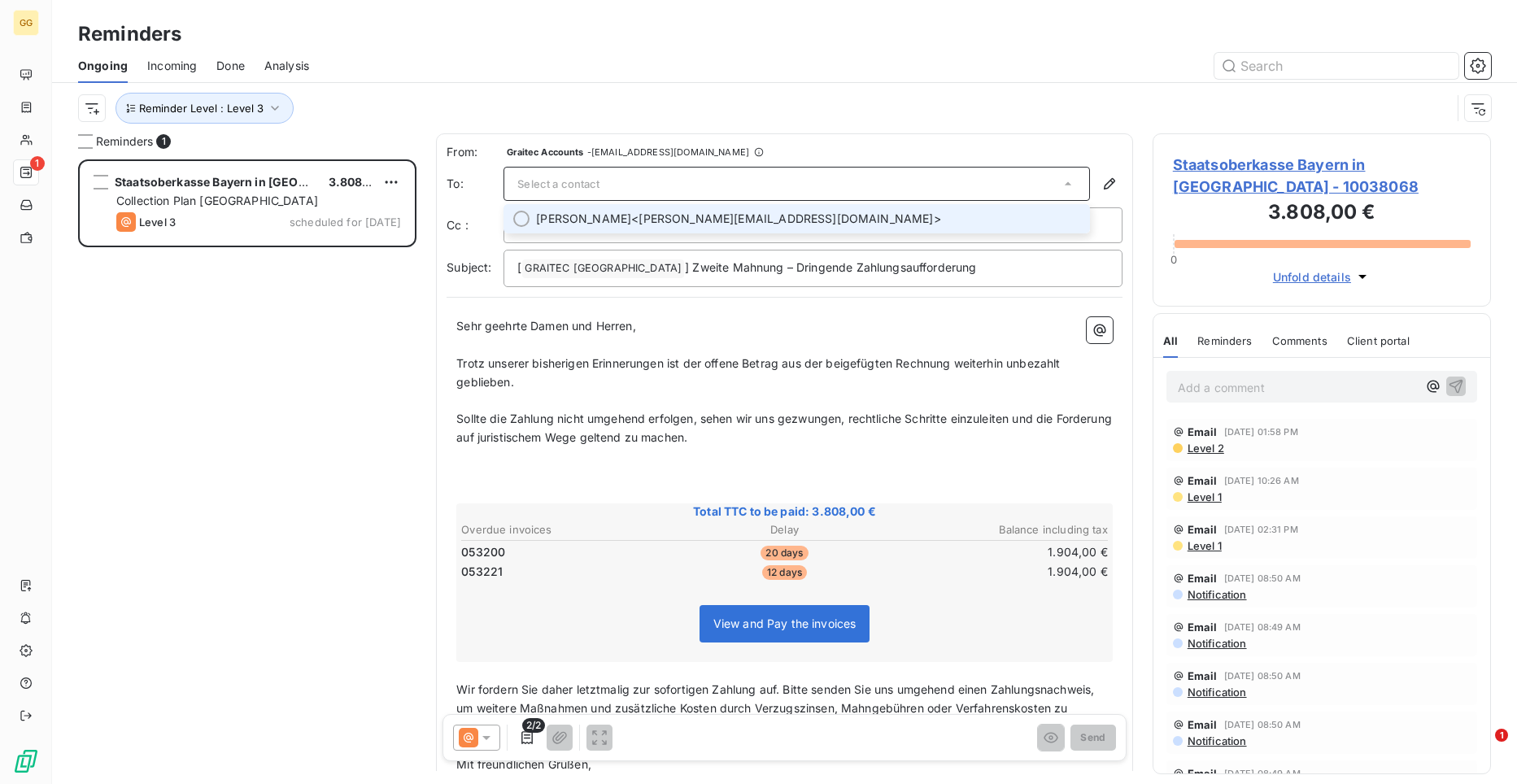
click at [616, 214] on span "[PERSON_NAME]" at bounding box center [583, 219] width 95 height 17
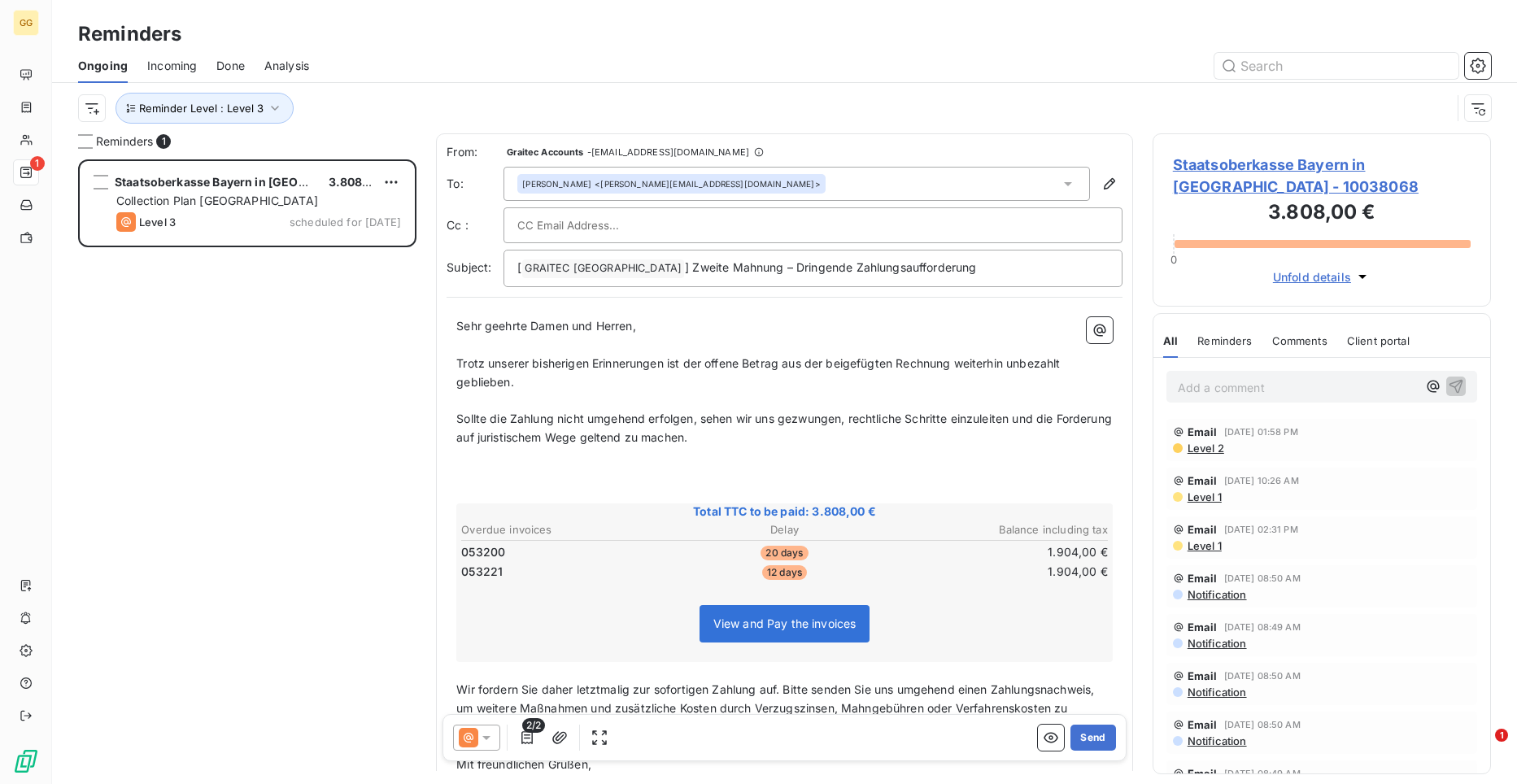
click at [589, 226] on input "text" at bounding box center [604, 226] width 175 height 25
paste input "[EMAIL_ADDRESS][DOMAIN_NAME]"
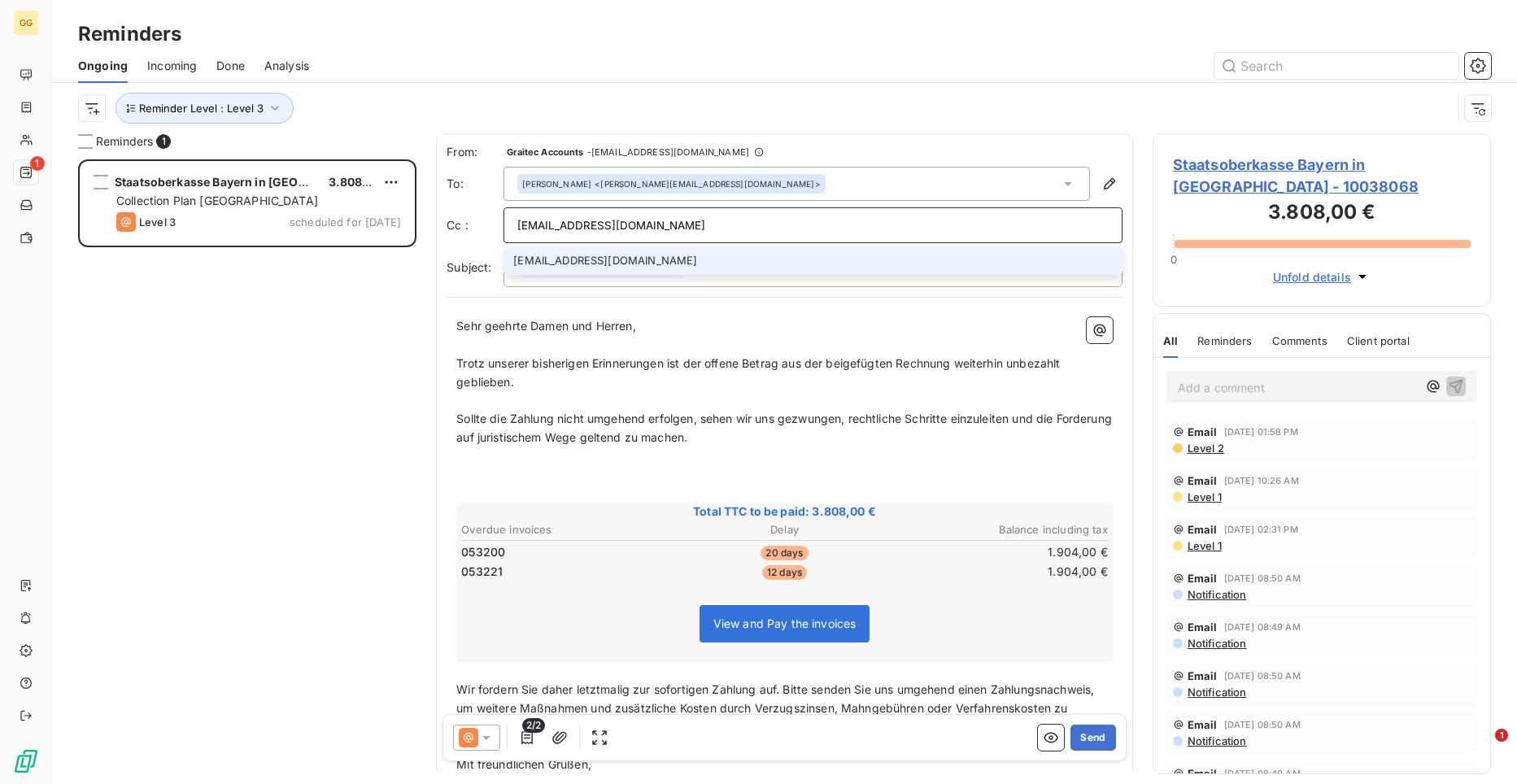
type input "[EMAIL_ADDRESS][DOMAIN_NAME]"
click at [654, 259] on li "[EMAIL_ADDRESS][DOMAIN_NAME]" at bounding box center [813, 261] width 619 height 28
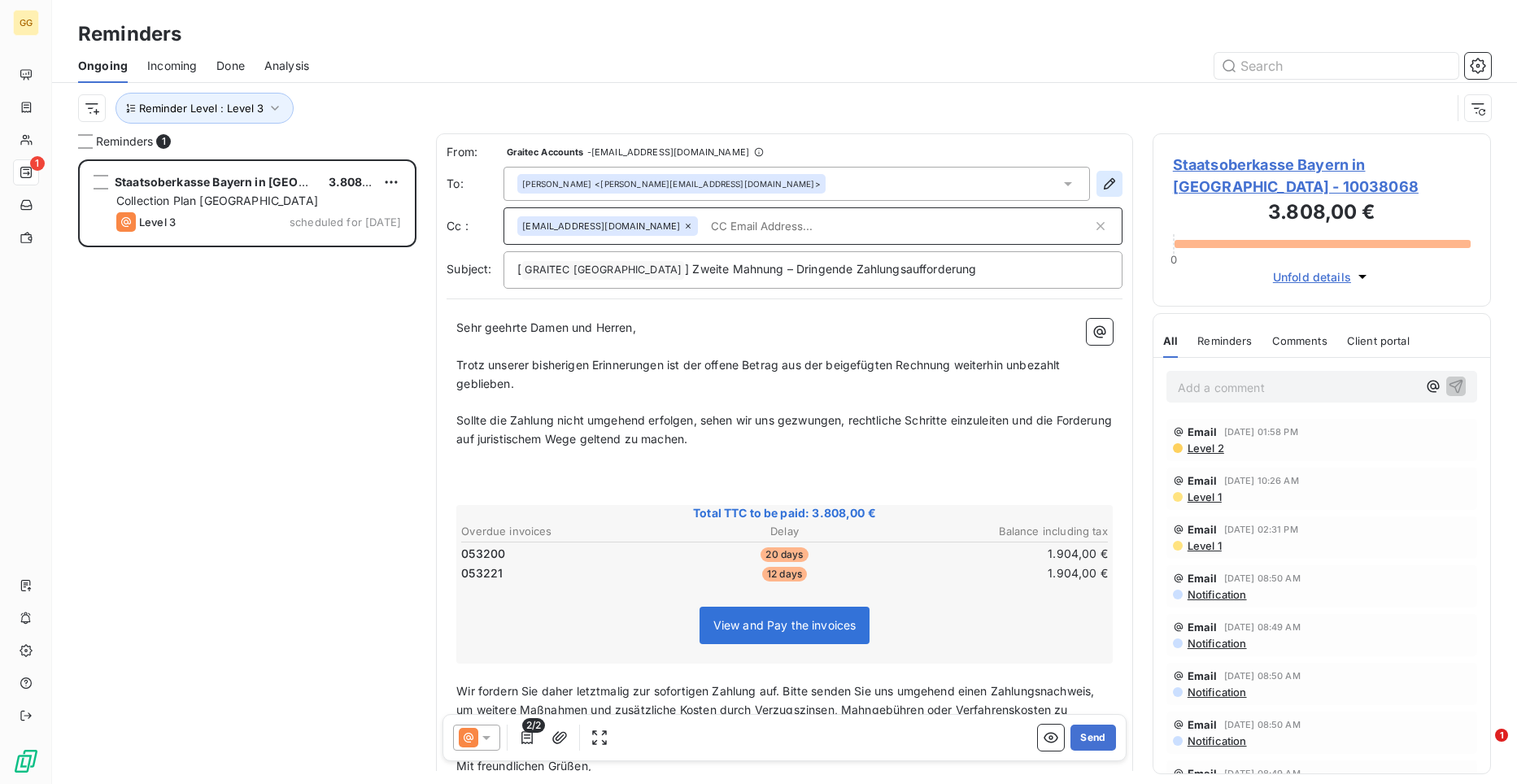
click at [1102, 178] on icon "button" at bounding box center [1109, 183] width 17 height 17
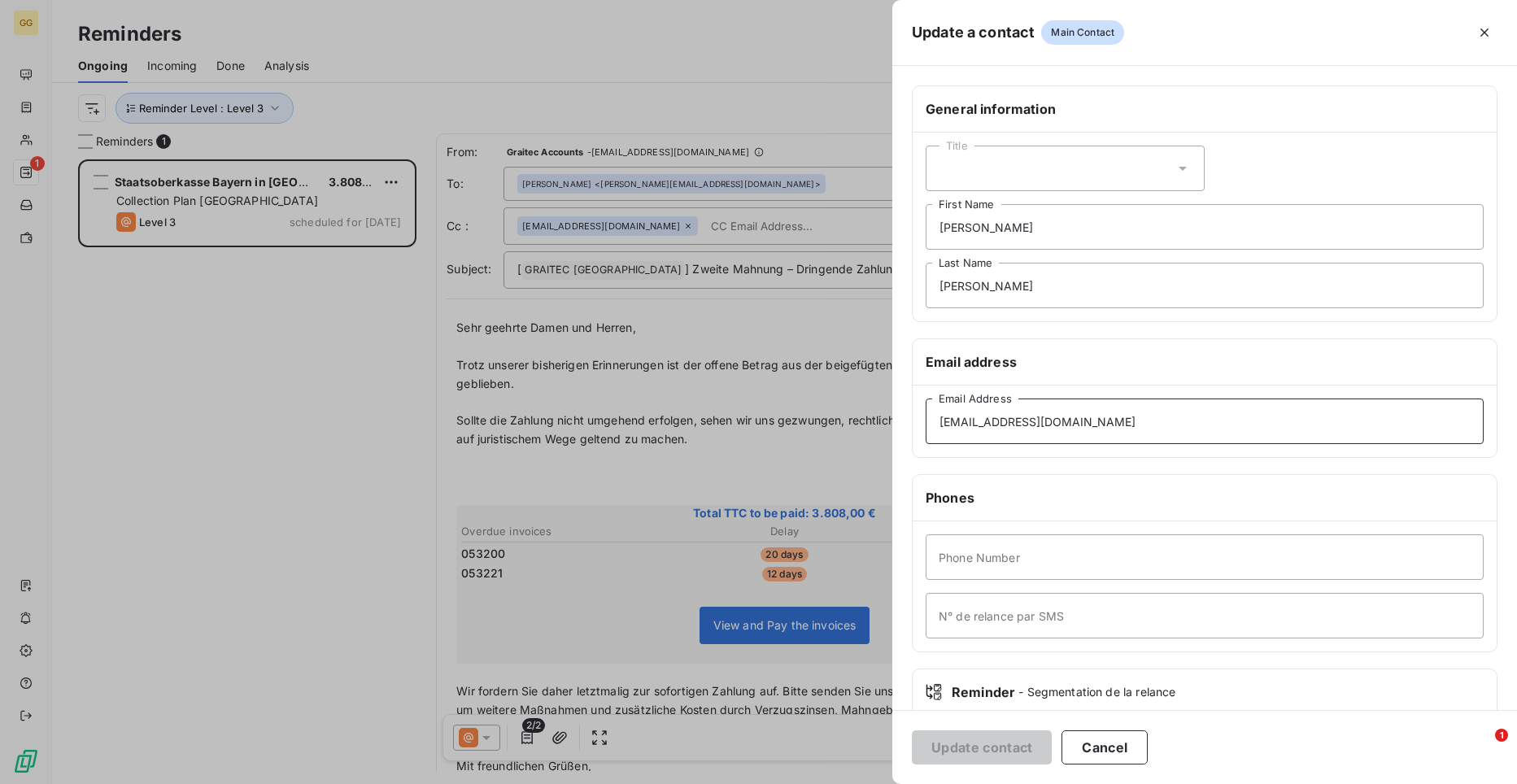
drag, startPoint x: 1126, startPoint y: 421, endPoint x: 864, endPoint y: 419, distance: 262.0
click at [864, 783] on div "Update a contact Main Contact General information Title [PERSON_NAME] First Nam…" at bounding box center [758, 784] width 1517 height 0
paste input "bteilung5"
type input "[EMAIL_ADDRESS][DOMAIN_NAME]"
click at [1029, 740] on button "Update contact" at bounding box center [981, 747] width 140 height 34
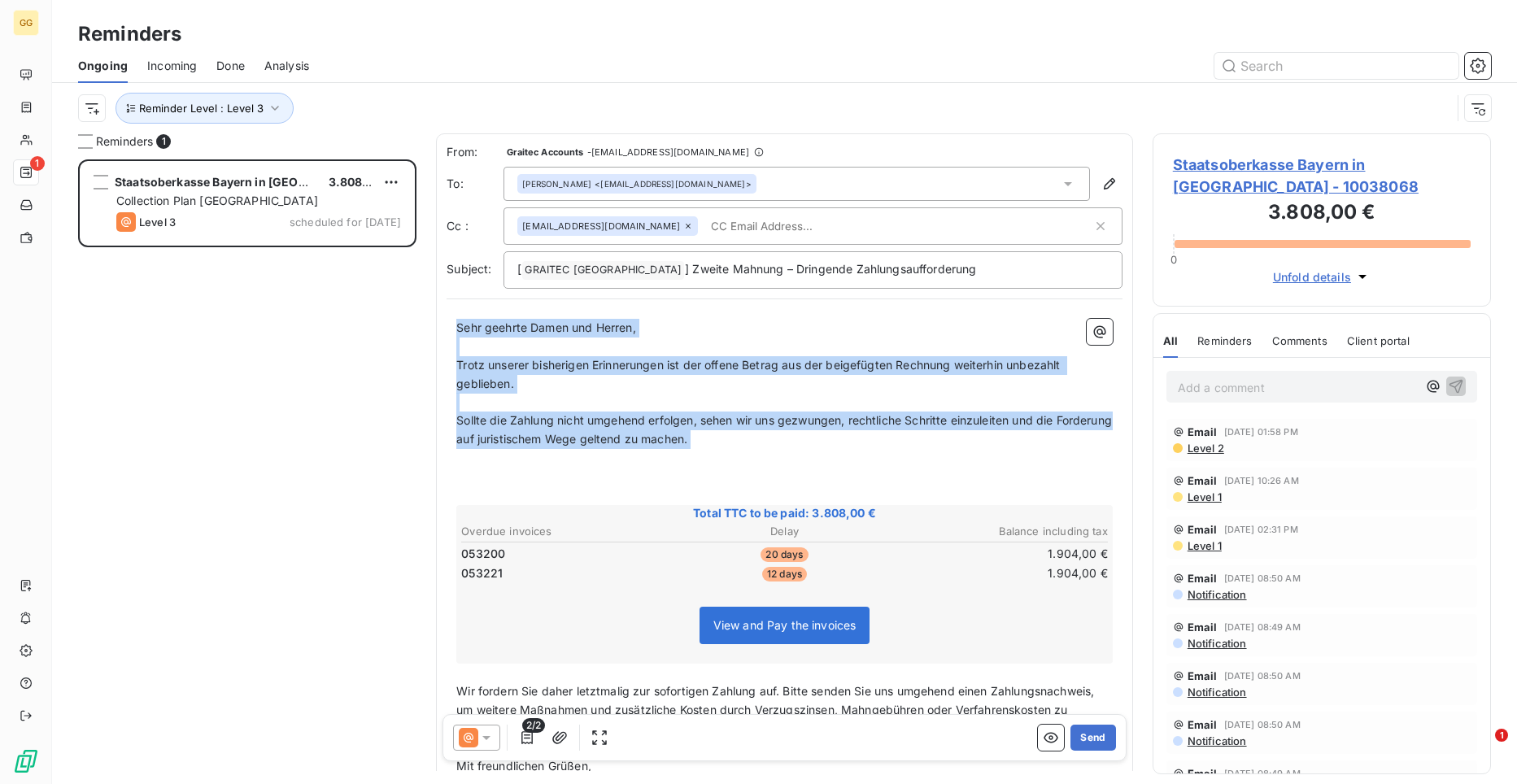
drag, startPoint x: 458, startPoint y: 325, endPoint x: 778, endPoint y: 454, distance: 345.0
click at [778, 454] on div "Sehr geehrte Damen und Herren, ﻿ Trotz unserer bisherigen Erinnerungen ist der …" at bounding box center [784, 565] width 656 height 492
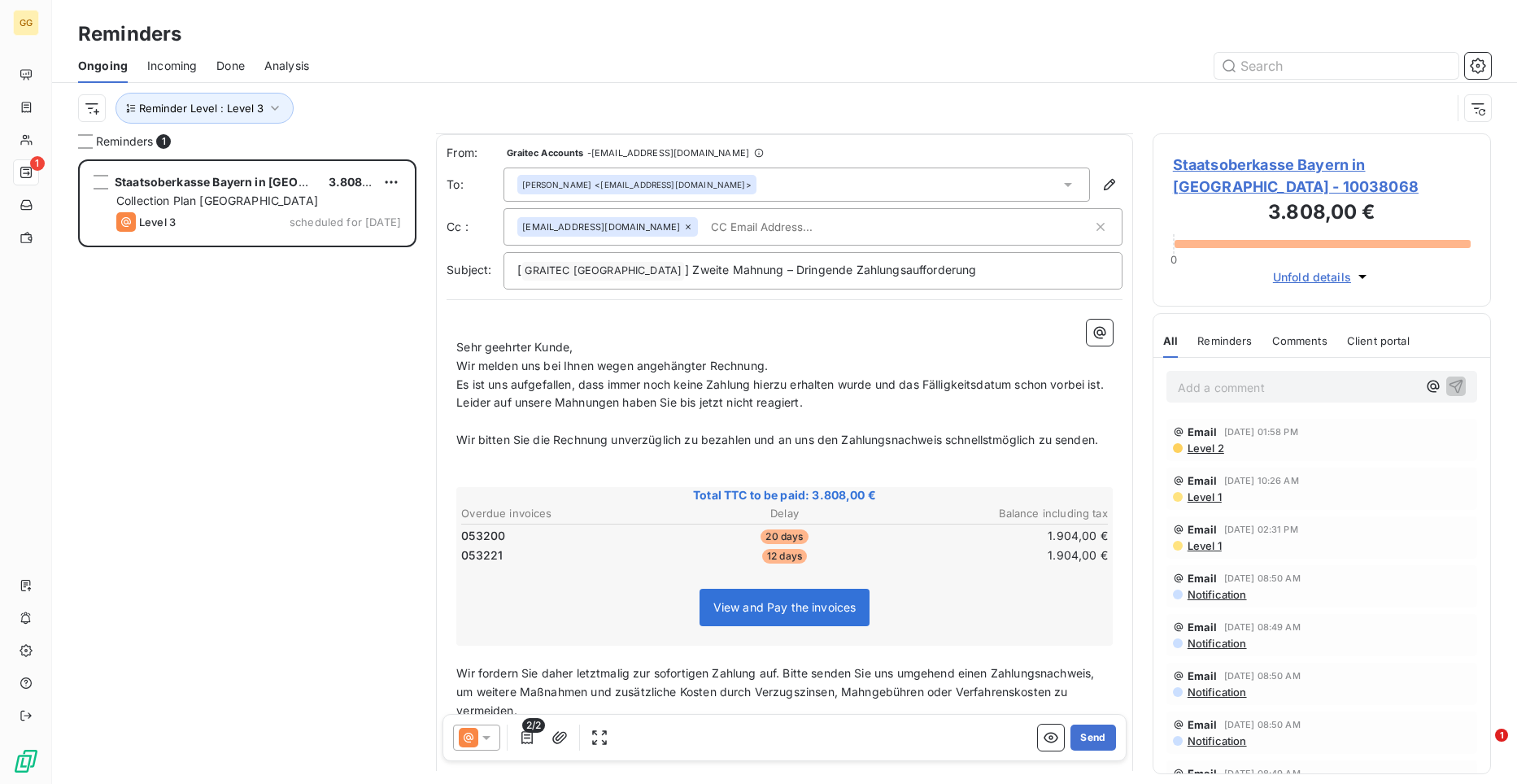
scroll to position [146, 0]
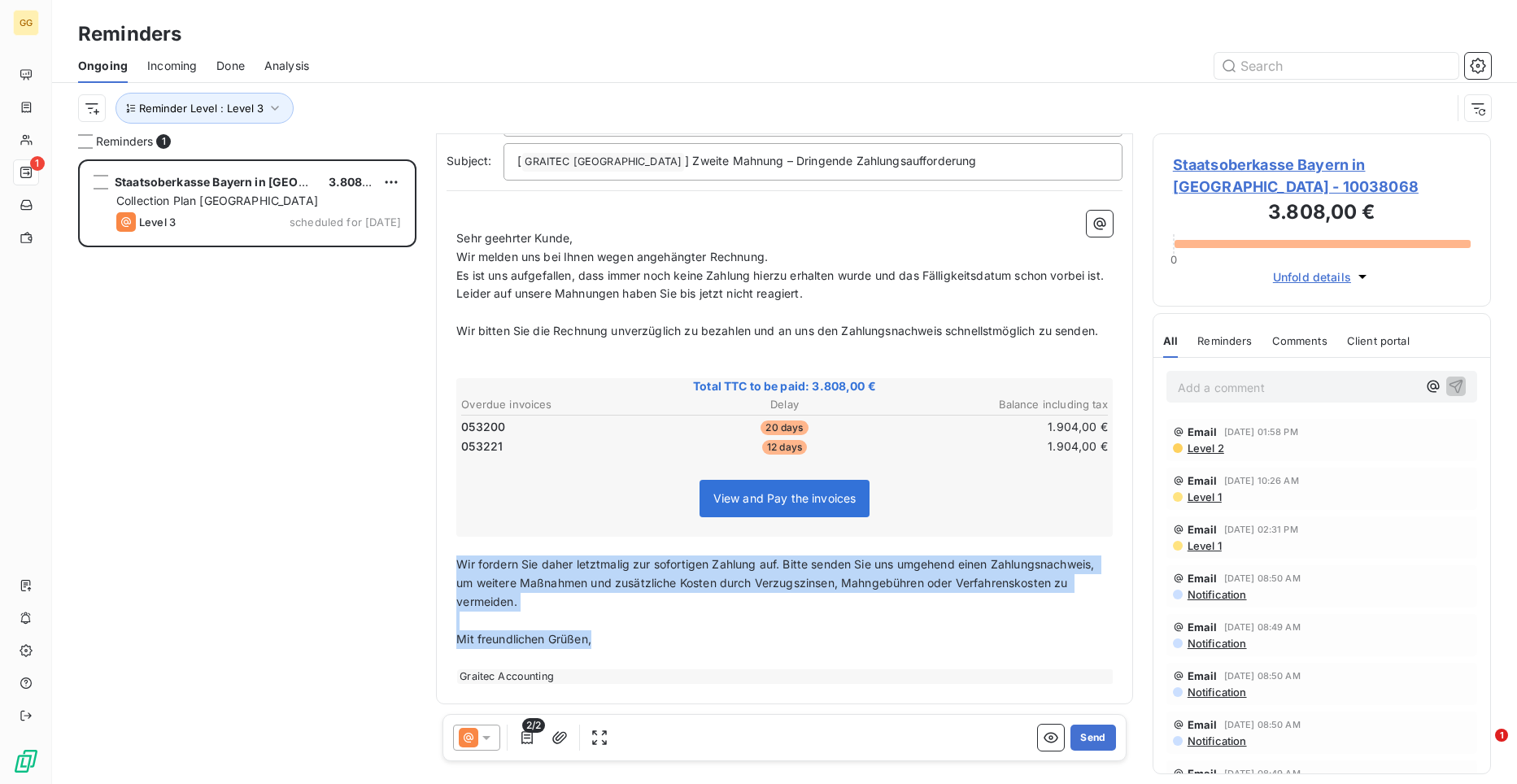
drag, startPoint x: 459, startPoint y: 560, endPoint x: 601, endPoint y: 641, distance: 163.5
click at [601, 641] on div "﻿ Sehr geehrter Kunde, Wir melden uns bei Ihnen wegen angehängter Rechnung. Es …" at bounding box center [784, 447] width 656 height 473
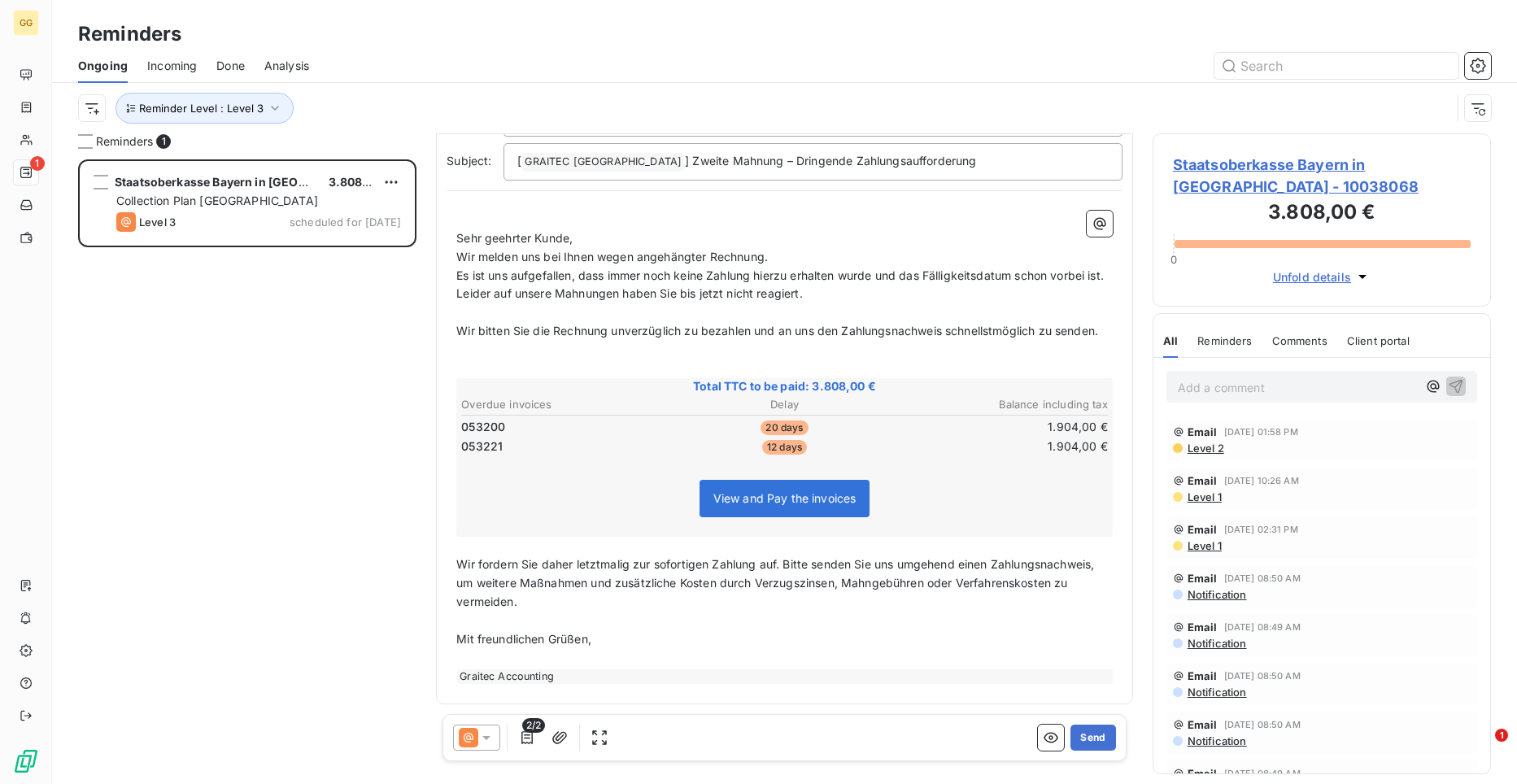
scroll to position [109, 0]
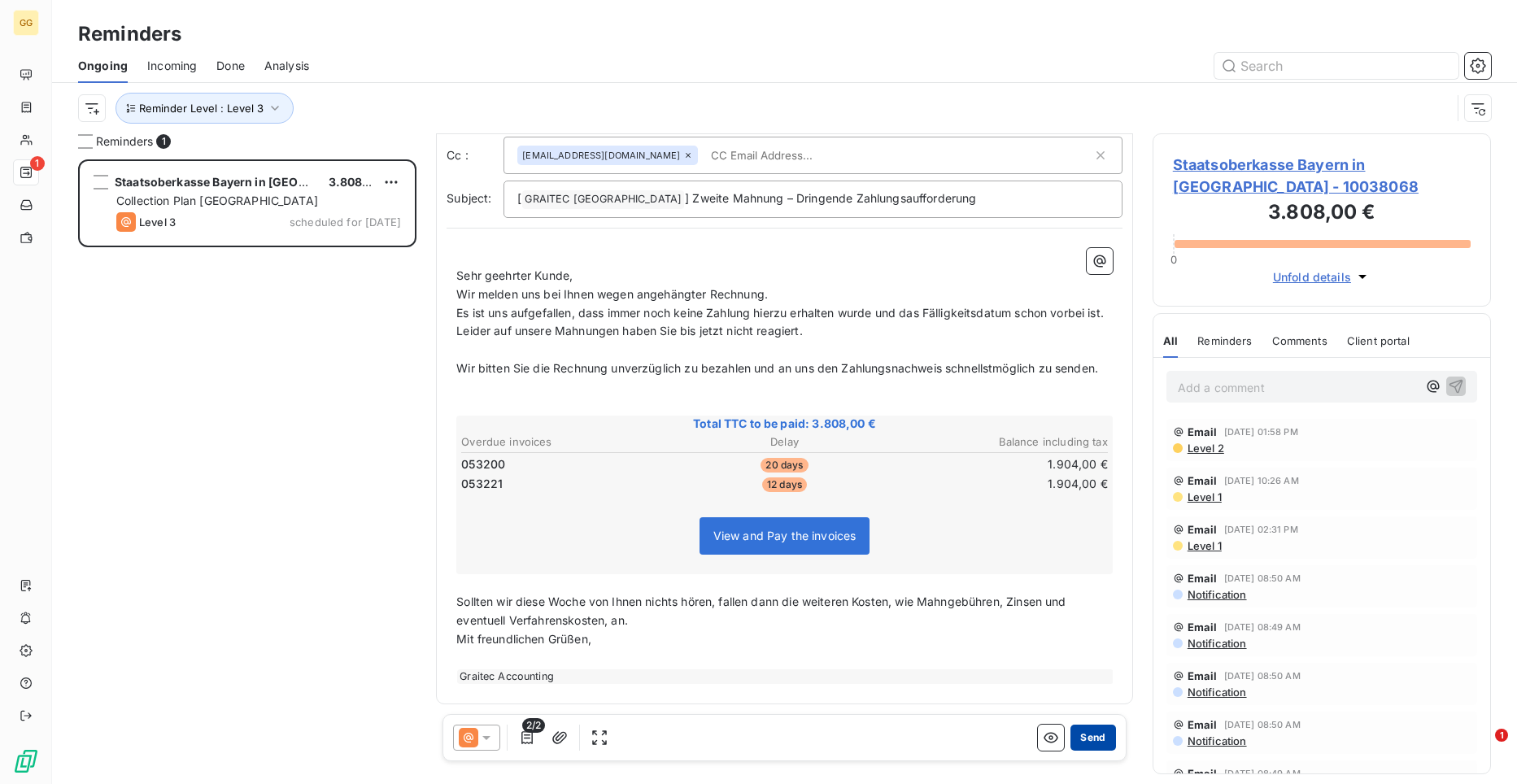
click at [1094, 737] on button "Send" at bounding box center [1093, 737] width 45 height 26
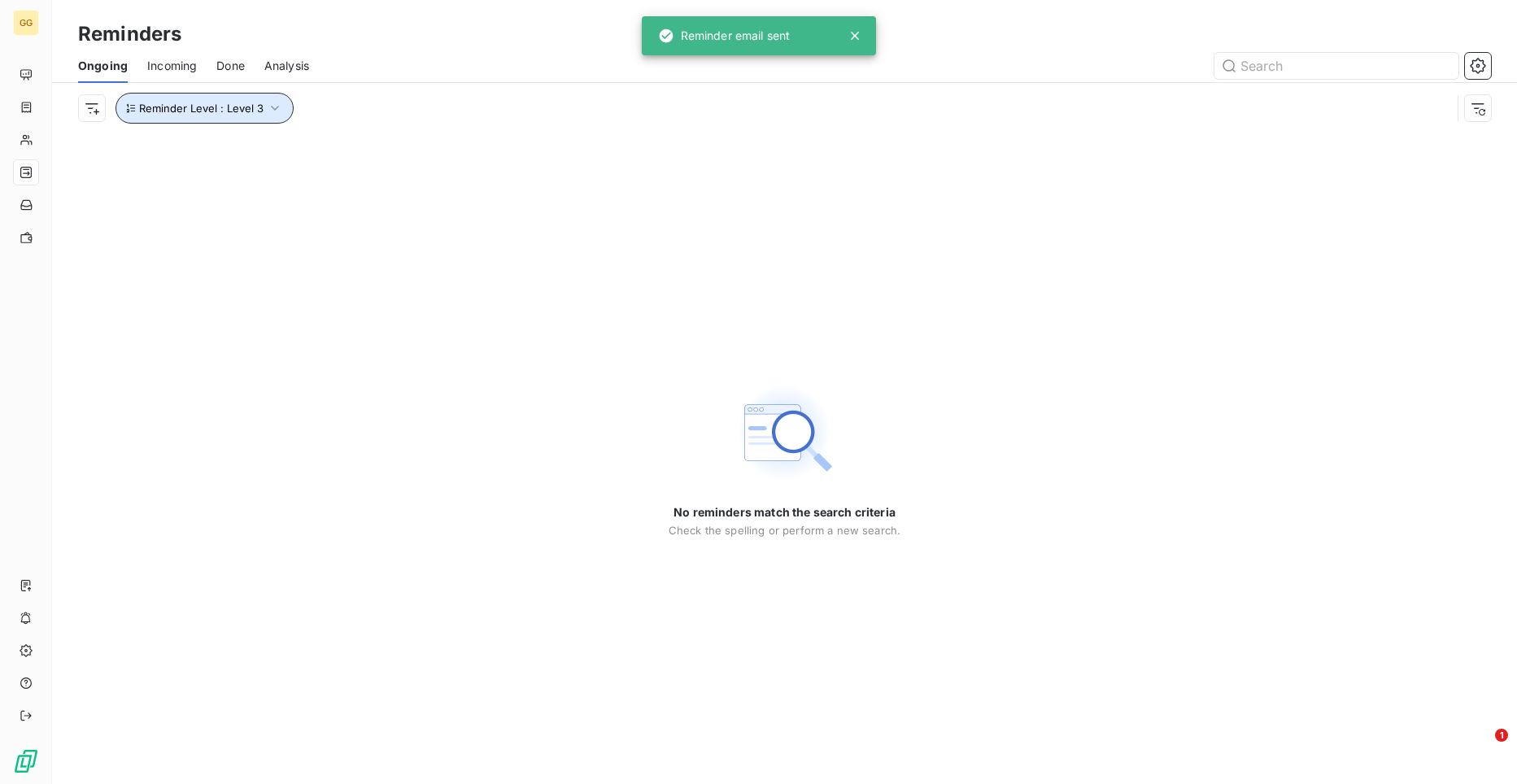
click at [269, 105] on icon "button" at bounding box center [275, 108] width 17 height 17
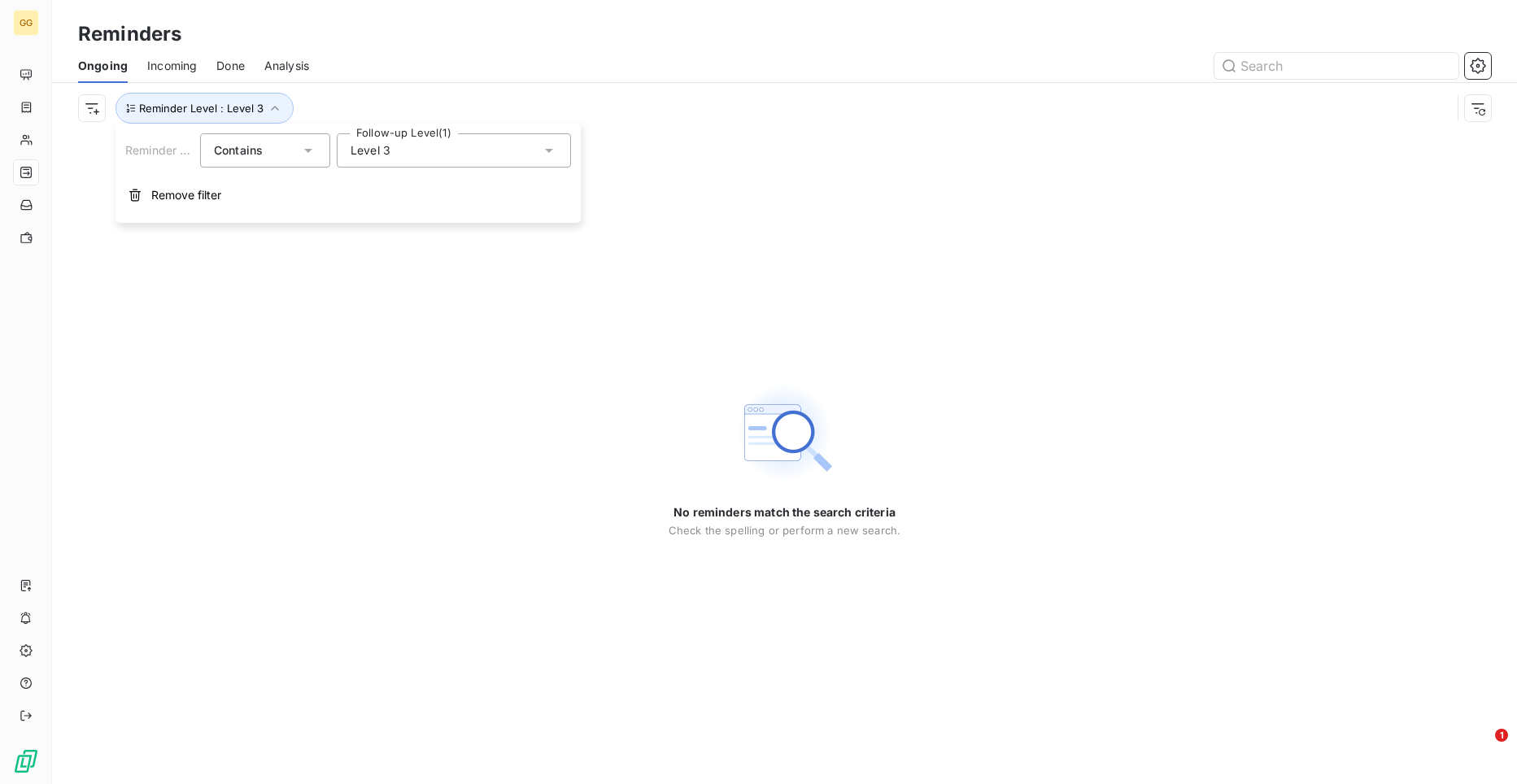
click at [544, 149] on icon at bounding box center [549, 150] width 17 height 17
click at [357, 268] on div at bounding box center [354, 273] width 15 height 15
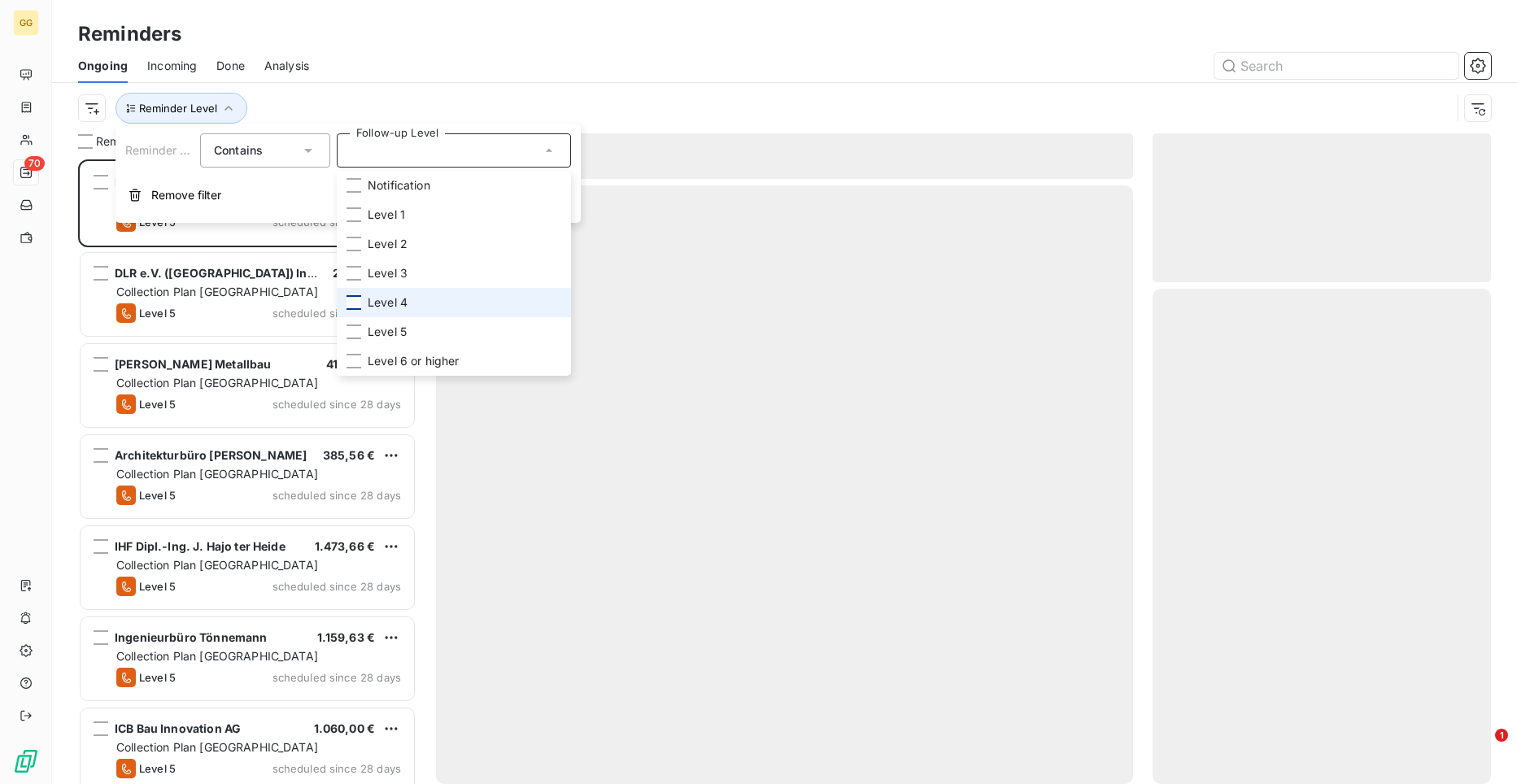
scroll to position [612, 327]
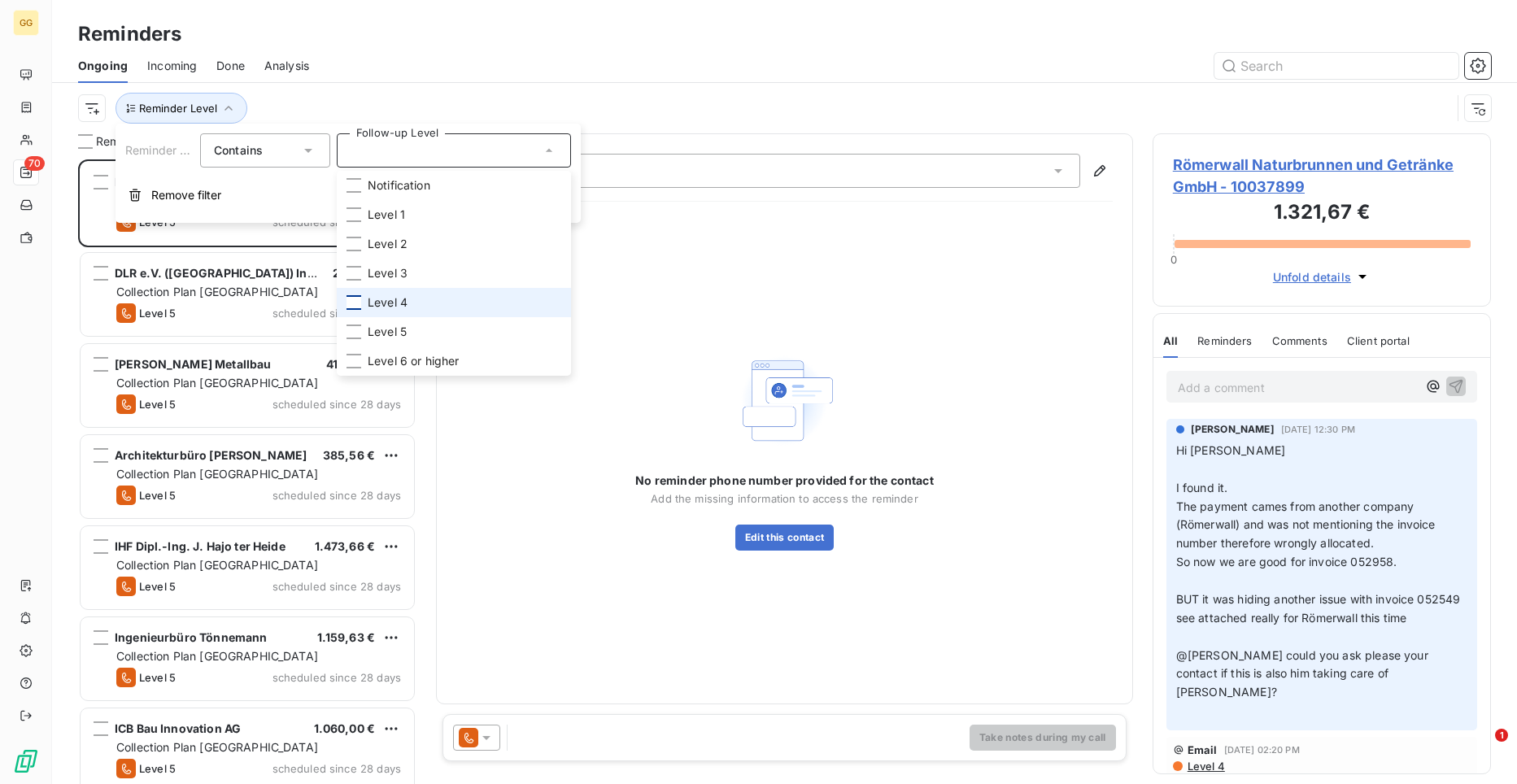
click at [353, 306] on div at bounding box center [354, 302] width 15 height 15
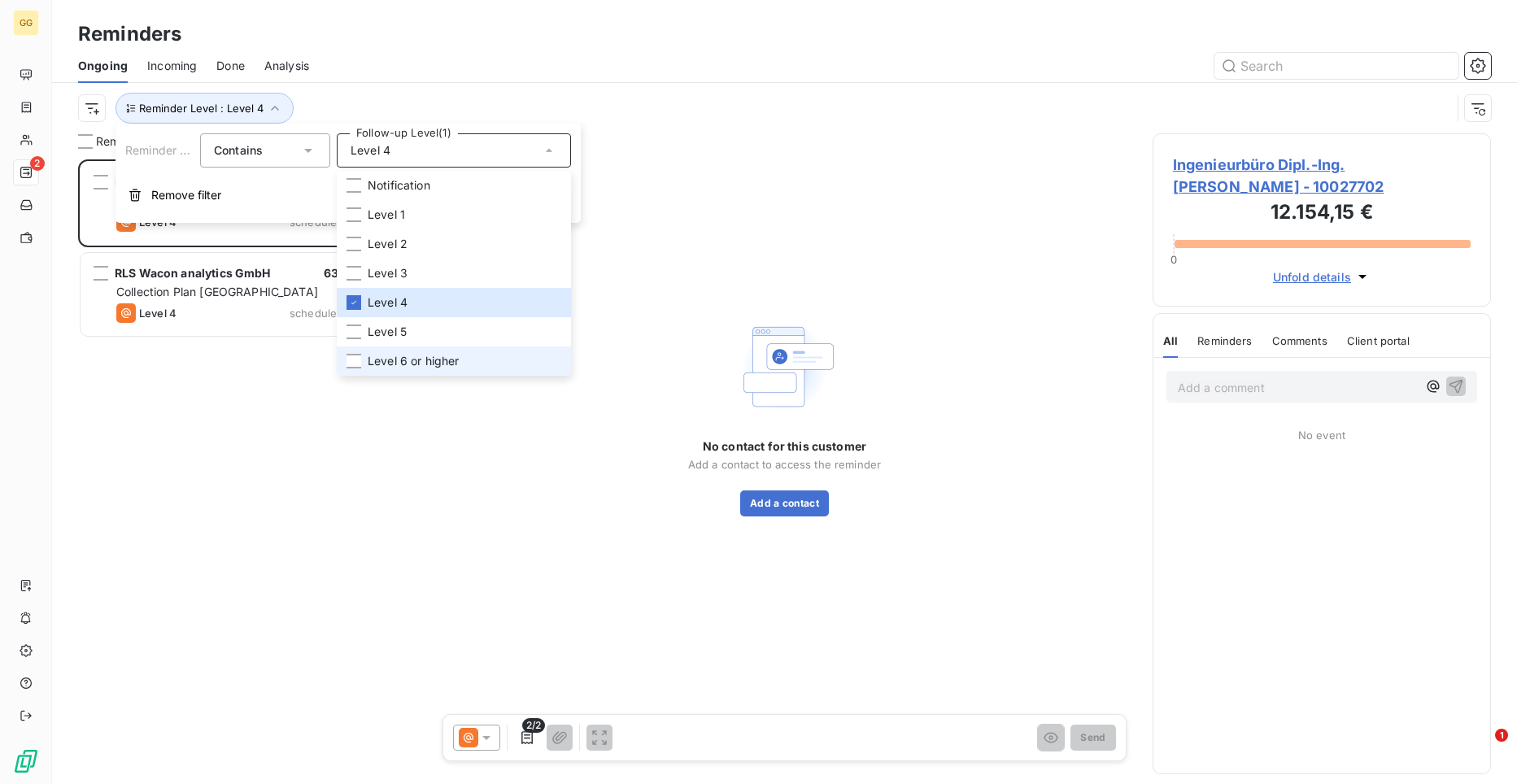
scroll to position [612, 327]
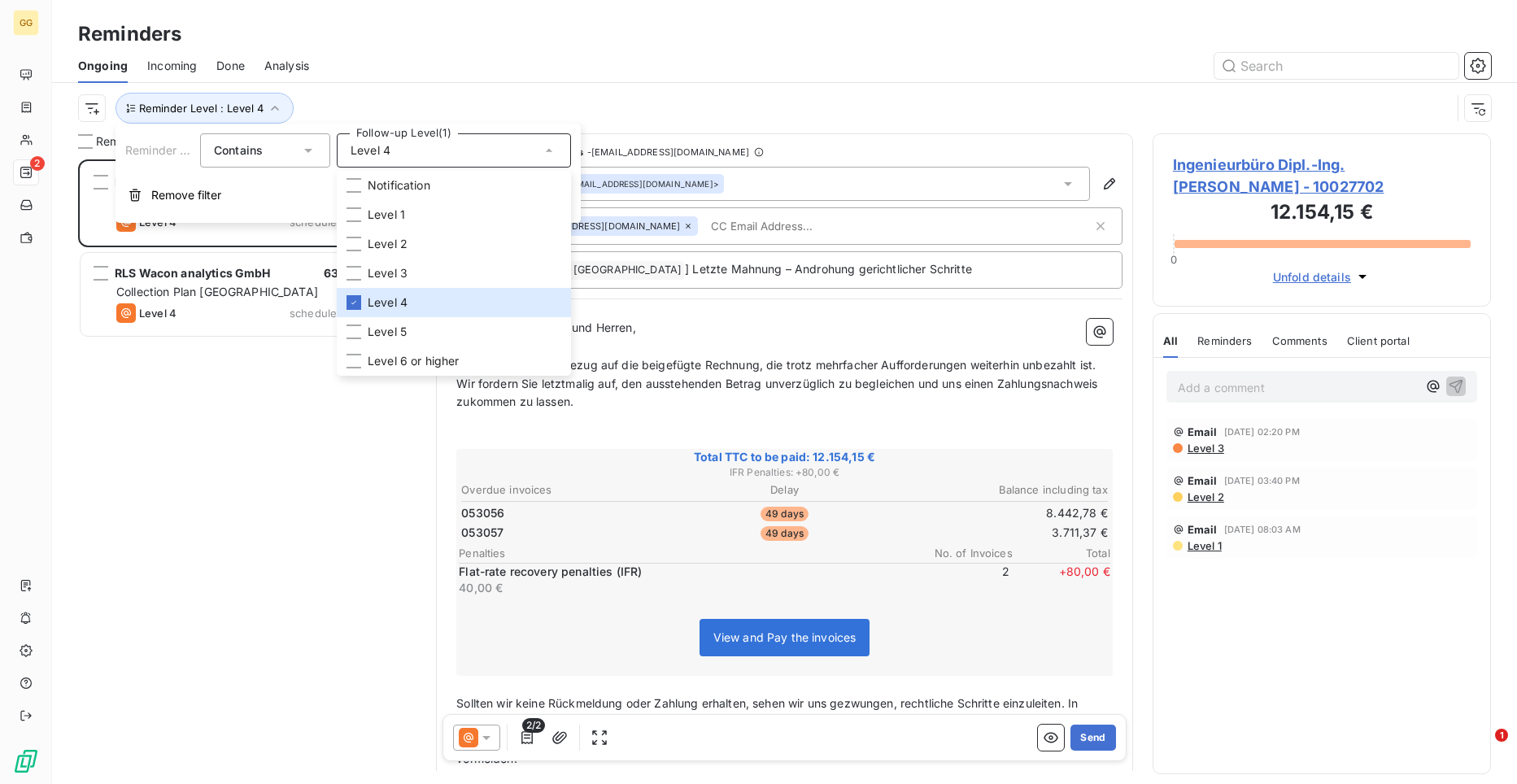
click at [327, 425] on div "Ingenieurbüro Dipl.-Ing. [PERSON_NAME] 12.154,15 € Collection Plan Germany Leve…" at bounding box center [247, 471] width 338 height 624
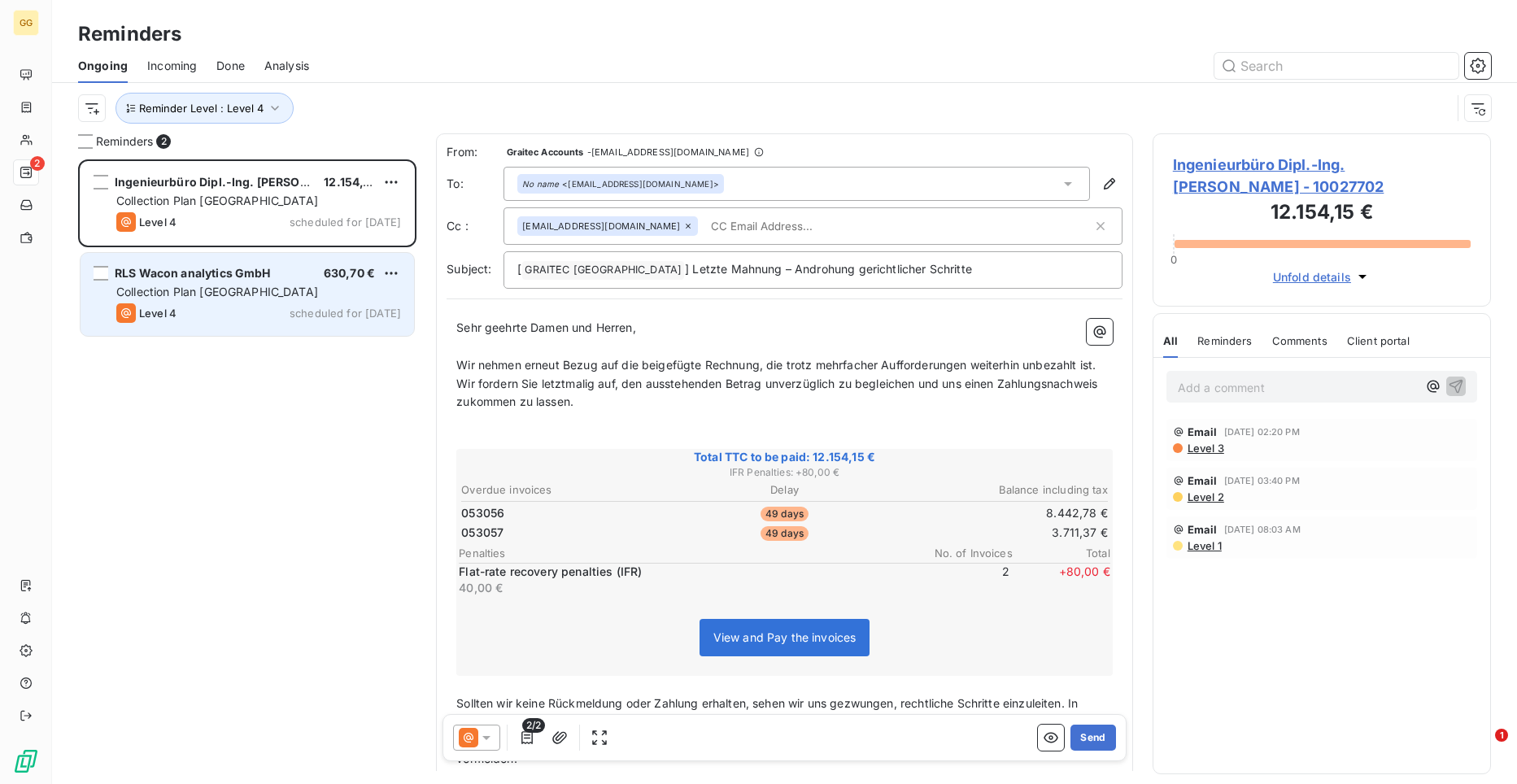
click at [195, 313] on div "Level 4 scheduled for [DATE]" at bounding box center [258, 313] width 285 height 19
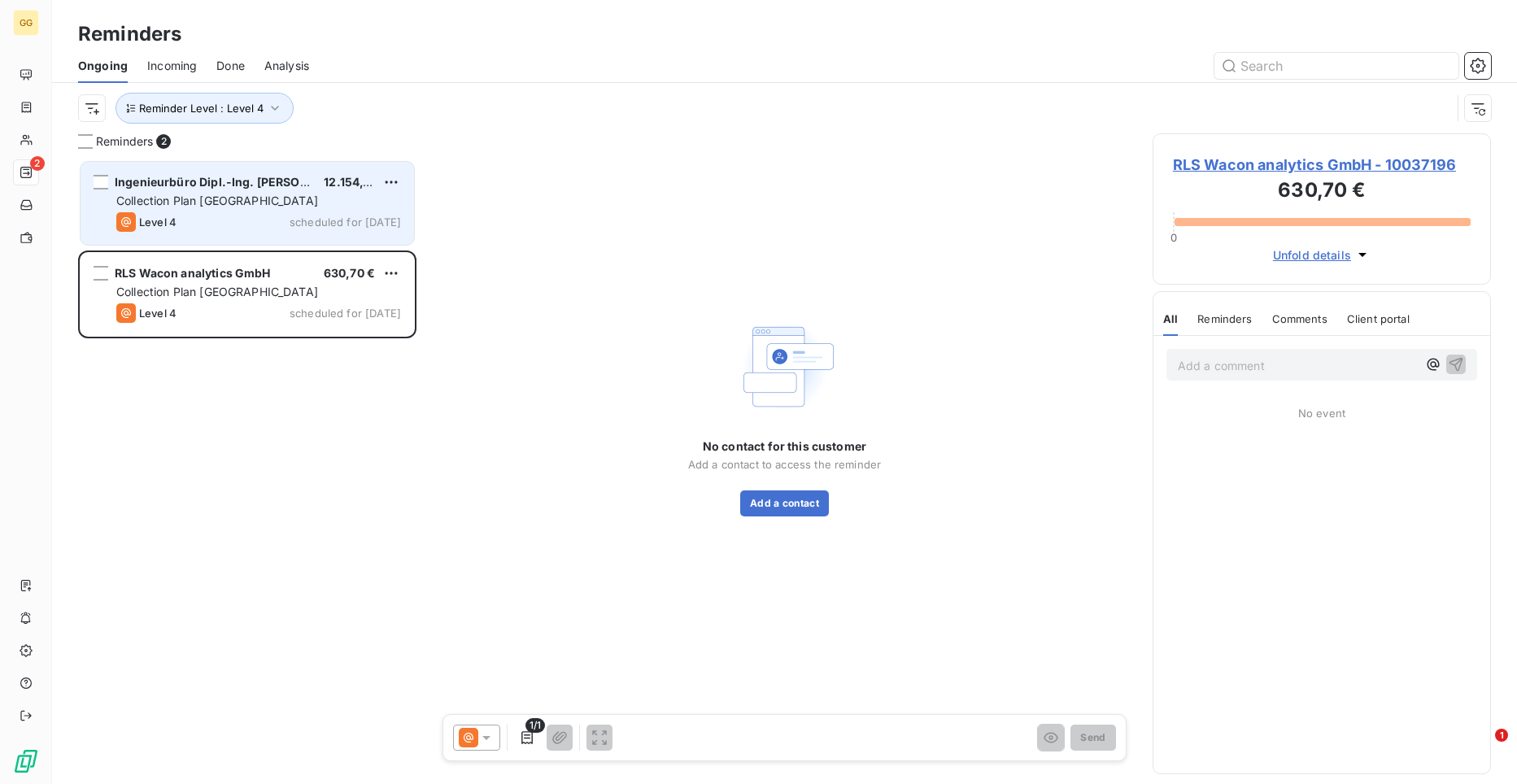
click at [223, 208] on div "Collection Plan [GEOGRAPHIC_DATA]" at bounding box center [258, 200] width 285 height 17
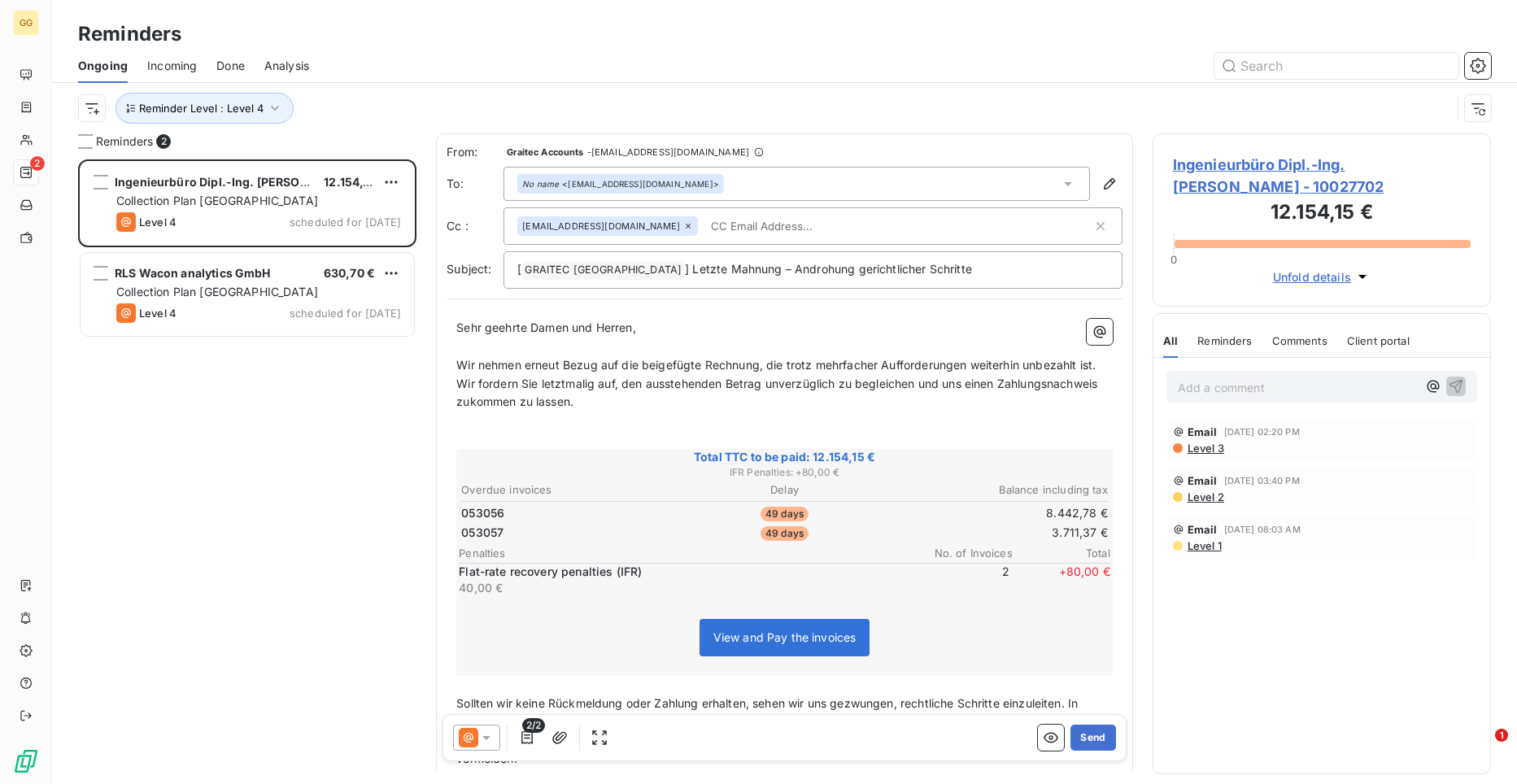
click at [1206, 167] on span "Ingenieurbüro Dipl.-Ing. [PERSON_NAME] - 10027702" at bounding box center [1321, 176] width 298 height 44
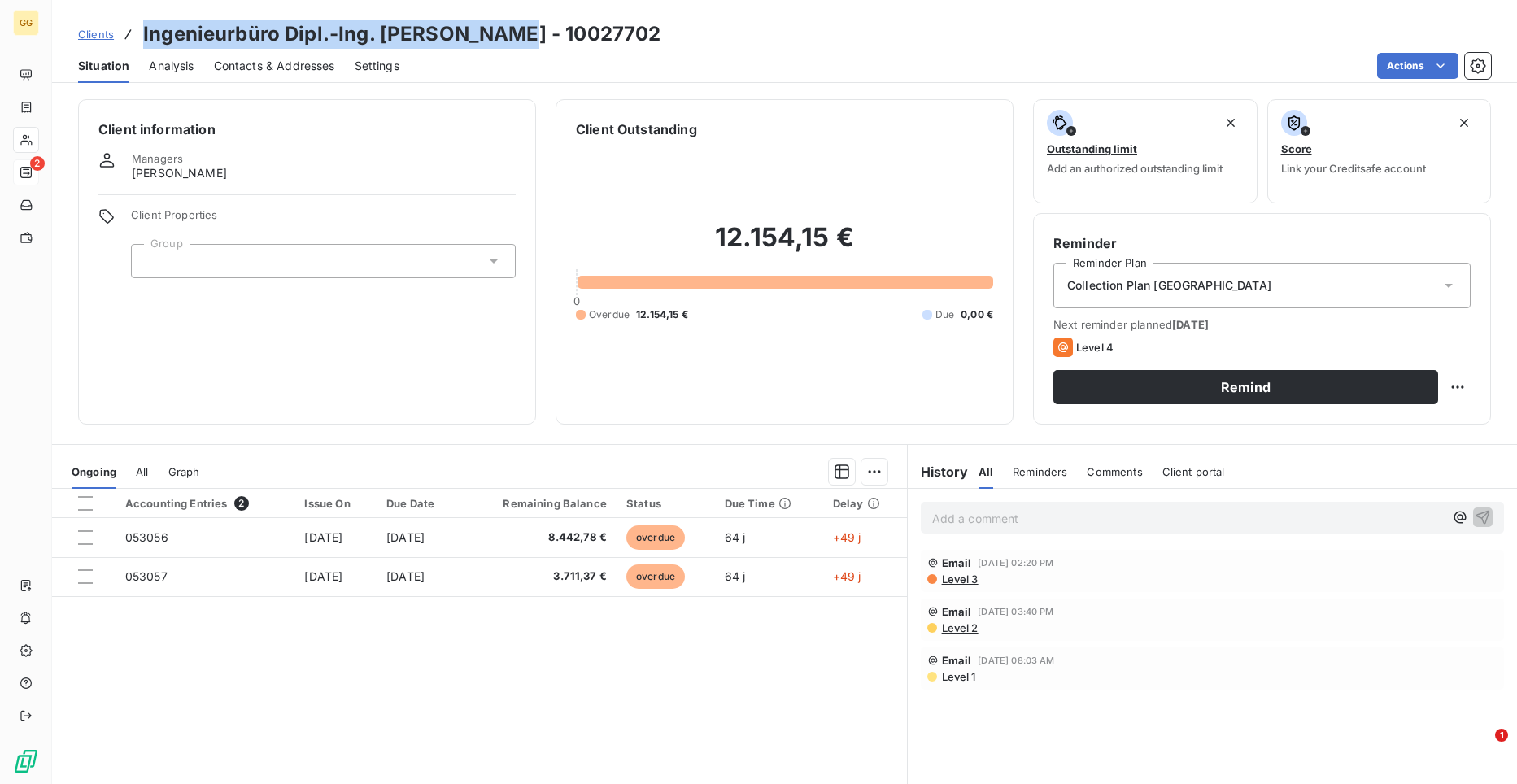
drag, startPoint x: 509, startPoint y: 32, endPoint x: 129, endPoint y: 25, distance: 380.1
click at [129, 25] on div "Clients Ingenieurbüro Dipl.-Ing. [PERSON_NAME] - 10027702" at bounding box center [369, 33] width 582 height 29
copy h3 "Ingenieurbüro Dipl.-Ing. [PERSON_NAME]"
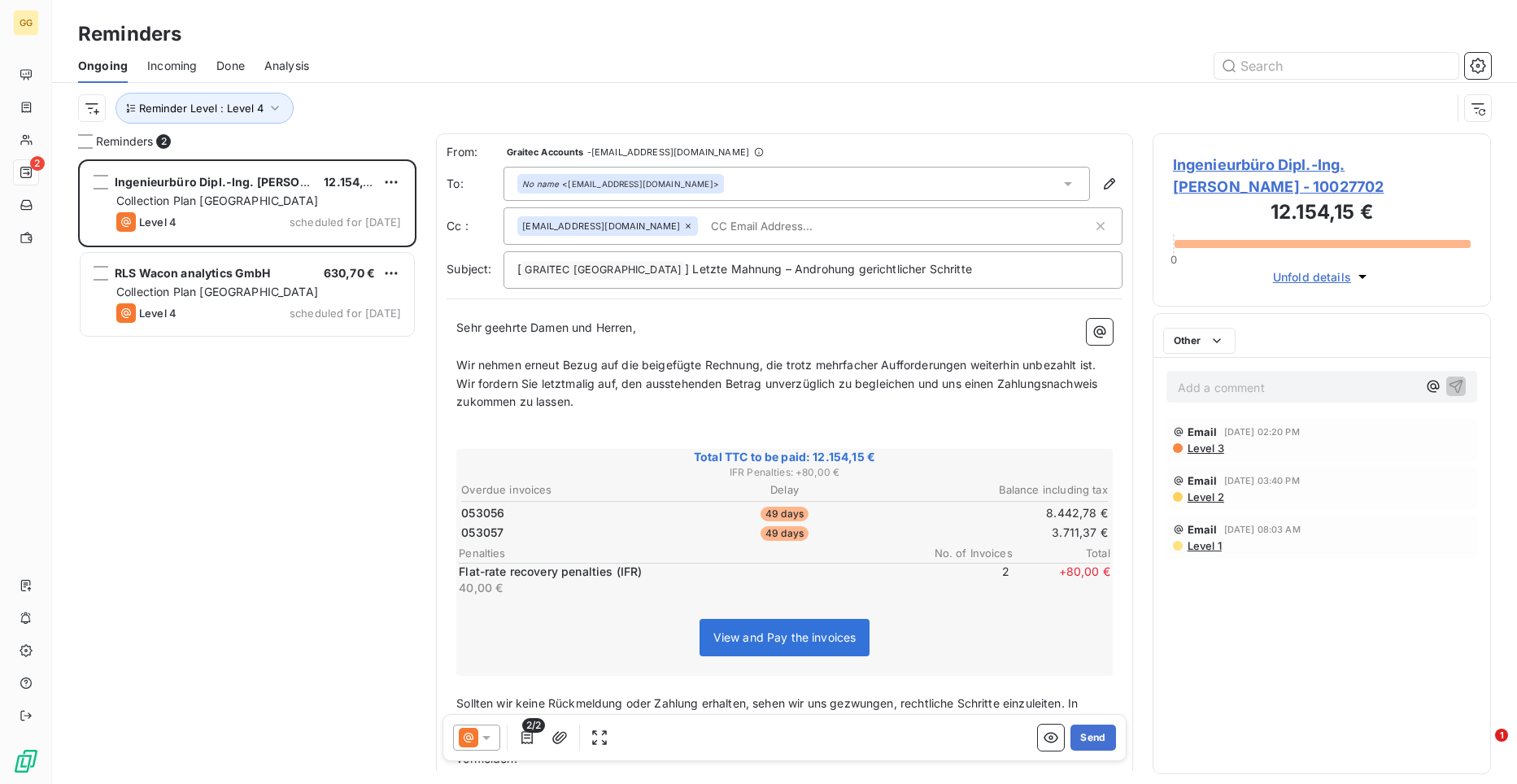
scroll to position [612, 327]
click at [524, 736] on icon "button" at bounding box center [527, 737] width 17 height 17
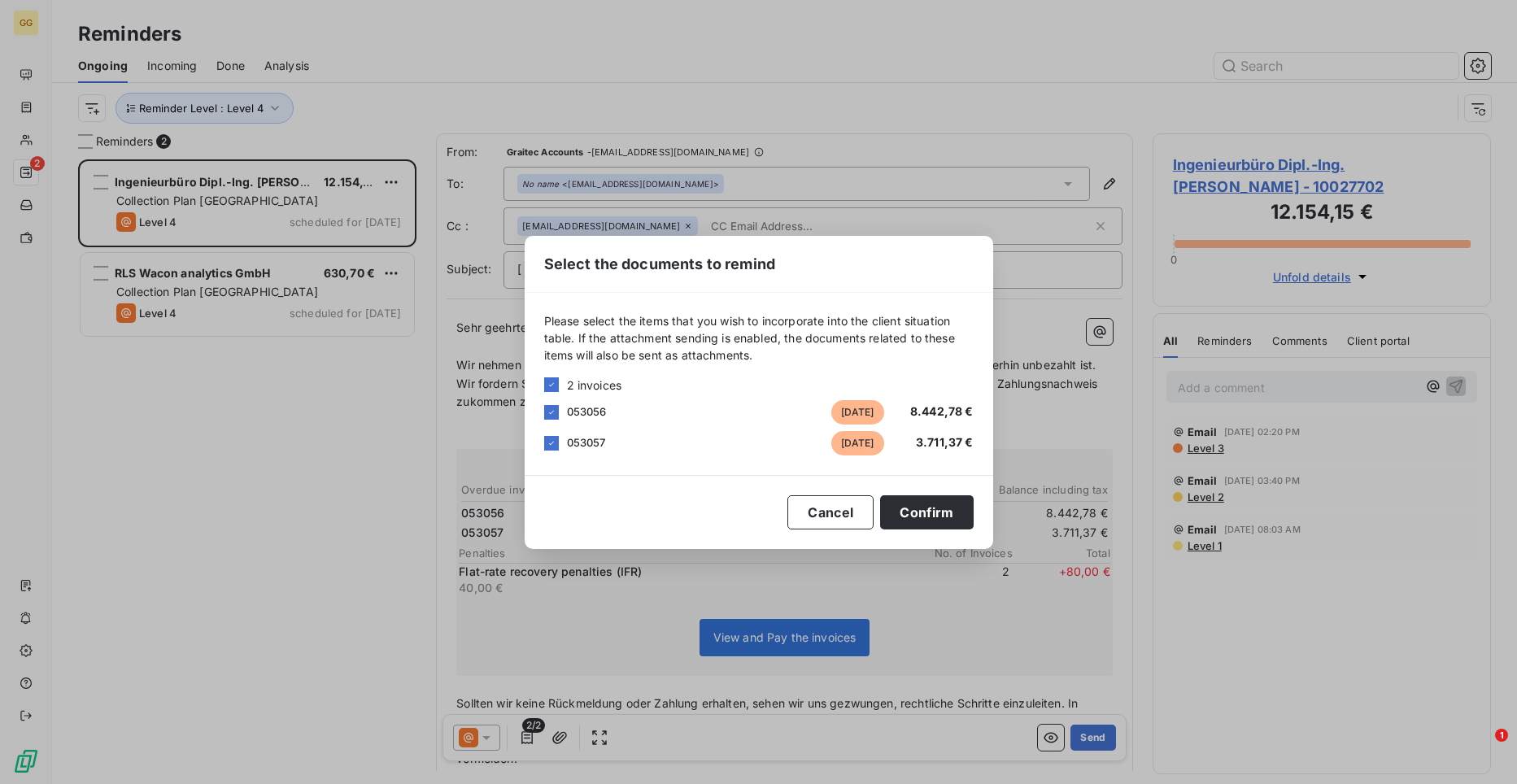
click at [597, 406] on span "053056" at bounding box center [587, 411] width 40 height 13
click at [528, 738] on div "Select the documents to remind Please select the items that you wish to incorpo…" at bounding box center [758, 392] width 1517 height 784
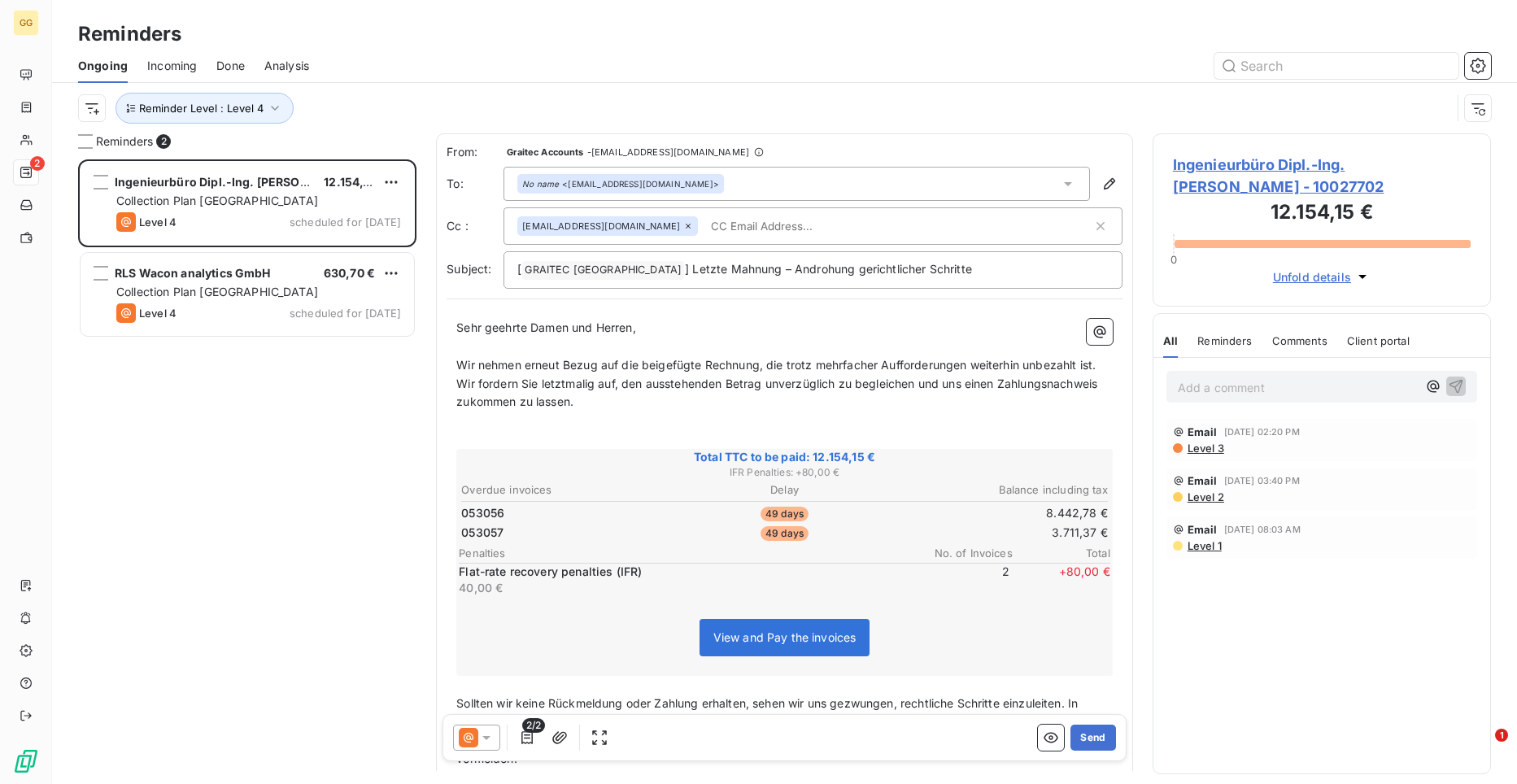
click at [528, 730] on span "2/2" at bounding box center [534, 725] width 23 height 15
click at [563, 738] on icon "button" at bounding box center [560, 737] width 17 height 17
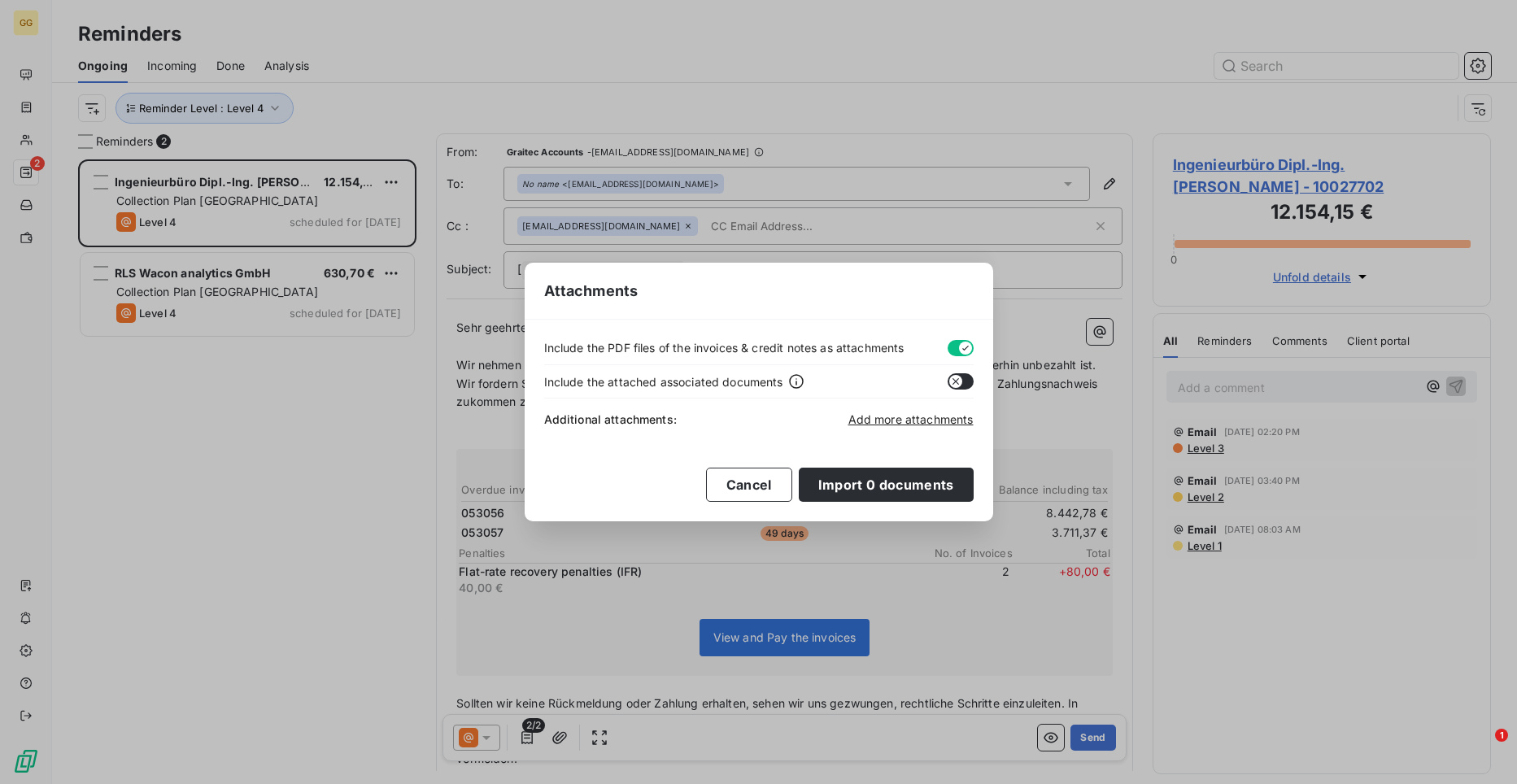
click at [523, 733] on div "Attachments Include the PDF files of the invoices & credit notes as attachments…" at bounding box center [758, 392] width 1517 height 784
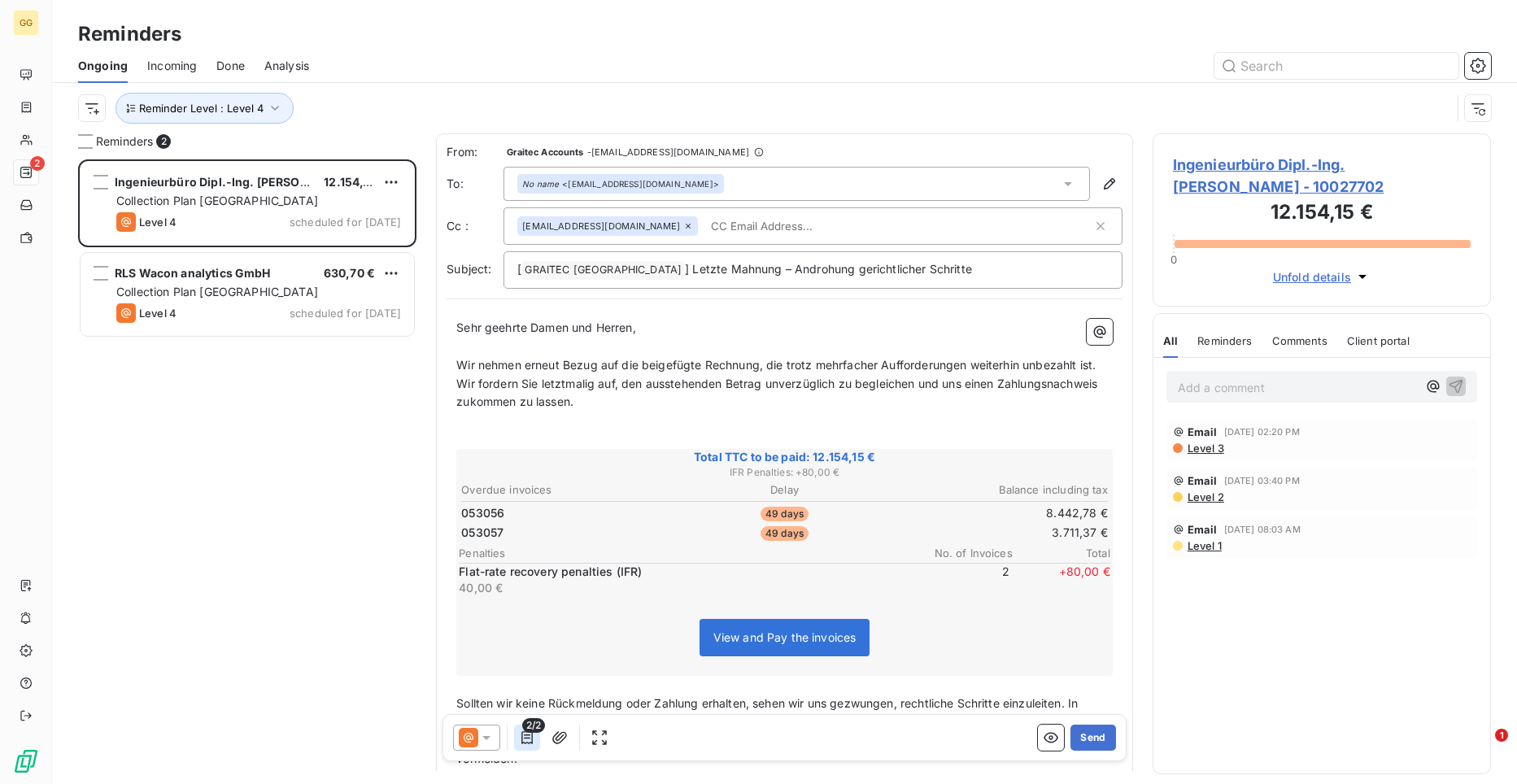
click at [524, 738] on icon "button" at bounding box center [527, 737] width 17 height 17
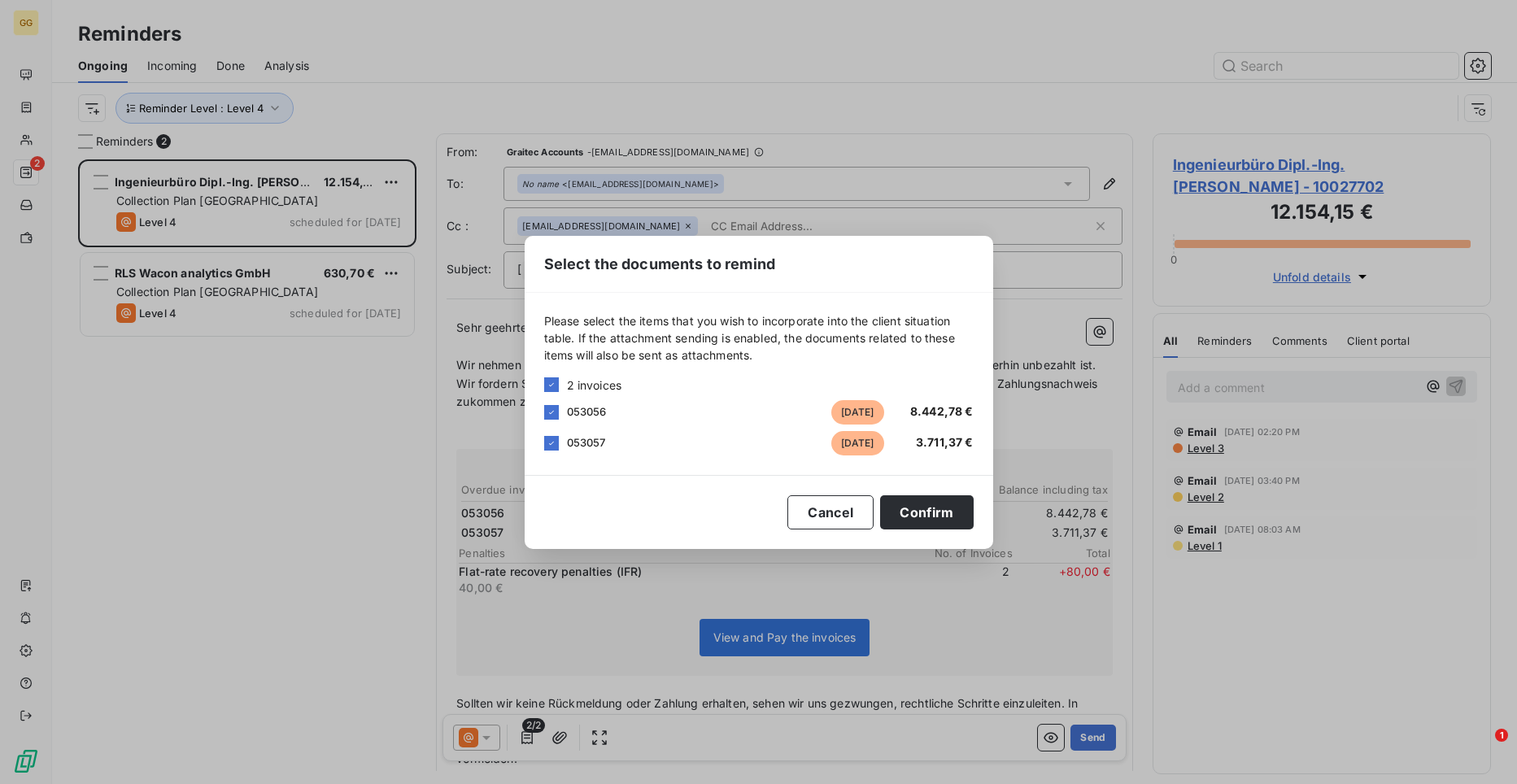
click at [567, 680] on div "Select the documents to remind Please select the items that you wish to incorpo…" at bounding box center [758, 392] width 1517 height 784
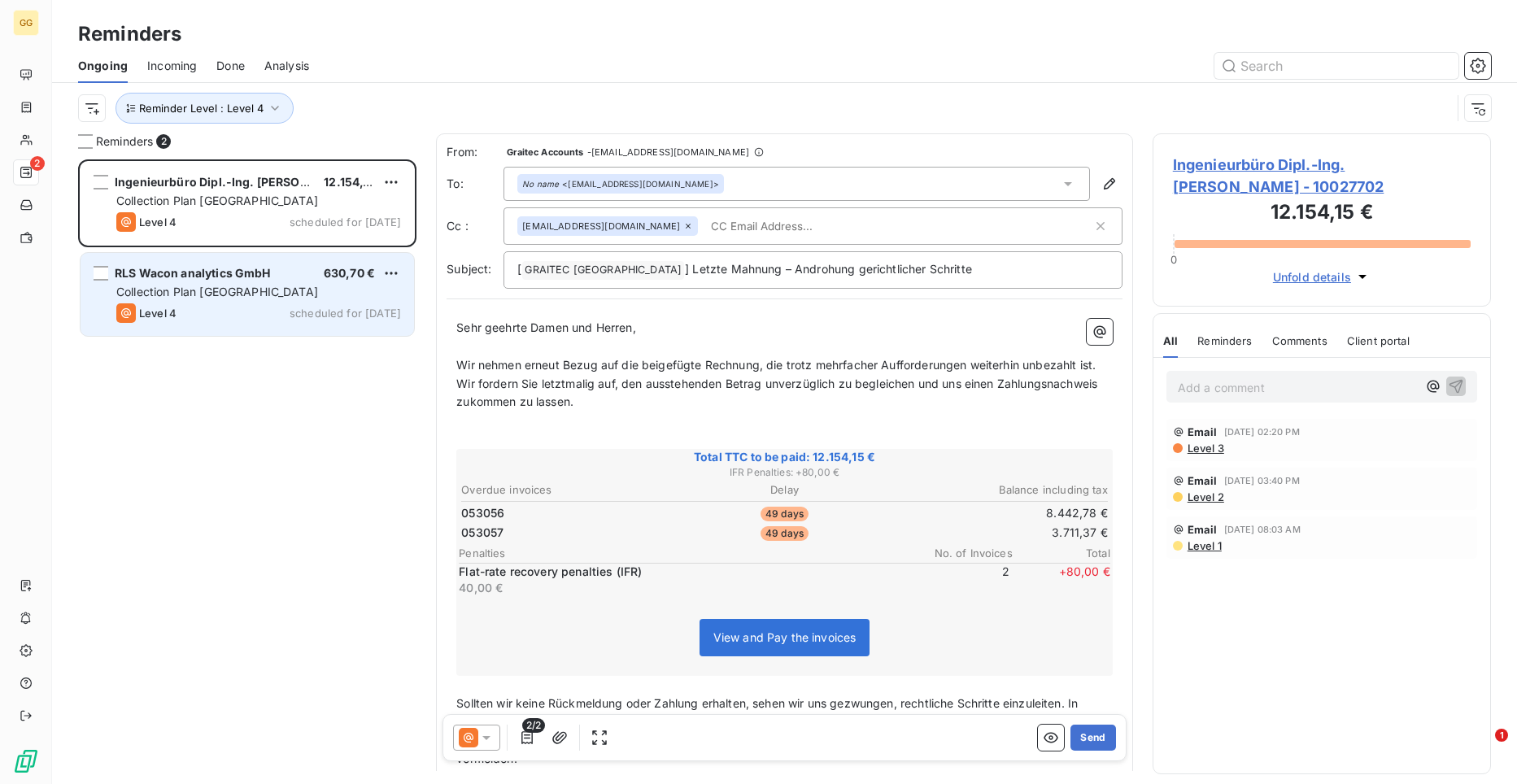
click at [224, 284] on span "Collection Plan [GEOGRAPHIC_DATA]" at bounding box center [217, 291] width 202 height 14
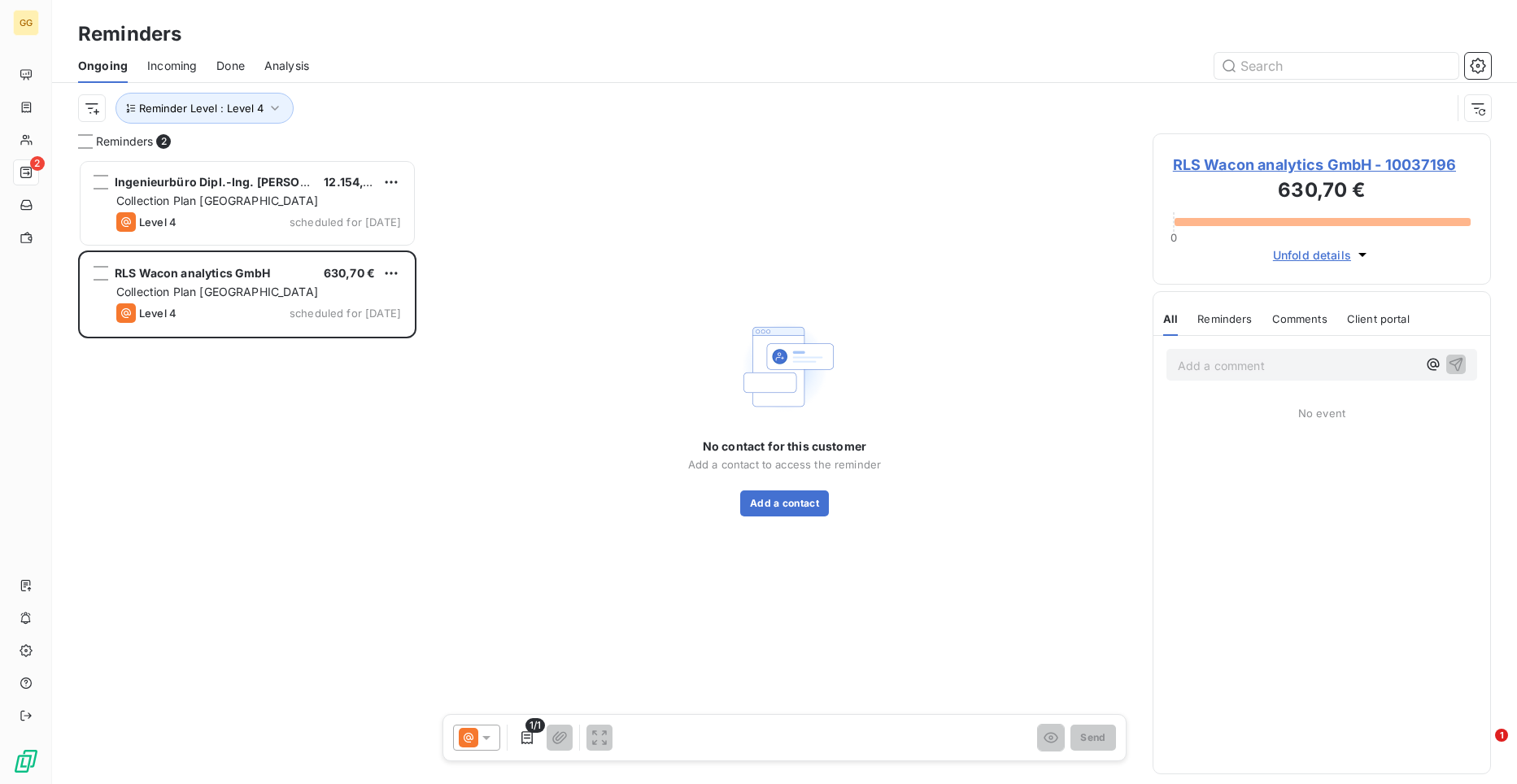
click at [1227, 158] on span "RLS Wacon analytics GmbH - 10037196" at bounding box center [1321, 164] width 298 height 22
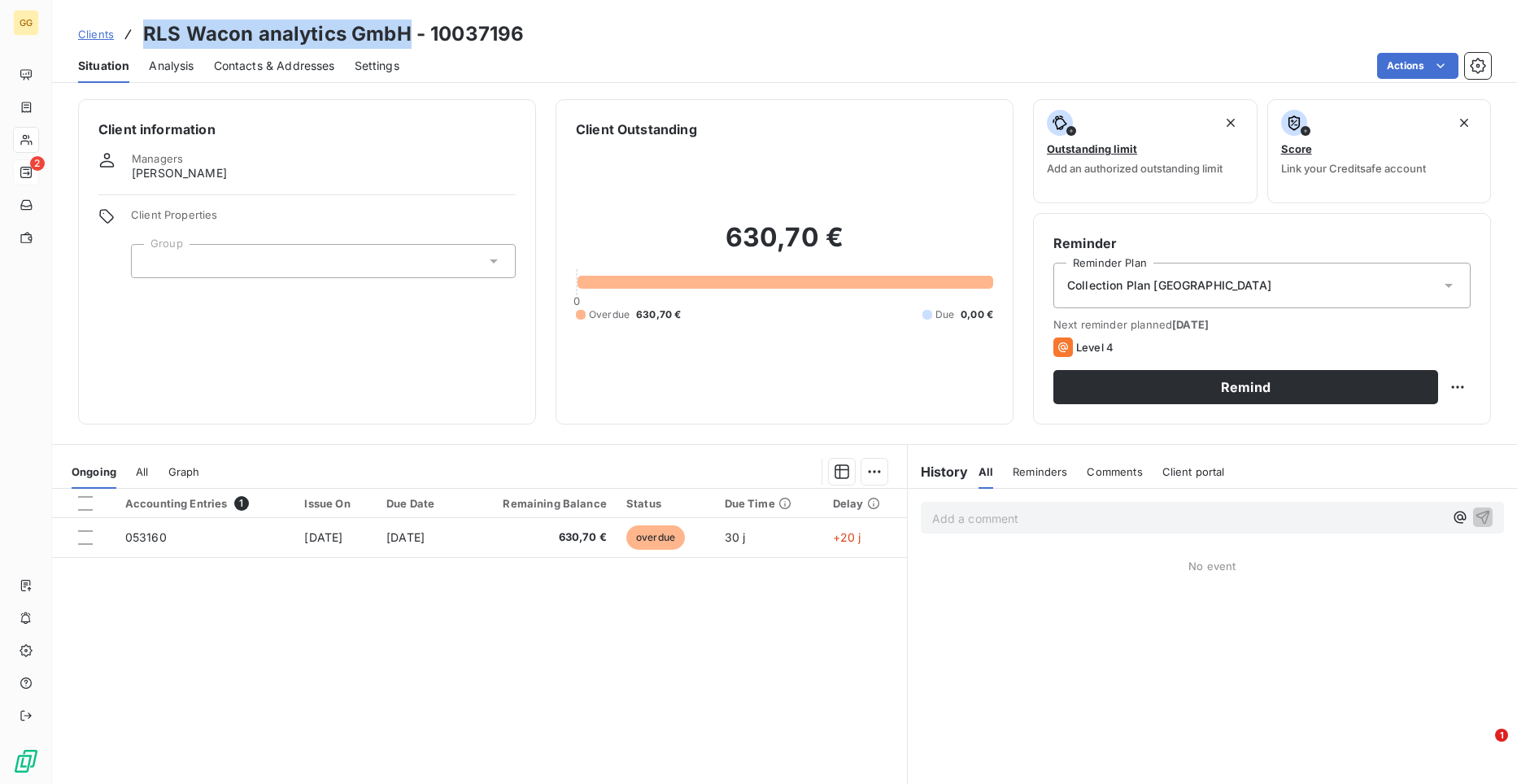
drag, startPoint x: 406, startPoint y: 32, endPoint x: 145, endPoint y: 43, distance: 261.2
click at [145, 43] on h3 "RLS Wacon analytics GmbH - 10037196" at bounding box center [333, 33] width 380 height 29
copy h3 "RLS Wacon analytics GmbH"
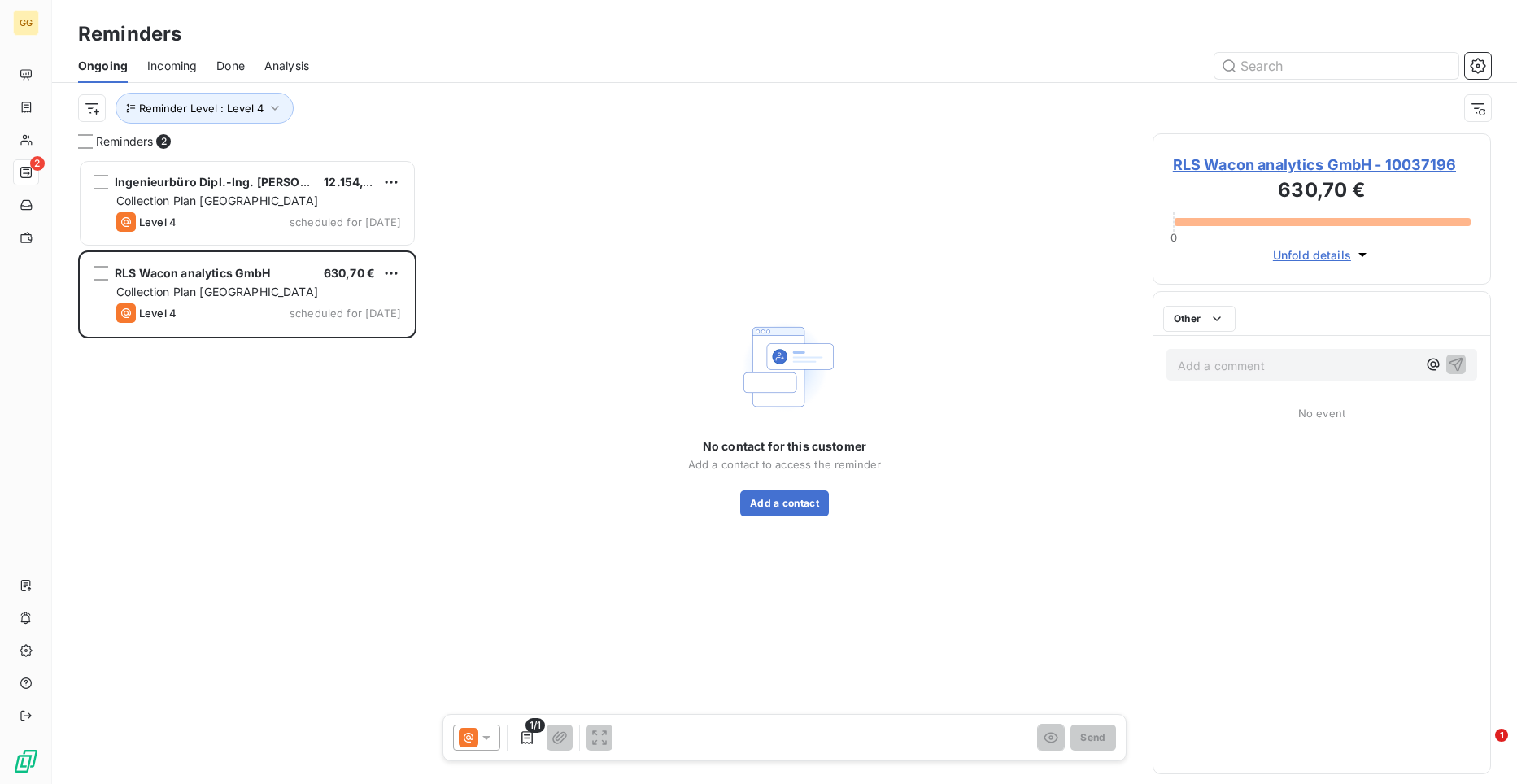
scroll to position [612, 327]
click at [765, 510] on button "Add a contact" at bounding box center [784, 503] width 89 height 26
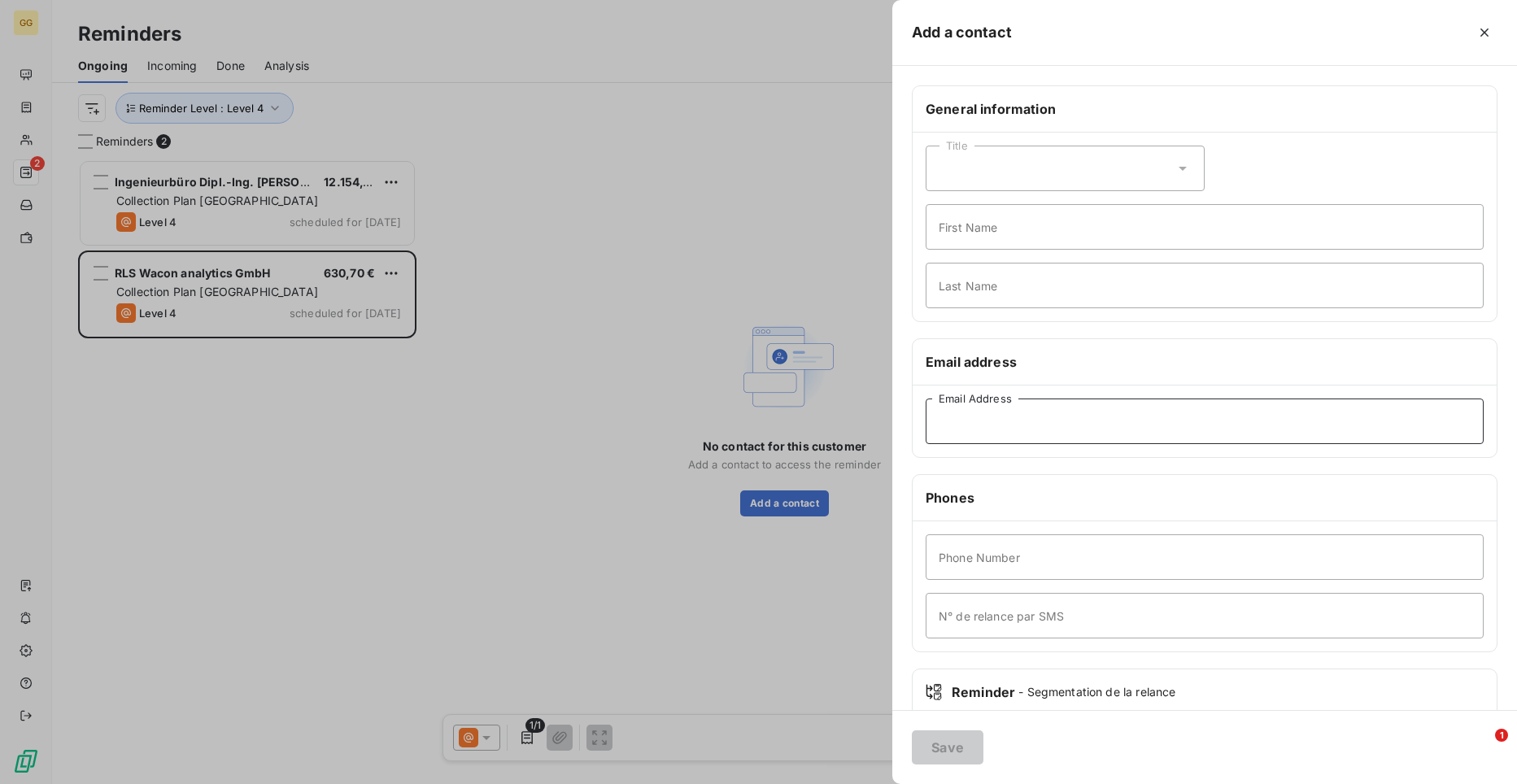
click at [1037, 428] on input "Email Address" at bounding box center [1204, 421] width 558 height 46
paste input "[EMAIL_ADDRESS][DOMAIN_NAME]"
type input "[EMAIL_ADDRESS][DOMAIN_NAME]"
click at [959, 743] on button "Save" at bounding box center [947, 747] width 71 height 34
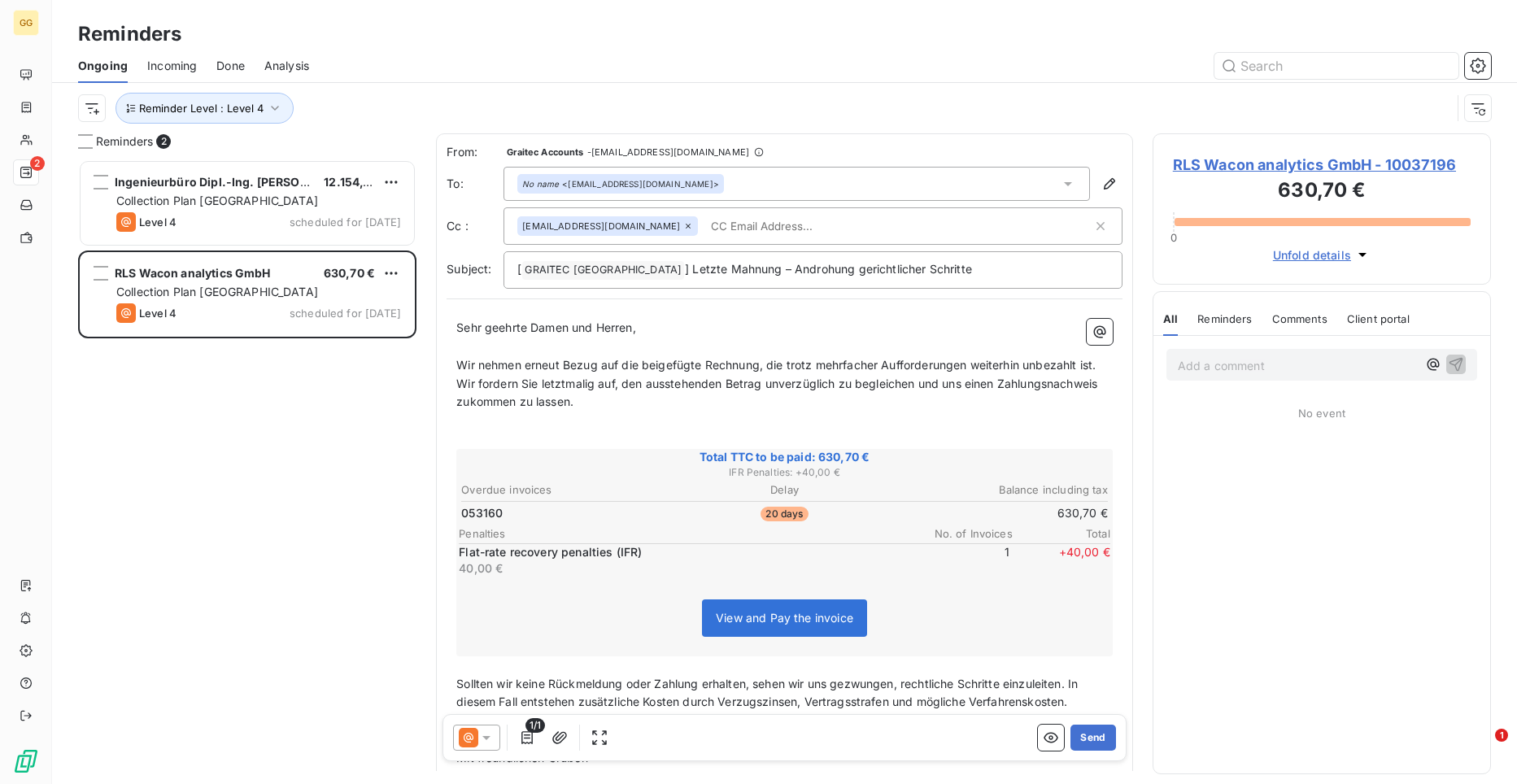
click at [457, 325] on div "Sehr geehrte Damen und Herren, ﻿ Wir nehmen erneut Bezug auf die beigefügte Rec…" at bounding box center [784, 588] width 676 height 559
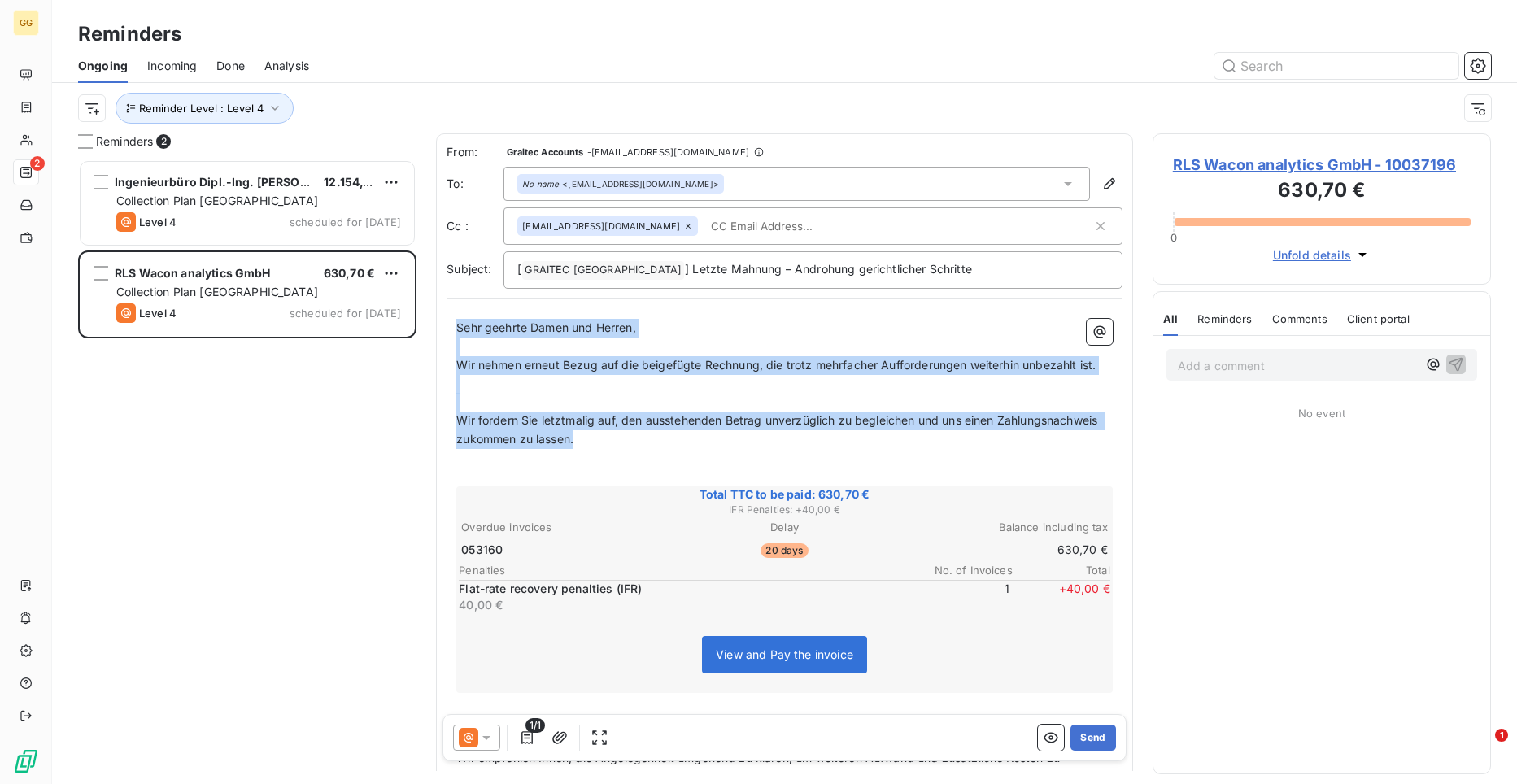
drag, startPoint x: 712, startPoint y: 460, endPoint x: 444, endPoint y: 320, distance: 302.4
click at [444, 320] on div "From: Graitec Accounts - [EMAIL_ADDRESS][DOMAIN_NAME] To: No name <[EMAIL_ADDRE…" at bounding box center [784, 524] width 697 height 782
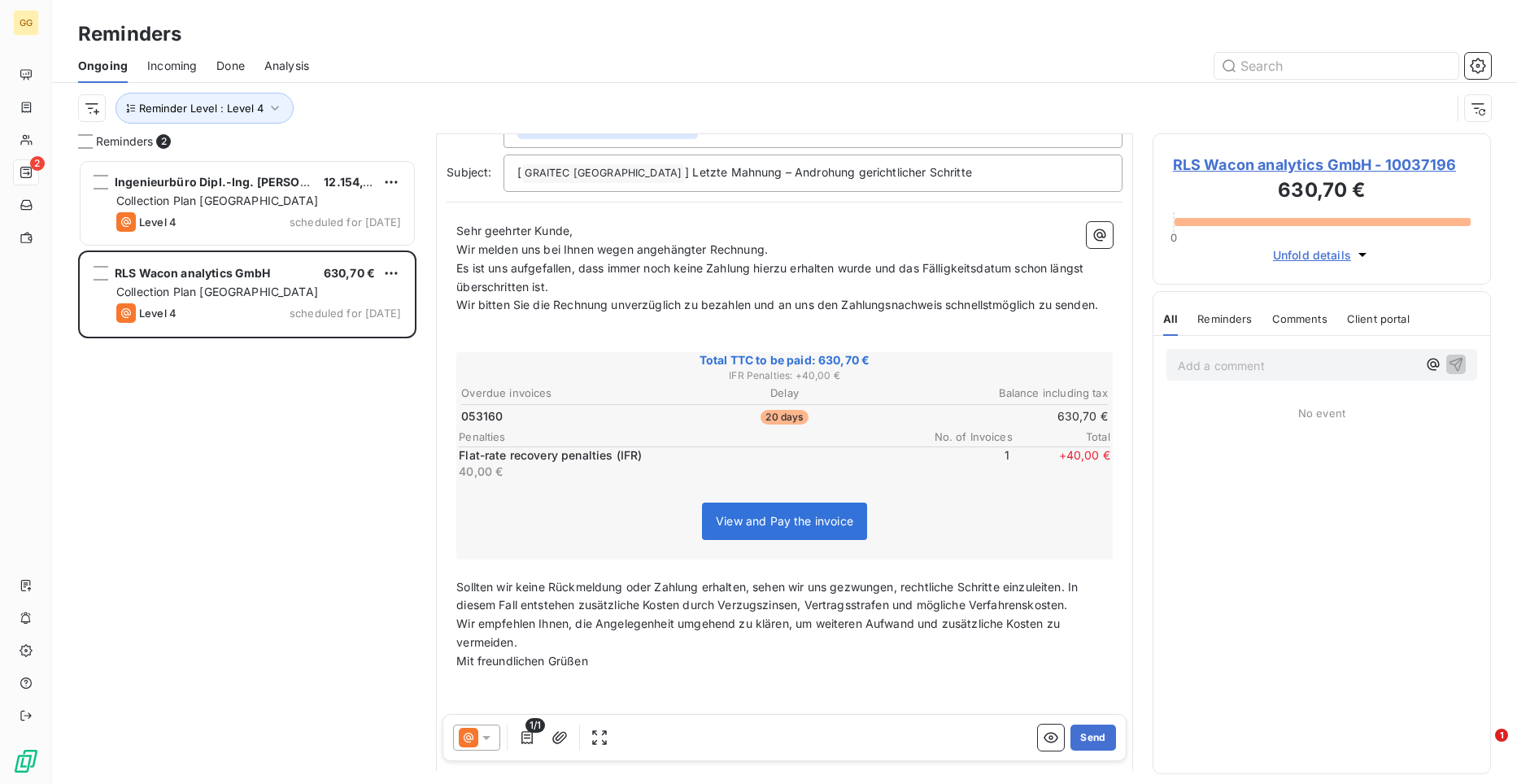
scroll to position [161, 0]
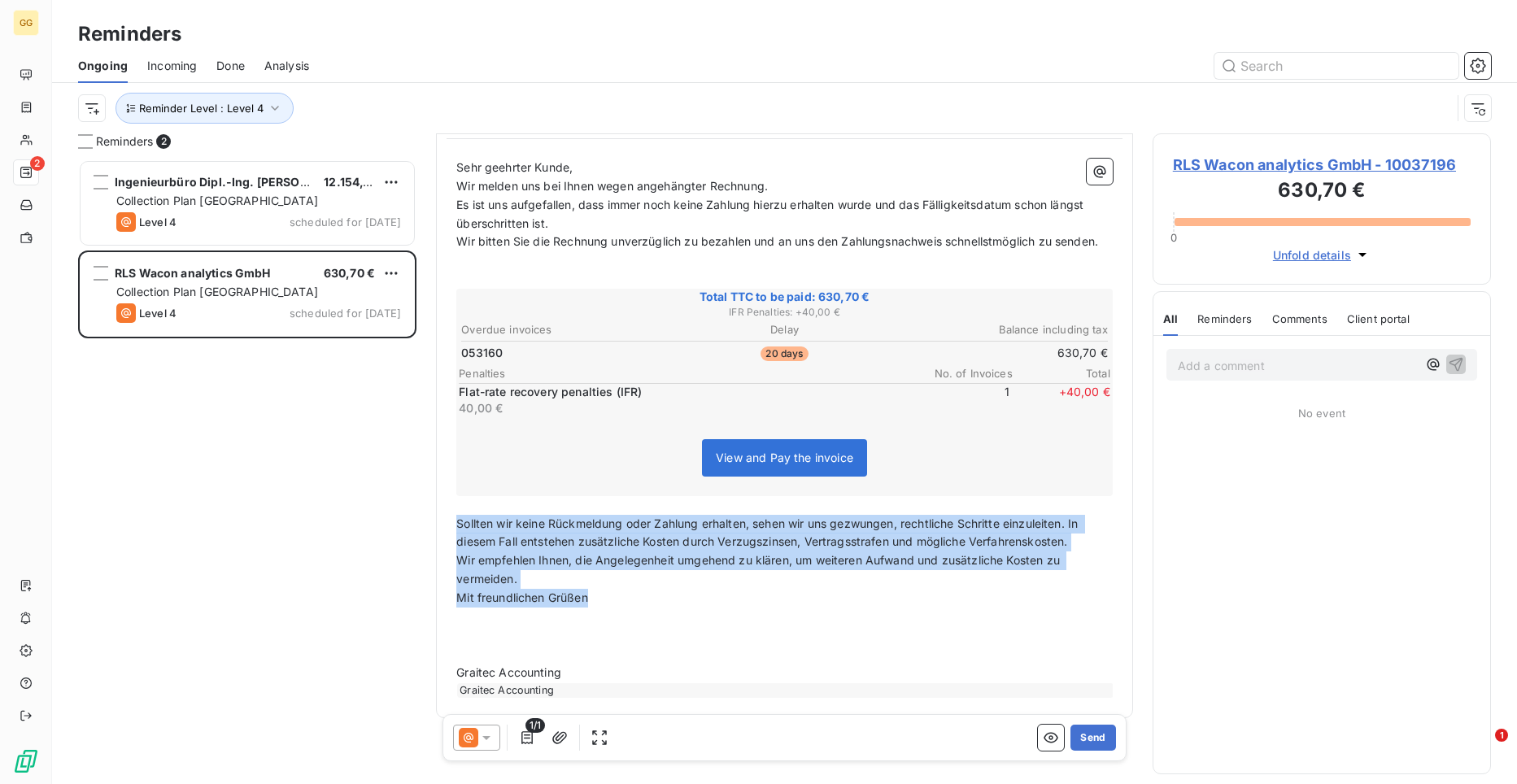
drag, startPoint x: 459, startPoint y: 541, endPoint x: 657, endPoint y: 620, distance: 213.2
click at [657, 620] on div "Sehr geehrter Kunde, Wir melden uns bei Ihnen wegen angehängter Rechnung. Es is…" at bounding box center [784, 428] width 656 height 540
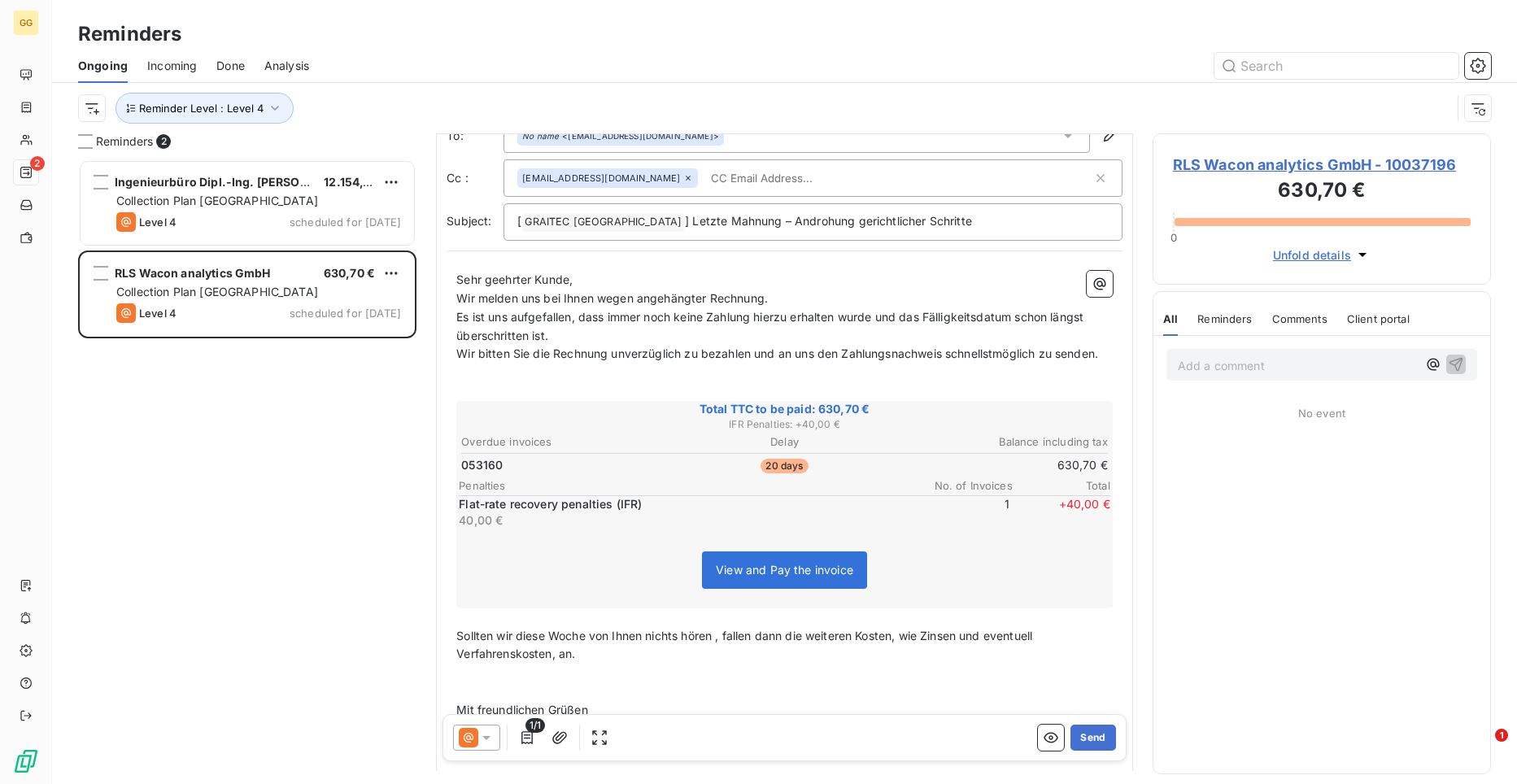
scroll to position [30, 0]
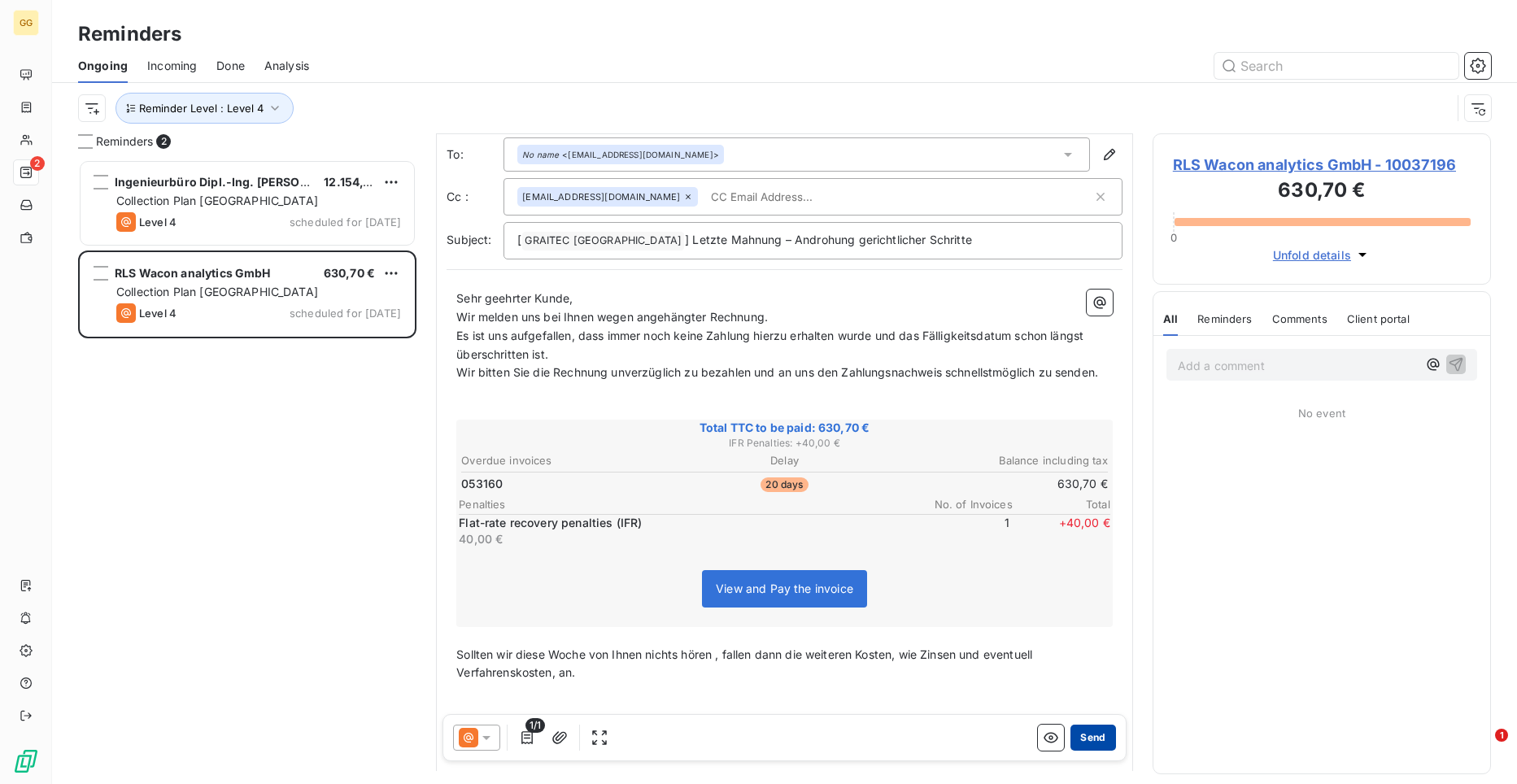
click at [1081, 737] on button "Send" at bounding box center [1093, 737] width 45 height 26
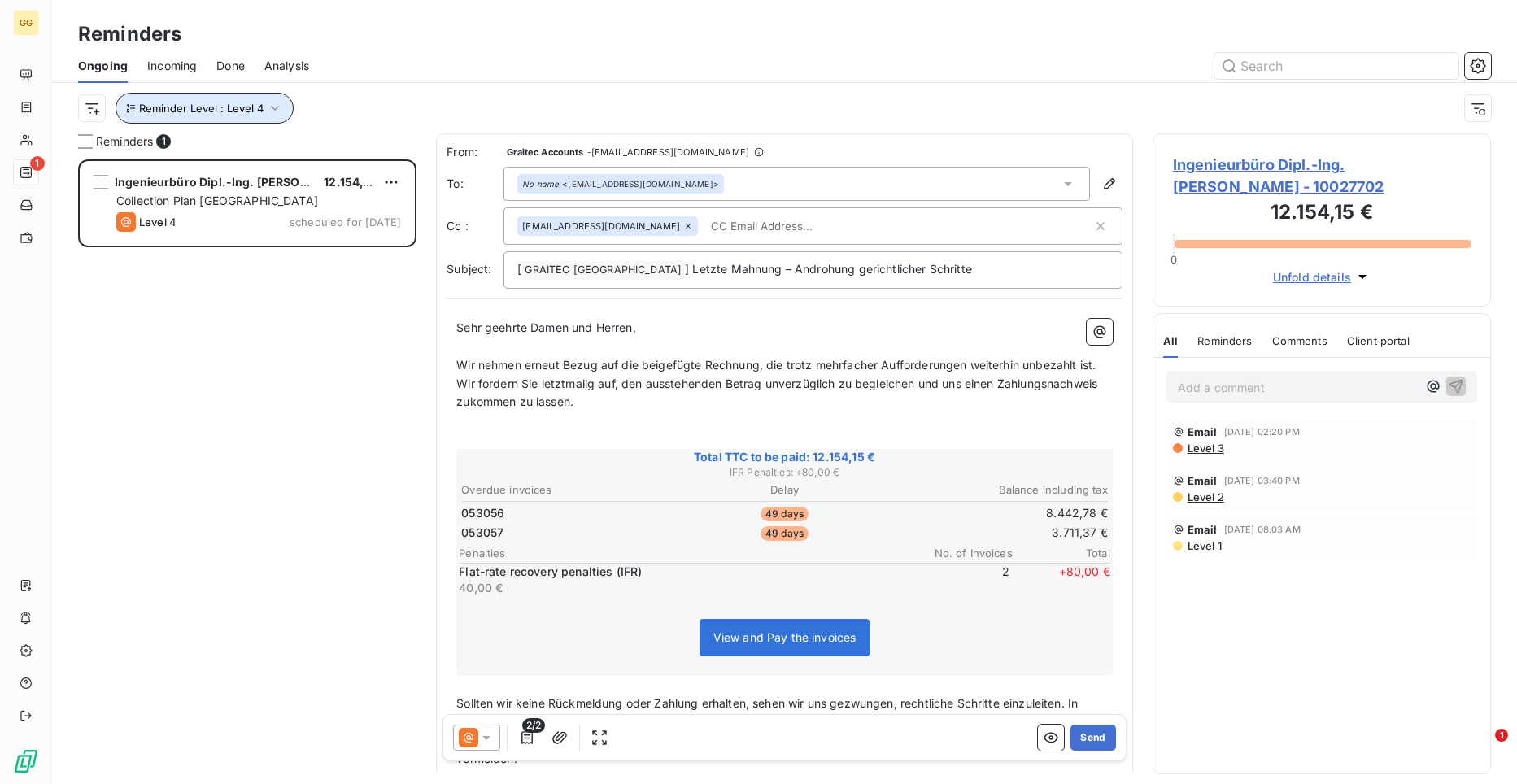
click at [278, 106] on icon "button" at bounding box center [275, 108] width 17 height 17
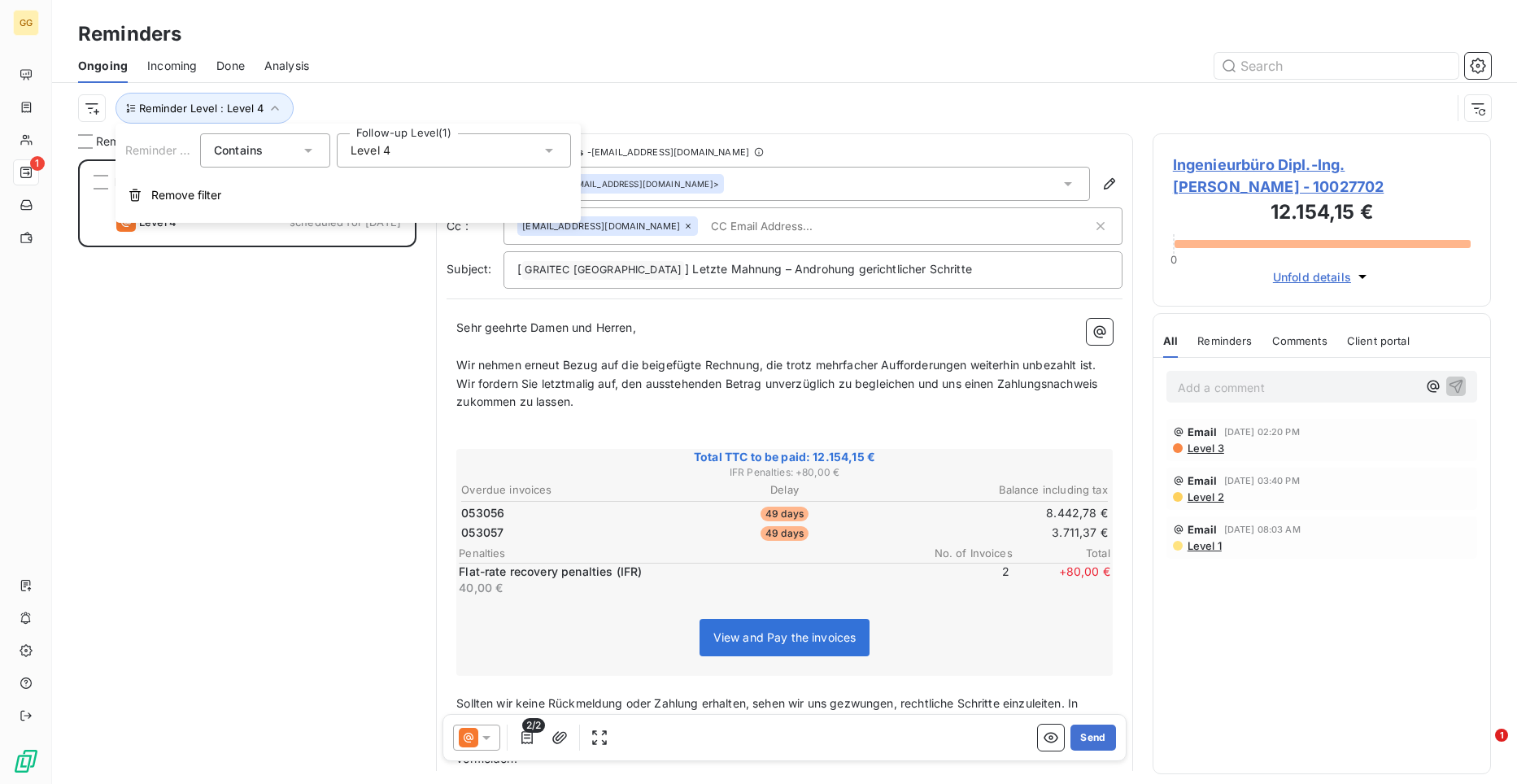
click at [557, 152] on div "Level 4" at bounding box center [453, 150] width 235 height 34
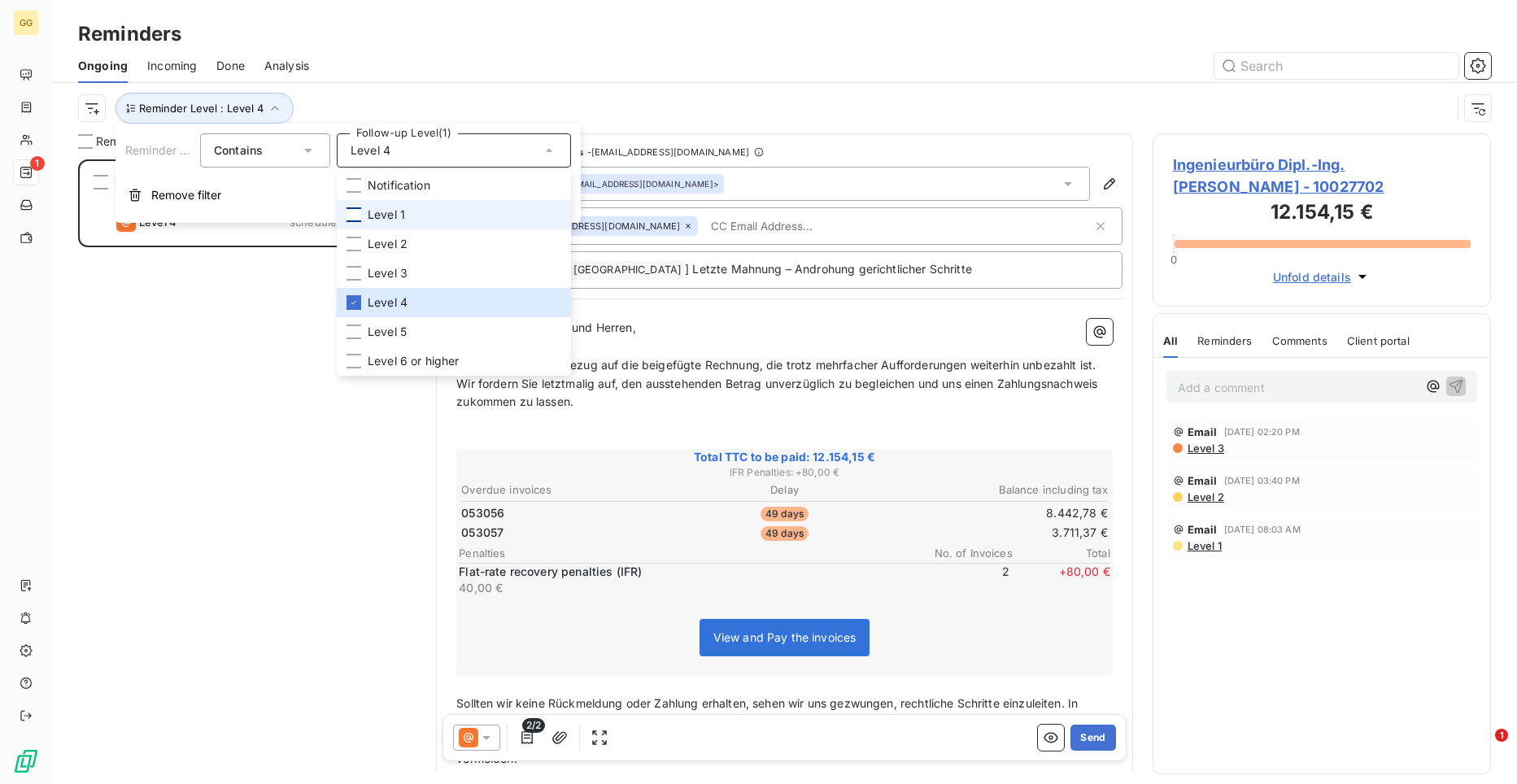
click at [356, 210] on div at bounding box center [354, 214] width 15 height 15
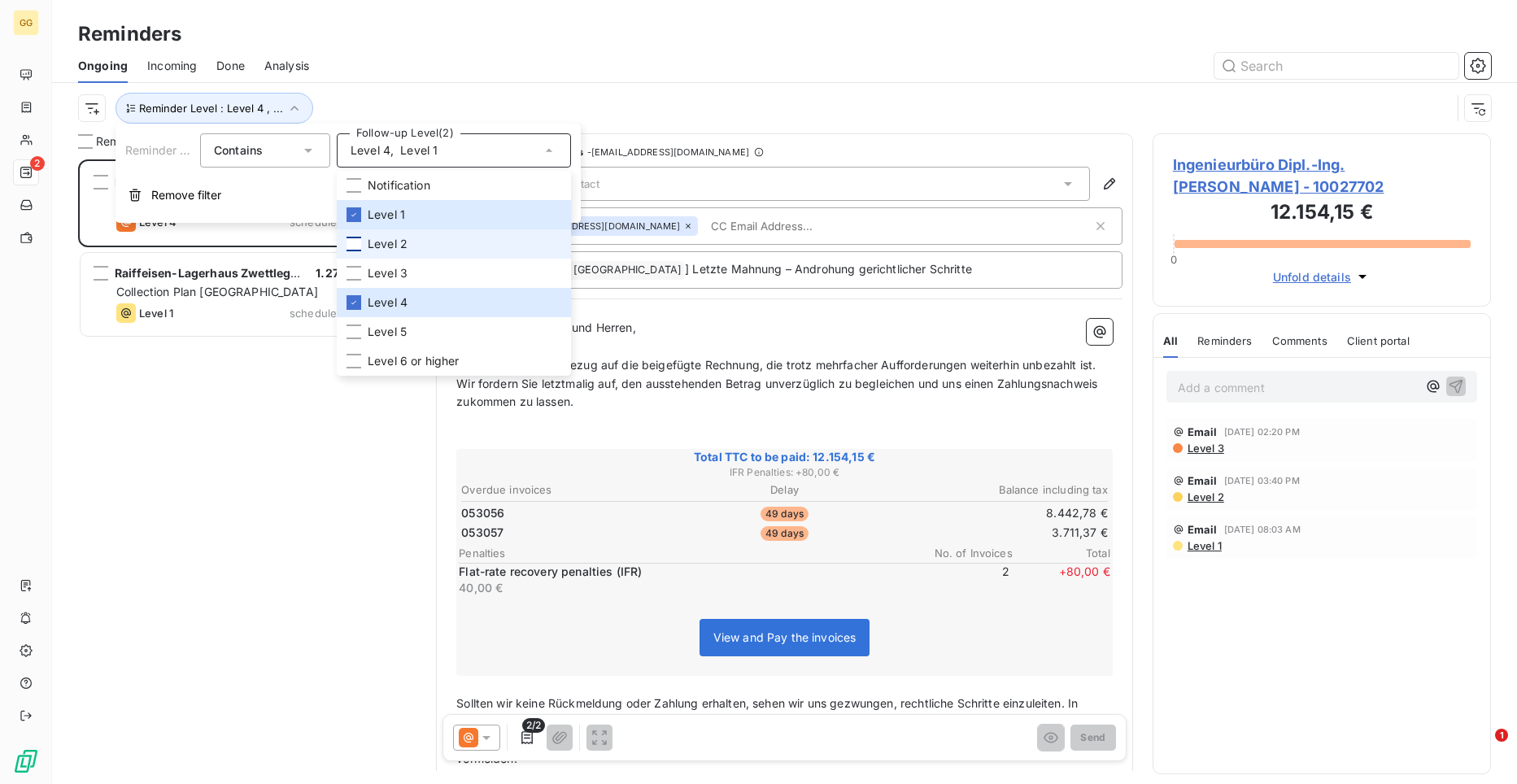
scroll to position [612, 327]
click at [352, 244] on div at bounding box center [354, 244] width 15 height 15
click at [356, 278] on div at bounding box center [354, 273] width 15 height 15
click at [284, 421] on div "Ingenieurbüro Dipl.-Ing. [PERSON_NAME] 12.154,15 € Collection Plan Germany Leve…" at bounding box center [247, 471] width 338 height 624
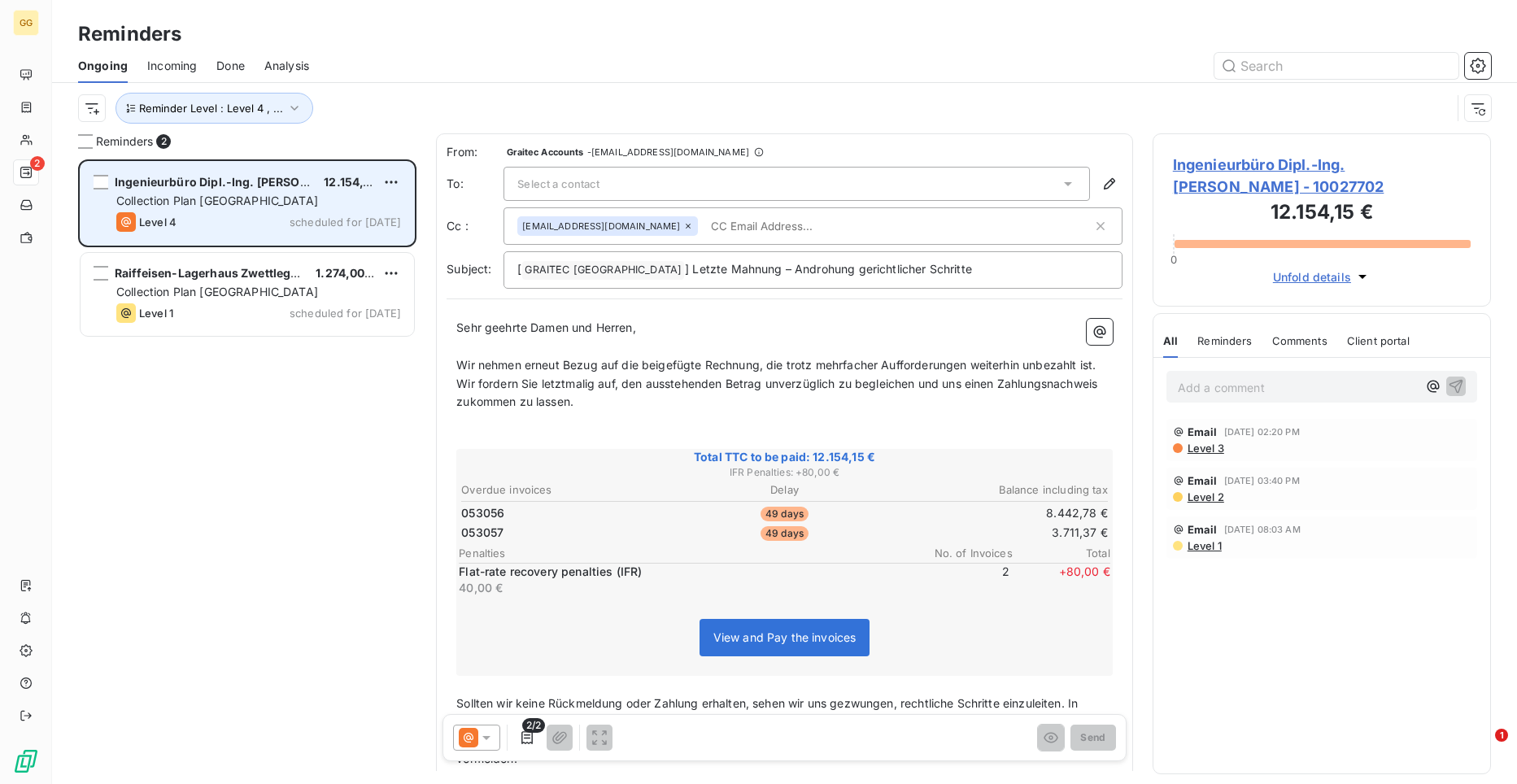
click at [216, 207] on div "Collection Plan [GEOGRAPHIC_DATA]" at bounding box center [258, 200] width 285 height 17
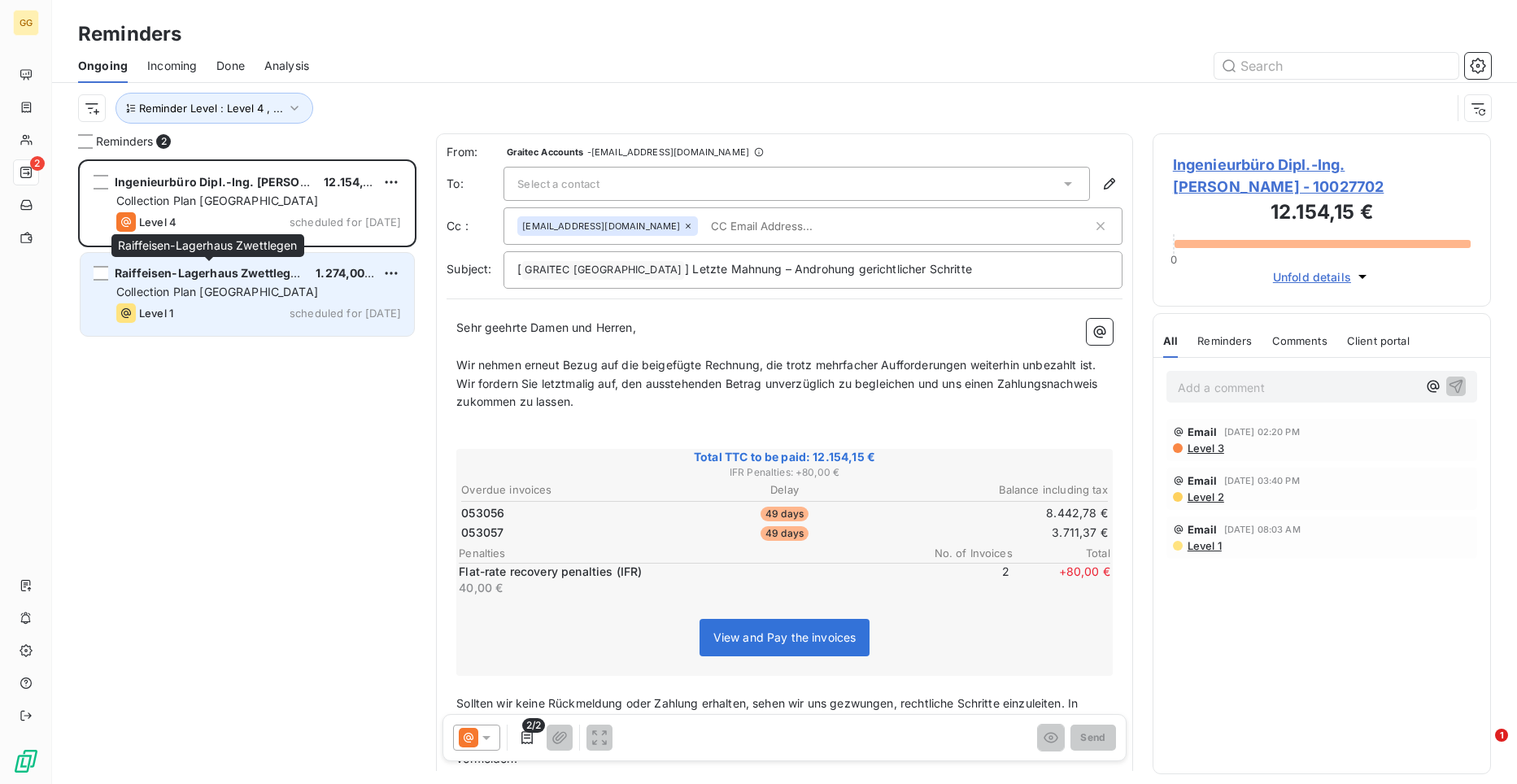
click at [202, 268] on span "Raiffeisen-Lagerhaus Zwettlegen" at bounding box center [210, 273] width 191 height 14
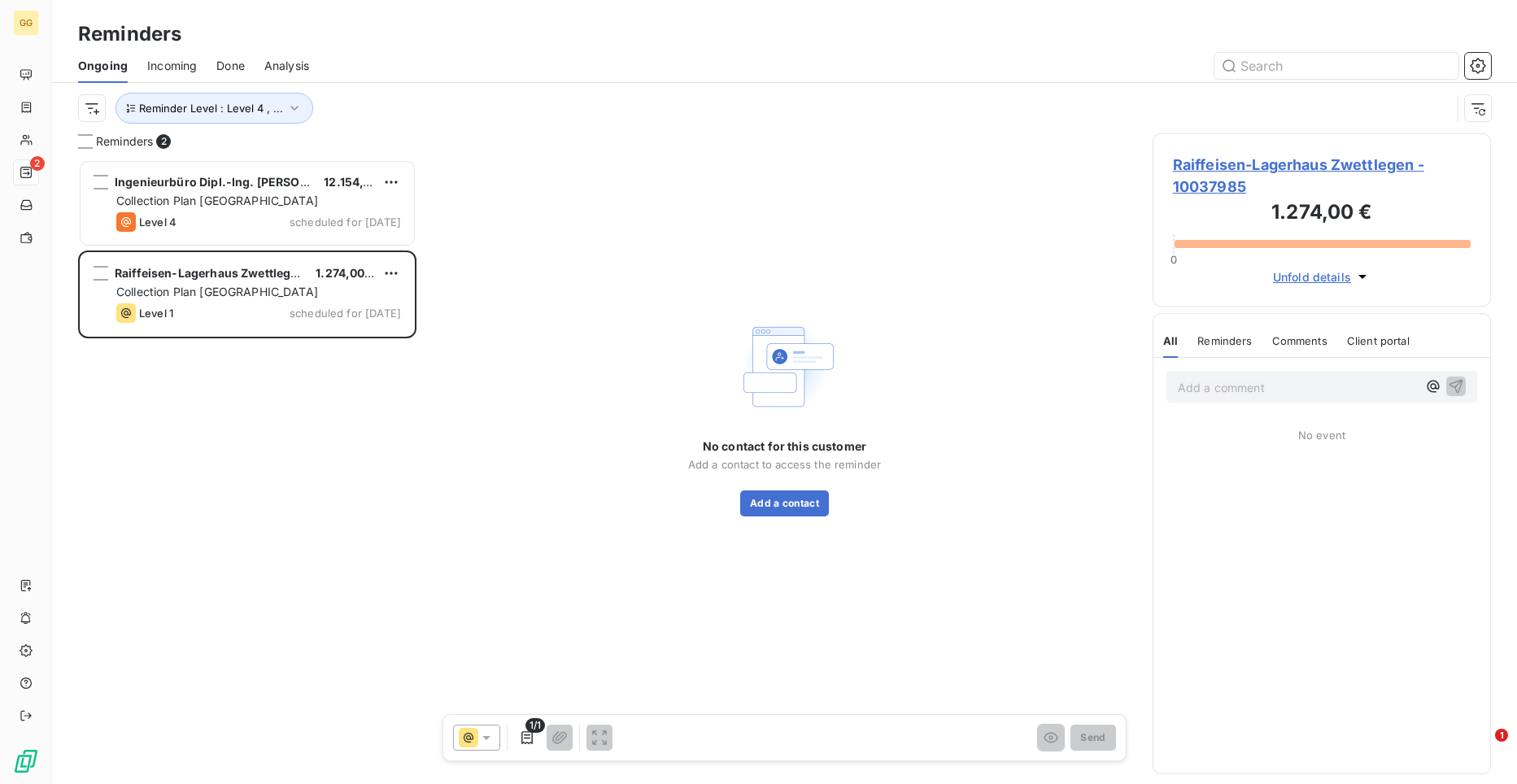
click at [1303, 160] on span "Raiffeisen-Lagerhaus Zwettlegen - 10037985" at bounding box center [1321, 176] width 298 height 44
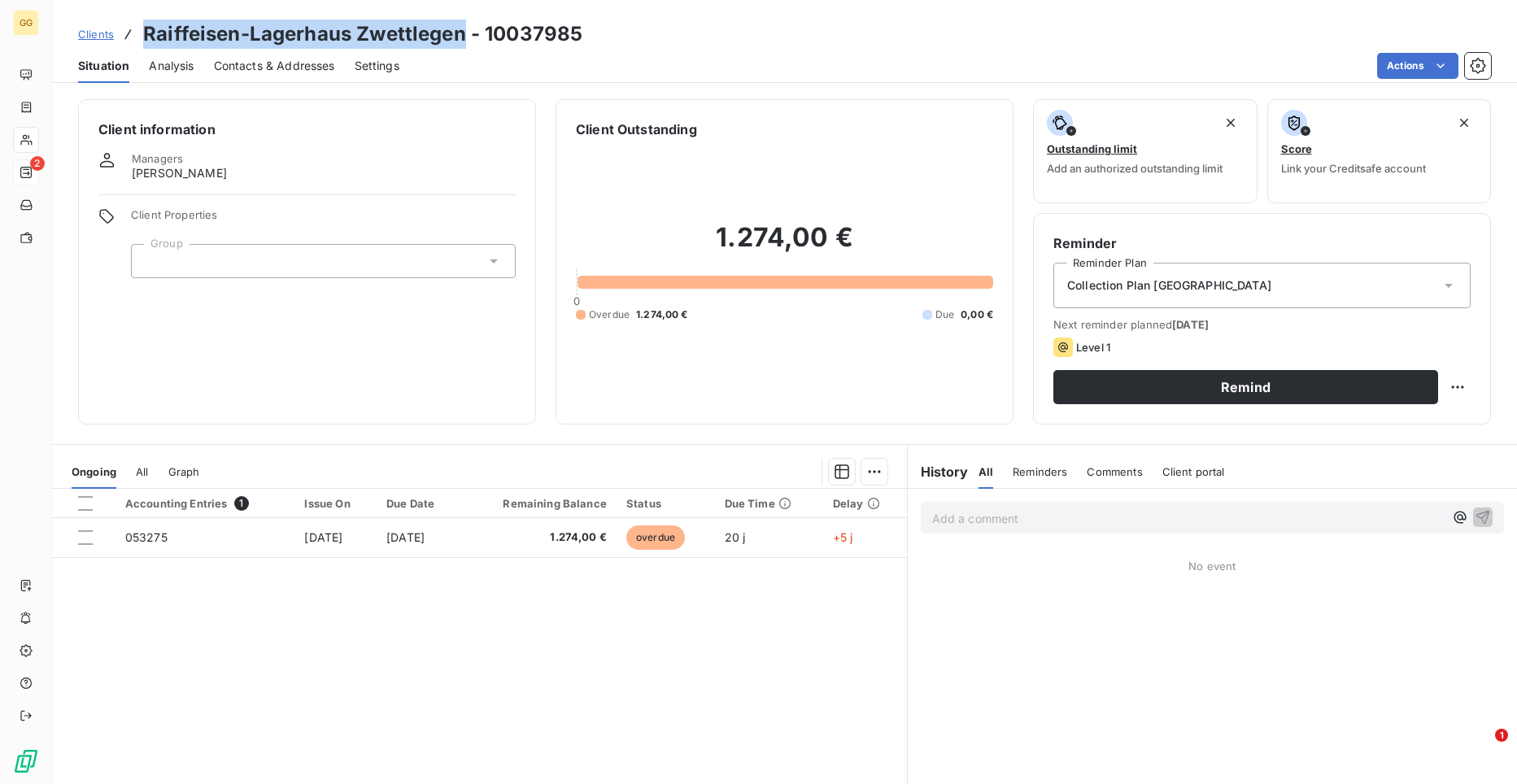
drag, startPoint x: 464, startPoint y: 33, endPoint x: 146, endPoint y: 18, distance: 318.4
click at [146, 18] on div "Clients Raiffeisen-Lagerhaus Zwettlegen - 10037985 Situation Analysis Contacts …" at bounding box center [784, 41] width 1465 height 83
copy h3 "Raiffeisen-Lagerhaus Zwettlegen"
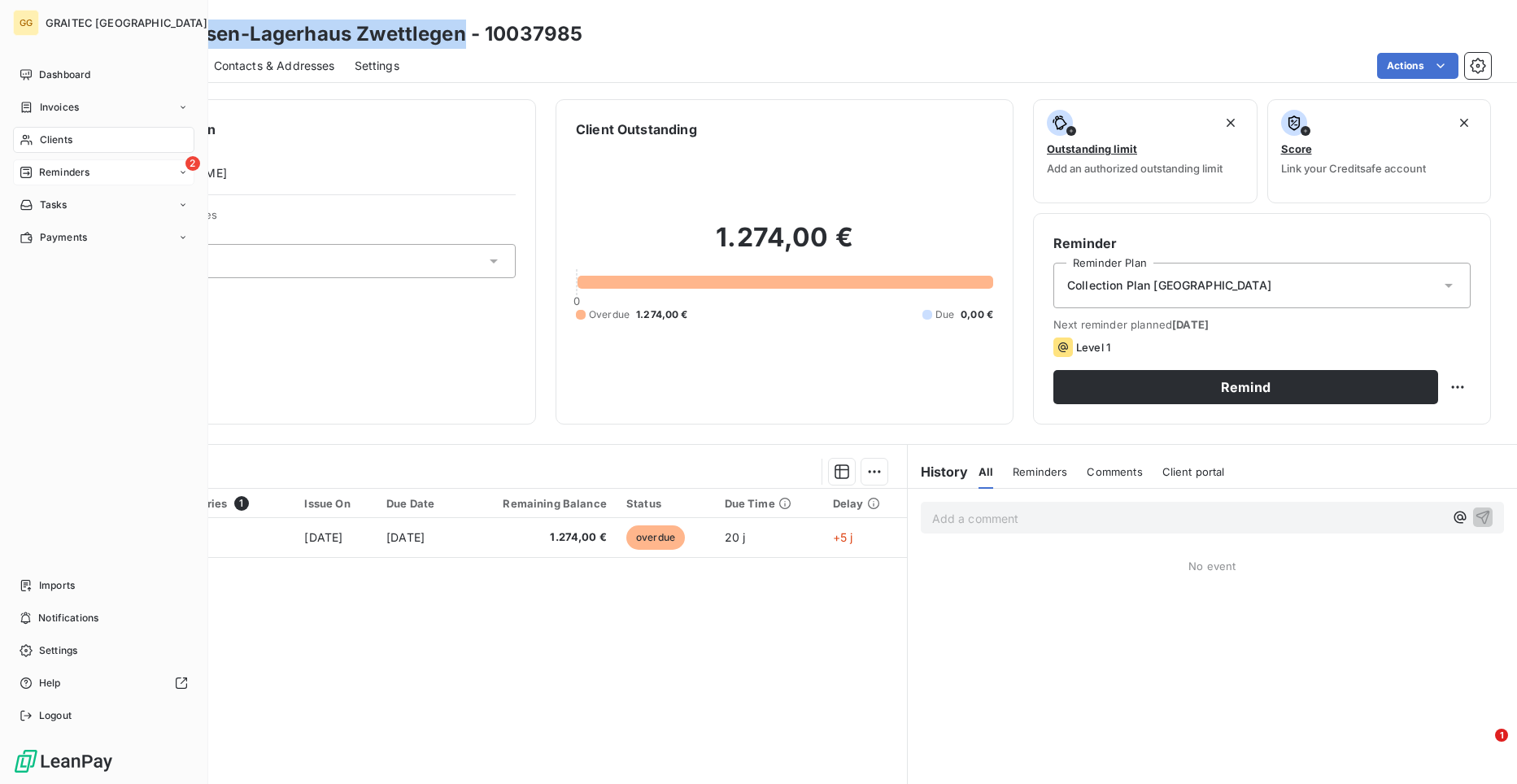
click at [57, 170] on span "Reminders" at bounding box center [63, 172] width 50 height 15
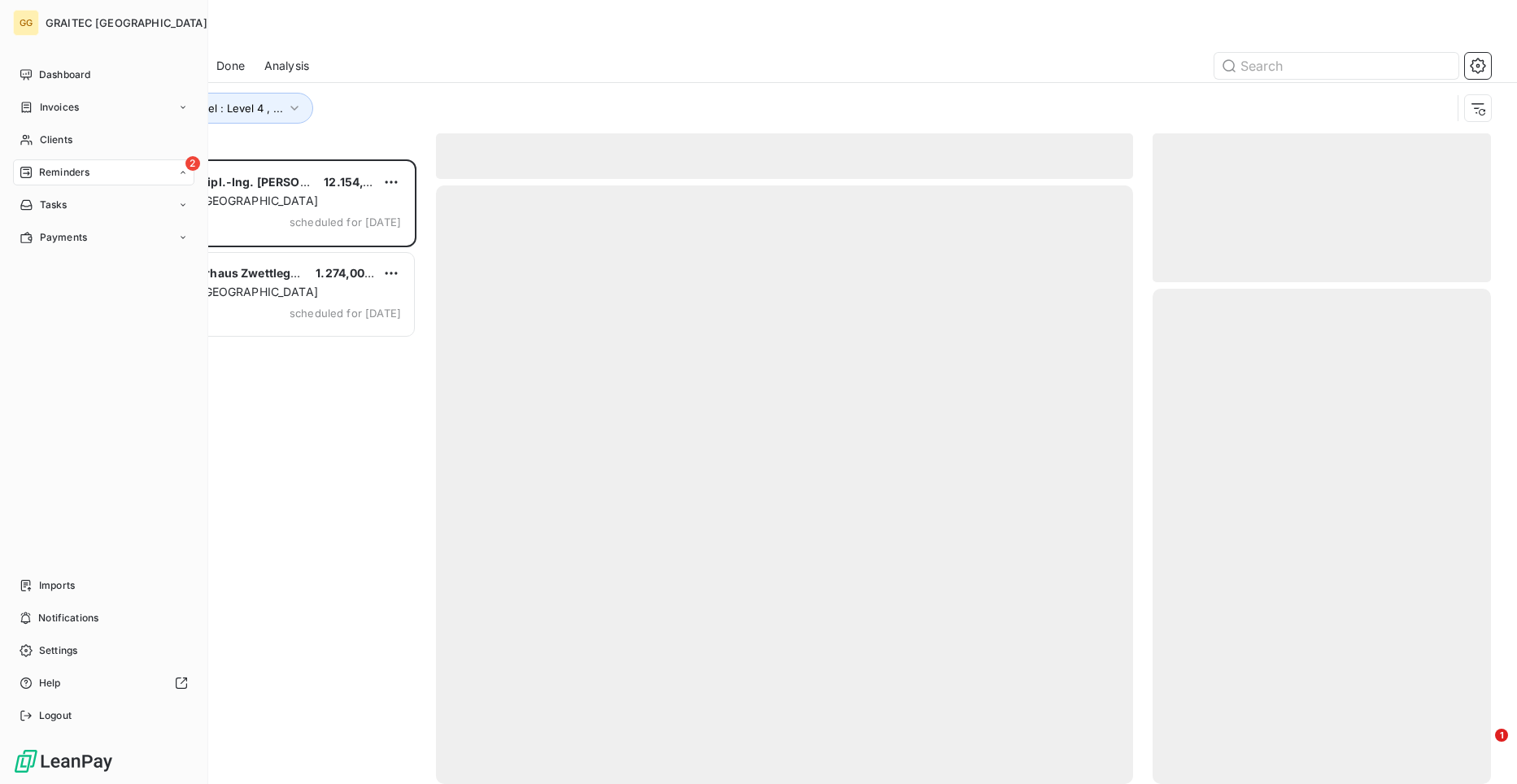
scroll to position [612, 327]
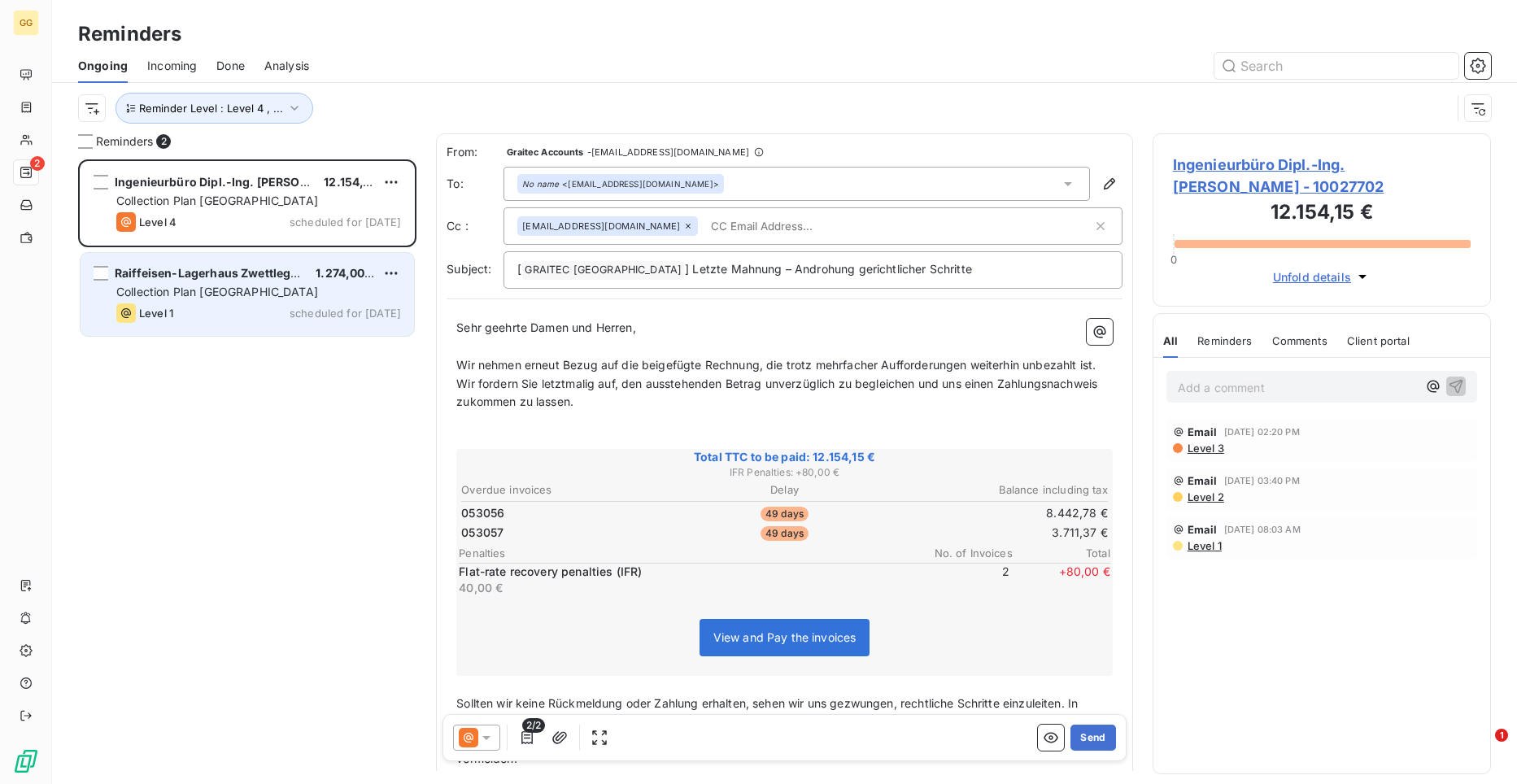
click at [250, 320] on div "Level 1 scheduled for [DATE]" at bounding box center [258, 313] width 285 height 19
